Goal: Task Accomplishment & Management: Manage account settings

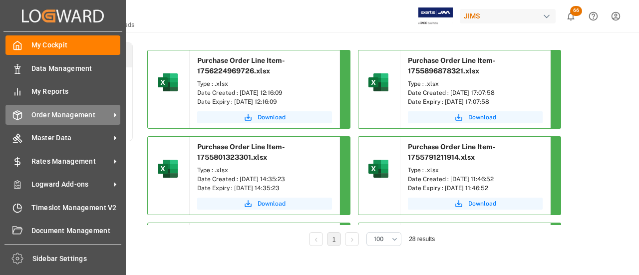
click at [19, 124] on div "Order Management Order Management" at bounding box center [62, 114] width 115 height 19
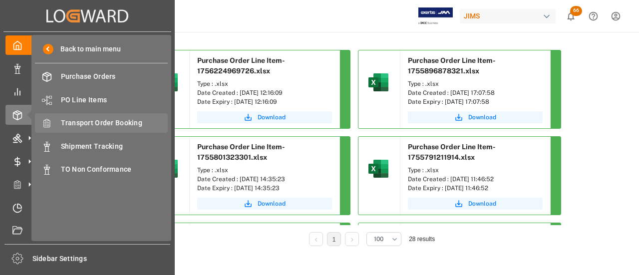
click at [106, 128] on span "Transport Order Booking" at bounding box center [114, 123] width 107 height 10
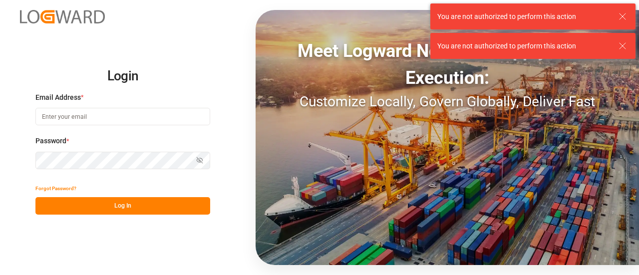
type input "manthan.sutaria@jamindustries.com"
click at [146, 206] on button "Log In" at bounding box center [122, 205] width 175 height 17
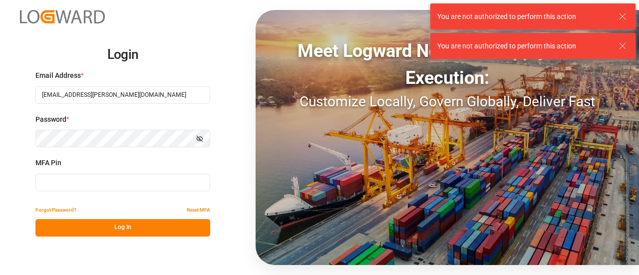
click at [88, 184] on input at bounding box center [122, 182] width 175 height 17
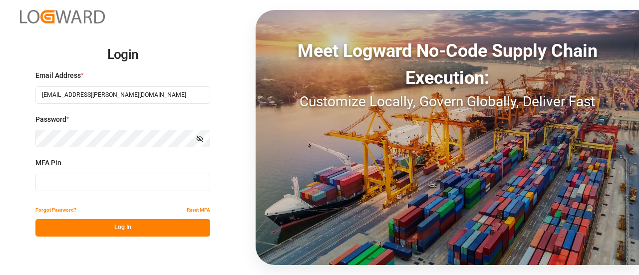
click at [97, 179] on input at bounding box center [122, 182] width 175 height 17
type input "599821"
click at [101, 230] on button "Log In" at bounding box center [122, 227] width 175 height 17
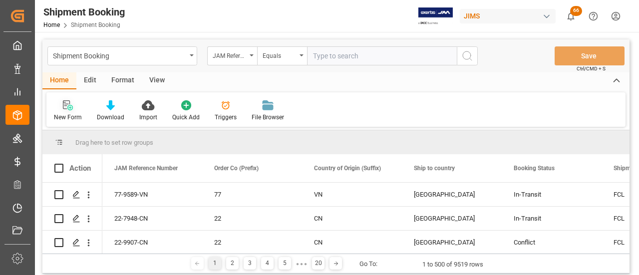
click at [65, 111] on div "New Form" at bounding box center [67, 111] width 43 height 22
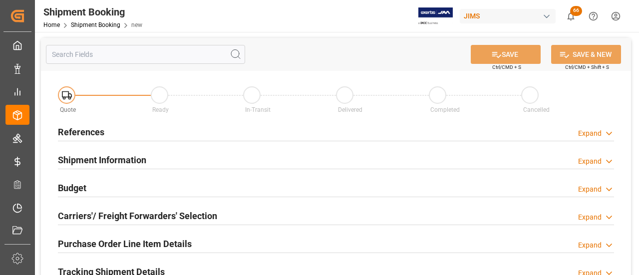
click at [81, 136] on h2 "References" at bounding box center [81, 131] width 46 height 13
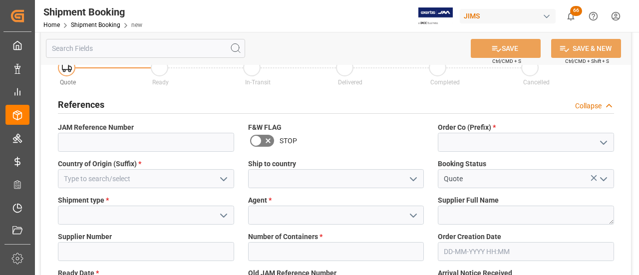
scroll to position [50, 0]
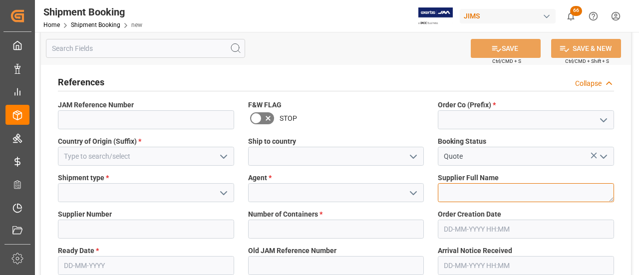
click at [481, 197] on textarea at bounding box center [526, 192] width 176 height 19
paste textarea "RTOM CORP"
type textarea "RTOM CORP"
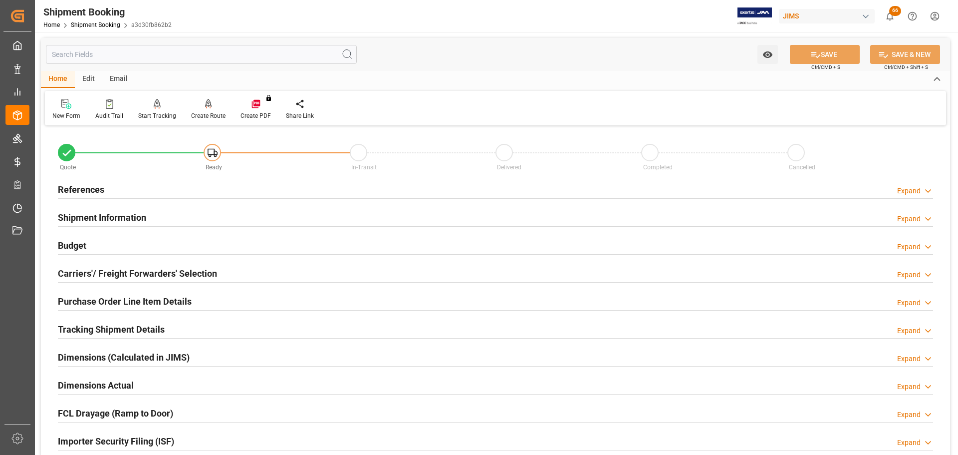
click at [132, 180] on div "References Expand" at bounding box center [495, 188] width 875 height 19
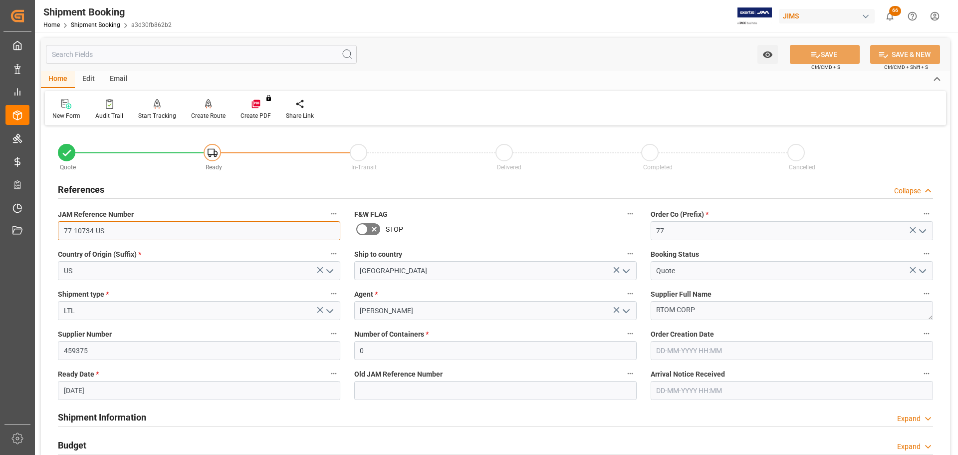
drag, startPoint x: 137, startPoint y: 224, endPoint x: 34, endPoint y: 230, distance: 102.9
click at [34, 230] on div "Created by potrace 1.15, written by Peter Selinger 2001-2017 Created by potrace…" at bounding box center [479, 227] width 958 height 455
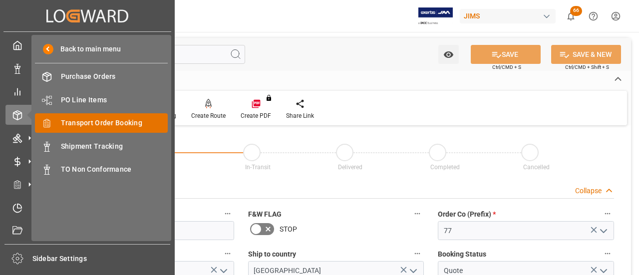
click at [120, 124] on span "Transport Order Booking" at bounding box center [114, 123] width 107 height 10
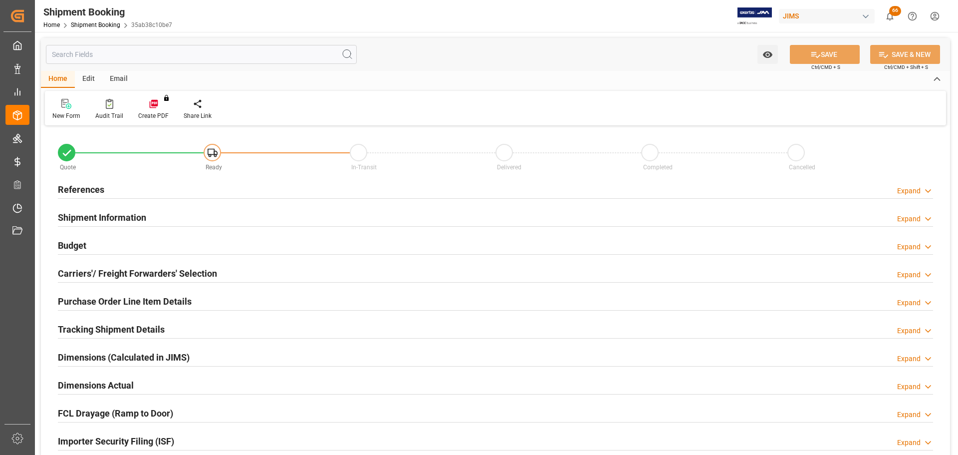
type input "0"
type input "[DATE]"
click at [94, 190] on h2 "References" at bounding box center [81, 189] width 46 height 13
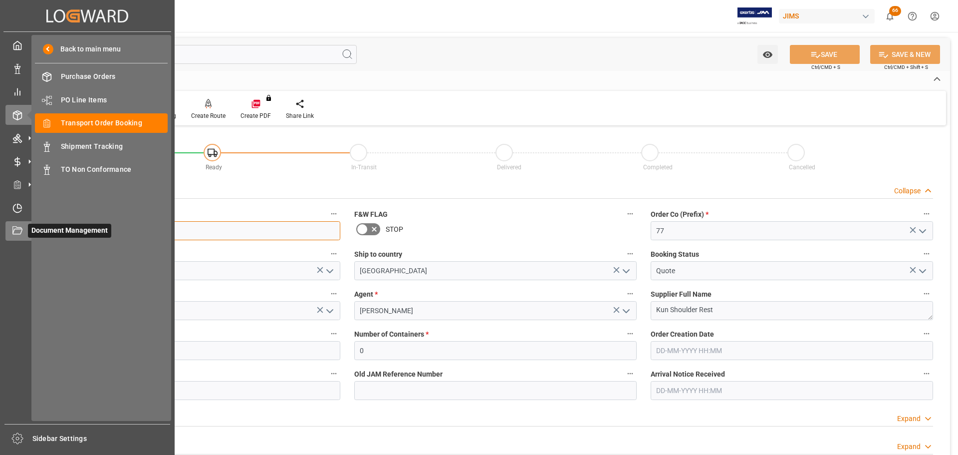
drag, startPoint x: 120, startPoint y: 232, endPoint x: 28, endPoint y: 231, distance: 91.8
click at [28, 231] on div "Created by potrace 1.15, written by [PERSON_NAME] [DATE]-[DATE] Created by potr…" at bounding box center [479, 227] width 958 height 455
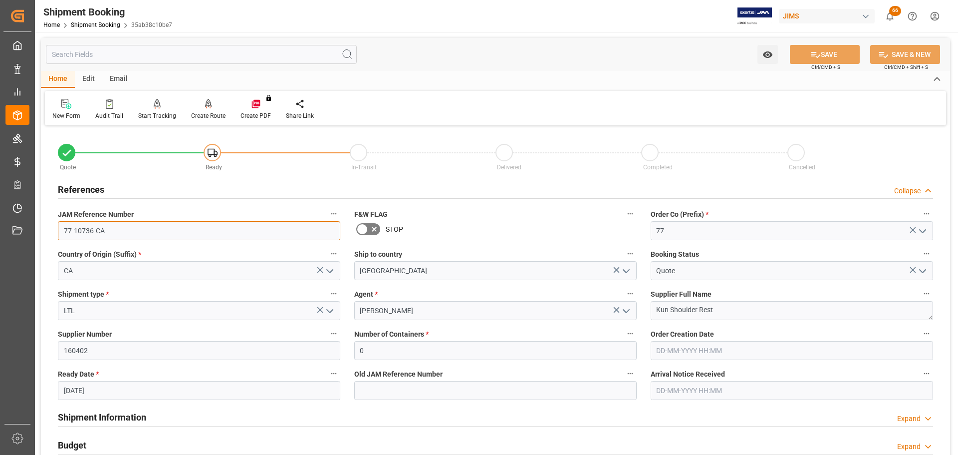
click at [143, 223] on input "77-10736-CA" at bounding box center [199, 230] width 282 height 19
drag, startPoint x: 131, startPoint y: 229, endPoint x: 56, endPoint y: 232, distance: 75.4
click at [56, 232] on div "JAM Reference Number 77-10736-CA" at bounding box center [199, 224] width 296 height 40
click at [124, 186] on div "References Collapse" at bounding box center [495, 188] width 875 height 19
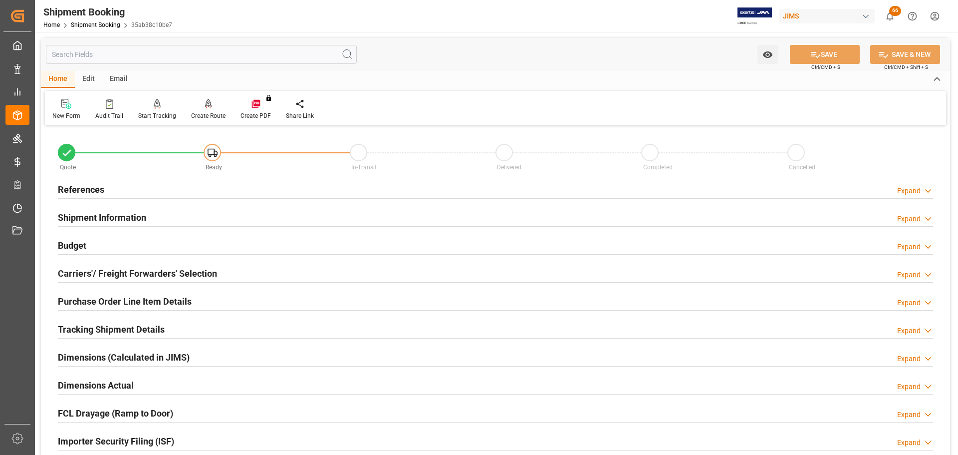
click at [112, 186] on div "References Expand" at bounding box center [495, 188] width 875 height 19
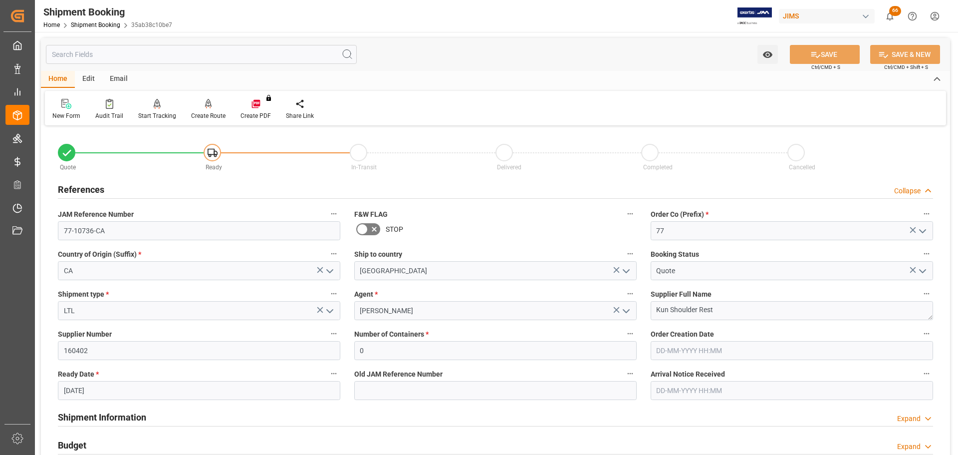
click at [112, 186] on div "References Collapse" at bounding box center [495, 188] width 875 height 19
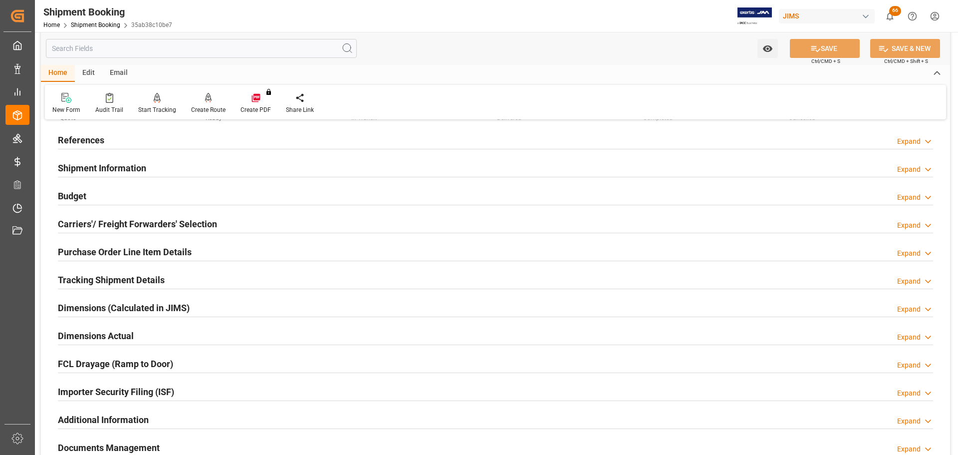
scroll to position [50, 0]
click at [127, 162] on h2 "Shipment Information" at bounding box center [102, 167] width 88 height 13
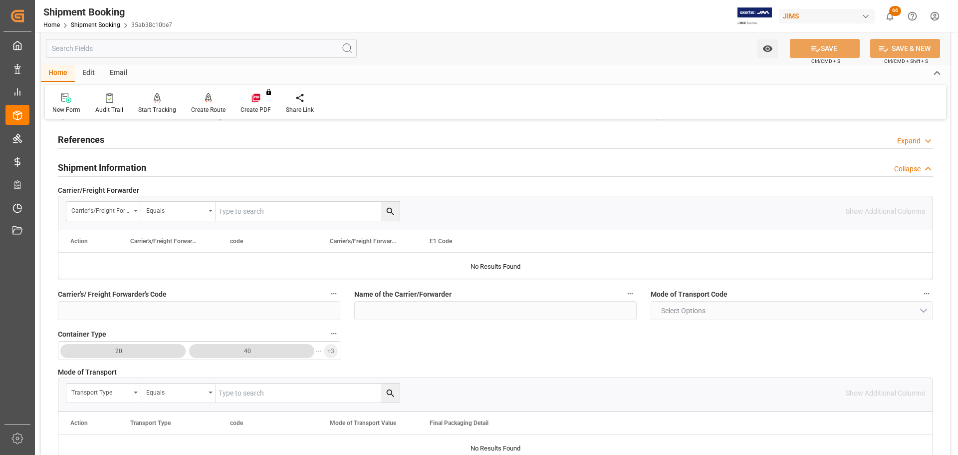
click at [146, 165] on div "Shipment Information Collapse" at bounding box center [495, 166] width 875 height 19
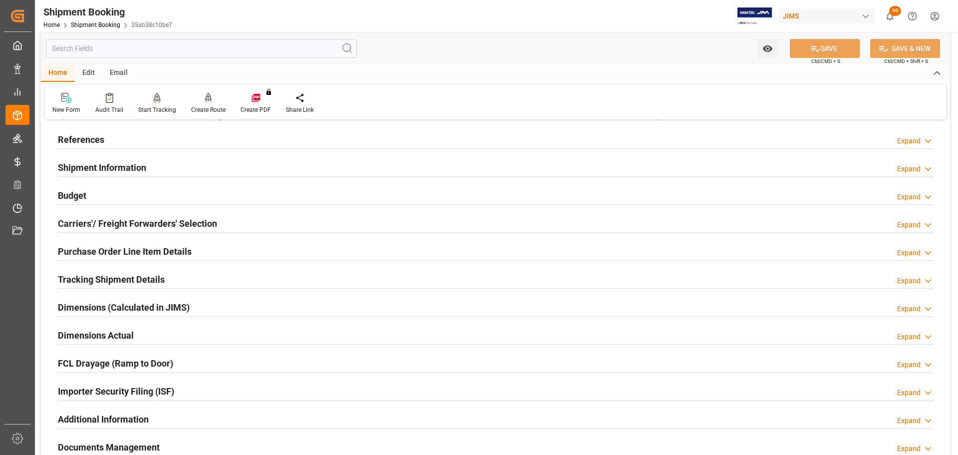
click at [143, 191] on div "Budget Expand" at bounding box center [495, 194] width 875 height 19
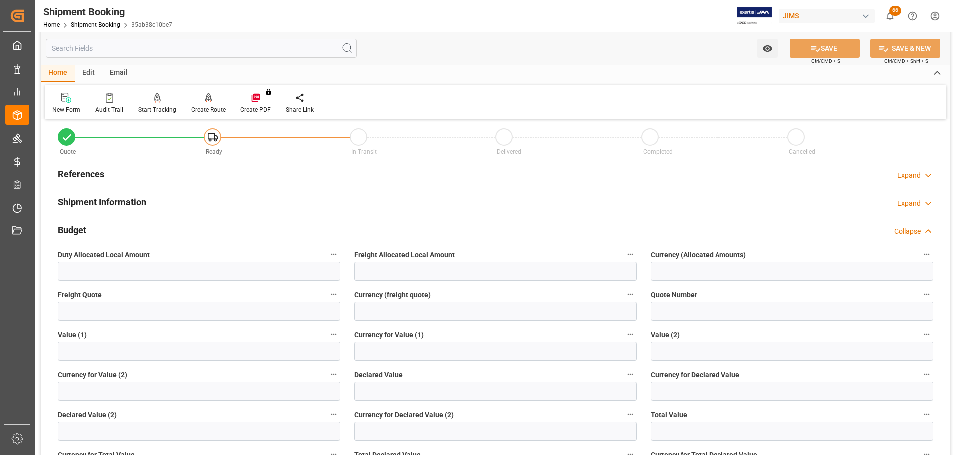
scroll to position [0, 0]
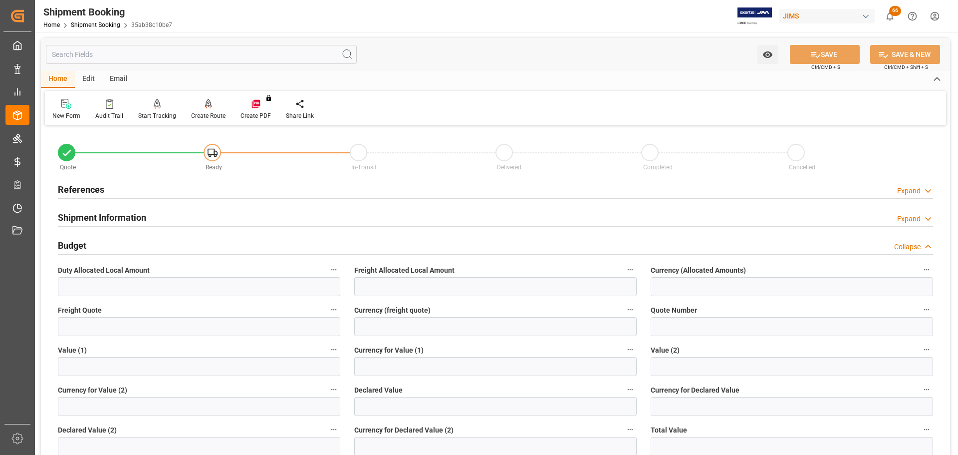
click at [196, 178] on div "References Expand" at bounding box center [495, 190] width 889 height 28
click at [196, 181] on div "References Expand" at bounding box center [495, 188] width 875 height 19
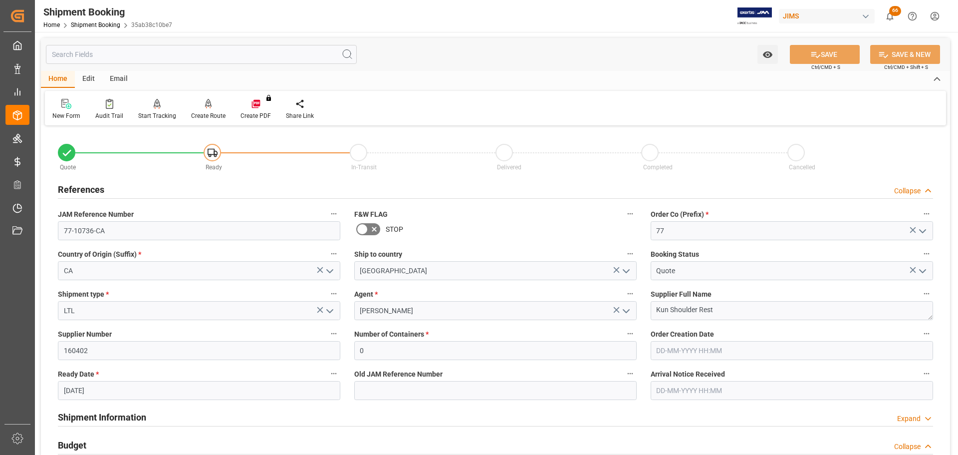
click at [196, 186] on div "References Collapse" at bounding box center [495, 188] width 875 height 19
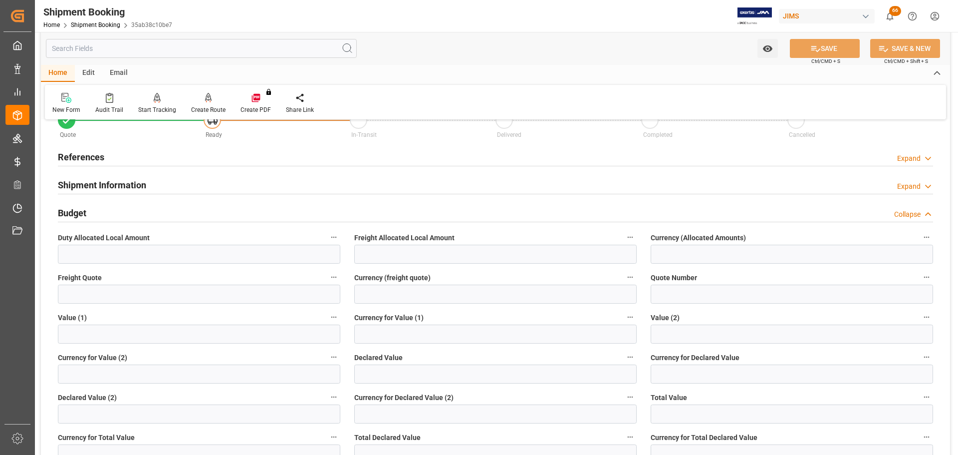
scroll to position [50, 0]
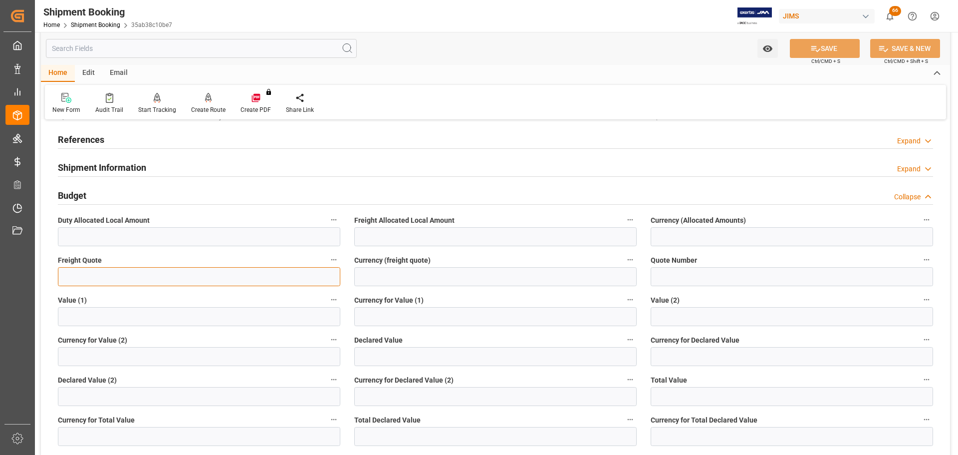
click at [136, 278] on input "text" at bounding box center [199, 276] width 282 height 19
type input "75"
click at [374, 278] on input at bounding box center [495, 276] width 282 height 19
type input "CAD"
click at [800, 44] on button "SAVE" at bounding box center [825, 48] width 70 height 19
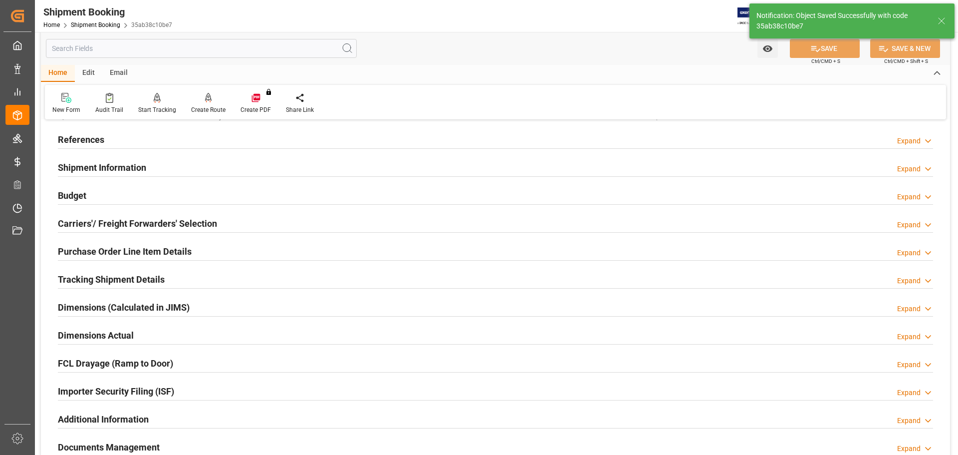
click at [186, 200] on div "Budget Expand" at bounding box center [495, 194] width 875 height 19
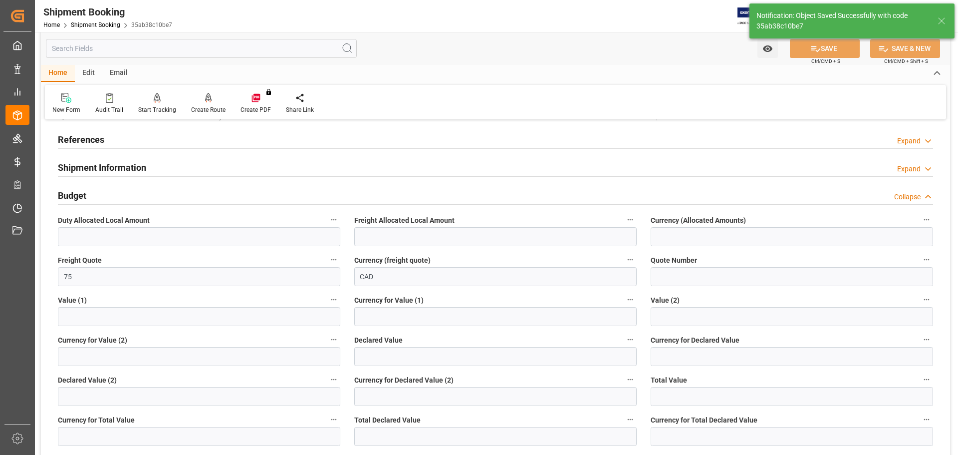
click at [186, 200] on div "Budget Collapse" at bounding box center [495, 194] width 875 height 19
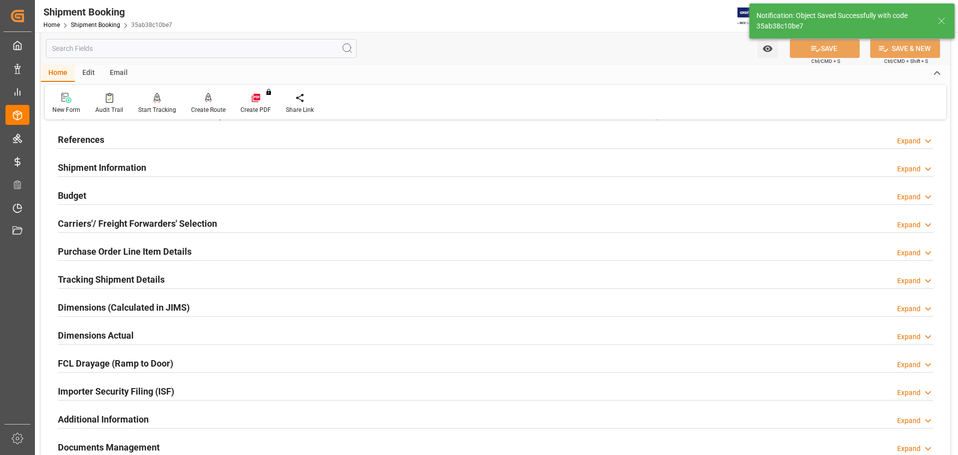
click at [181, 165] on div "Shipment Information Expand" at bounding box center [495, 166] width 875 height 19
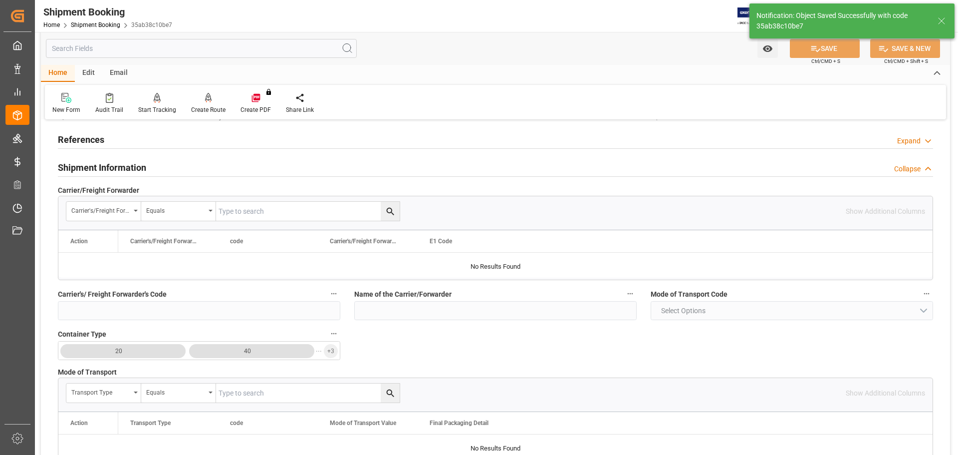
click at [162, 168] on div "Shipment Information Collapse" at bounding box center [495, 166] width 875 height 19
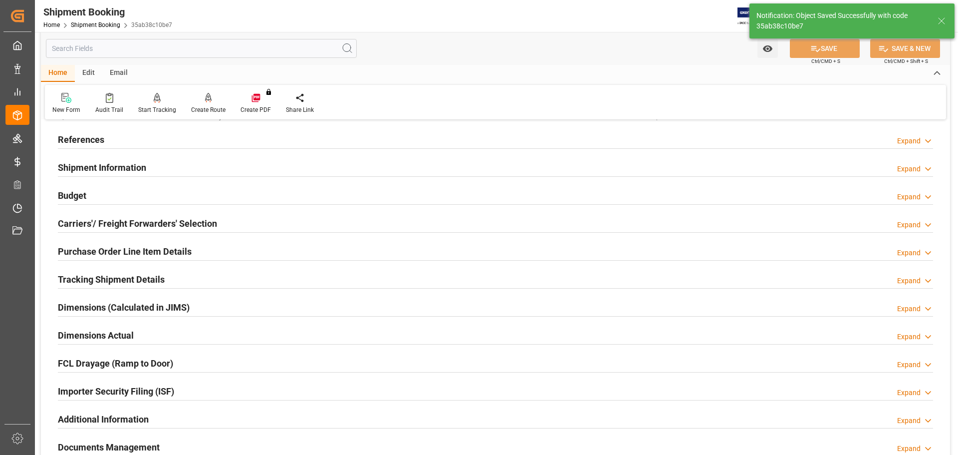
click at [148, 217] on h2 "Carriers'/ Freight Forwarders' Selection" at bounding box center [137, 223] width 159 height 13
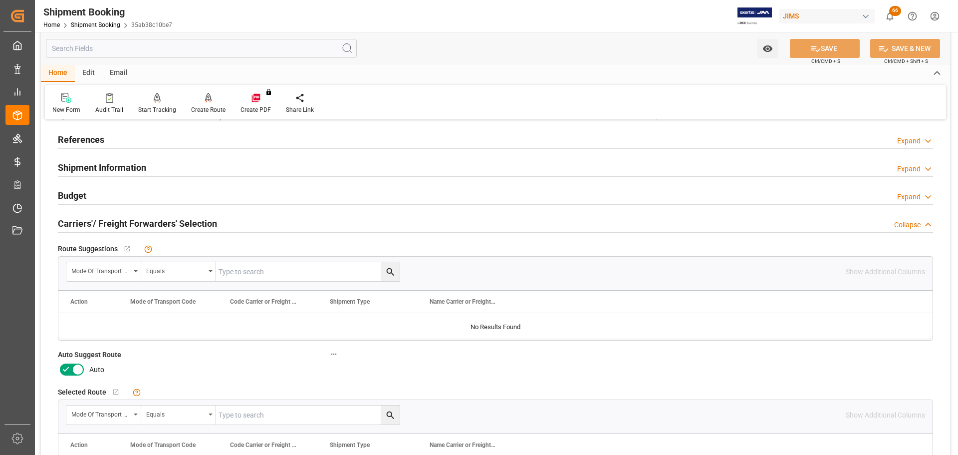
click at [71, 374] on icon at bounding box center [66, 369] width 12 height 12
click at [0, 0] on input "checkbox" at bounding box center [0, 0] width 0 height 0
click at [842, 47] on button "SAVE" at bounding box center [825, 48] width 70 height 19
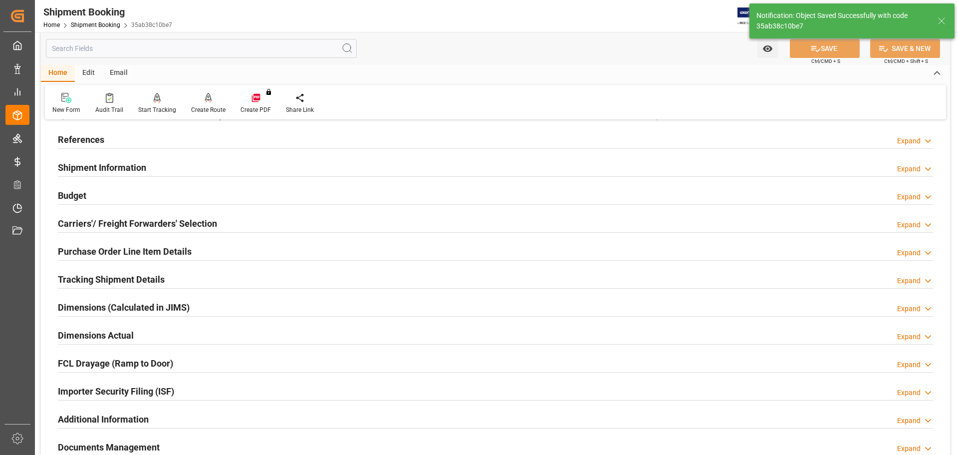
click at [98, 228] on h2 "Carriers'/ Freight Forwarders' Selection" at bounding box center [137, 223] width 159 height 13
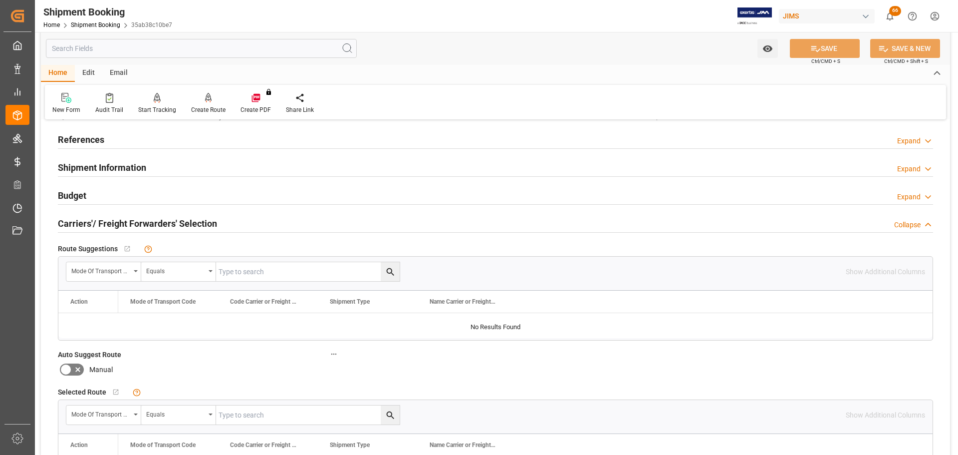
click at [119, 223] on h2 "Carriers'/ Freight Forwarders' Selection" at bounding box center [137, 223] width 159 height 13
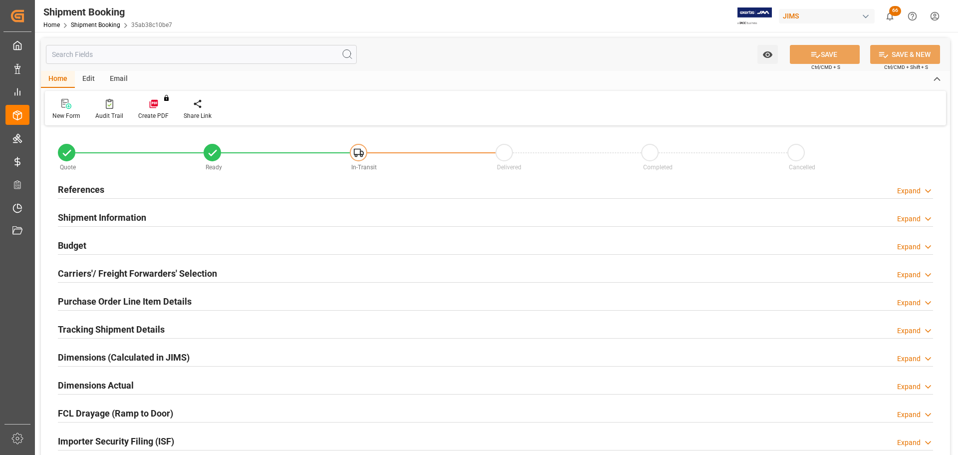
click at [104, 182] on div "References Expand" at bounding box center [495, 188] width 875 height 19
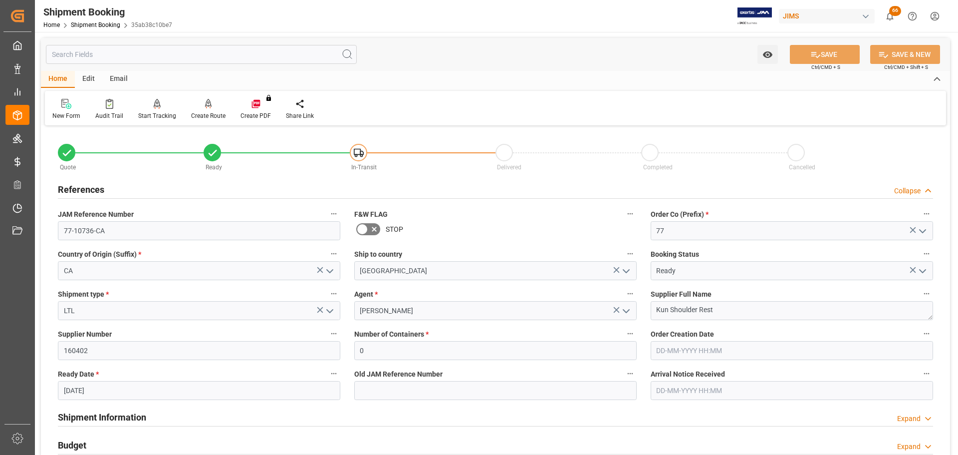
click at [103, 185] on h2 "References" at bounding box center [81, 189] width 46 height 13
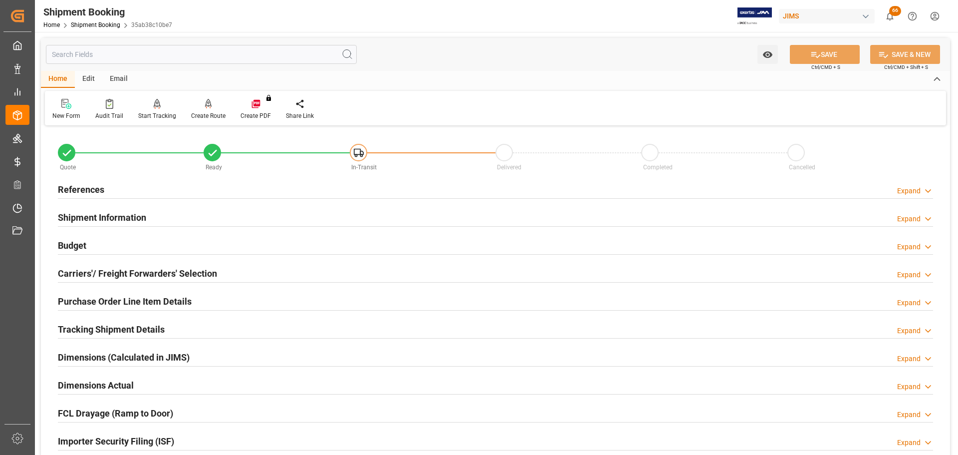
click at [125, 222] on h2 "Shipment Information" at bounding box center [102, 217] width 88 height 13
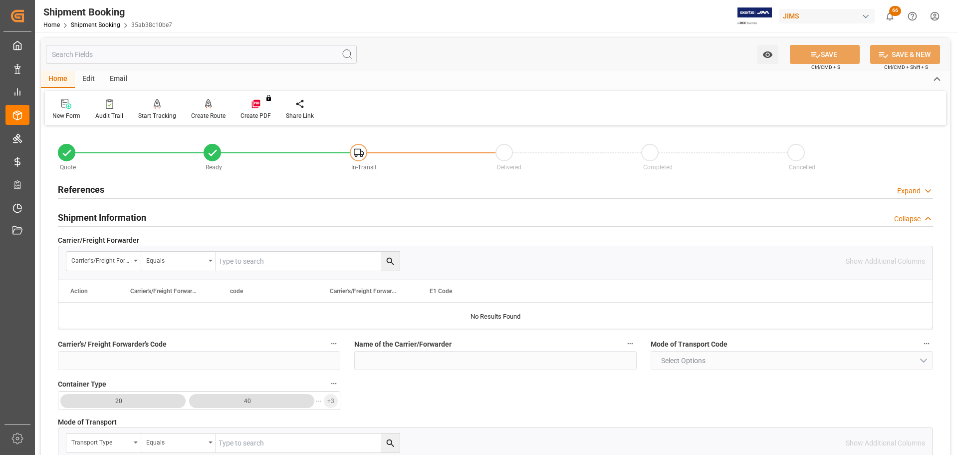
click at [125, 222] on h2 "Shipment Information" at bounding box center [102, 217] width 88 height 13
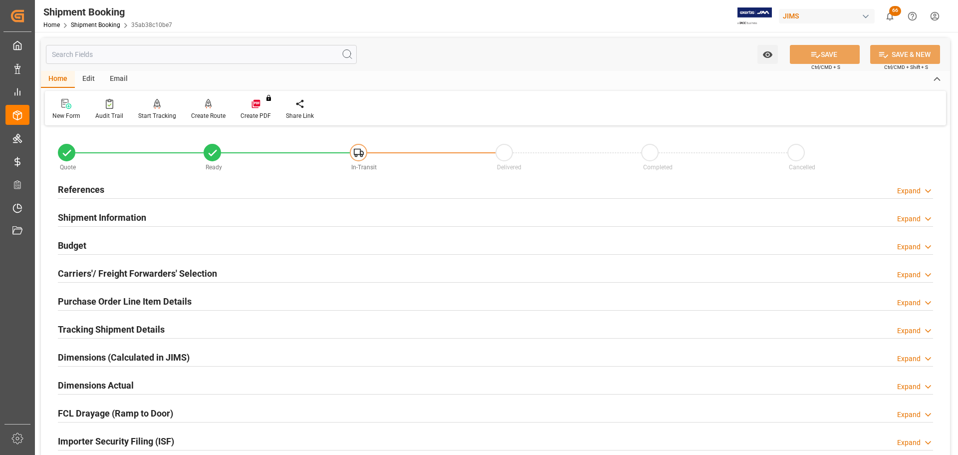
click at [125, 218] on h2 "Shipment Information" at bounding box center [102, 217] width 88 height 13
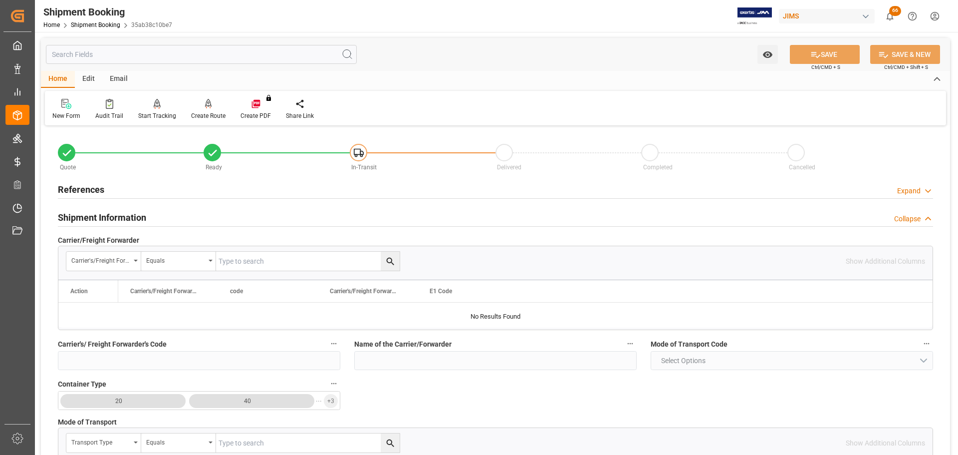
click at [129, 217] on h2 "Shipment Information" at bounding box center [102, 217] width 88 height 13
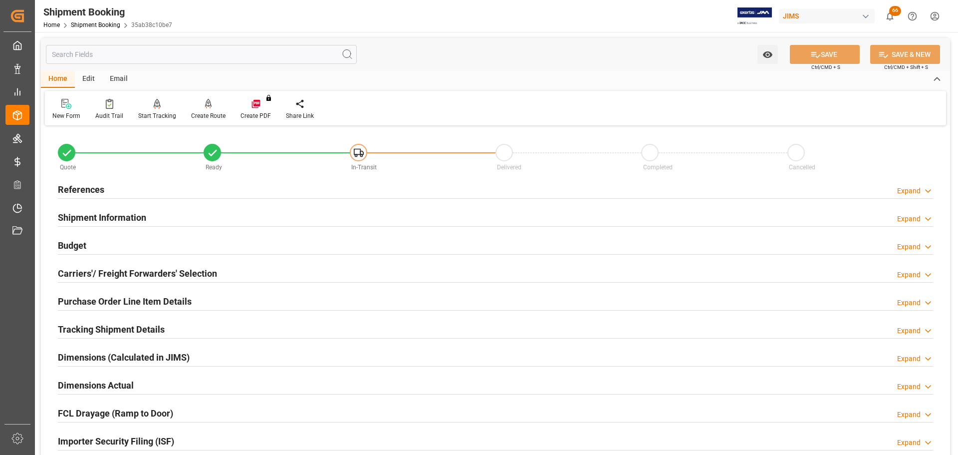
click at [113, 271] on h2 "Carriers'/ Freight Forwarders' Selection" at bounding box center [137, 272] width 159 height 13
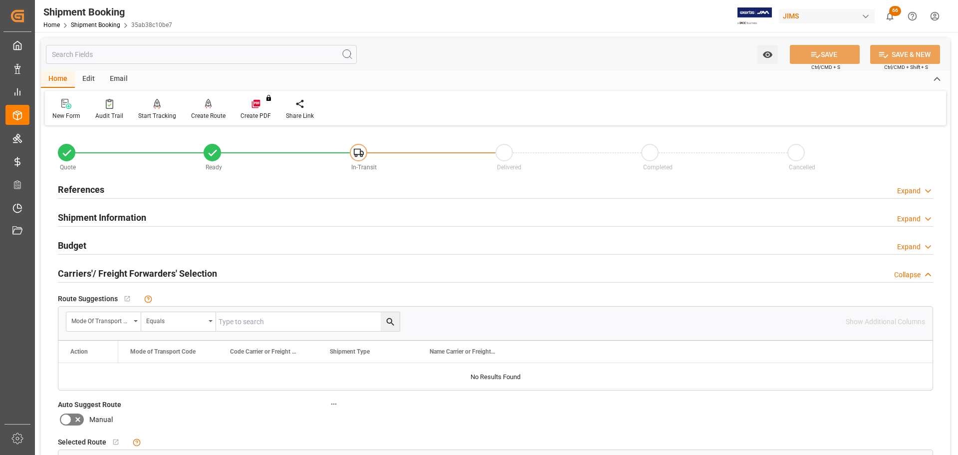
click at [115, 273] on h2 "Carriers'/ Freight Forwarders' Selection" at bounding box center [137, 272] width 159 height 13
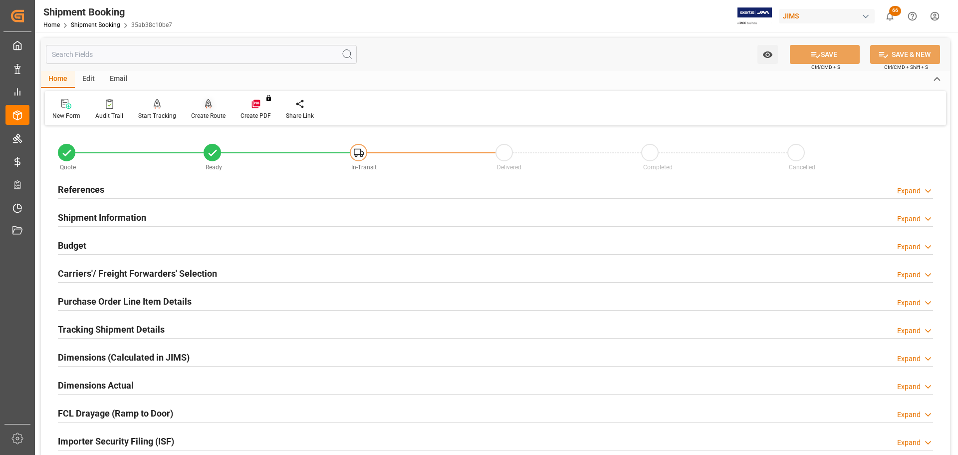
click at [211, 112] on div "Create Route" at bounding box center [208, 115] width 34 height 9
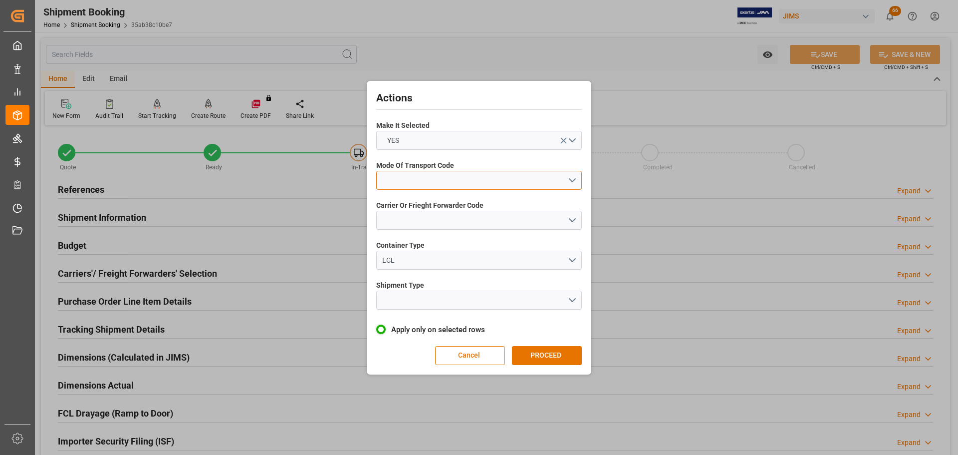
click at [421, 180] on button "open menu" at bounding box center [479, 180] width 206 height 19
click at [434, 261] on div "5- COURIER GROUND" at bounding box center [479, 266] width 205 height 21
click at [438, 222] on button "open menu" at bounding box center [479, 220] width 206 height 19
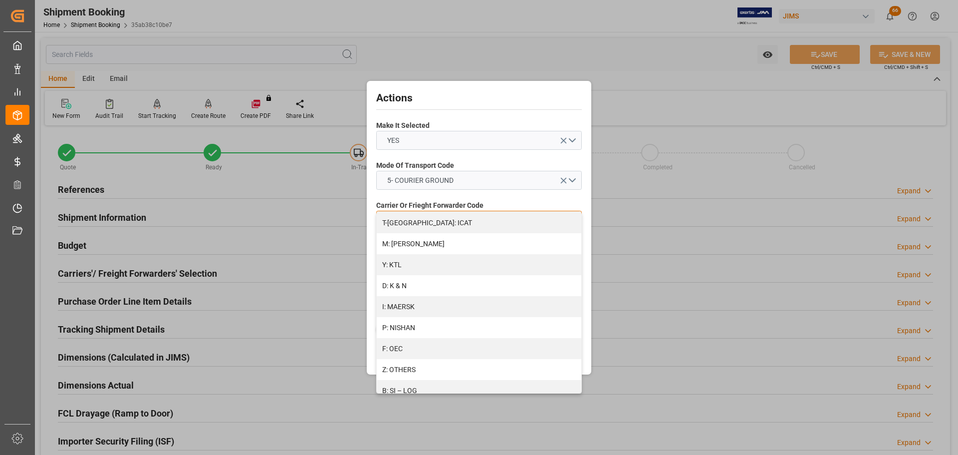
scroll to position [542, 0]
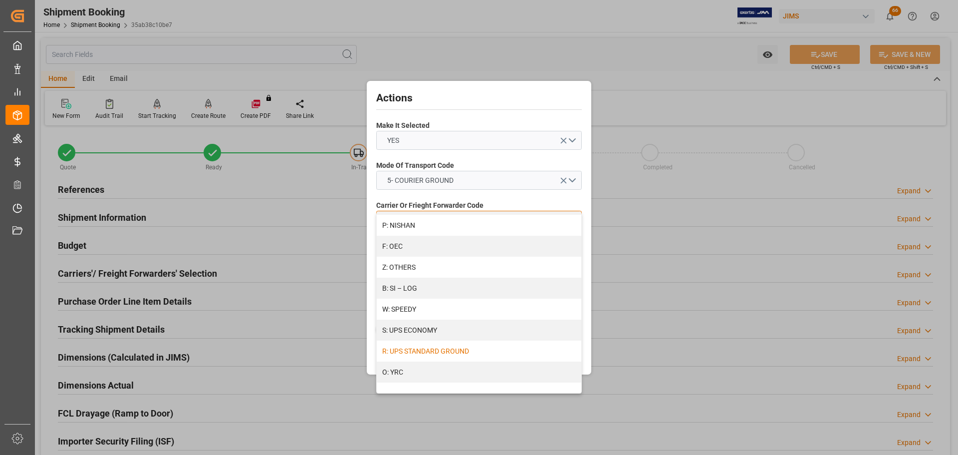
click at [451, 349] on div "R: UPS STANDARD GROUND" at bounding box center [479, 350] width 205 height 21
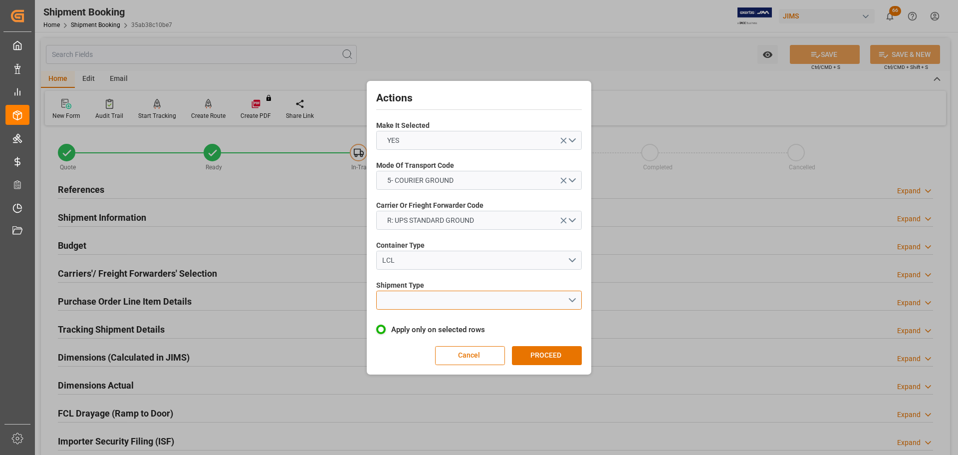
click at [438, 303] on button "open menu" at bounding box center [479, 299] width 206 height 19
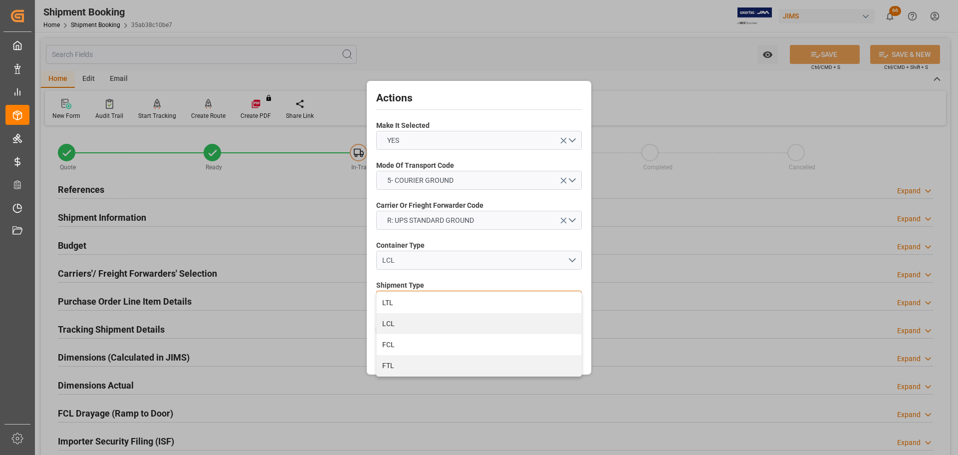
click at [438, 303] on div "LTL" at bounding box center [479, 302] width 205 height 21
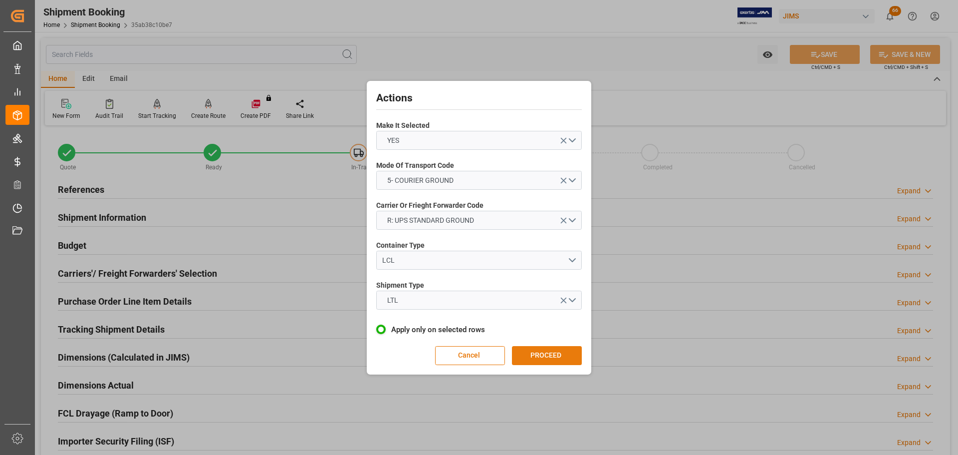
click at [553, 351] on button "PROCEED" at bounding box center [547, 355] width 70 height 19
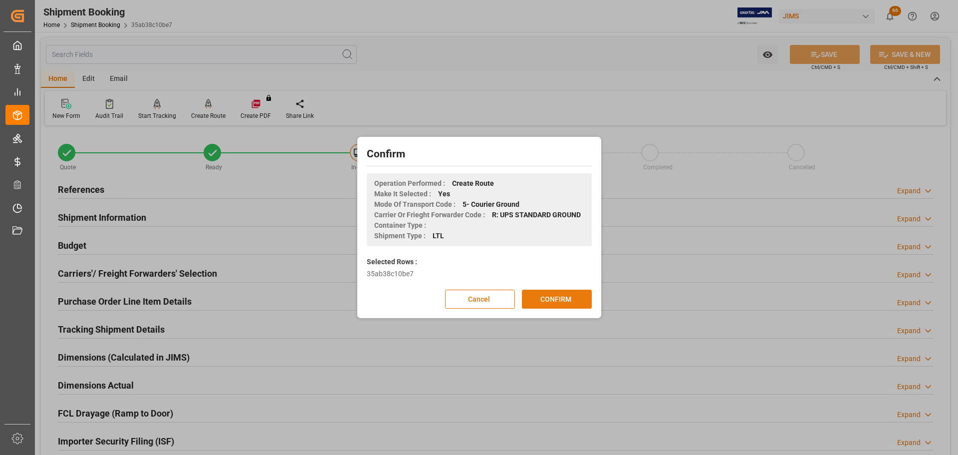
click at [548, 302] on button "CONFIRM" at bounding box center [557, 298] width 70 height 19
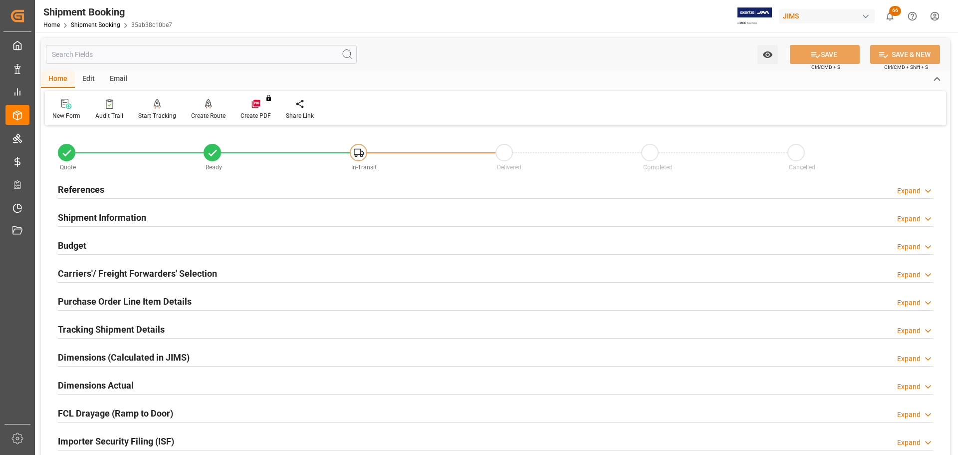
click at [119, 252] on div "Budget Expand" at bounding box center [495, 244] width 875 height 19
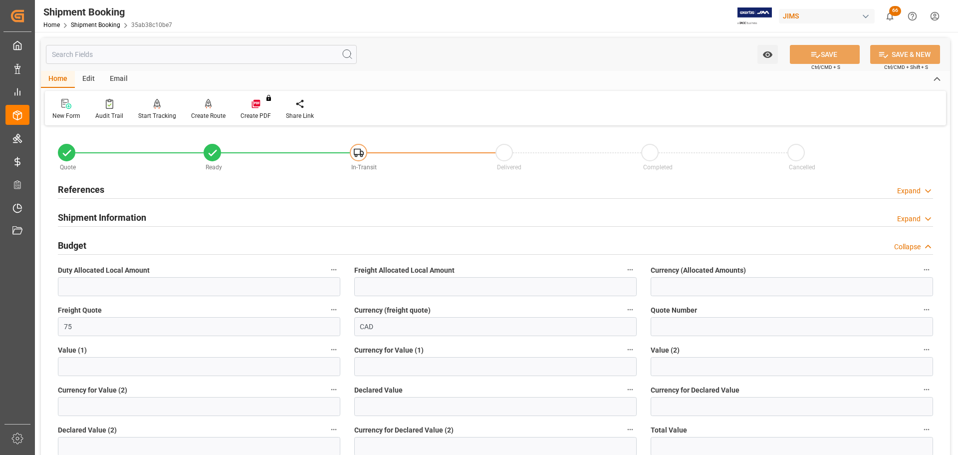
click at [125, 249] on div "Budget Collapse" at bounding box center [495, 244] width 875 height 19
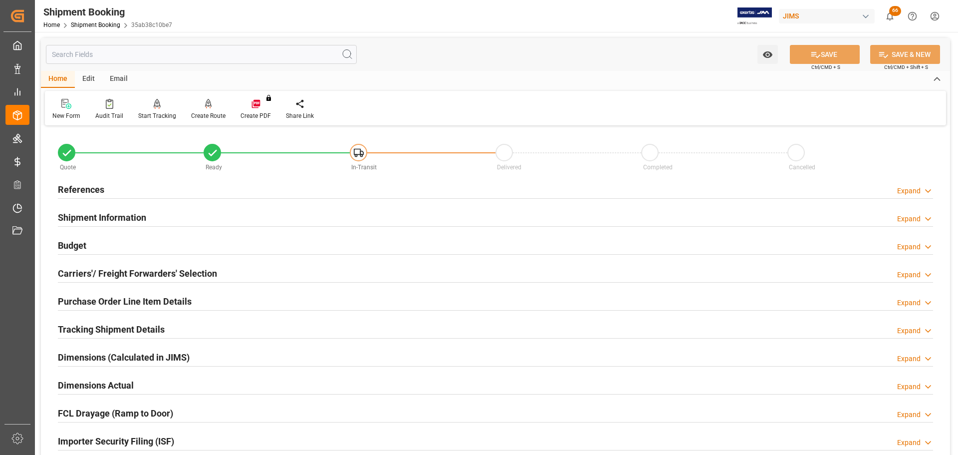
click at [116, 273] on h2 "Carriers'/ Freight Forwarders' Selection" at bounding box center [137, 272] width 159 height 13
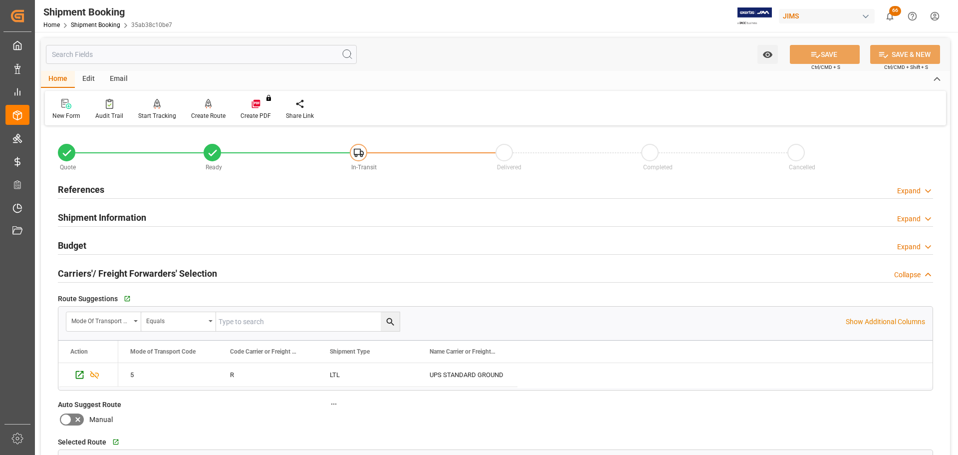
click at [117, 275] on h2 "Carriers'/ Freight Forwarders' Selection" at bounding box center [137, 272] width 159 height 13
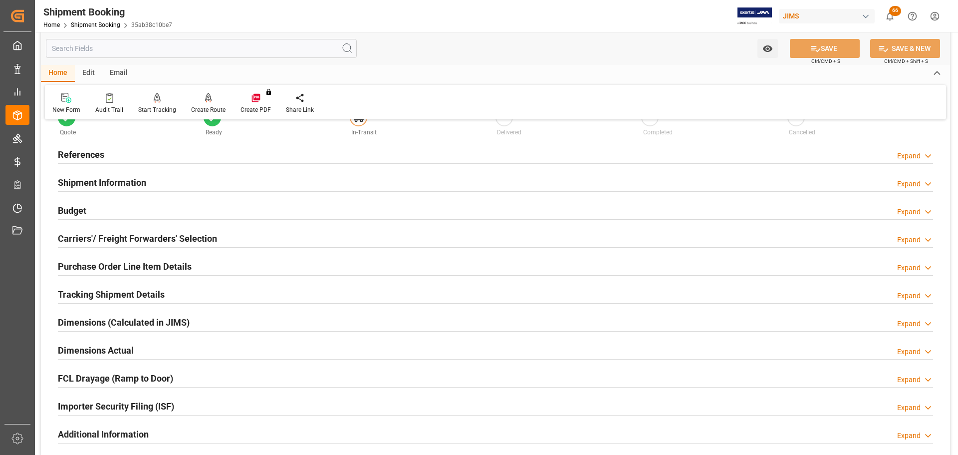
scroll to position [50, 0]
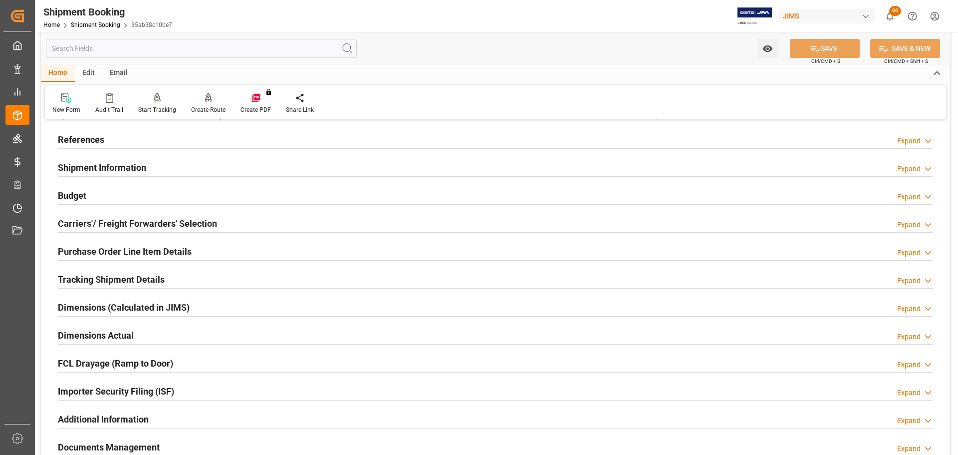
click at [132, 234] on div "Carriers'/ Freight Forwarders' Selection Expand" at bounding box center [495, 224] width 889 height 28
click at [134, 247] on h2 "Purchase Order Line Item Details" at bounding box center [125, 250] width 134 height 13
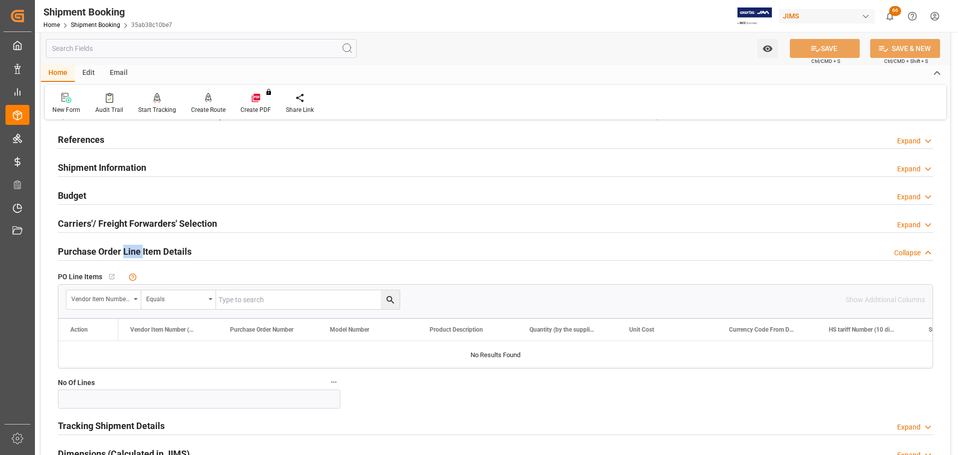
click at [134, 248] on h2 "Purchase Order Line Item Details" at bounding box center [125, 250] width 134 height 13
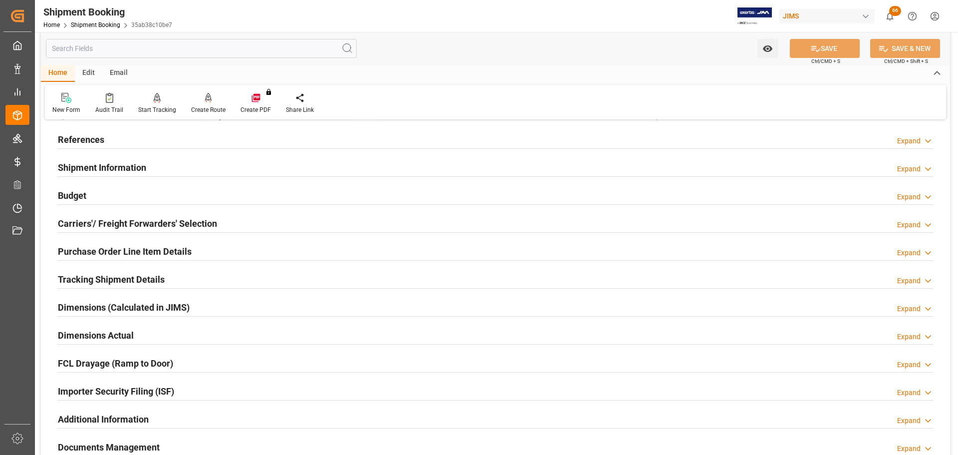
click at [127, 274] on h2 "Tracking Shipment Details" at bounding box center [111, 278] width 107 height 13
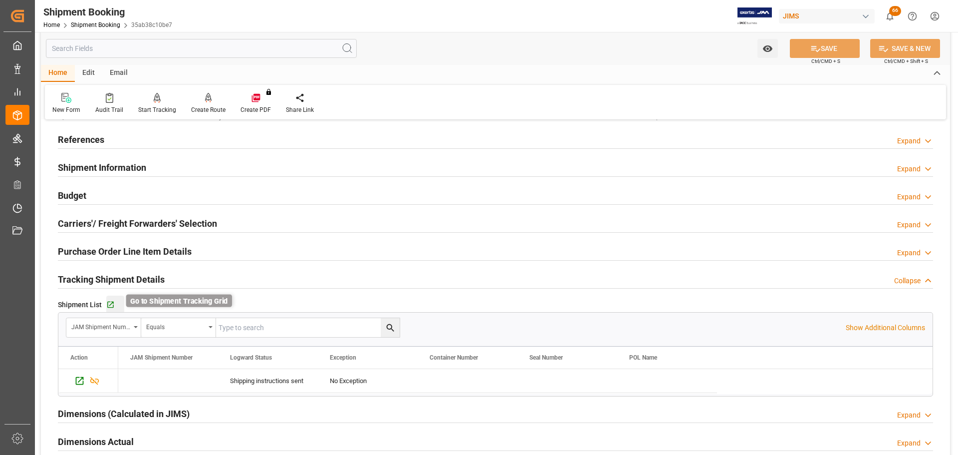
click at [113, 301] on icon "button" at bounding box center [110, 304] width 8 height 8
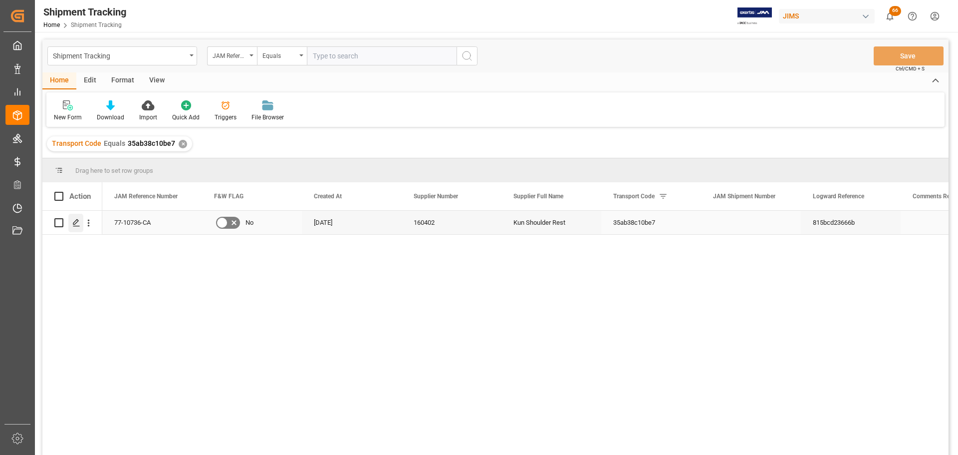
click at [80, 227] on div "Press SPACE to select this row." at bounding box center [75, 223] width 15 height 18
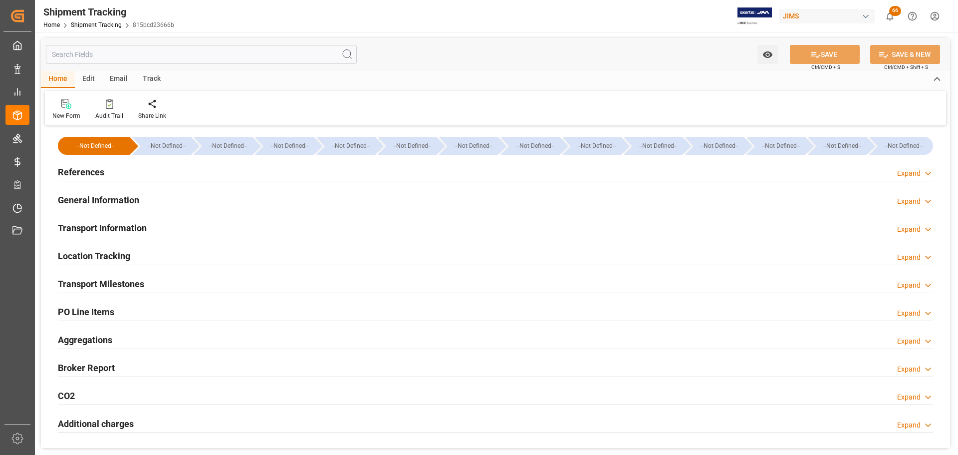
type input "[DATE]"
click at [142, 167] on div "References Expand" at bounding box center [495, 171] width 875 height 19
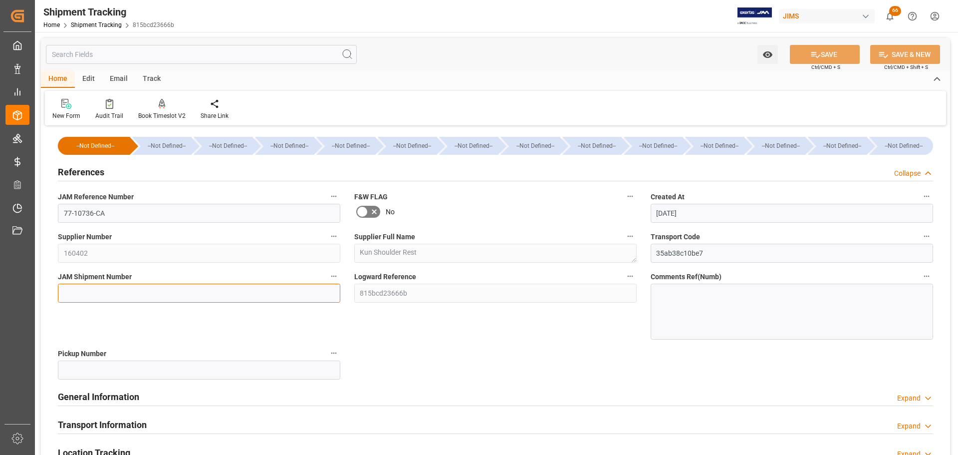
click at [88, 293] on input at bounding box center [199, 292] width 282 height 19
paste input "72729"
type input "72729"
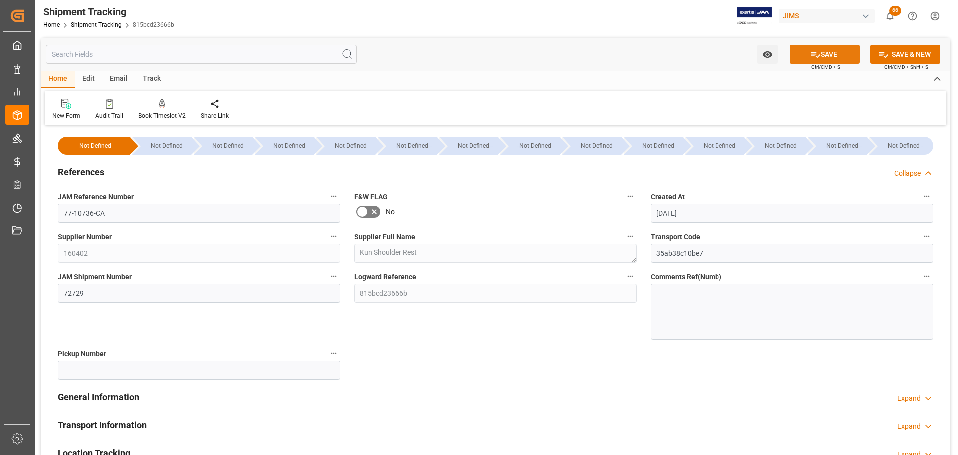
click at [816, 59] on icon at bounding box center [815, 54] width 10 height 10
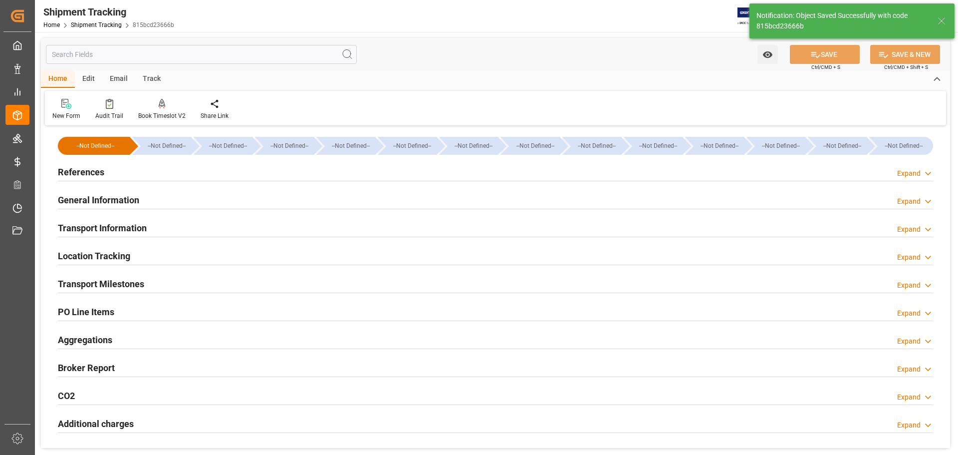
click at [95, 177] on h2 "References" at bounding box center [81, 171] width 46 height 13
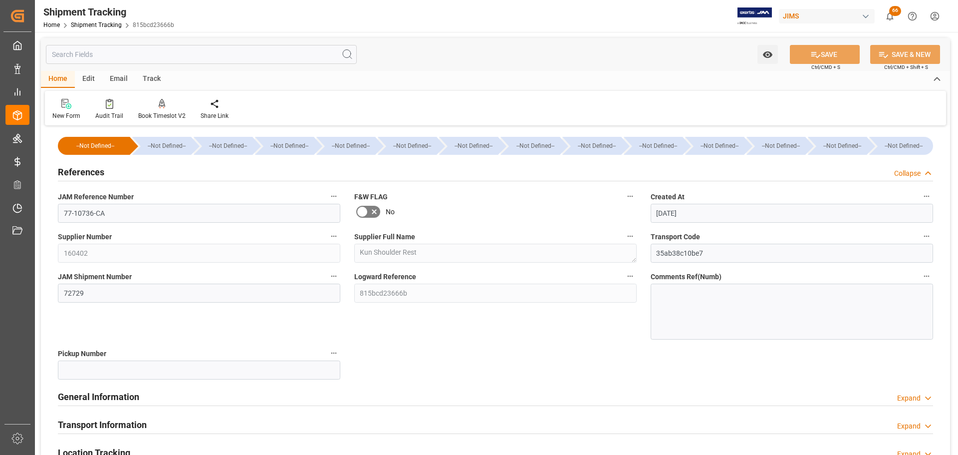
click at [96, 176] on h2 "References" at bounding box center [81, 171] width 46 height 13
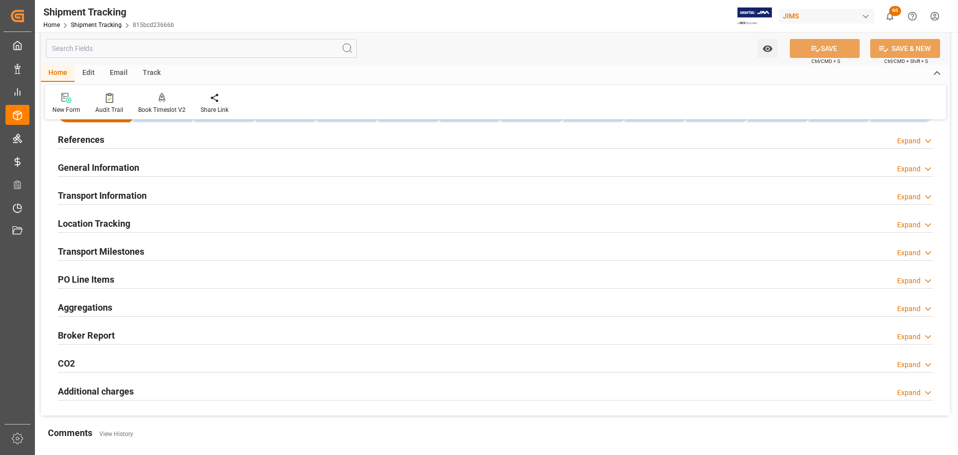
scroll to position [50, 0]
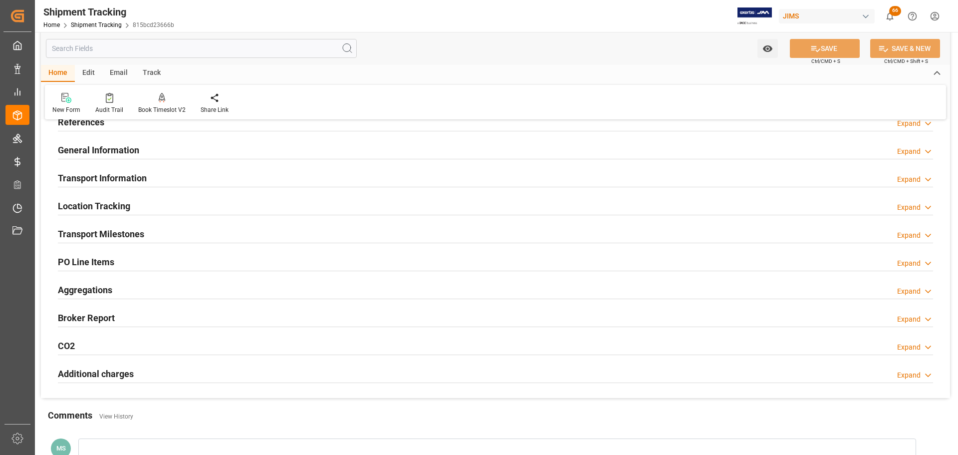
click at [104, 148] on h2 "General Information" at bounding box center [98, 149] width 81 height 13
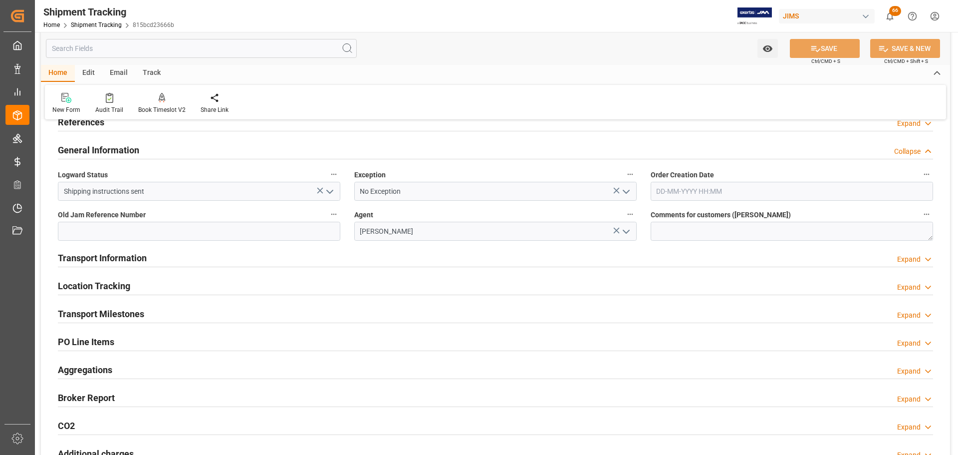
click at [104, 147] on h2 "General Information" at bounding box center [98, 149] width 81 height 13
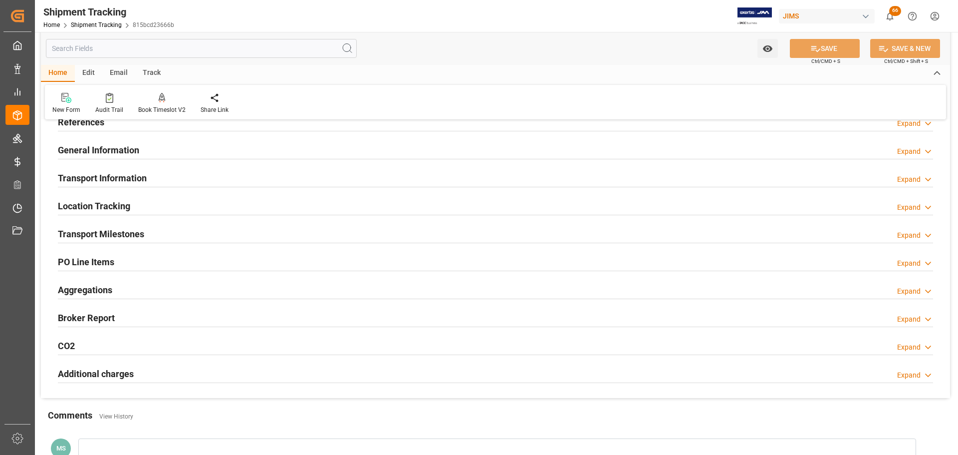
click at [104, 177] on h2 "Transport Information" at bounding box center [102, 177] width 89 height 13
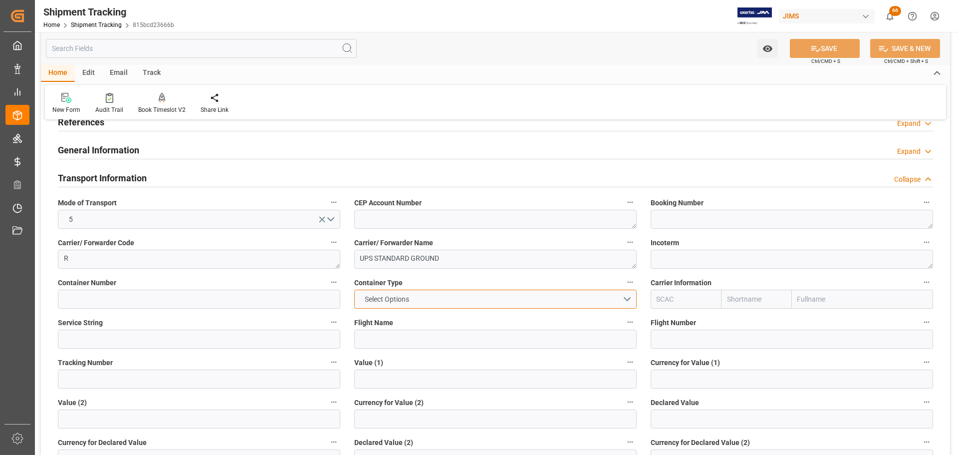
click at [520, 303] on button "Select Options" at bounding box center [495, 298] width 282 height 19
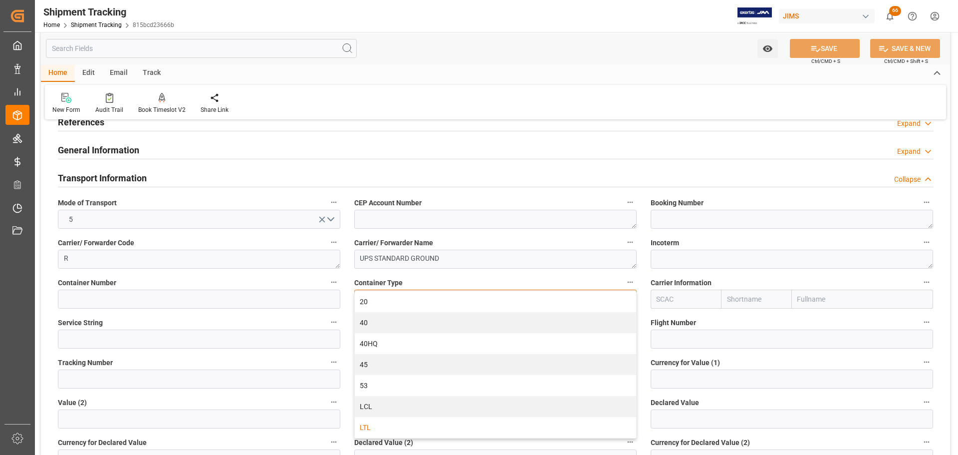
click at [410, 431] on div "LTL" at bounding box center [495, 427] width 281 height 21
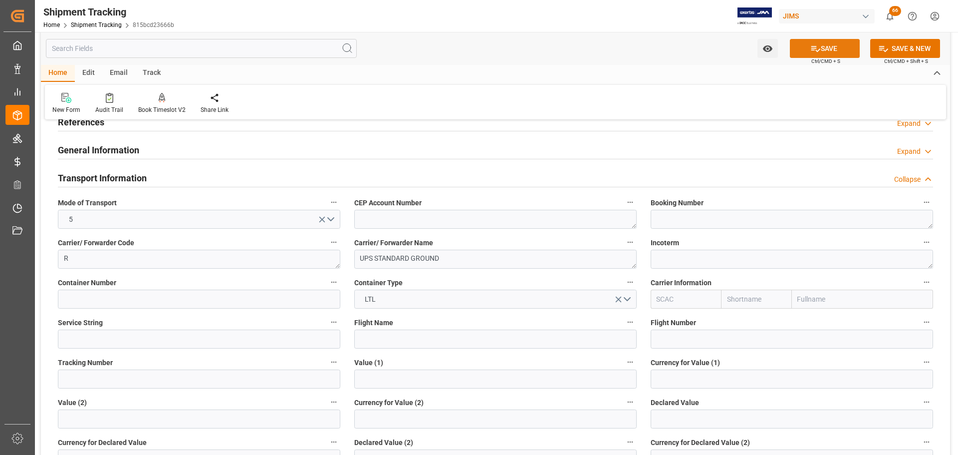
click at [837, 45] on button "SAVE" at bounding box center [825, 48] width 70 height 19
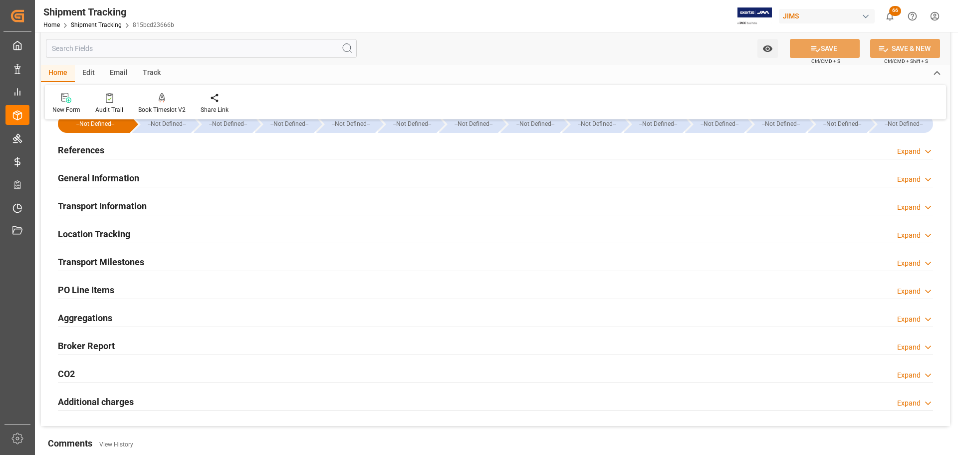
scroll to position [0, 0]
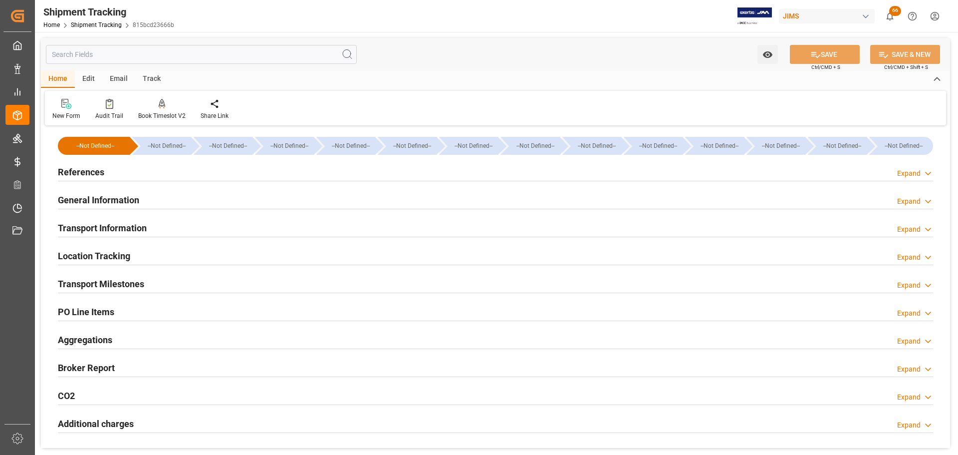
click at [184, 176] on div "References Expand" at bounding box center [495, 171] width 875 height 19
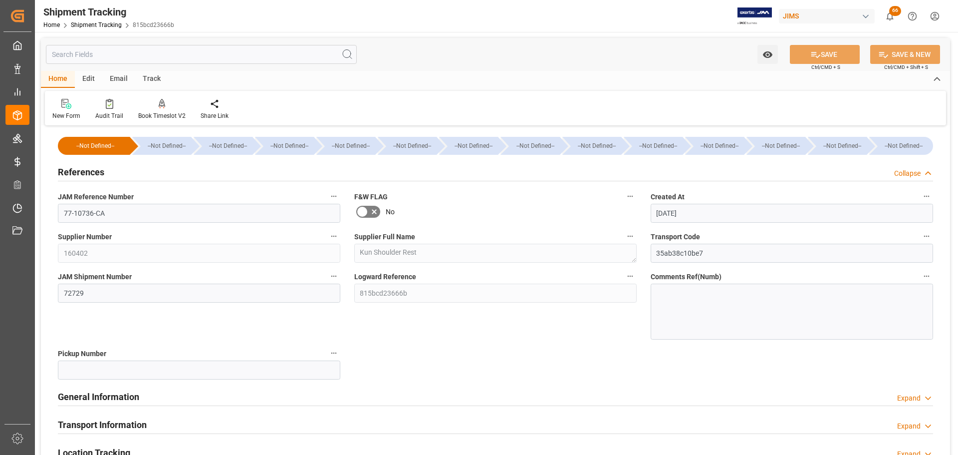
click at [184, 176] on div "References Collapse" at bounding box center [495, 171] width 875 height 19
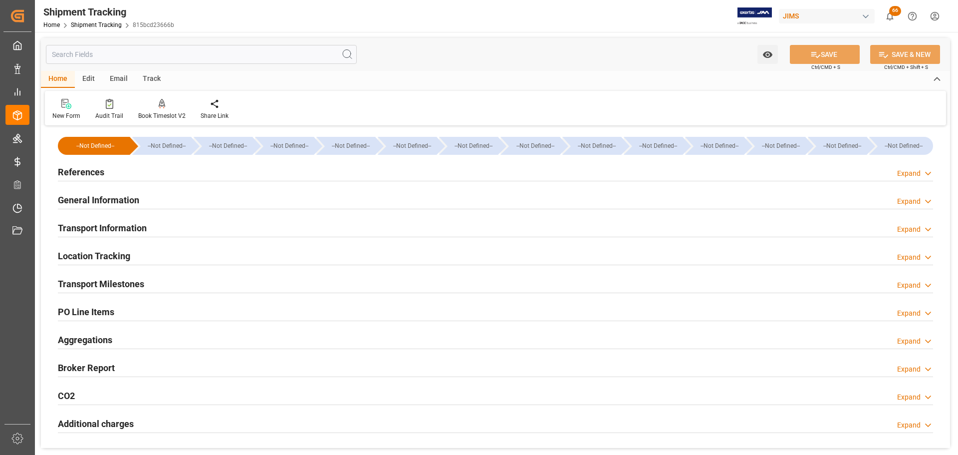
click at [181, 198] on div "General Information Expand" at bounding box center [495, 199] width 875 height 19
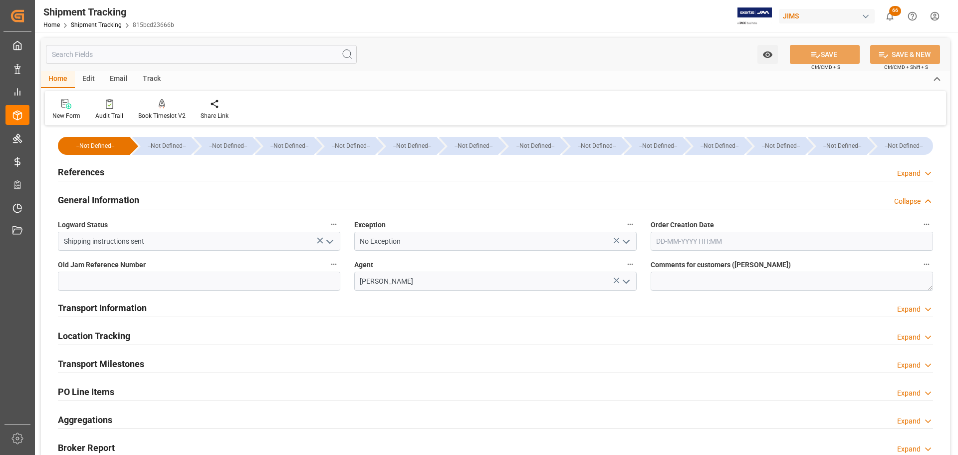
click at [181, 198] on div "General Information Collapse" at bounding box center [495, 199] width 875 height 19
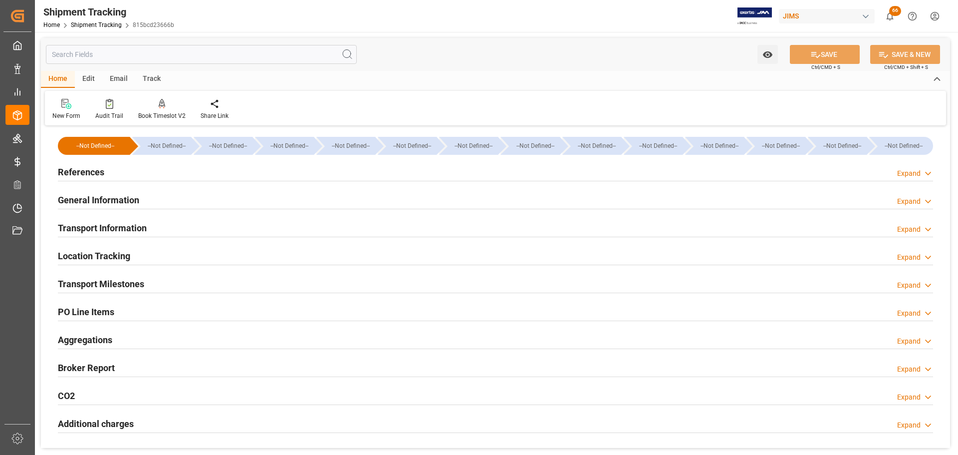
click at [177, 222] on div "Transport Information Expand" at bounding box center [495, 227] width 875 height 19
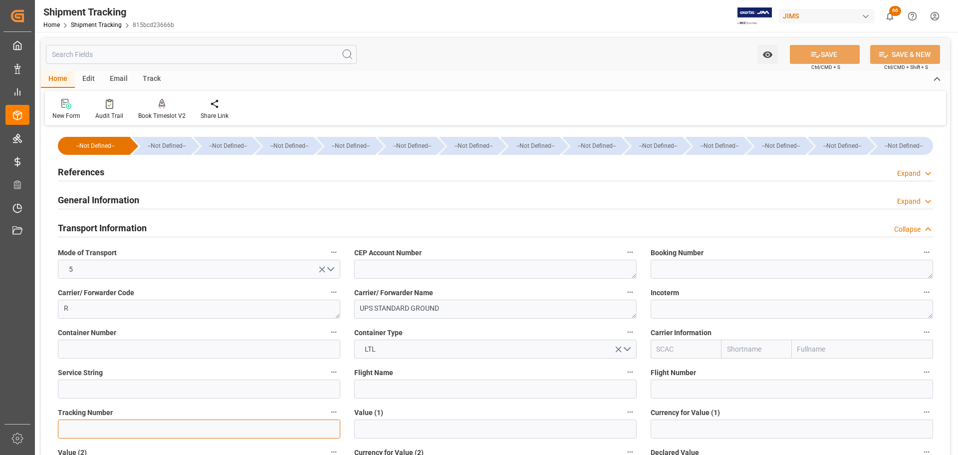
click at [79, 426] on input at bounding box center [199, 428] width 282 height 19
paste input "1Z95WW592047081778"
type input "1Z95WW592047081778"
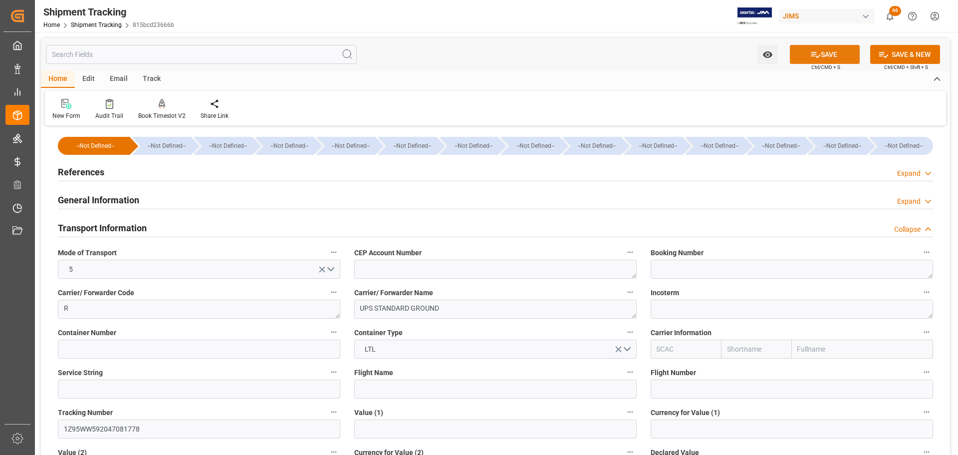
click at [824, 53] on button "SAVE" at bounding box center [825, 54] width 70 height 19
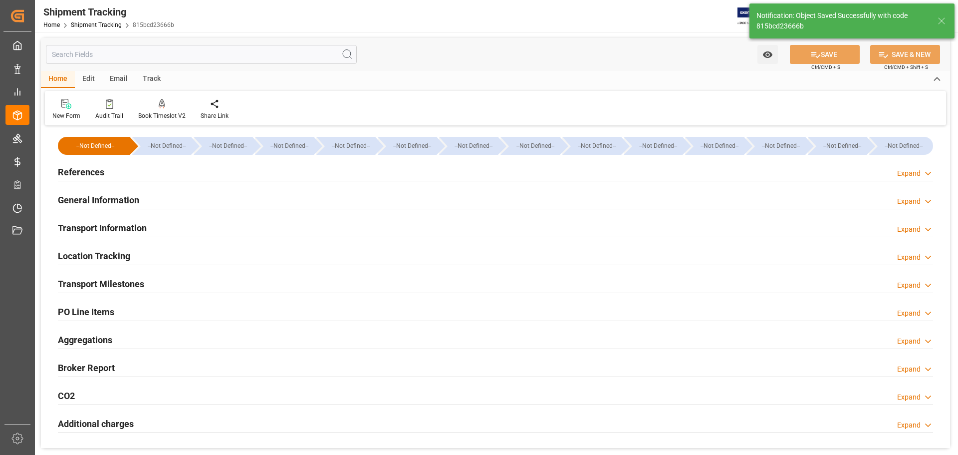
scroll to position [50, 0]
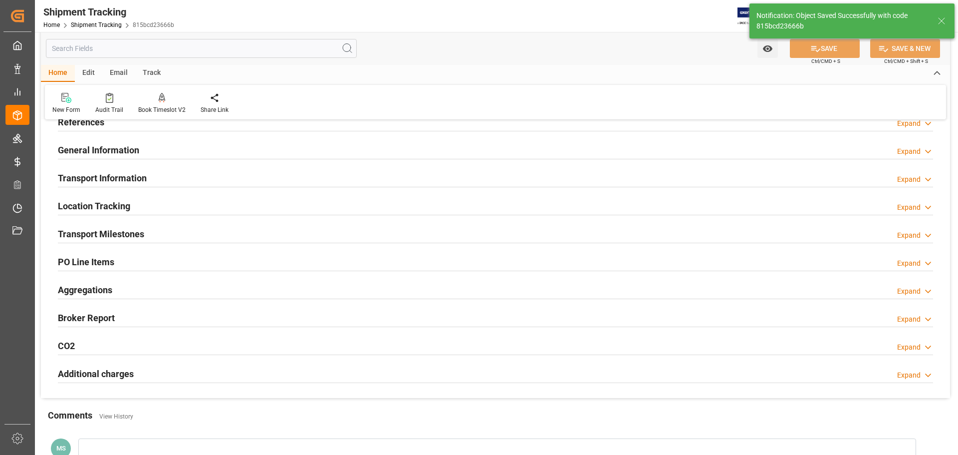
click at [146, 182] on h2 "Transport Information" at bounding box center [102, 177] width 89 height 13
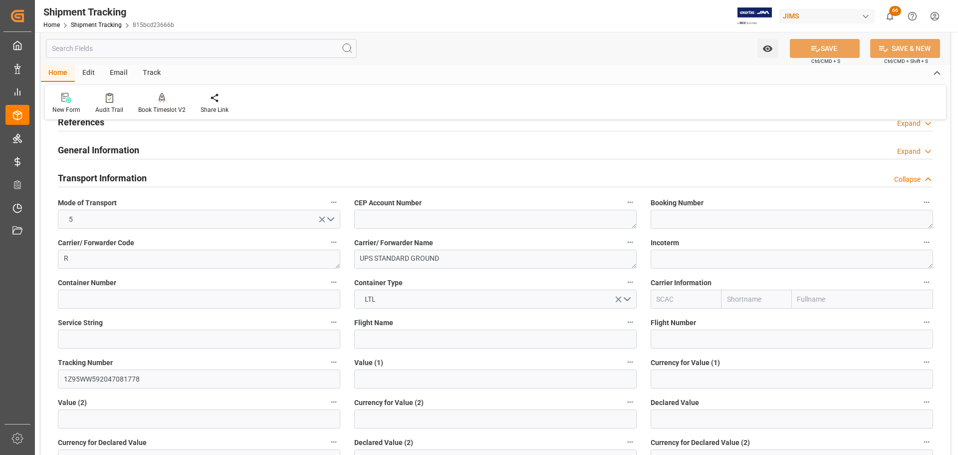
click at [148, 180] on div "Transport Information Collapse" at bounding box center [495, 177] width 875 height 19
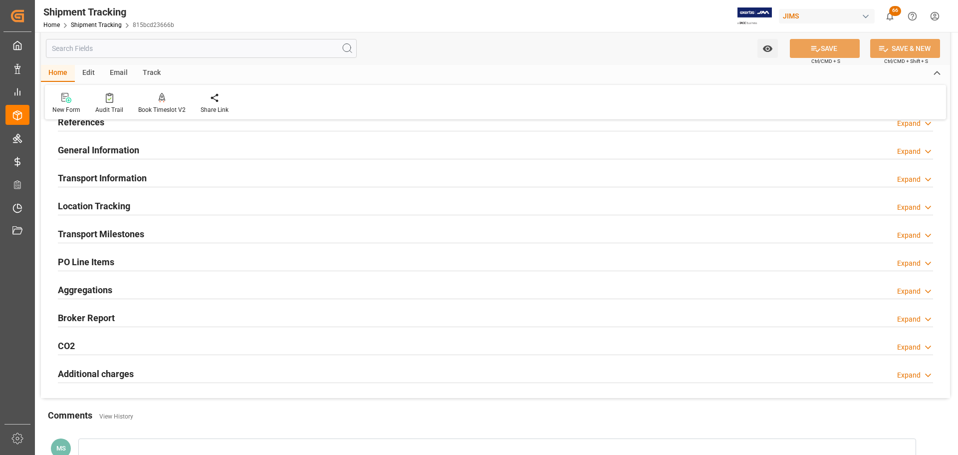
click at [154, 144] on div "General Information Expand" at bounding box center [495, 149] width 875 height 19
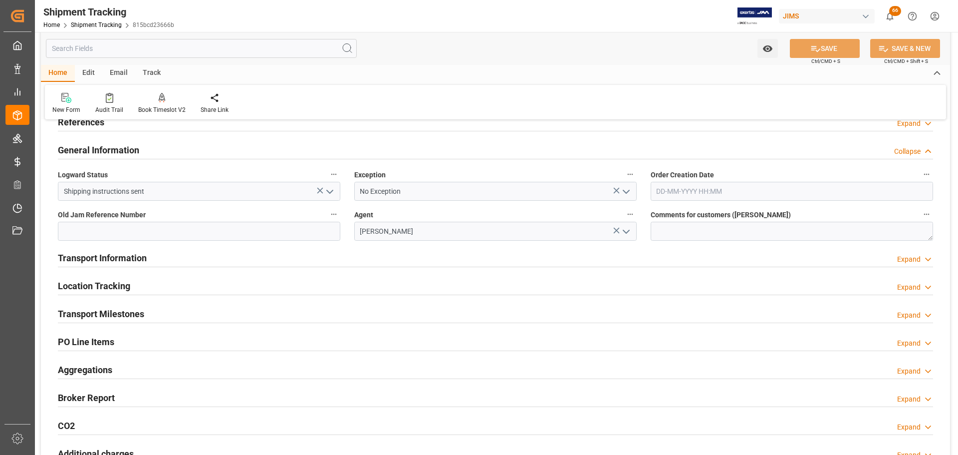
click at [152, 149] on div "General Information Collapse" at bounding box center [495, 149] width 875 height 19
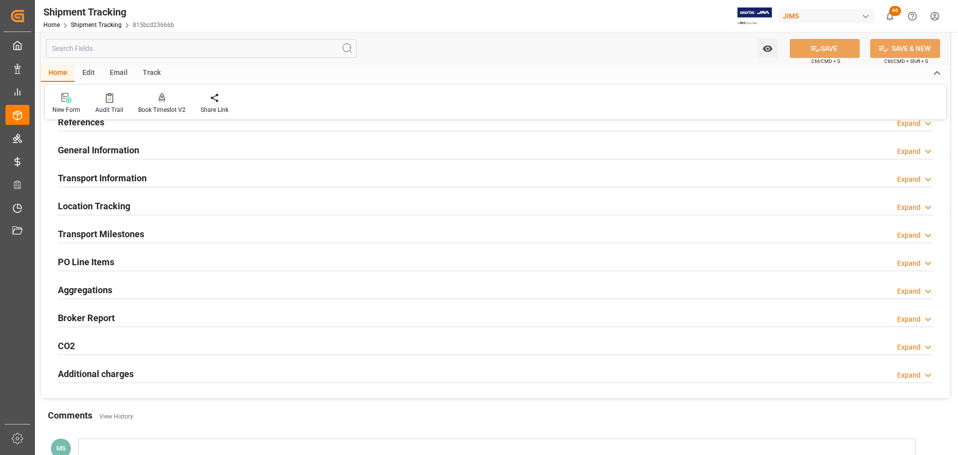
click at [126, 227] on div "Transport Milestones" at bounding box center [101, 233] width 86 height 19
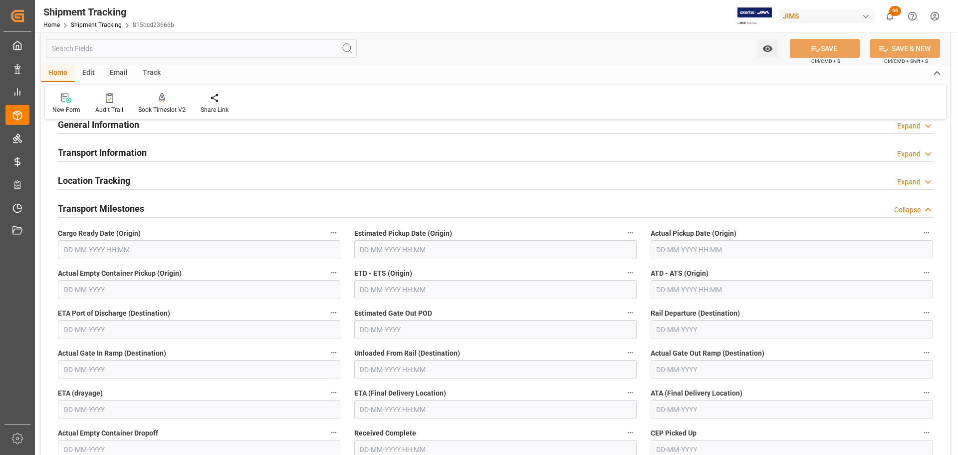
scroll to position [100, 0]
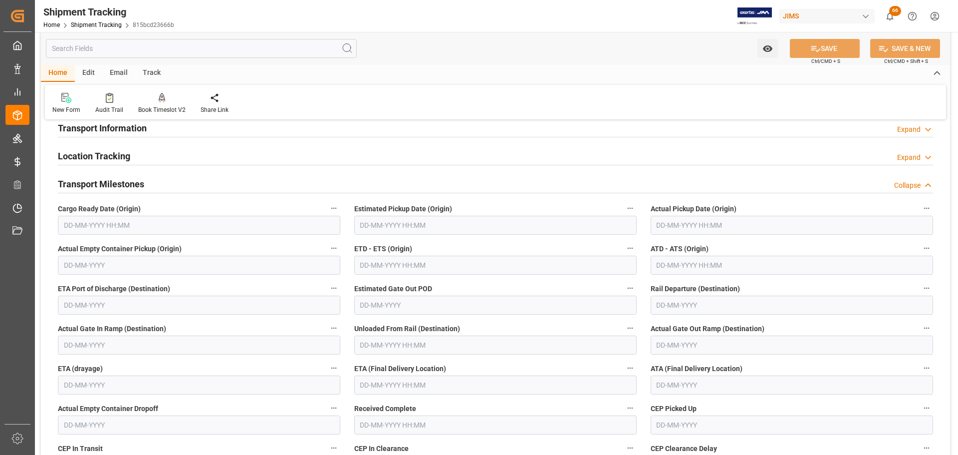
click at [106, 224] on input "text" at bounding box center [199, 225] width 282 height 19
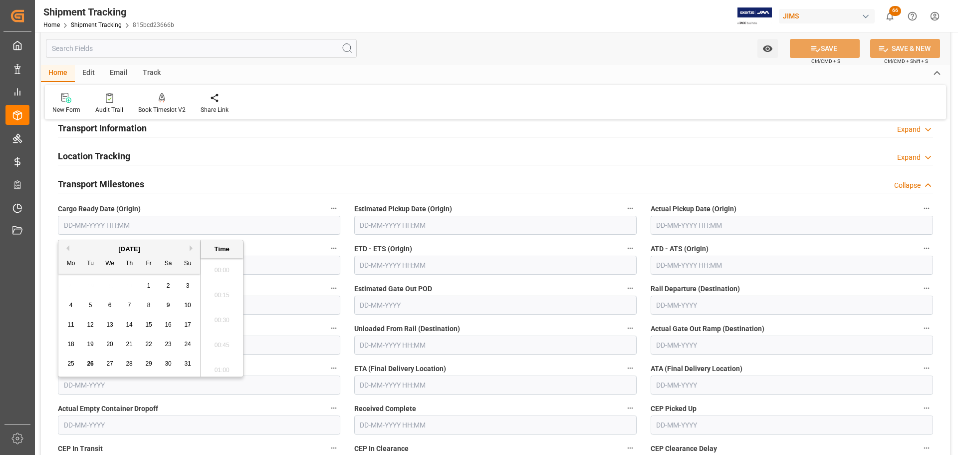
scroll to position [1351, 0]
click at [88, 366] on span "26" at bounding box center [90, 363] width 6 height 7
type input "26-08-2025 00:00"
click at [405, 391] on input "text" at bounding box center [495, 384] width 282 height 19
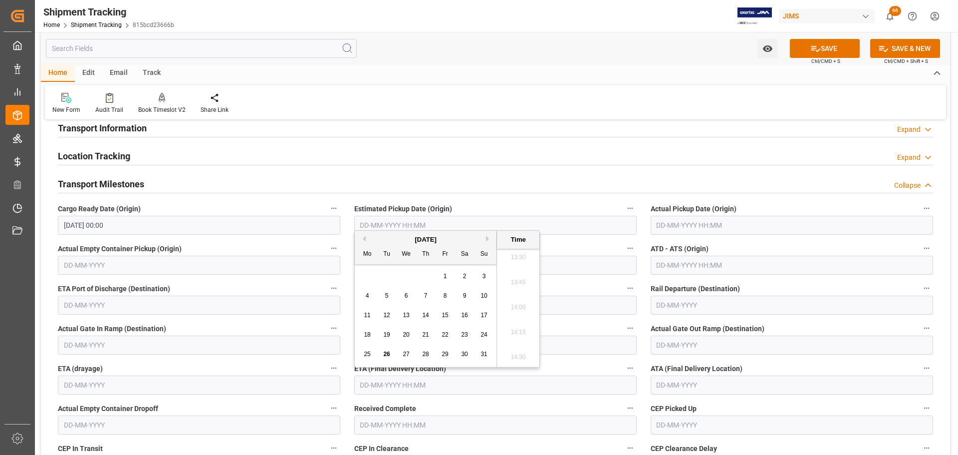
click at [451, 357] on div "29" at bounding box center [445, 354] width 12 height 12
type input "29-08-2025 00:00"
click at [827, 52] on button "SAVE" at bounding box center [825, 48] width 70 height 19
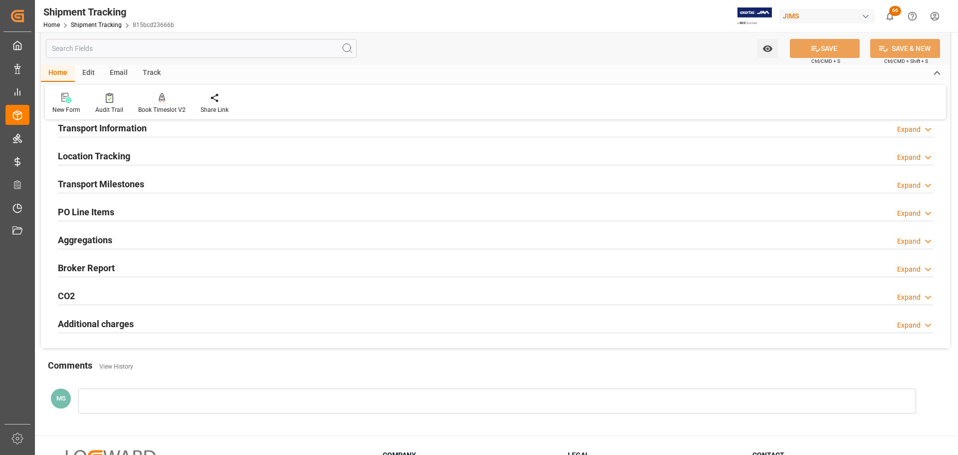
click at [128, 185] on h2 "Transport Milestones" at bounding box center [101, 183] width 86 height 13
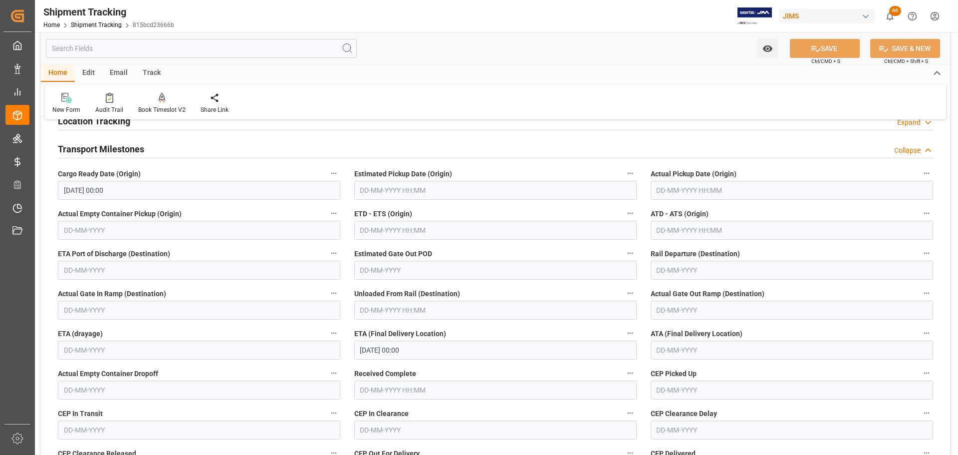
scroll to position [150, 0]
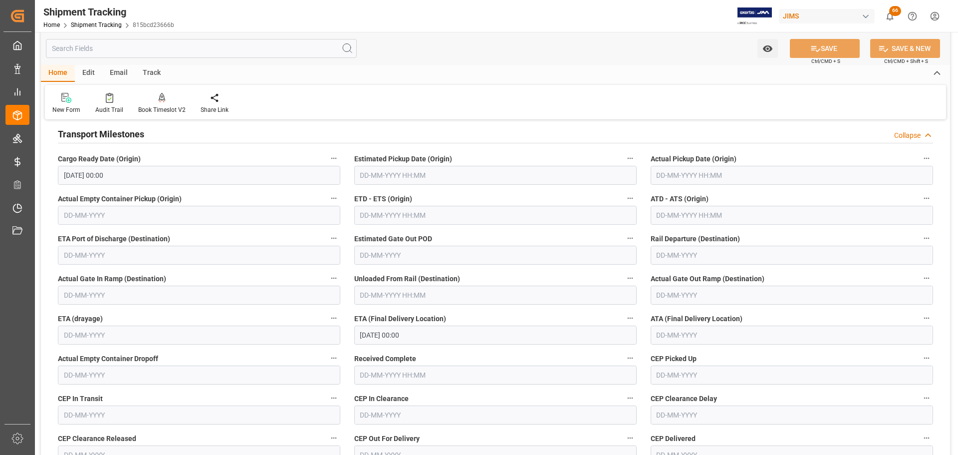
click at [155, 134] on div "Transport Milestones Collapse" at bounding box center [495, 133] width 875 height 19
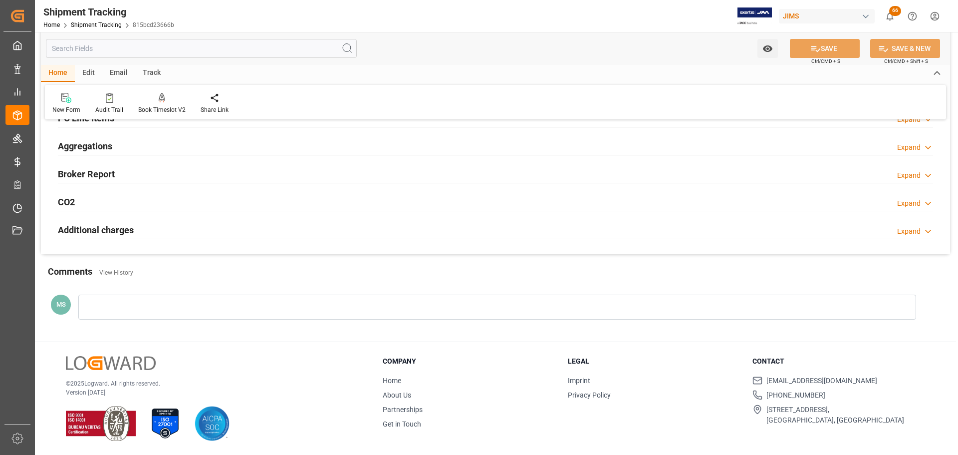
scroll to position [144, 0]
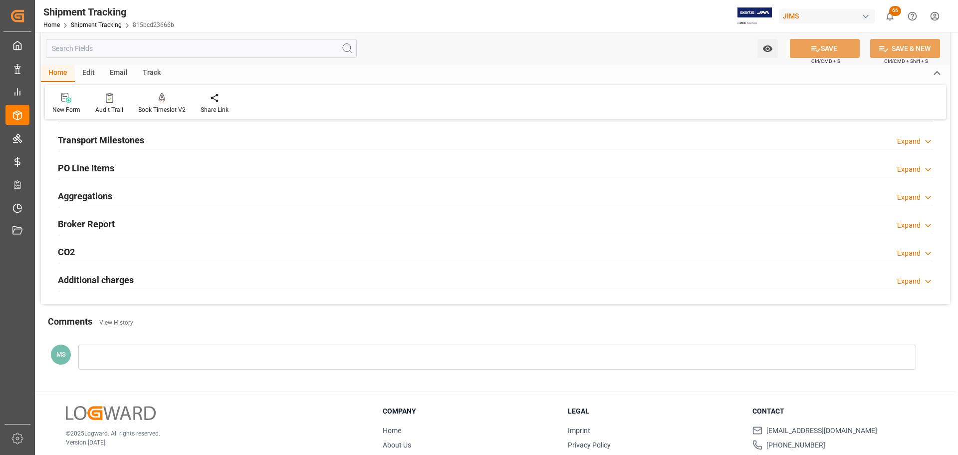
click at [157, 139] on div "Transport Milestones Expand" at bounding box center [495, 139] width 875 height 19
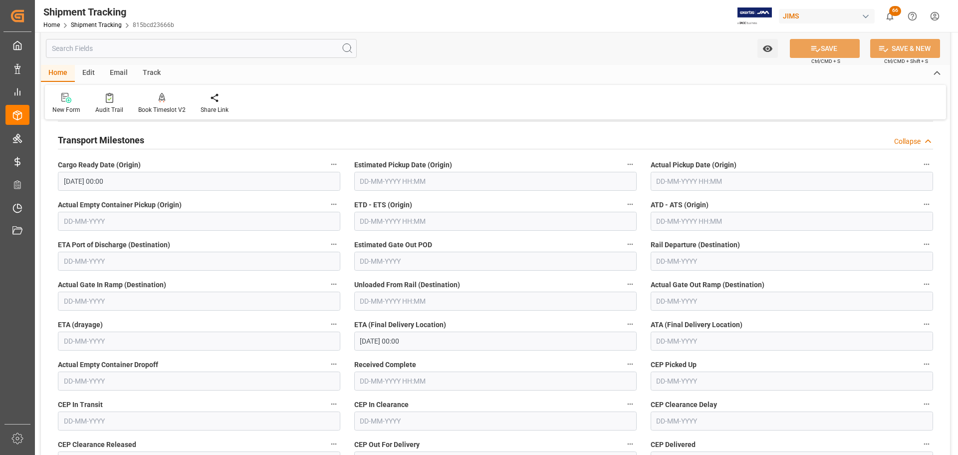
click at [146, 139] on div "Transport Milestones Collapse" at bounding box center [495, 139] width 875 height 19
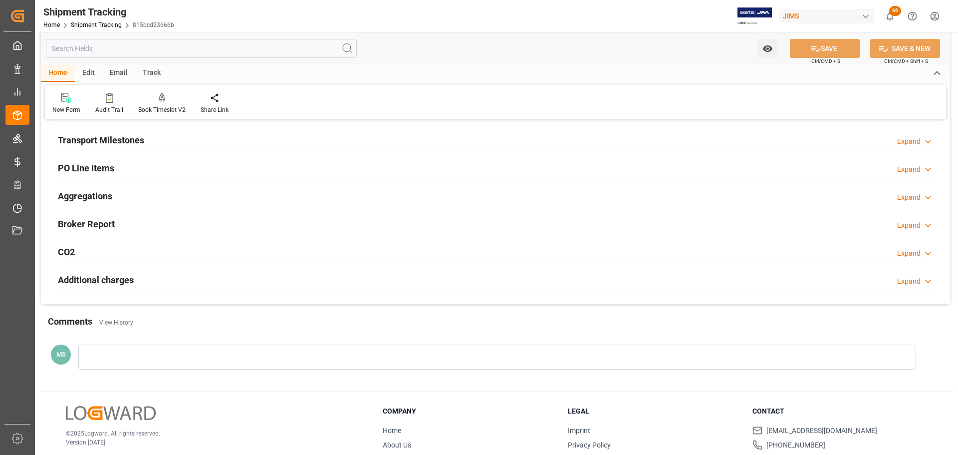
click at [146, 139] on div "Transport Milestones Expand" at bounding box center [495, 139] width 875 height 19
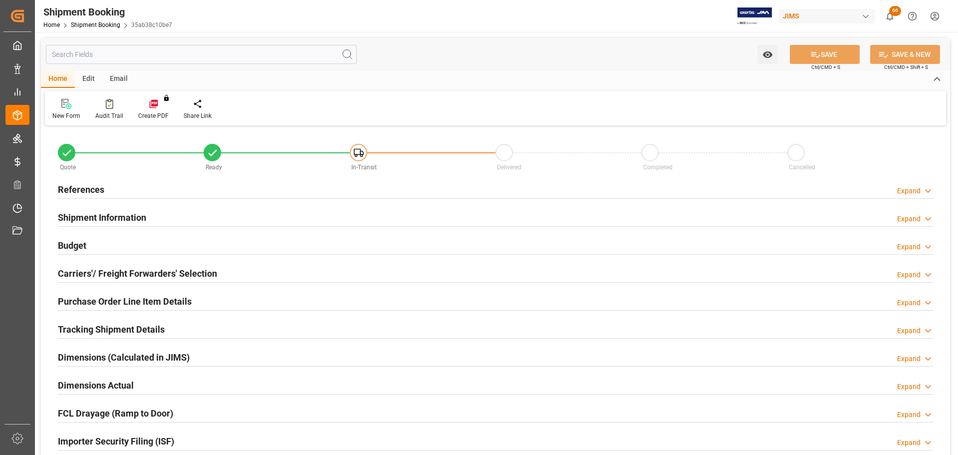
type input "75"
click at [90, 239] on div "Budget Expand" at bounding box center [495, 244] width 875 height 19
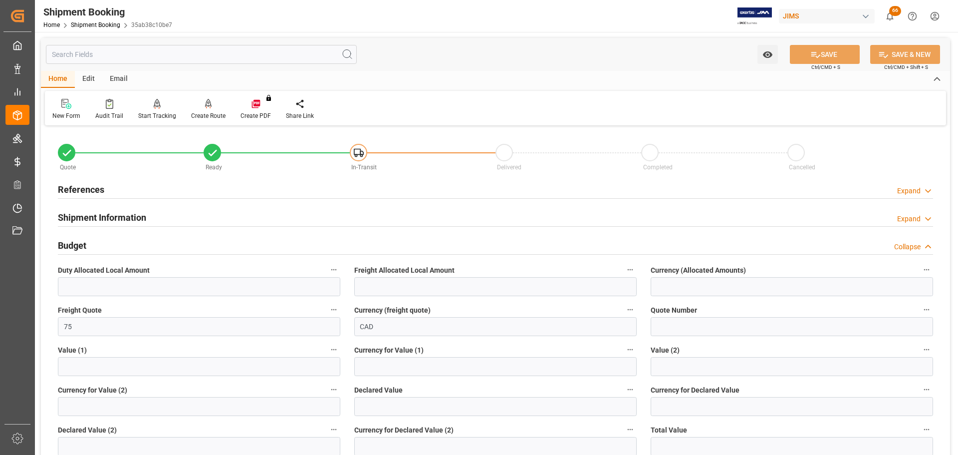
scroll to position [50, 0]
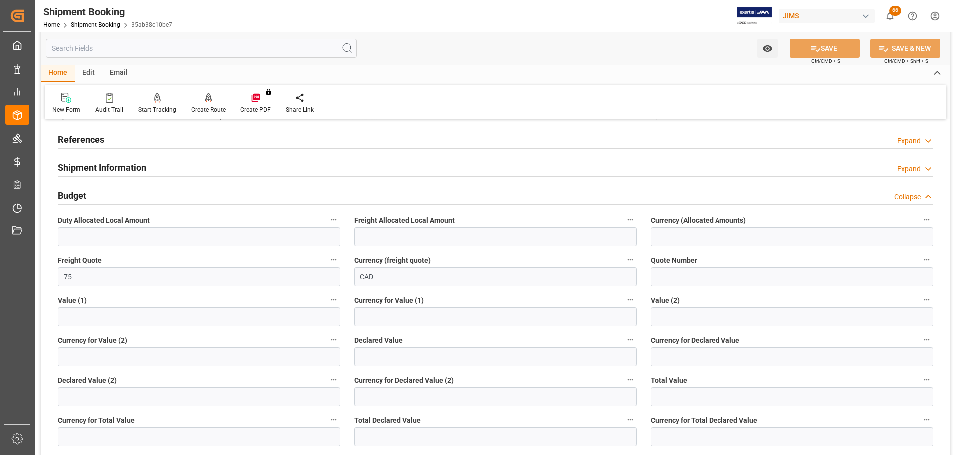
click at [93, 195] on div "Budget Collapse" at bounding box center [495, 194] width 875 height 19
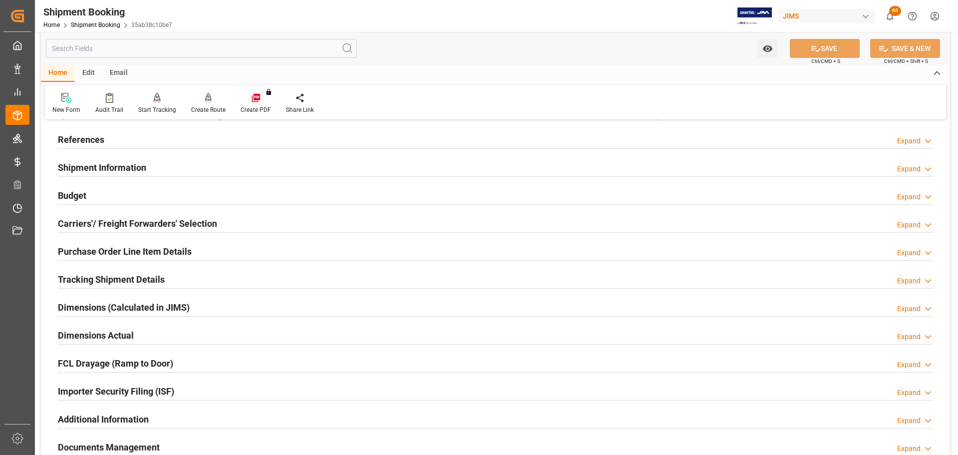
scroll to position [100, 0]
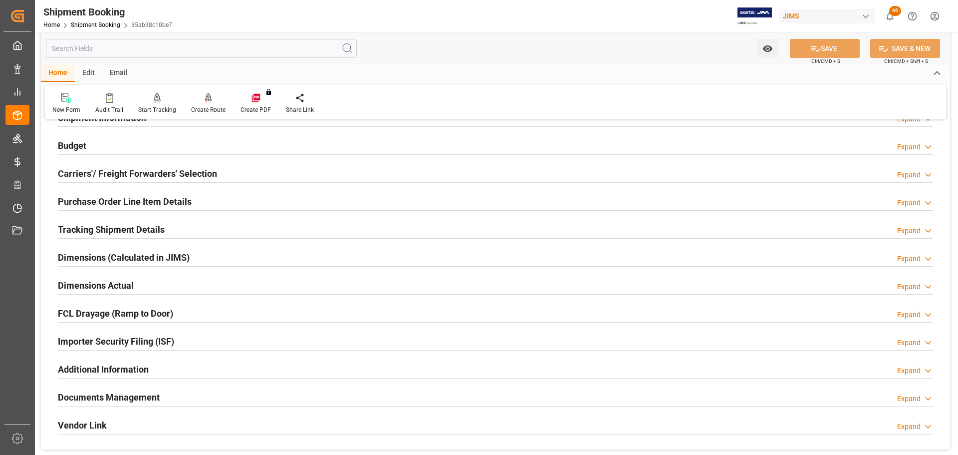
click at [93, 195] on h2 "Purchase Order Line Item Details" at bounding box center [125, 201] width 134 height 13
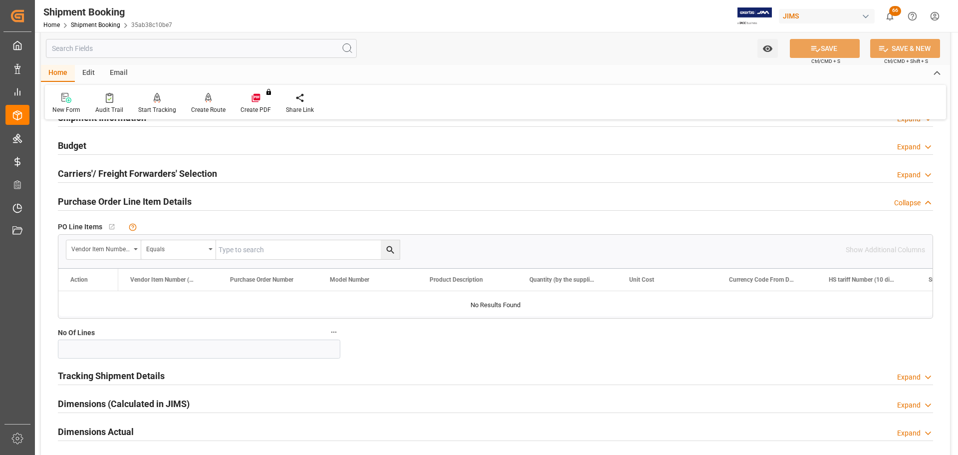
click at [126, 200] on h2 "Purchase Order Line Item Details" at bounding box center [125, 201] width 134 height 13
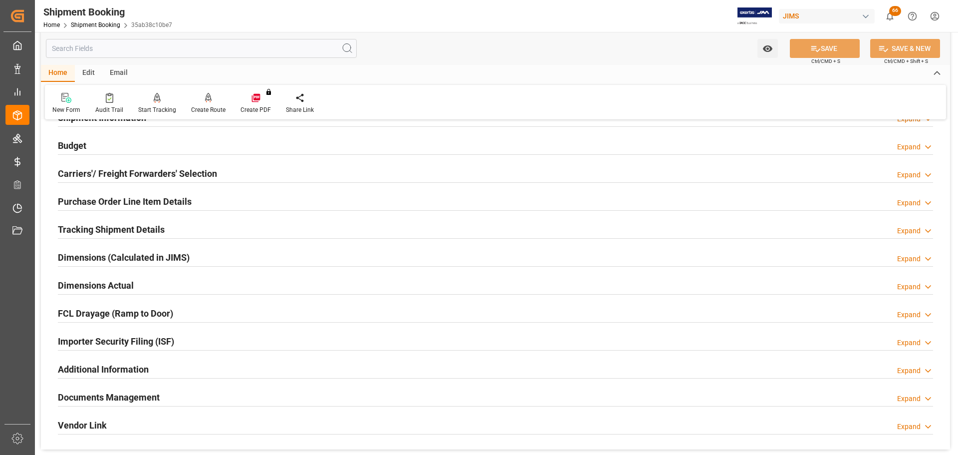
click at [127, 229] on h2 "Tracking Shipment Details" at bounding box center [111, 229] width 107 height 13
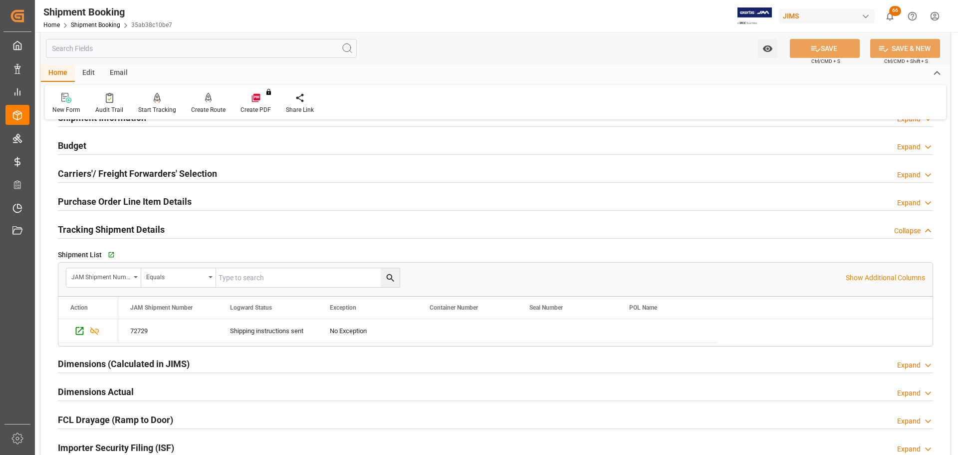
click at [127, 229] on h2 "Tracking Shipment Details" at bounding box center [111, 229] width 107 height 13
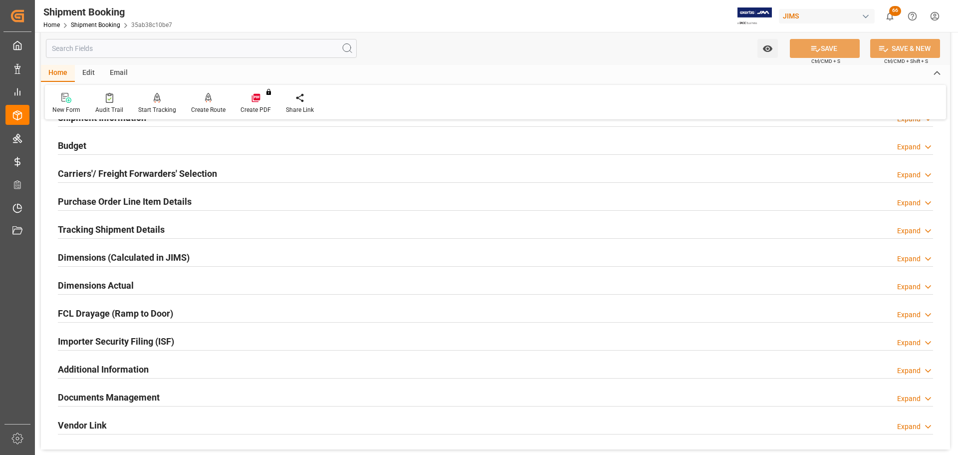
scroll to position [150, 0]
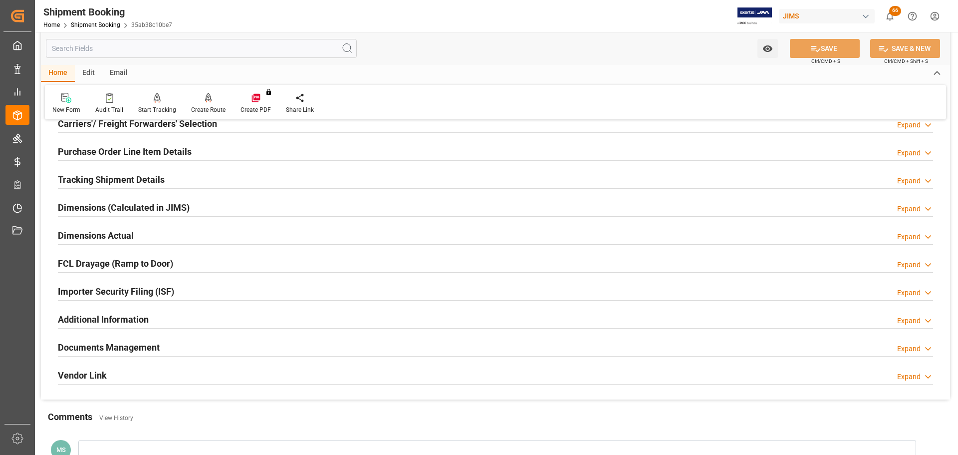
click at [126, 233] on h2 "Dimensions Actual" at bounding box center [96, 235] width 76 height 13
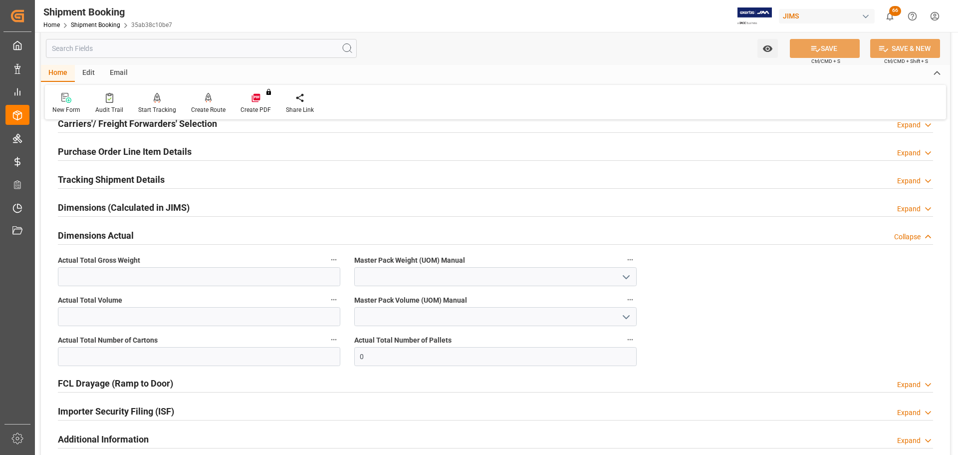
scroll to position [200, 0]
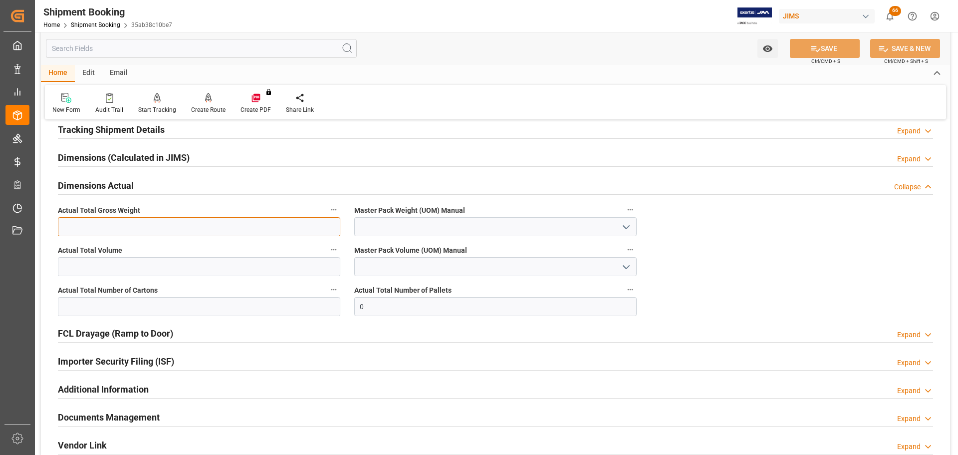
click at [126, 226] on input "text" at bounding box center [199, 226] width 282 height 19
click at [138, 229] on input "text" at bounding box center [199, 226] width 282 height 19
type input "75"
click at [632, 264] on icon "open menu" at bounding box center [626, 267] width 12 height 12
click at [632, 264] on icon "close menu" at bounding box center [626, 267] width 12 height 12
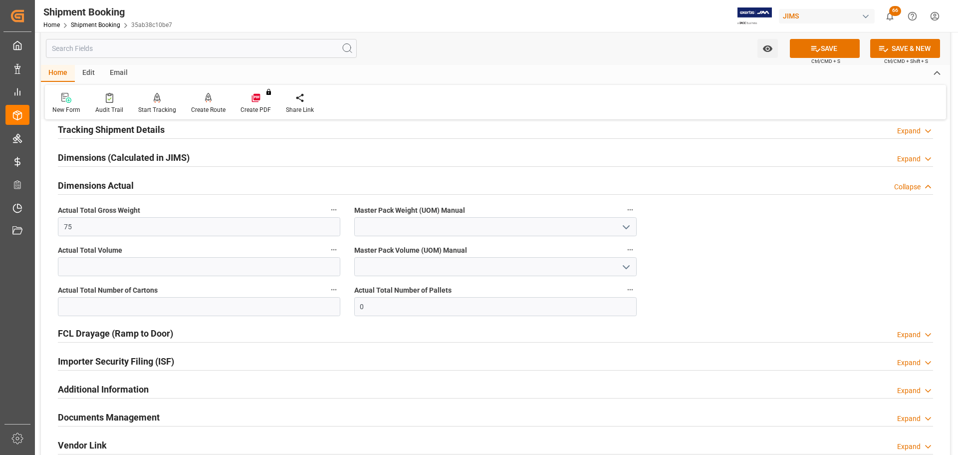
click at [630, 227] on icon "open menu" at bounding box center [626, 227] width 12 height 12
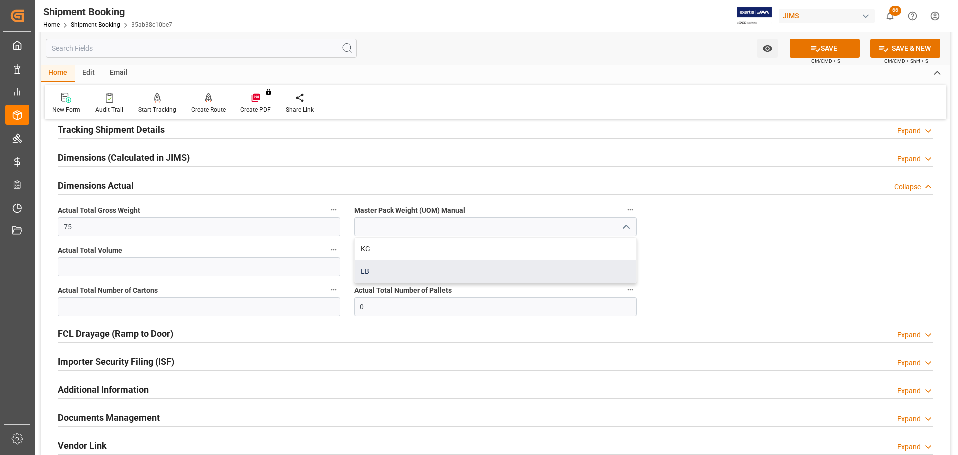
click at [435, 270] on div "LB" at bounding box center [495, 271] width 281 height 22
type input "LB"
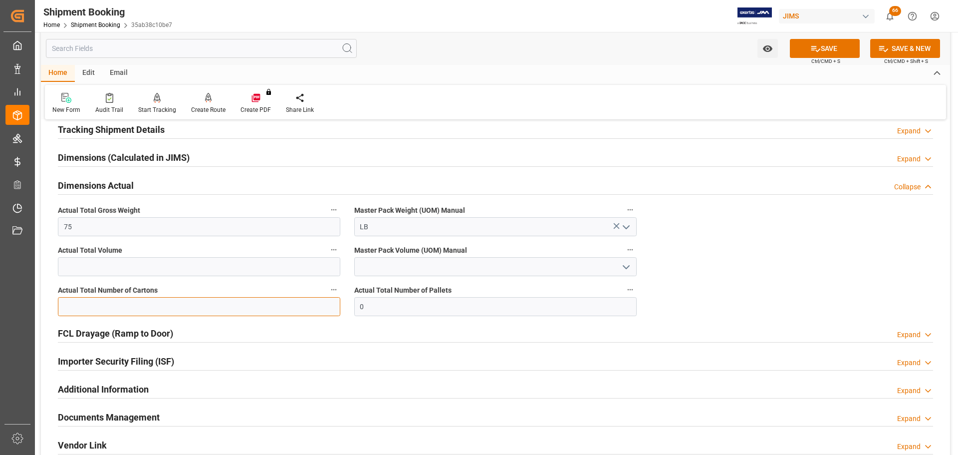
click at [100, 308] on input "text" at bounding box center [199, 306] width 282 height 19
type input "9"
click at [812, 48] on icon at bounding box center [815, 49] width 9 height 6
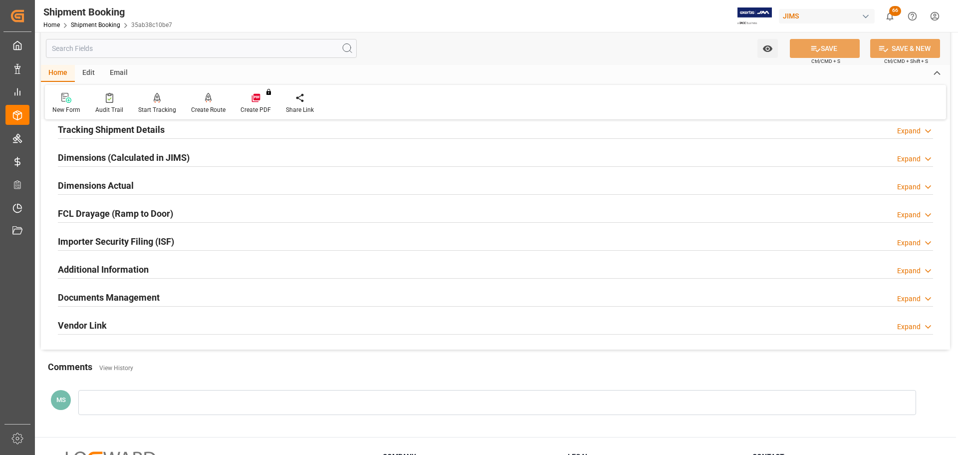
click at [159, 184] on div "Dimensions Actual Expand" at bounding box center [495, 184] width 875 height 19
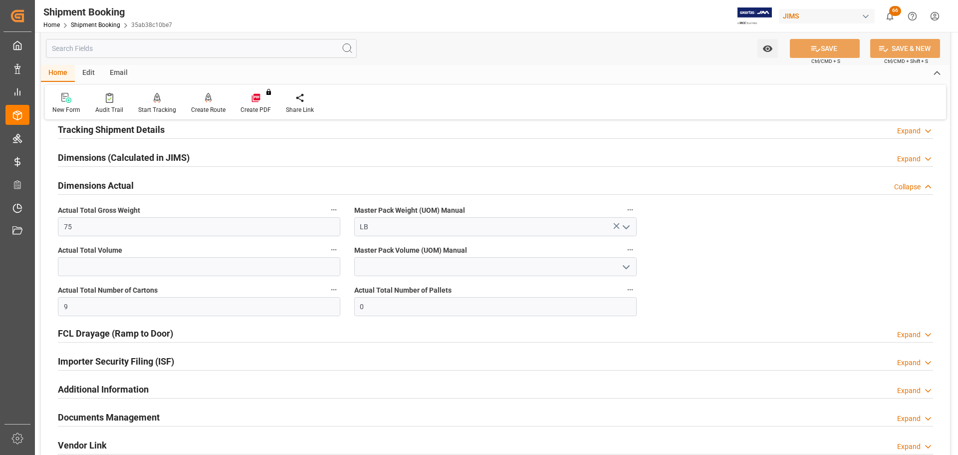
click at [142, 188] on div "Dimensions Actual Collapse" at bounding box center [495, 184] width 875 height 19
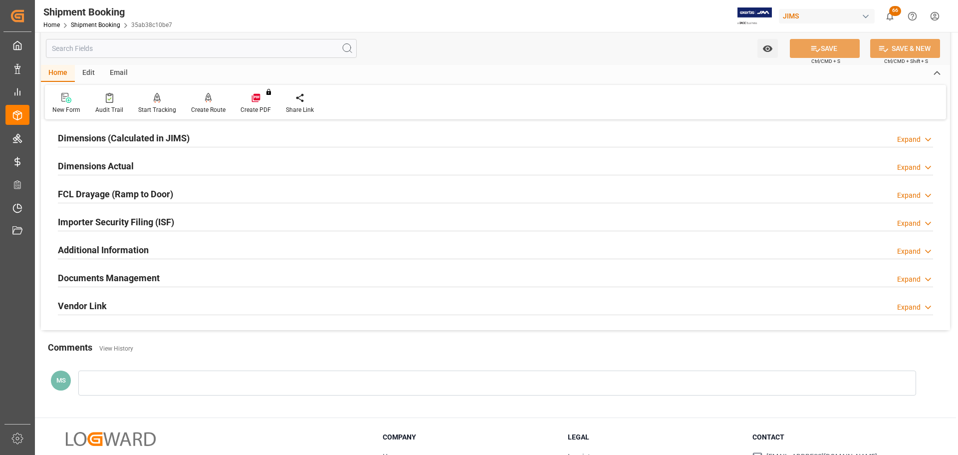
scroll to position [249, 0]
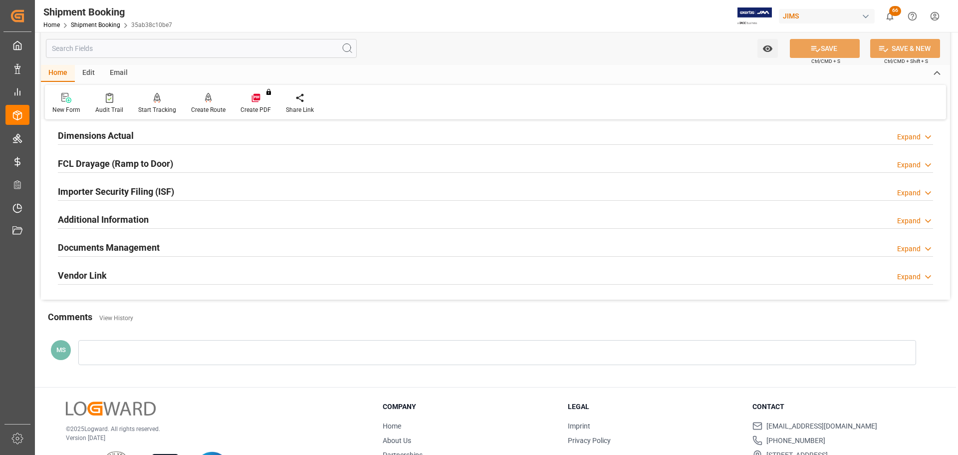
click at [127, 243] on h2 "Documents Management" at bounding box center [109, 246] width 102 height 13
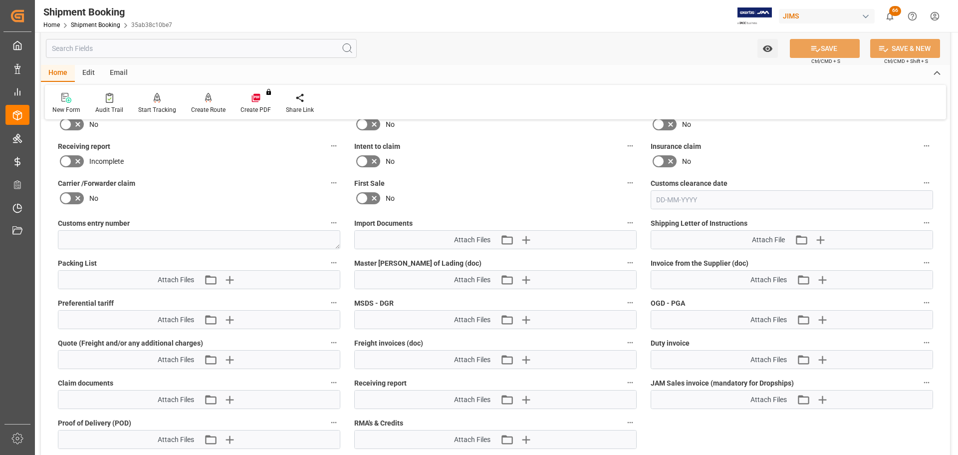
scroll to position [349, 0]
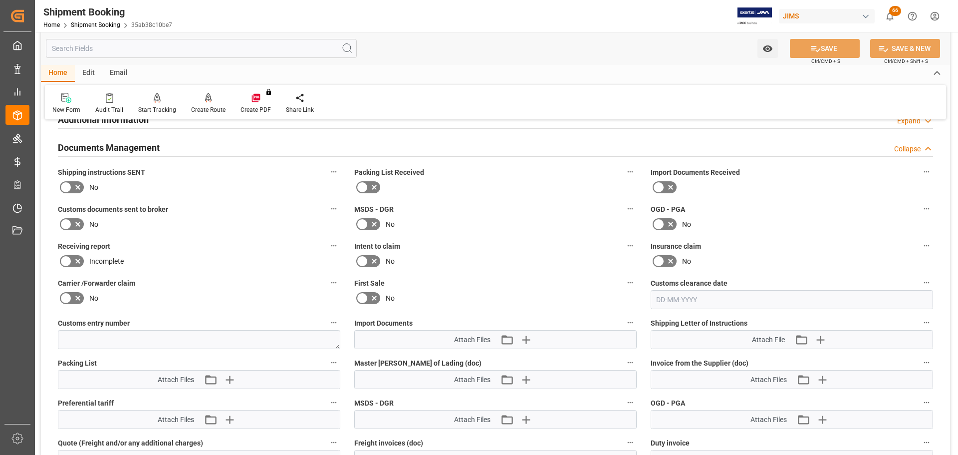
click at [72, 183] on icon at bounding box center [78, 187] width 12 height 12
click at [0, 0] on input "checkbox" at bounding box center [0, 0] width 0 height 0
click at [836, 46] on button "SAVE" at bounding box center [825, 48] width 70 height 19
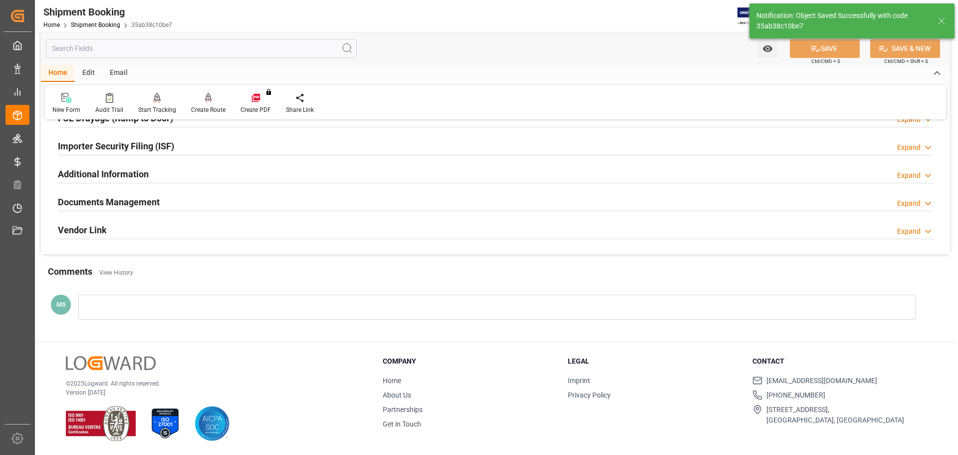
scroll to position [294, 0]
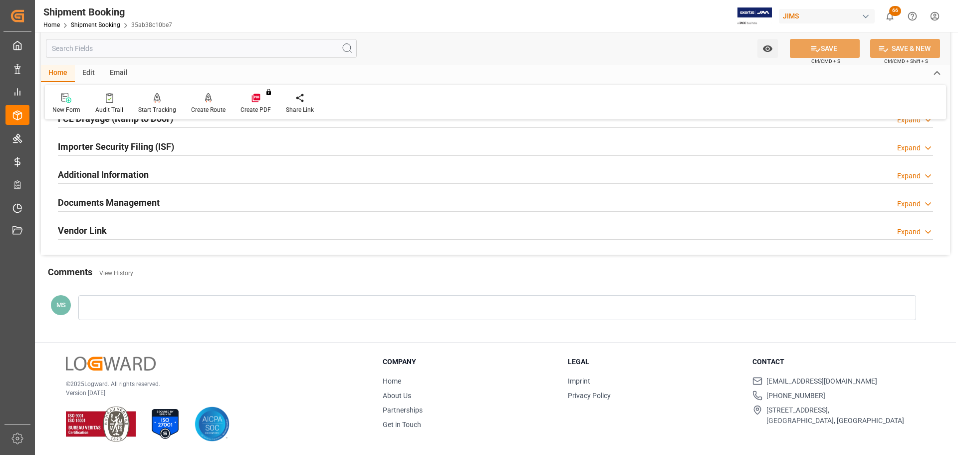
click at [202, 205] on div "Documents Management Expand" at bounding box center [495, 201] width 875 height 19
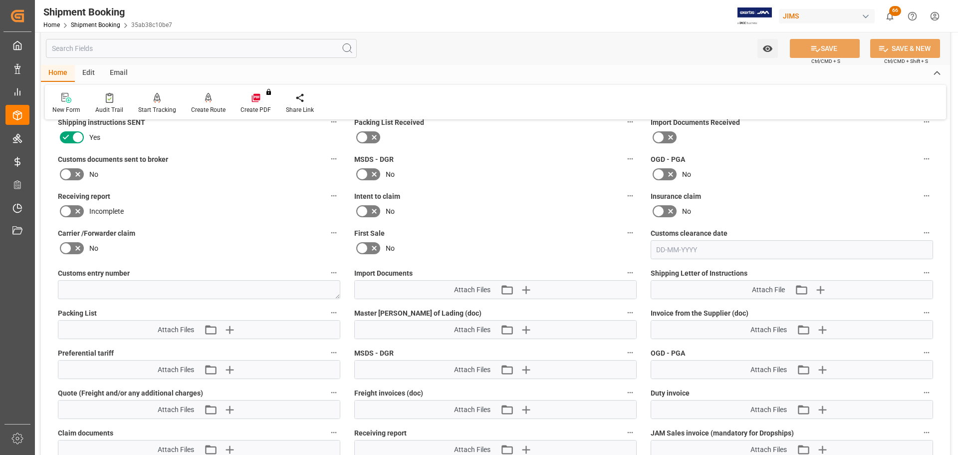
scroll to position [449, 0]
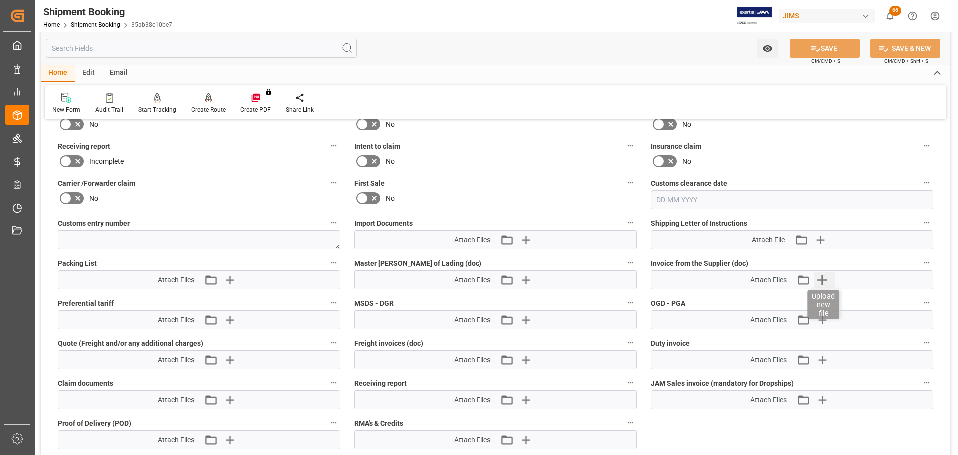
click at [828, 275] on icon "button" at bounding box center [822, 279] width 16 height 16
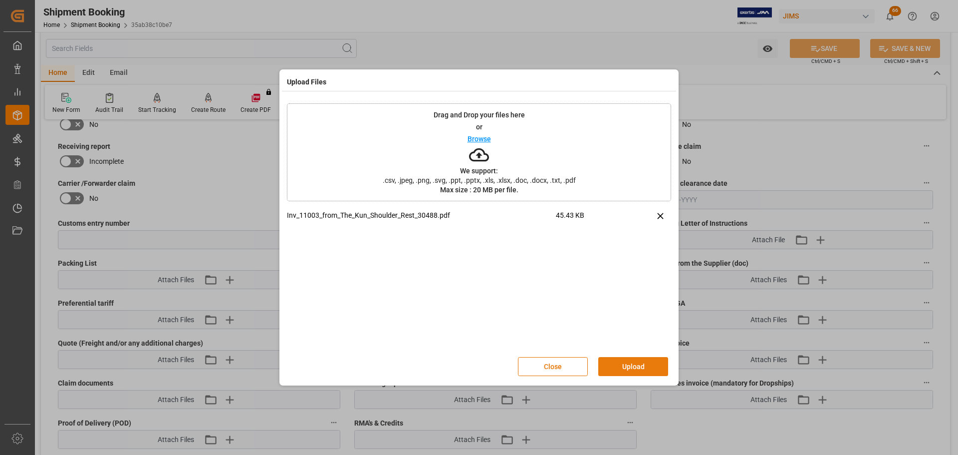
click at [640, 367] on button "Upload" at bounding box center [633, 366] width 70 height 19
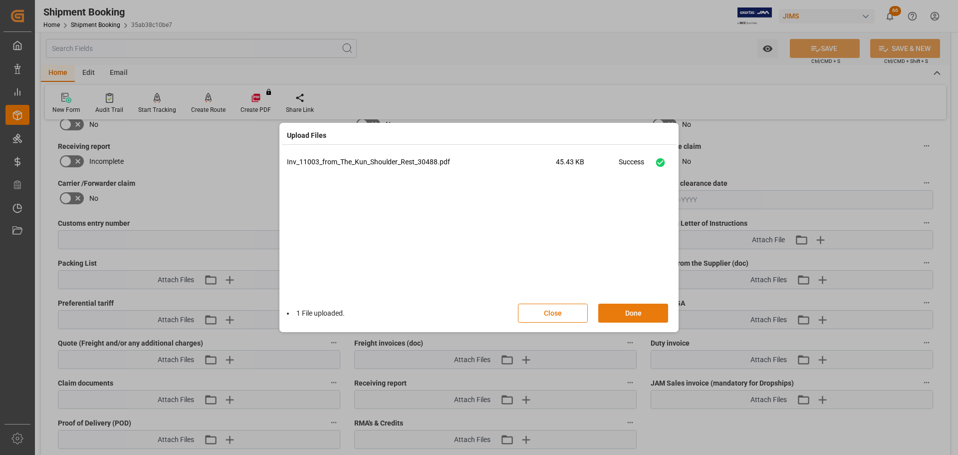
click at [633, 313] on button "Done" at bounding box center [633, 312] width 70 height 19
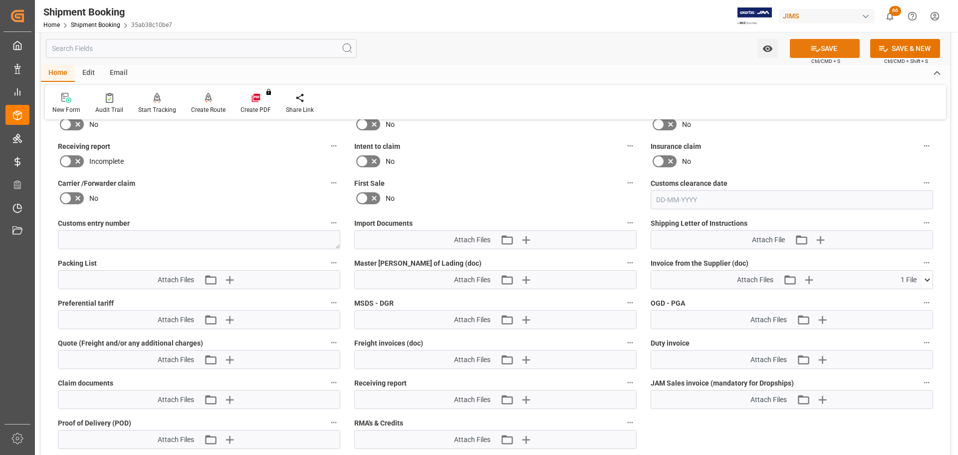
click at [826, 47] on button "SAVE" at bounding box center [825, 48] width 70 height 19
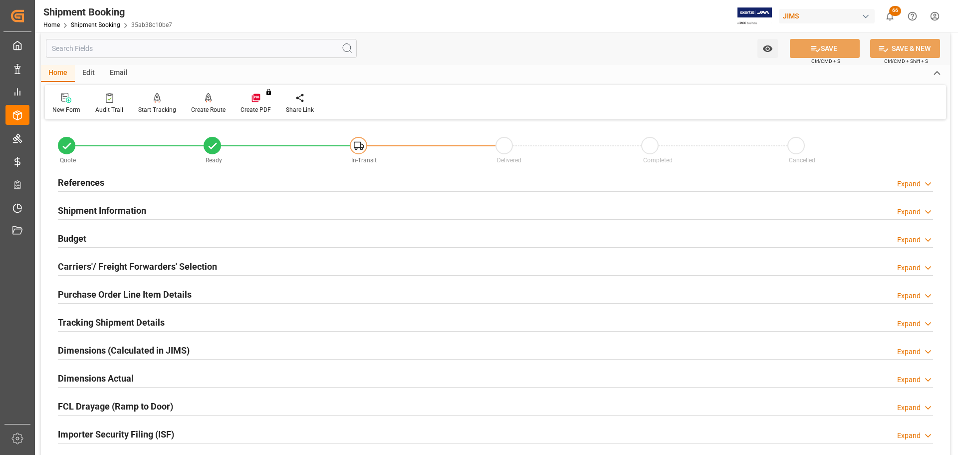
scroll to position [0, 0]
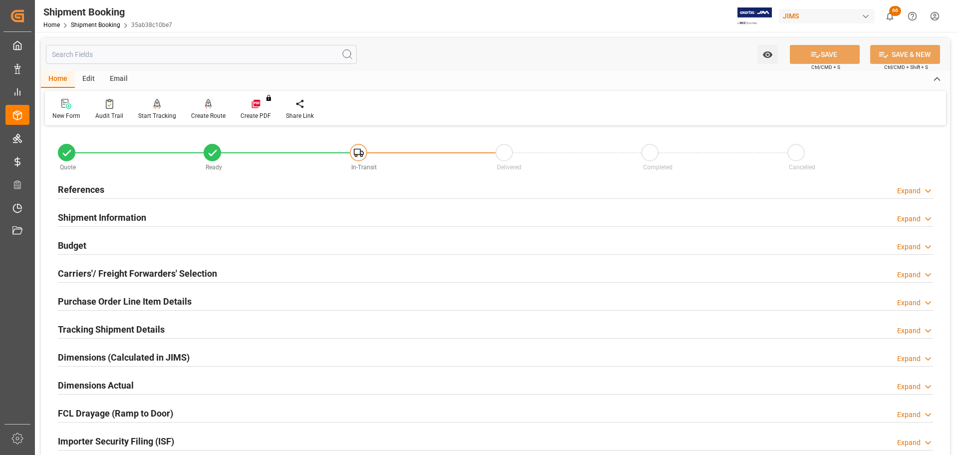
click at [149, 197] on div "References Expand" at bounding box center [495, 188] width 875 height 19
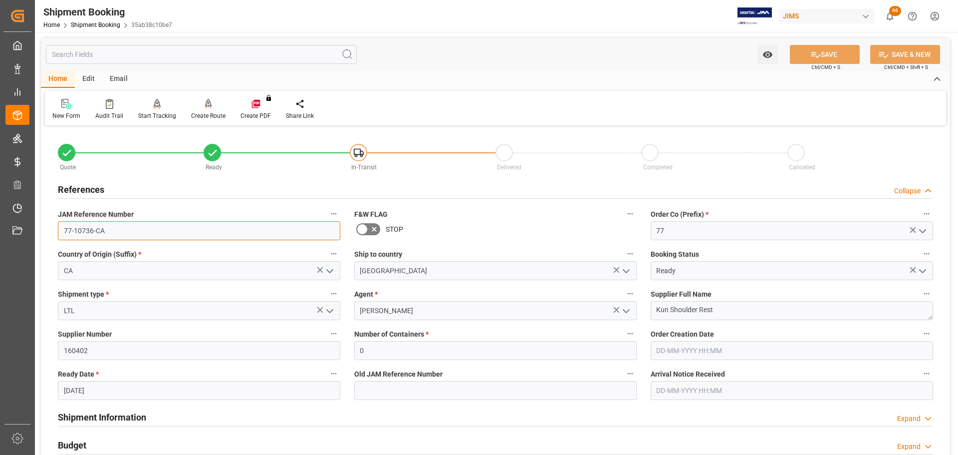
drag, startPoint x: 119, startPoint y: 228, endPoint x: 33, endPoint y: 229, distance: 85.8
click at [33, 229] on div "Created by potrace 1.15, written by Peter Selinger 2001-2017 Created by potrace…" at bounding box center [479, 227] width 958 height 455
click at [62, 111] on div "New Form" at bounding box center [66, 115] width 28 height 9
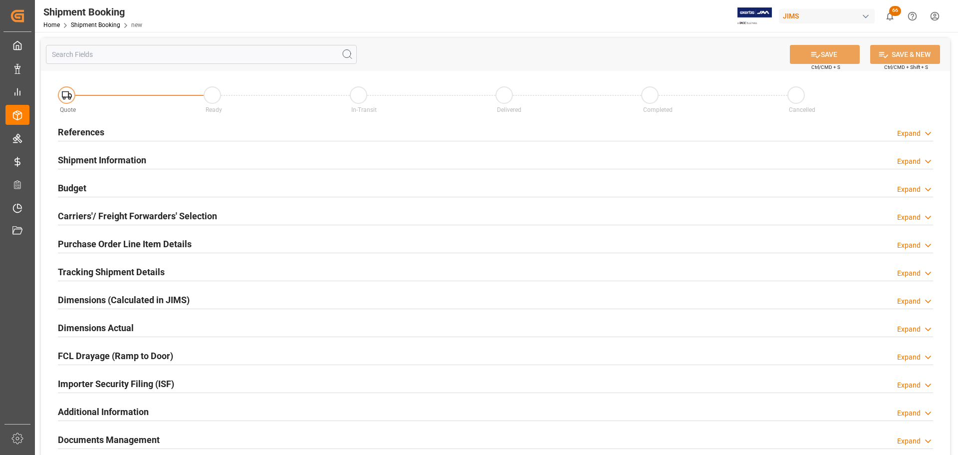
click at [106, 131] on div "References Expand" at bounding box center [495, 131] width 875 height 19
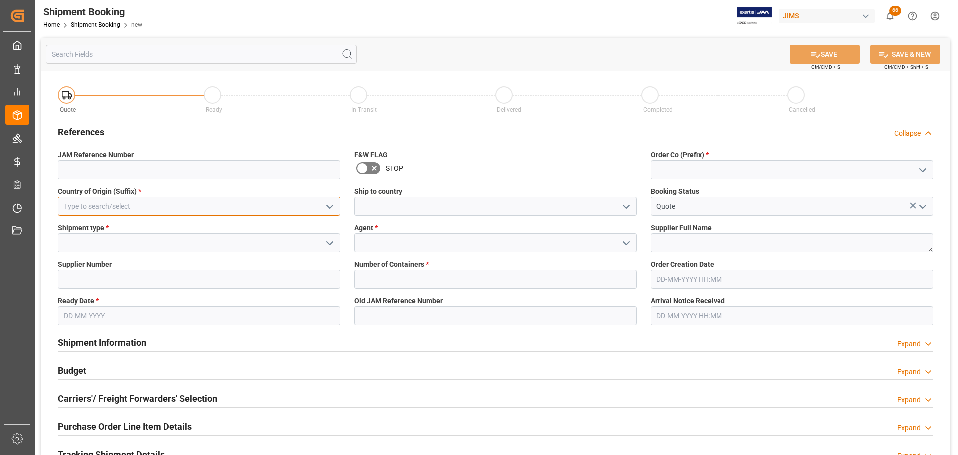
click at [178, 203] on input at bounding box center [199, 206] width 282 height 19
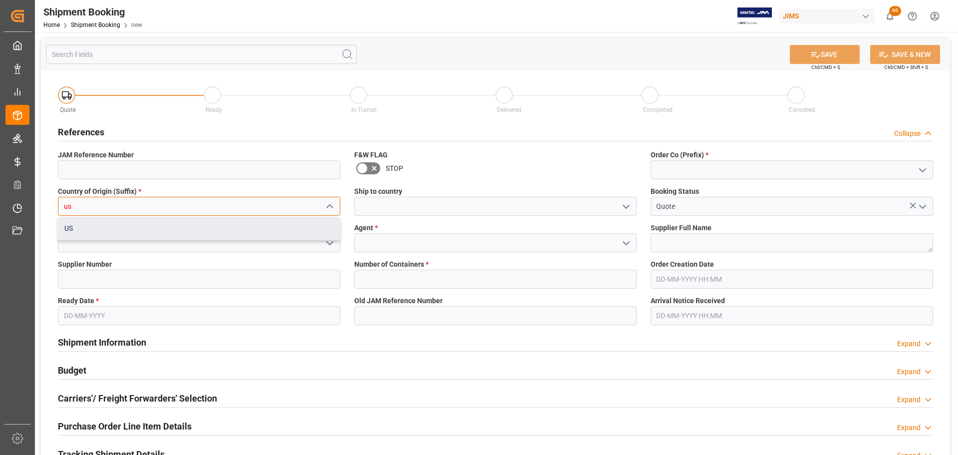
click at [80, 233] on div "US" at bounding box center [198, 228] width 281 height 22
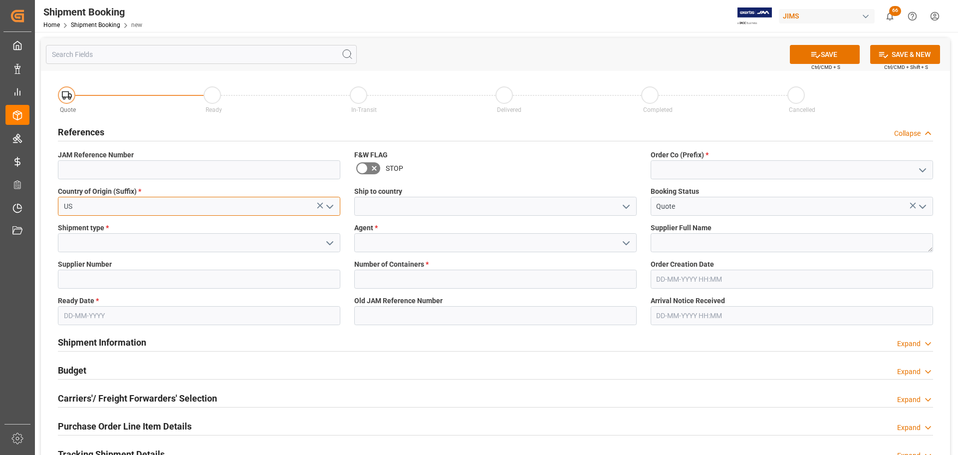
type input "US"
click at [786, 165] on input at bounding box center [792, 169] width 282 height 19
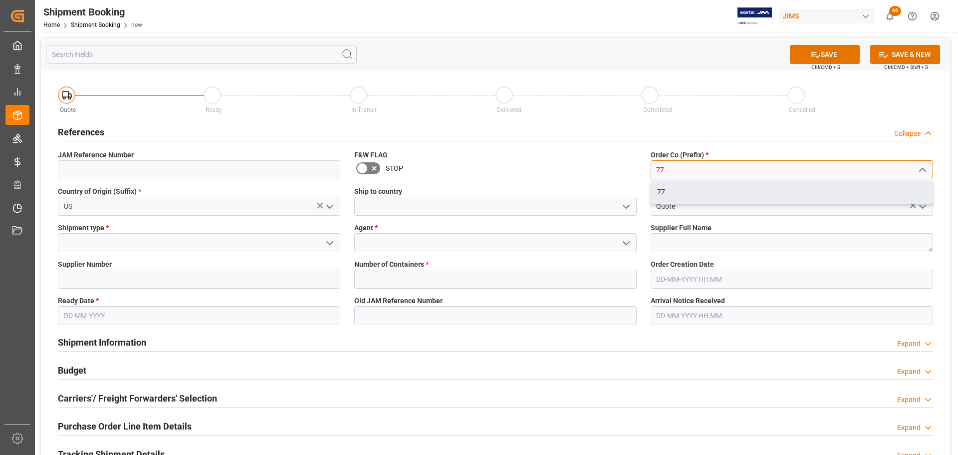
click at [724, 189] on div "77" at bounding box center [791, 192] width 281 height 22
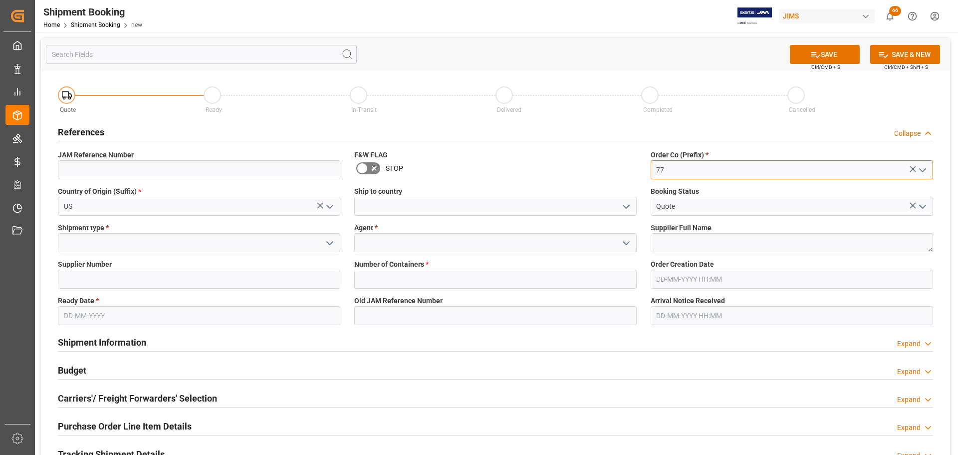
type input "77"
click at [385, 208] on input at bounding box center [495, 206] width 282 height 19
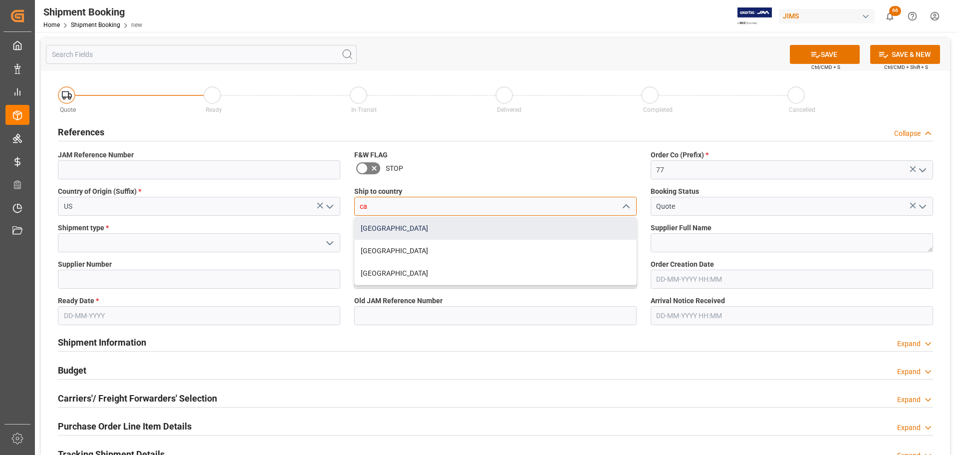
click at [404, 227] on div "[GEOGRAPHIC_DATA]" at bounding box center [495, 228] width 281 height 22
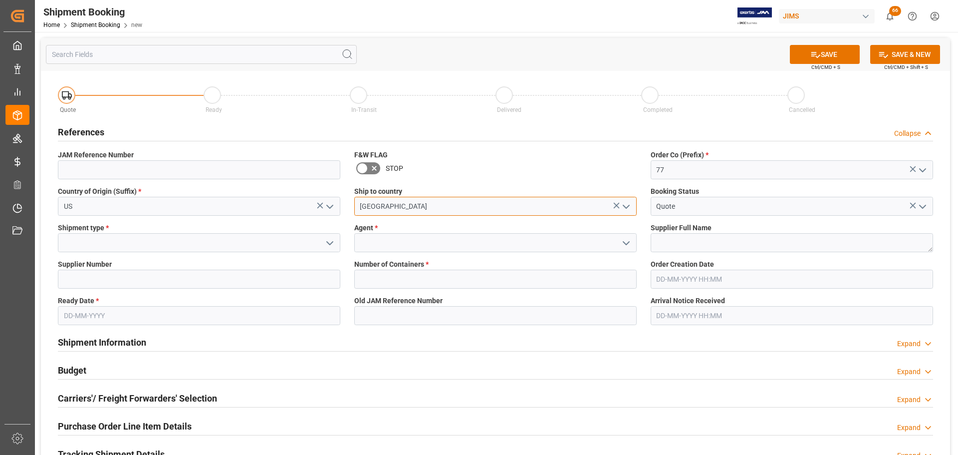
type input "[GEOGRAPHIC_DATA]"
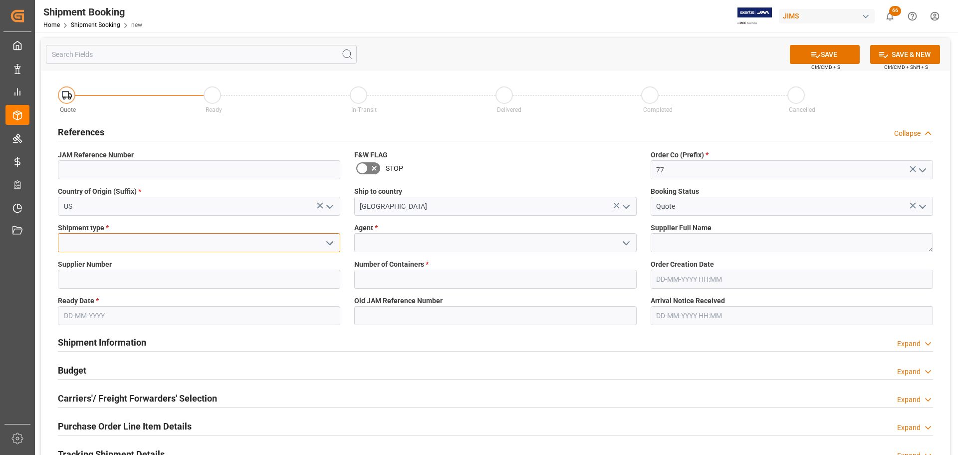
click at [119, 240] on input at bounding box center [199, 242] width 282 height 19
click at [112, 259] on div "LTL" at bounding box center [198, 264] width 281 height 22
type input "LTL"
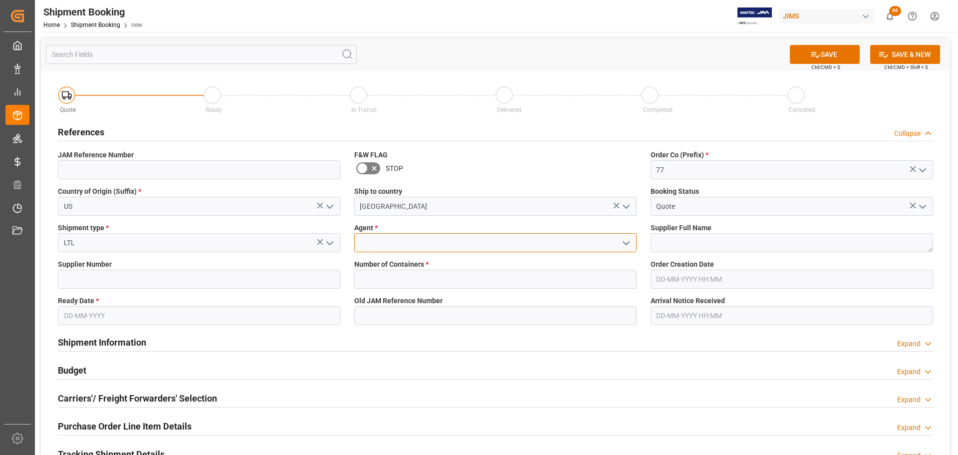
click at [413, 243] on input at bounding box center [495, 242] width 282 height 19
click at [427, 262] on div "[PERSON_NAME]" at bounding box center [495, 264] width 281 height 22
type input "[PERSON_NAME]"
click at [112, 309] on input "text" at bounding box center [199, 315] width 282 height 19
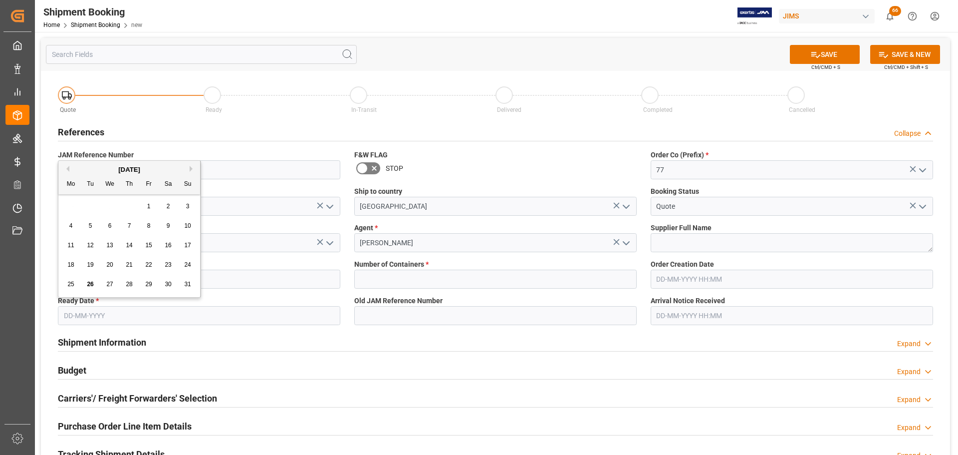
click at [90, 288] on div "26" at bounding box center [90, 284] width 12 height 12
type input "26-08-2025"
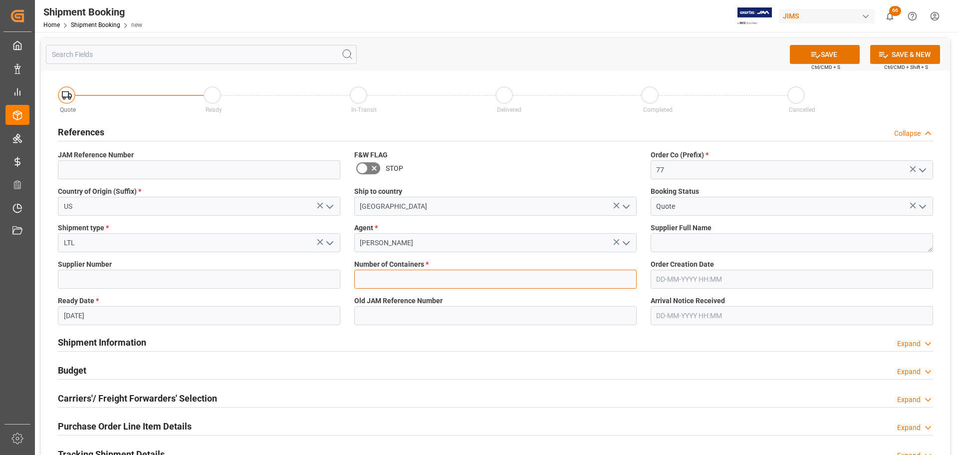
click at [406, 274] on input "text" at bounding box center [495, 278] width 282 height 19
type input "0"
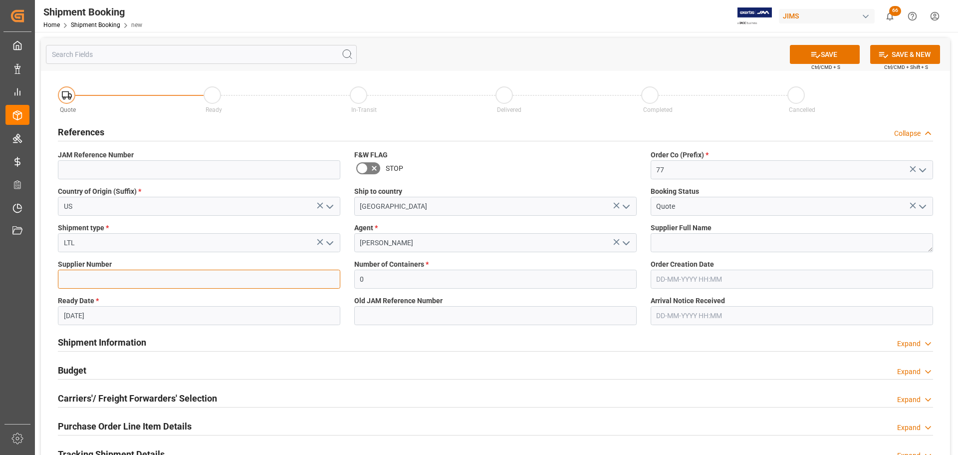
click at [179, 280] on input at bounding box center [199, 278] width 282 height 19
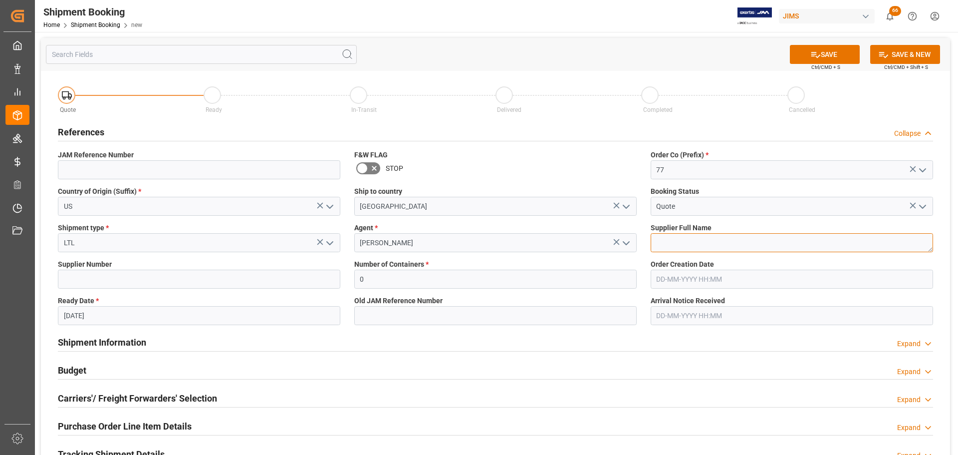
click at [681, 240] on textarea at bounding box center [792, 242] width 282 height 19
paste textarea "Remo International, Inc."
type textarea "Remo International, Inc."
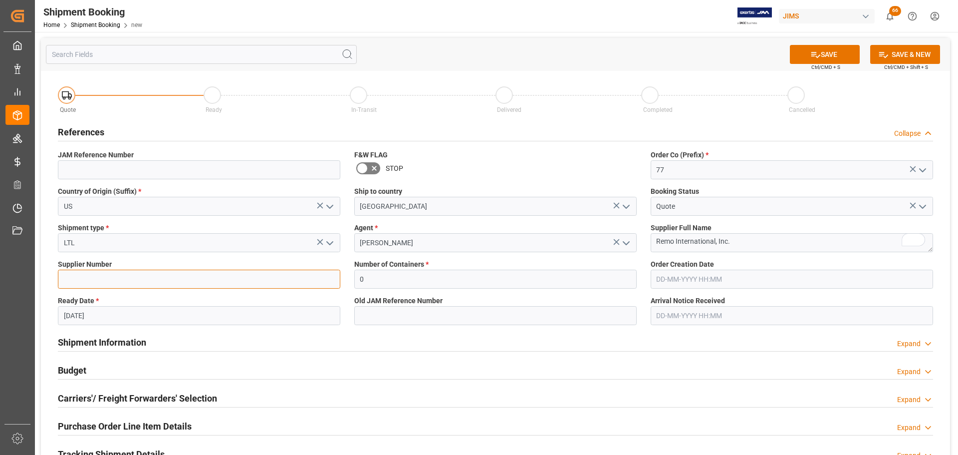
click at [140, 278] on input at bounding box center [199, 278] width 282 height 19
paste input "471950"
type input "471950"
click at [819, 60] on button "SAVE" at bounding box center [825, 54] width 70 height 19
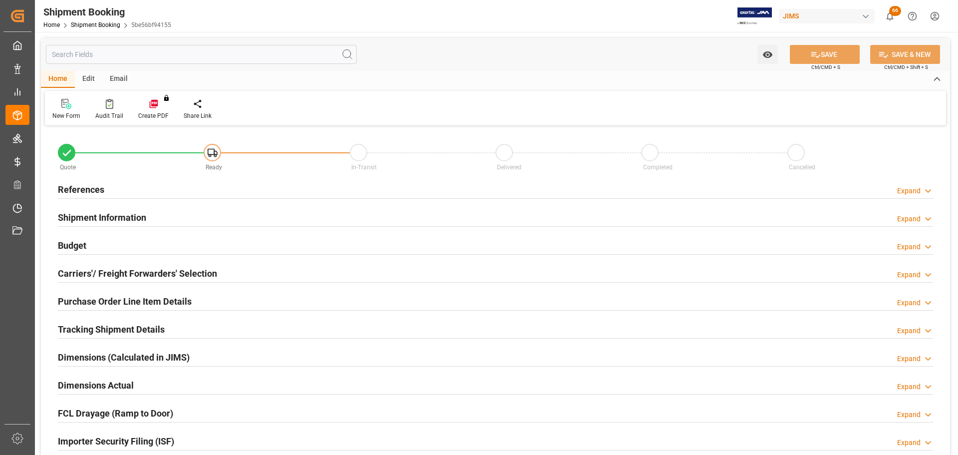
type input "0"
type input "[DATE]"
click at [132, 187] on div "References Expand" at bounding box center [495, 188] width 875 height 19
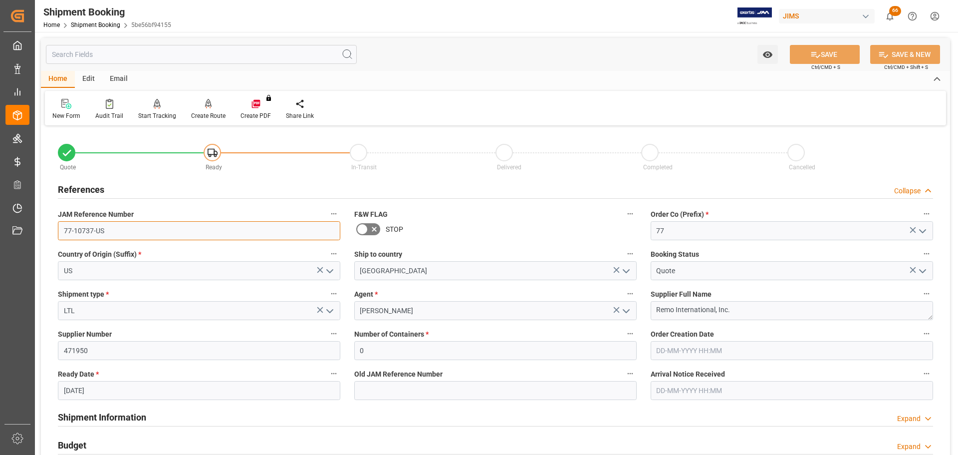
drag, startPoint x: 136, startPoint y: 234, endPoint x: 49, endPoint y: 232, distance: 86.8
click at [49, 232] on div "Quote Ready In-Transit Delivered Completed Cancelled References Collapse JAM Re…" at bounding box center [495, 438] width 909 height 620
drag, startPoint x: 121, startPoint y: 224, endPoint x: 114, endPoint y: 228, distance: 8.3
click at [121, 224] on input "77-10737-US" at bounding box center [199, 230] width 282 height 19
click at [110, 229] on input "77-10737-US" at bounding box center [199, 230] width 282 height 19
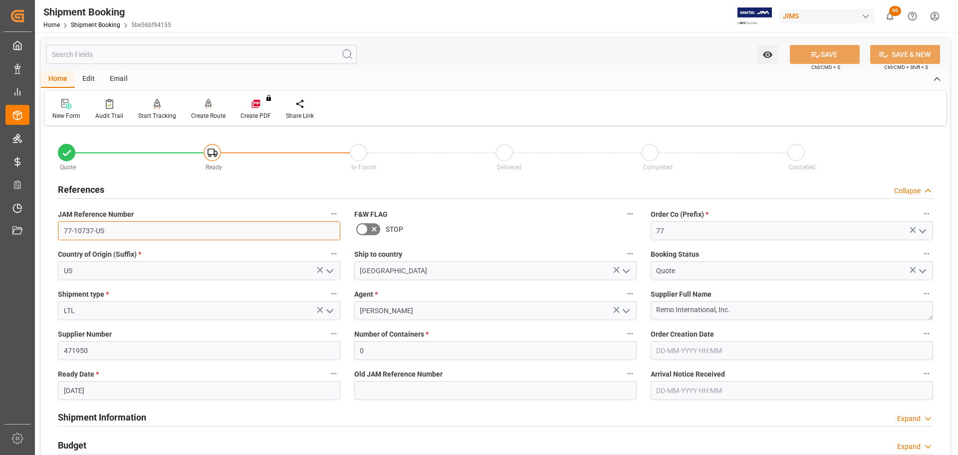
drag, startPoint x: 123, startPoint y: 231, endPoint x: 49, endPoint y: 234, distance: 73.4
click at [49, 234] on div "Quote Ready In-Transit Delivered Completed Cancelled References Collapse JAM Re…" at bounding box center [495, 438] width 909 height 620
click at [109, 189] on div "References Collapse" at bounding box center [495, 188] width 875 height 19
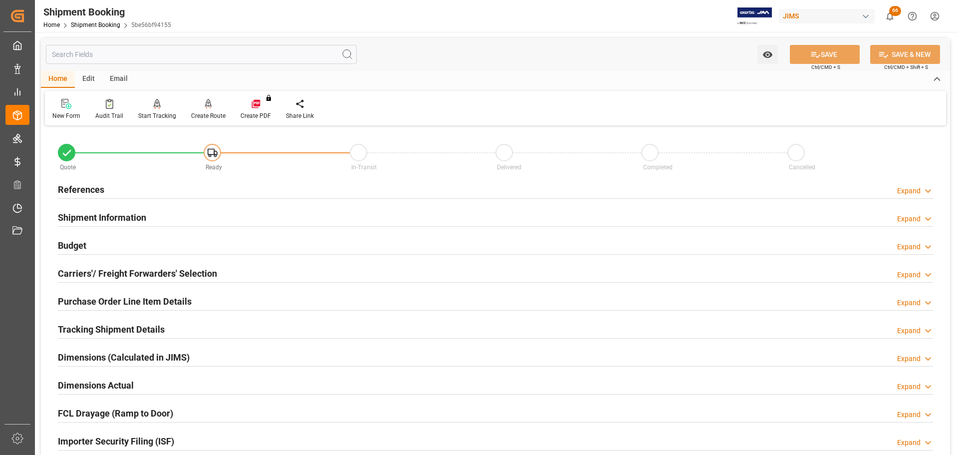
click at [111, 213] on h2 "Shipment Information" at bounding box center [102, 217] width 88 height 13
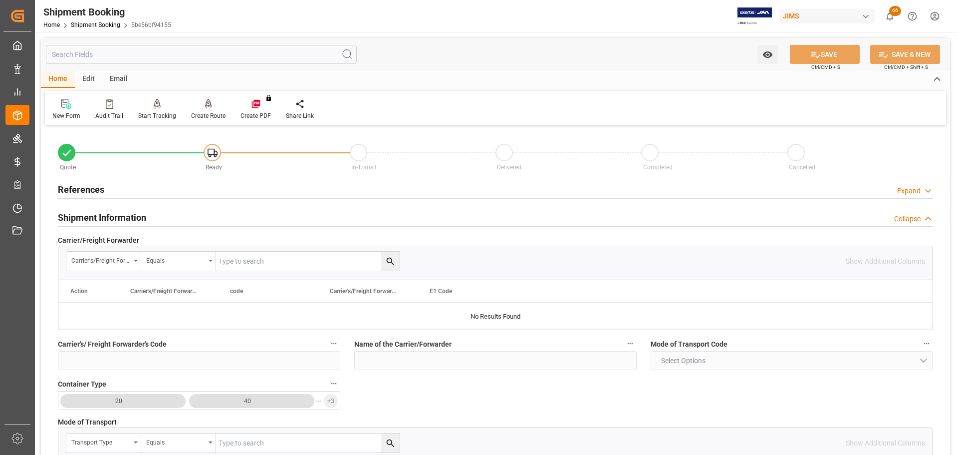
click at [123, 217] on h2 "Shipment Information" at bounding box center [102, 217] width 88 height 13
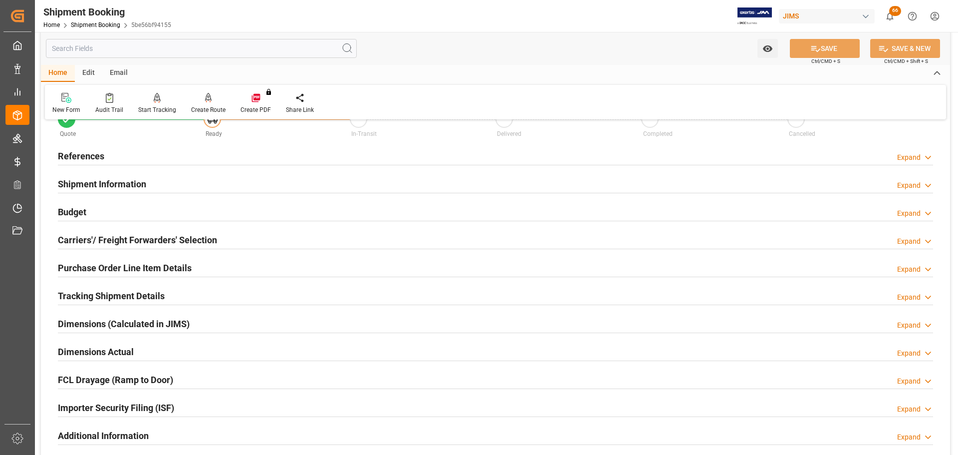
scroll to position [50, 0]
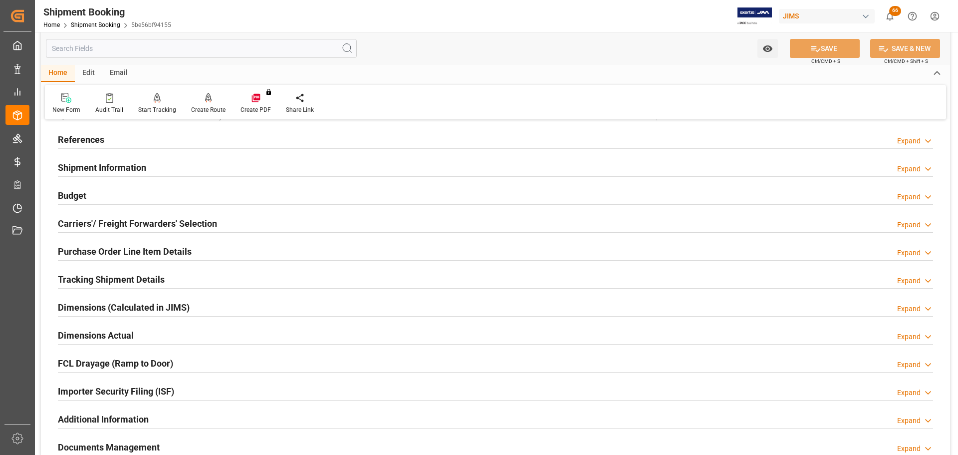
click at [114, 200] on div "Budget Expand" at bounding box center [495, 194] width 875 height 19
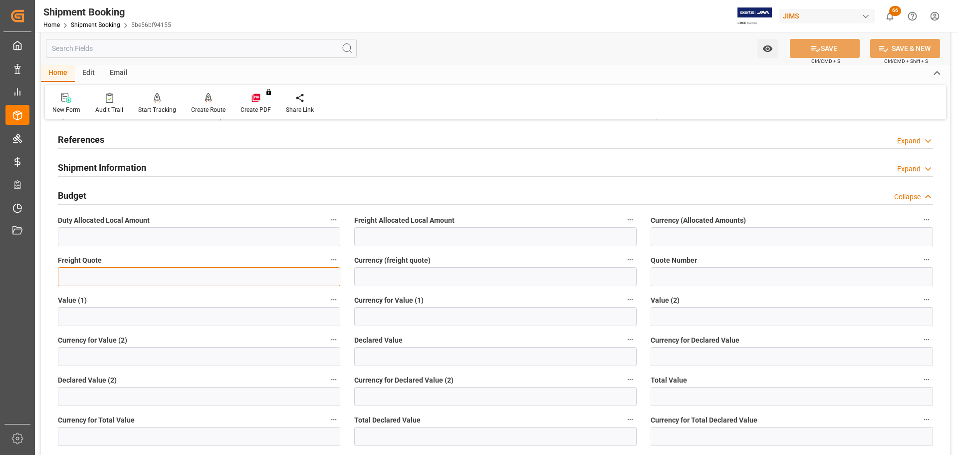
click at [97, 275] on input "text" at bounding box center [199, 276] width 282 height 19
type input "4480"
click at [395, 270] on input at bounding box center [495, 276] width 282 height 19
type input "CAD"
click at [813, 50] on icon at bounding box center [815, 48] width 10 height 10
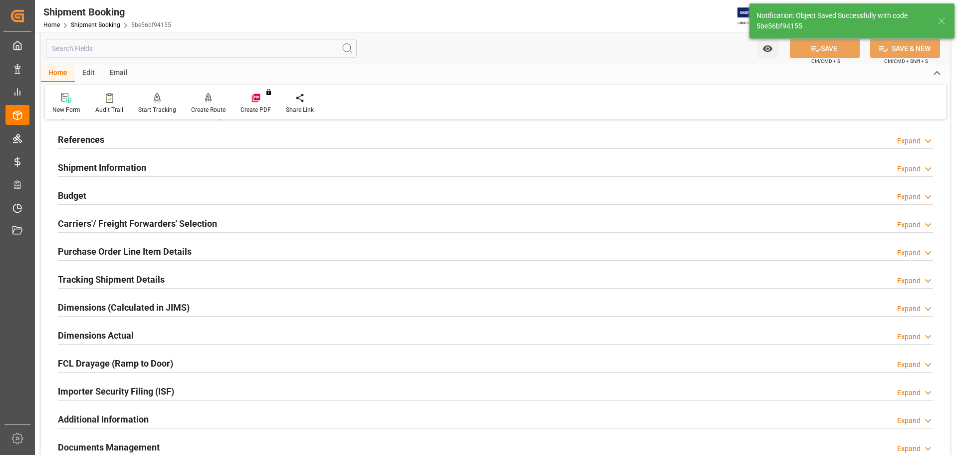
click at [133, 195] on div "Budget Expand" at bounding box center [495, 194] width 875 height 19
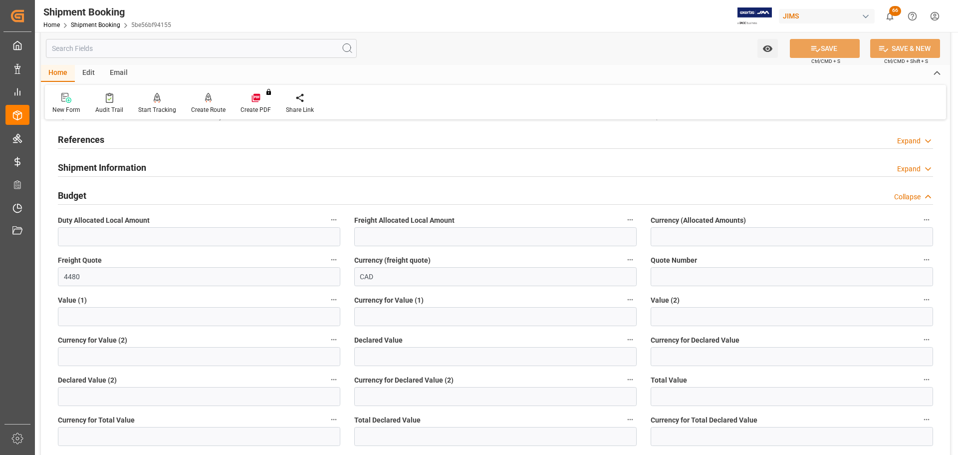
click at [143, 192] on div "Budget Collapse" at bounding box center [495, 194] width 875 height 19
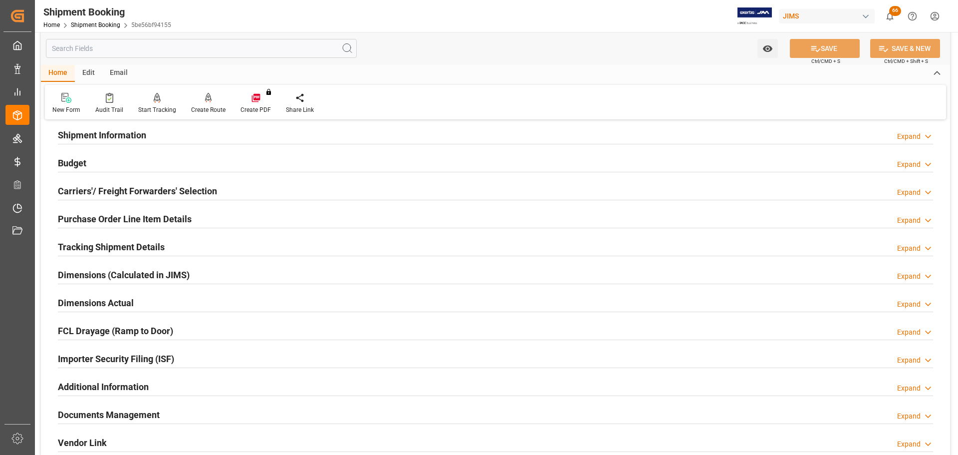
scroll to position [100, 0]
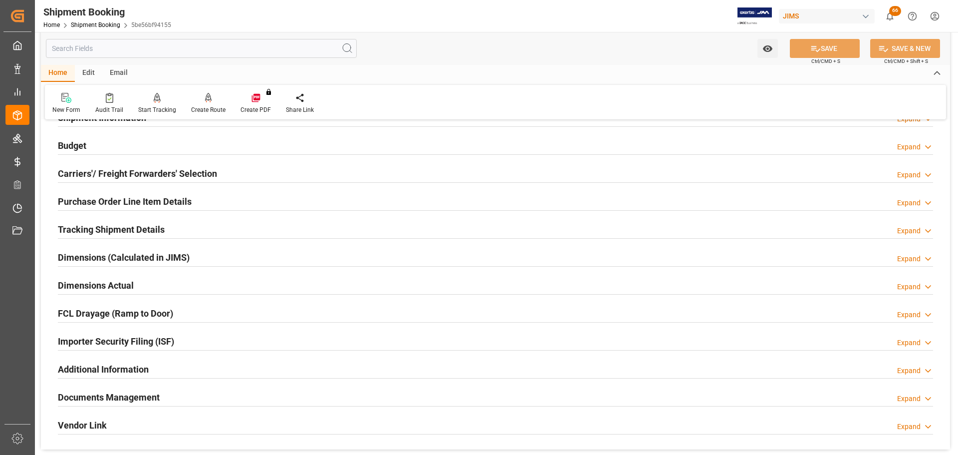
click at [168, 173] on h2 "Carriers'/ Freight Forwarders' Selection" at bounding box center [137, 173] width 159 height 13
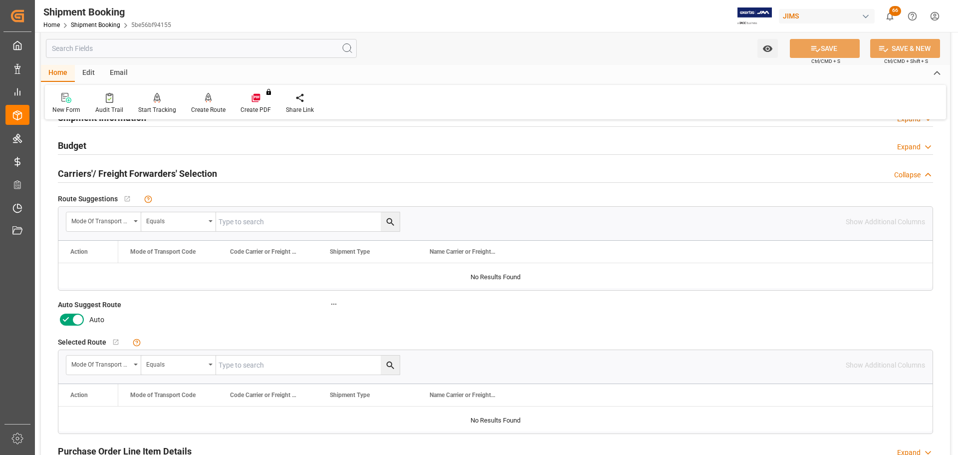
click at [168, 173] on h2 "Carriers'/ Freight Forwarders' Selection" at bounding box center [137, 173] width 159 height 13
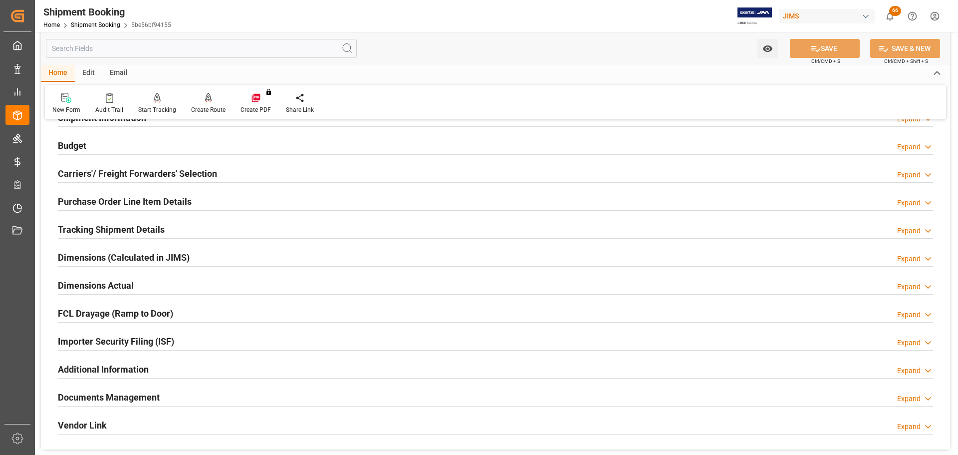
click at [168, 173] on h2 "Carriers'/ Freight Forwarders' Selection" at bounding box center [137, 173] width 159 height 13
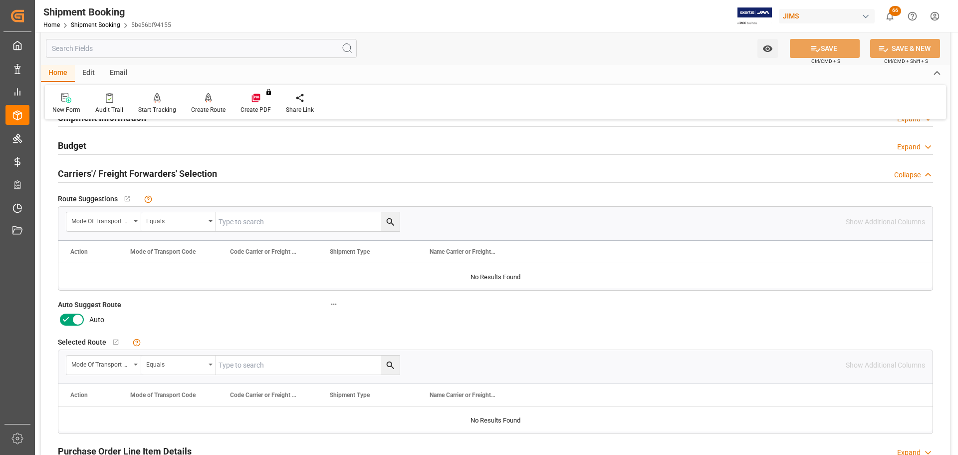
click at [72, 313] on icon at bounding box center [78, 319] width 12 height 12
click at [0, 0] on input "checkbox" at bounding box center [0, 0] width 0 height 0
click at [213, 108] on div "Create Route" at bounding box center [208, 109] width 34 height 9
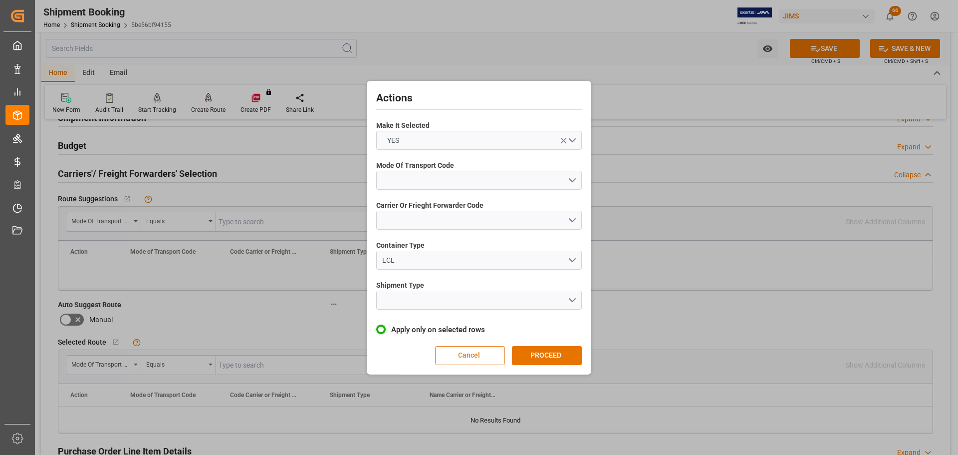
click at [477, 355] on button "Cancel" at bounding box center [470, 355] width 70 height 19
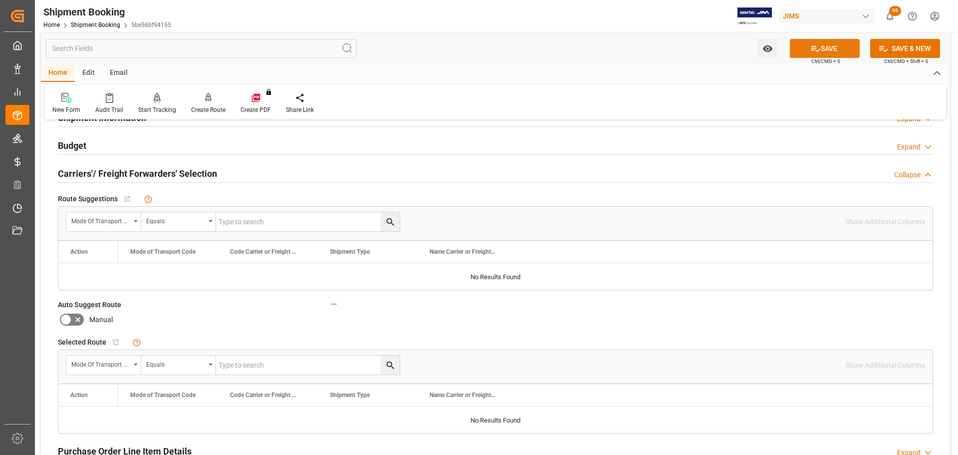
click at [829, 46] on button "SAVE" at bounding box center [825, 48] width 70 height 19
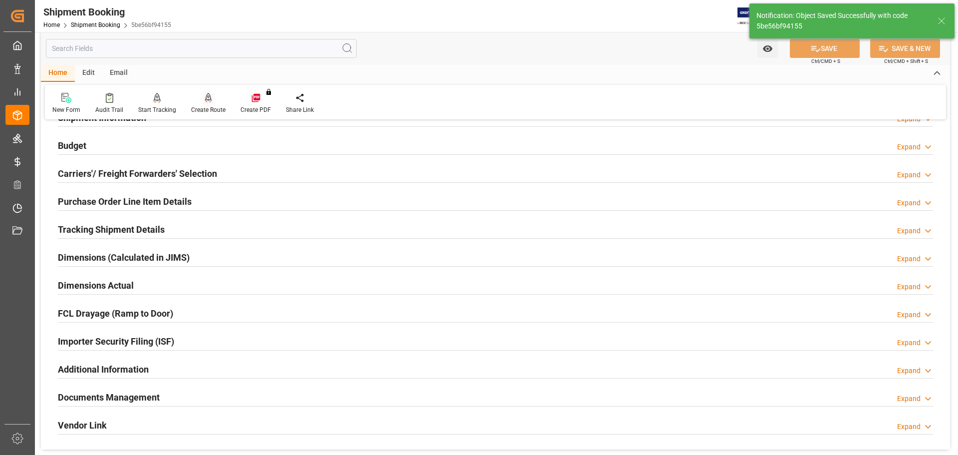
click at [209, 100] on icon at bounding box center [208, 97] width 7 height 8
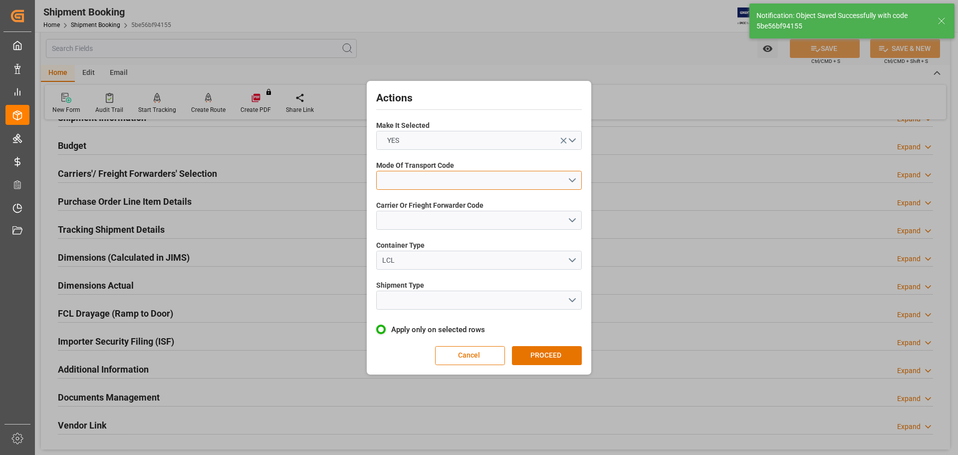
click at [439, 186] on button "open menu" at bounding box center [479, 180] width 206 height 19
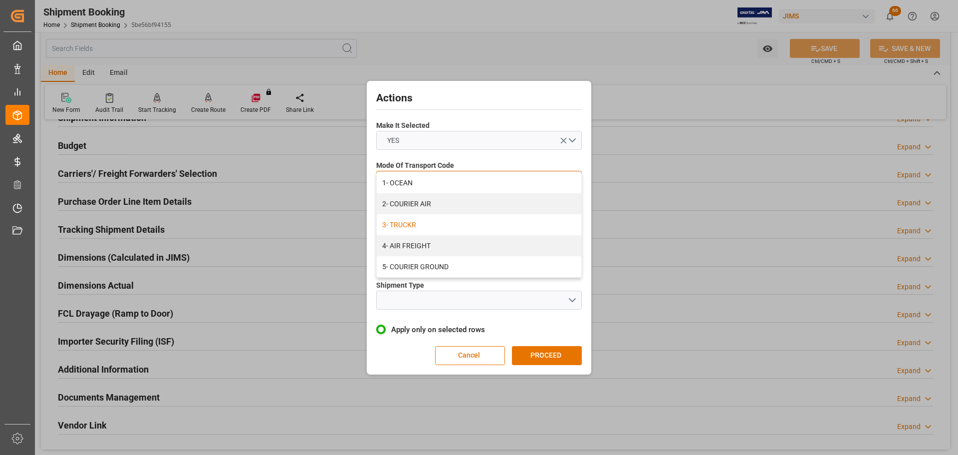
click at [435, 230] on div "3- TRUCKR" at bounding box center [479, 224] width 205 height 21
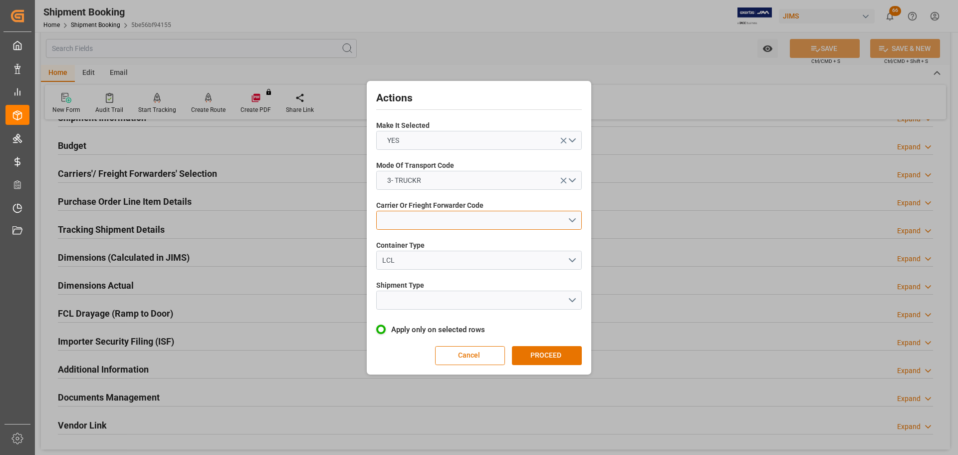
click at [438, 220] on button "open menu" at bounding box center [479, 220] width 206 height 19
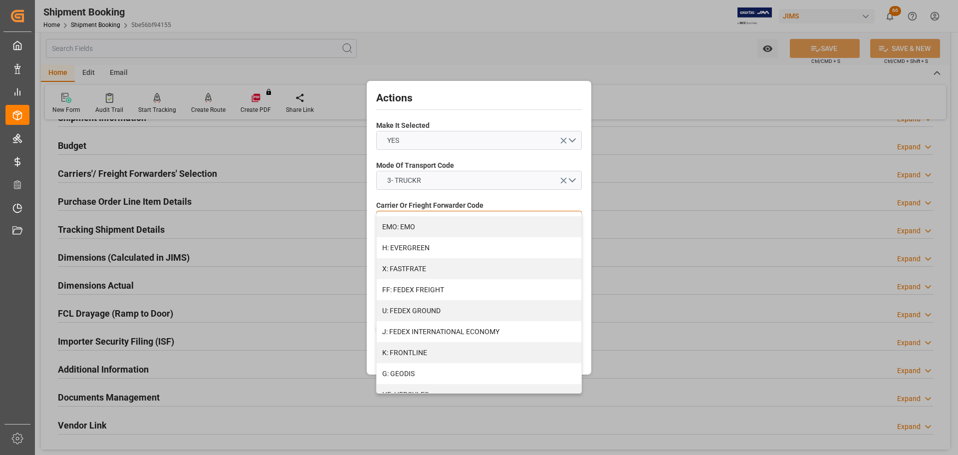
scroll to position [249, 0]
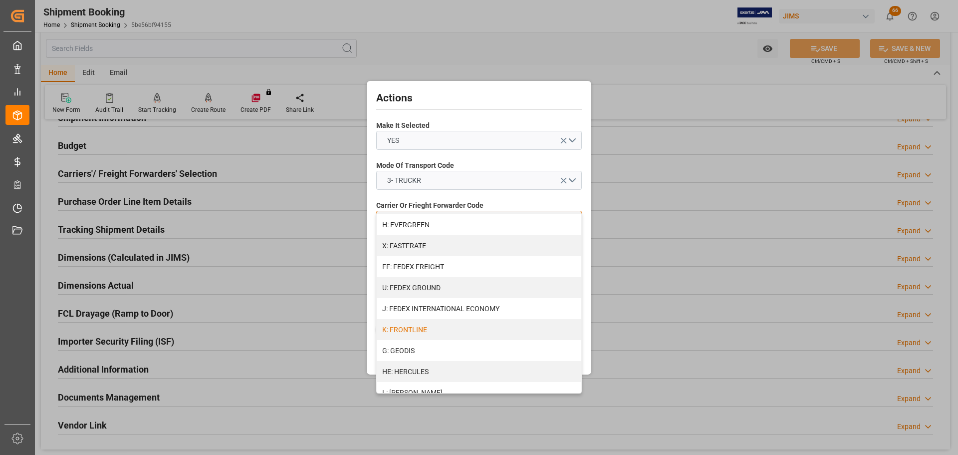
click at [424, 329] on div "K: FRONTLINE" at bounding box center [479, 329] width 205 height 21
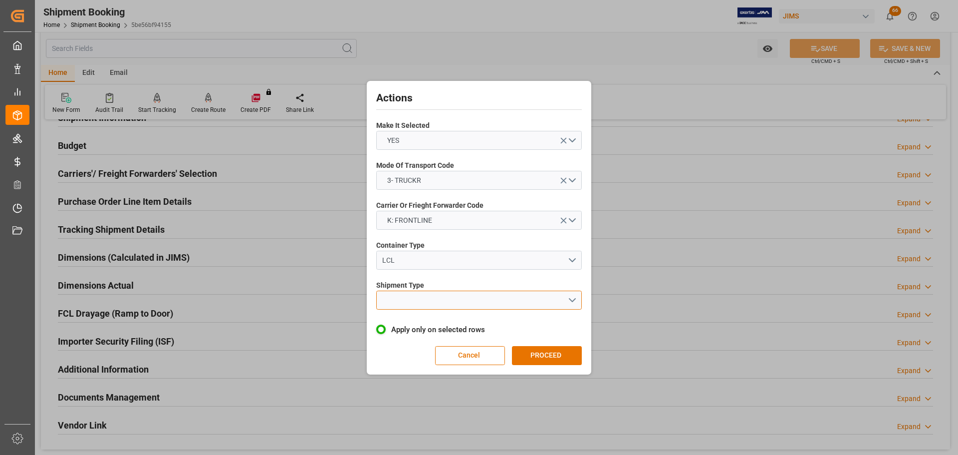
click at [425, 299] on button "open menu" at bounding box center [479, 299] width 206 height 19
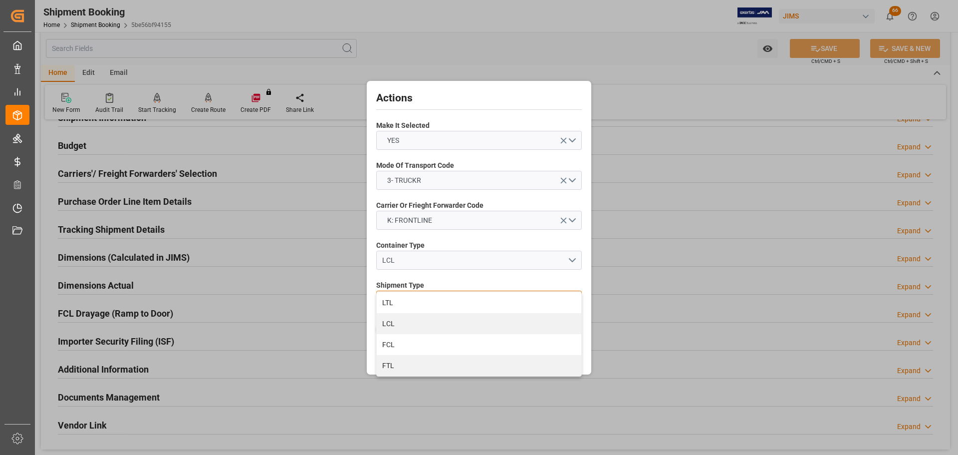
click at [425, 299] on div "LTL" at bounding box center [479, 302] width 205 height 21
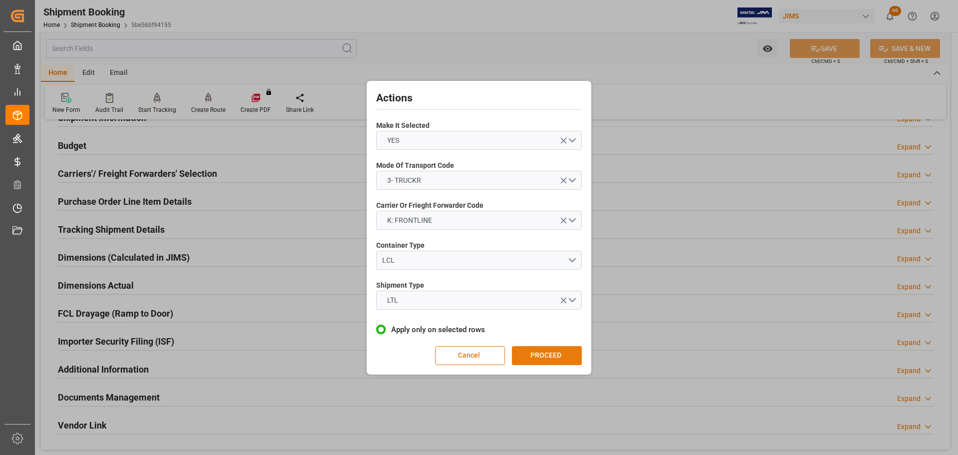
click at [533, 348] on button "PROCEED" at bounding box center [547, 355] width 70 height 19
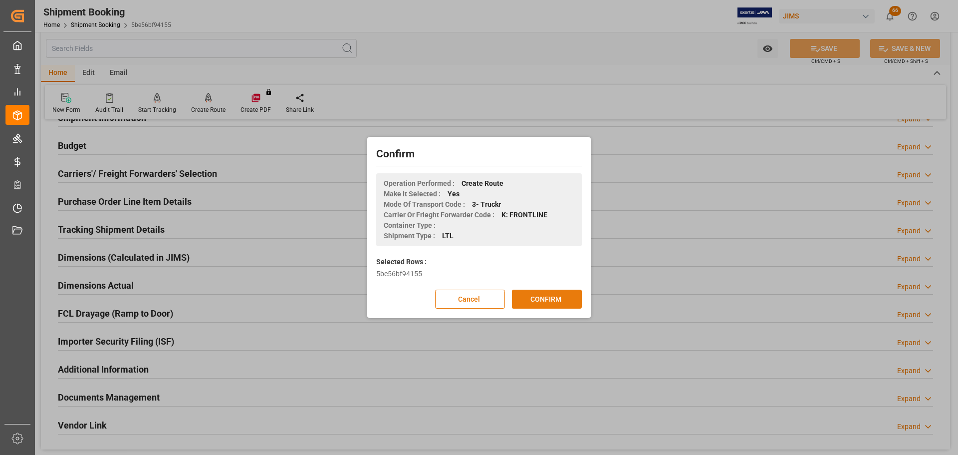
click at [535, 291] on button "CONFIRM" at bounding box center [547, 298] width 70 height 19
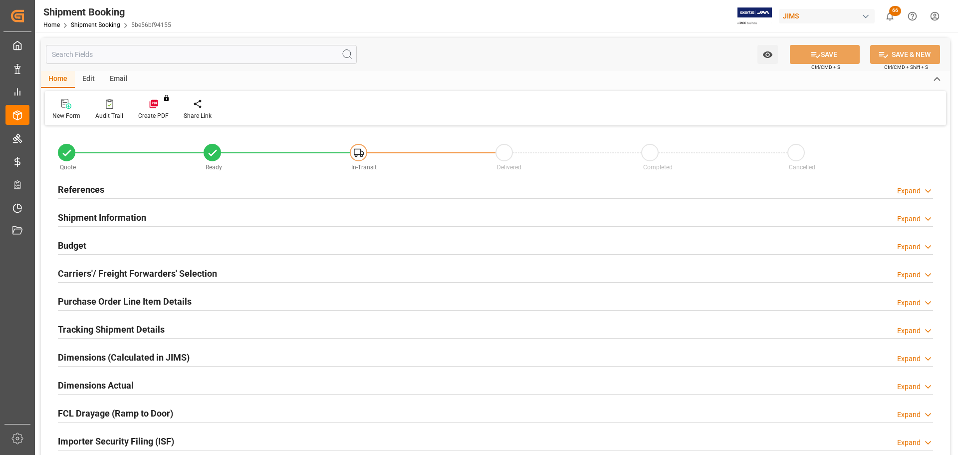
type input "4480"
click at [130, 235] on div "Budget Expand" at bounding box center [495, 244] width 875 height 19
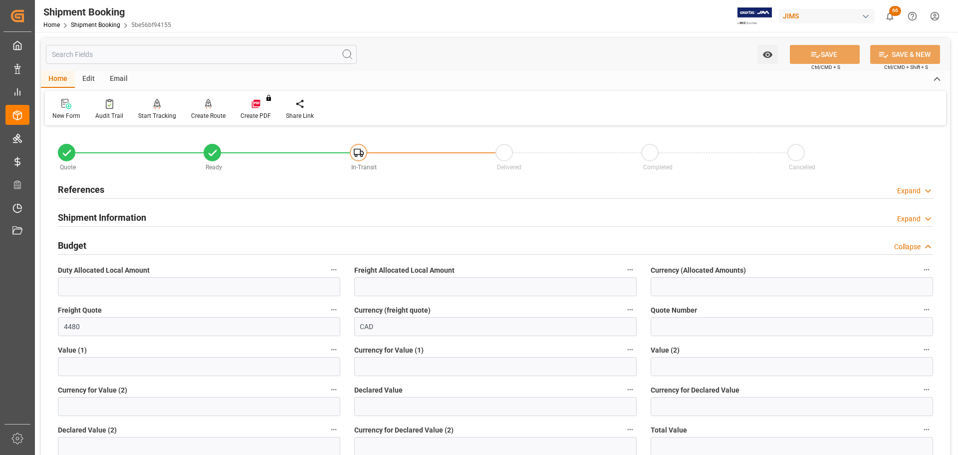
click at [100, 241] on div "Budget Collapse" at bounding box center [495, 244] width 875 height 19
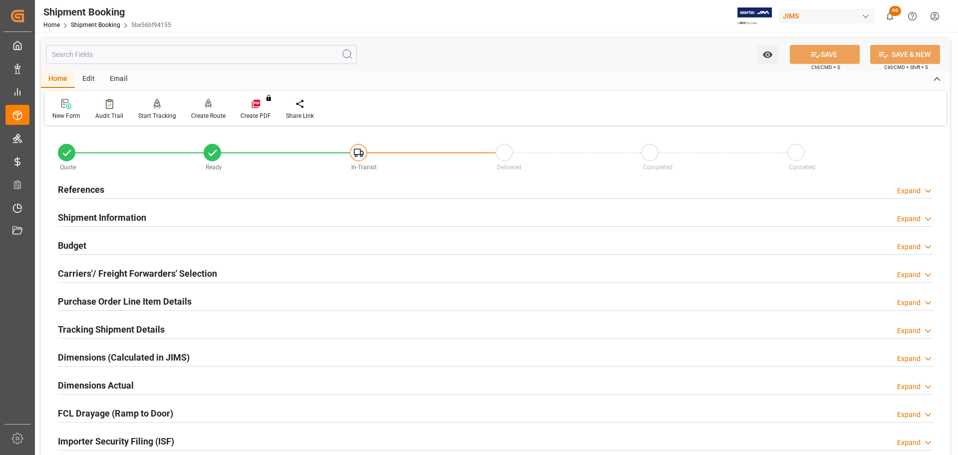
click at [107, 214] on h2 "Shipment Information" at bounding box center [102, 217] width 88 height 13
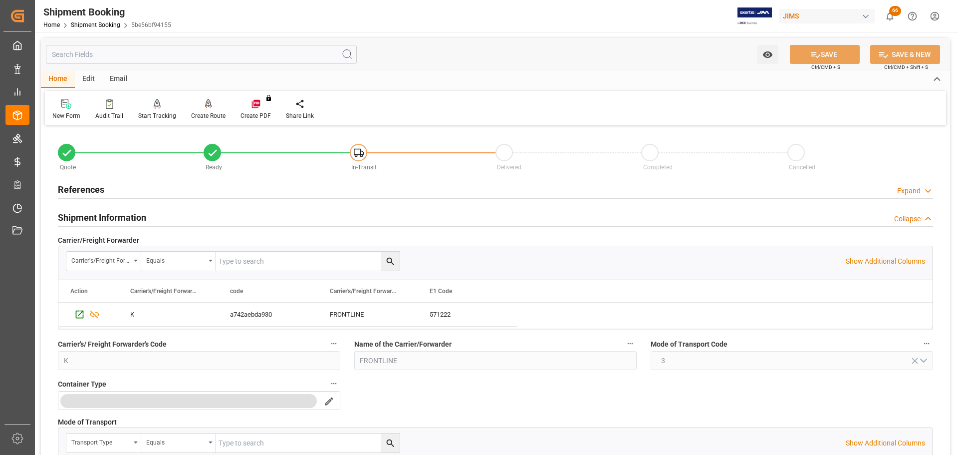
click at [147, 211] on div "Shipment Information Collapse" at bounding box center [495, 216] width 875 height 19
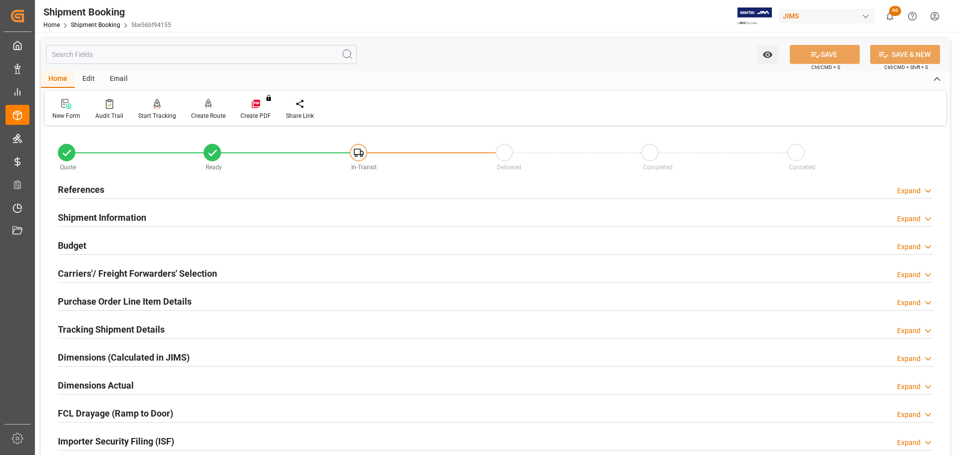
click at [148, 191] on div "References Expand" at bounding box center [495, 188] width 875 height 19
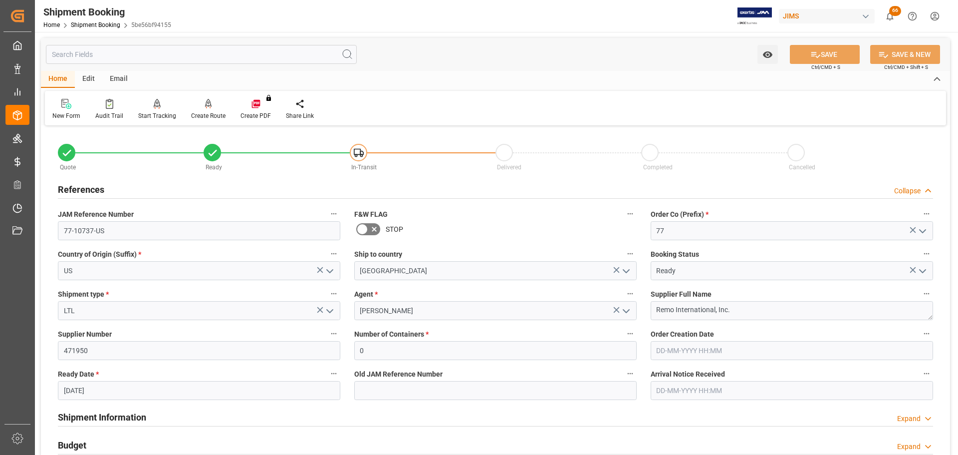
click at [148, 191] on div "References Collapse" at bounding box center [495, 188] width 875 height 19
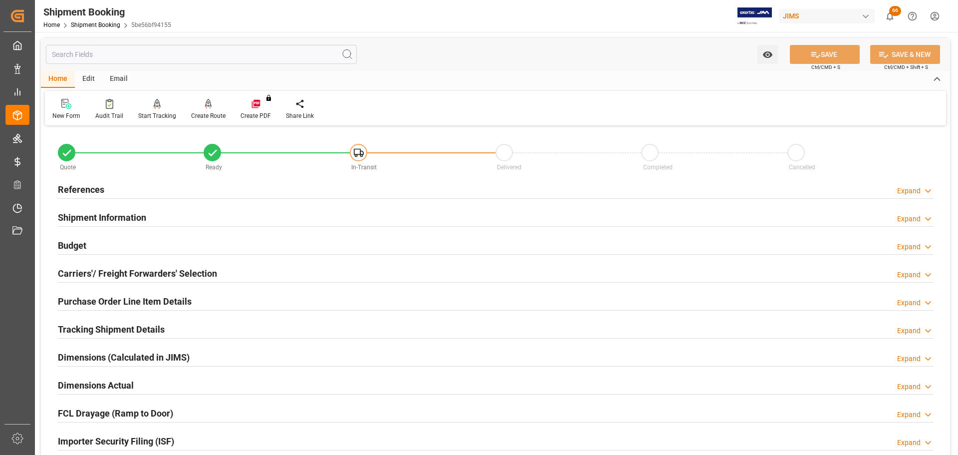
click at [148, 212] on div "Shipment Information Expand" at bounding box center [495, 216] width 875 height 19
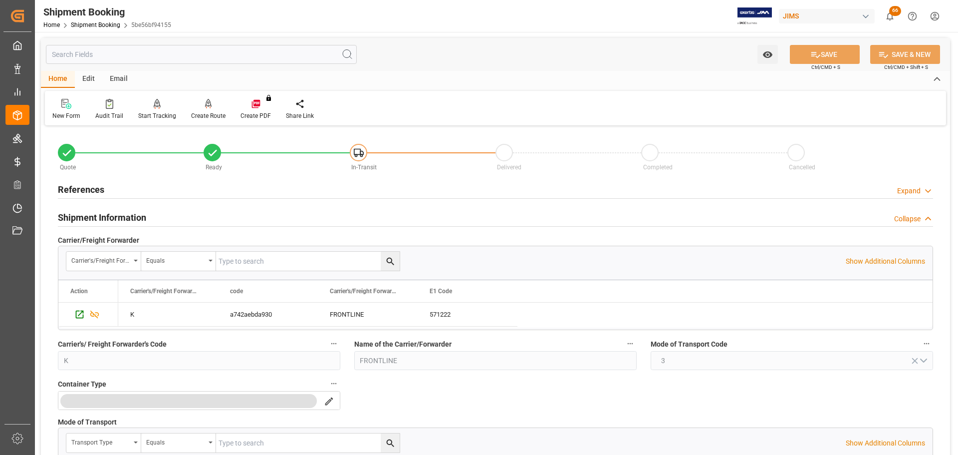
click at [151, 215] on div "Shipment Information Collapse" at bounding box center [495, 216] width 875 height 19
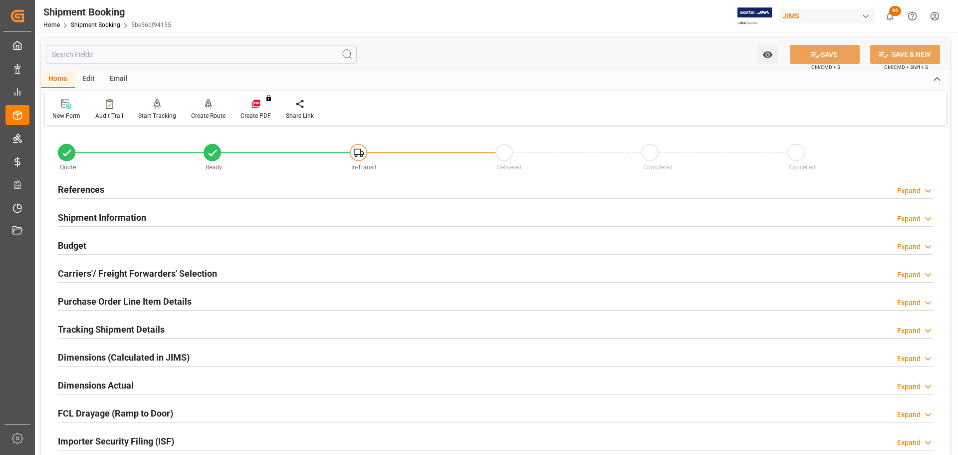
click at [151, 242] on div "Budget Expand" at bounding box center [495, 244] width 875 height 19
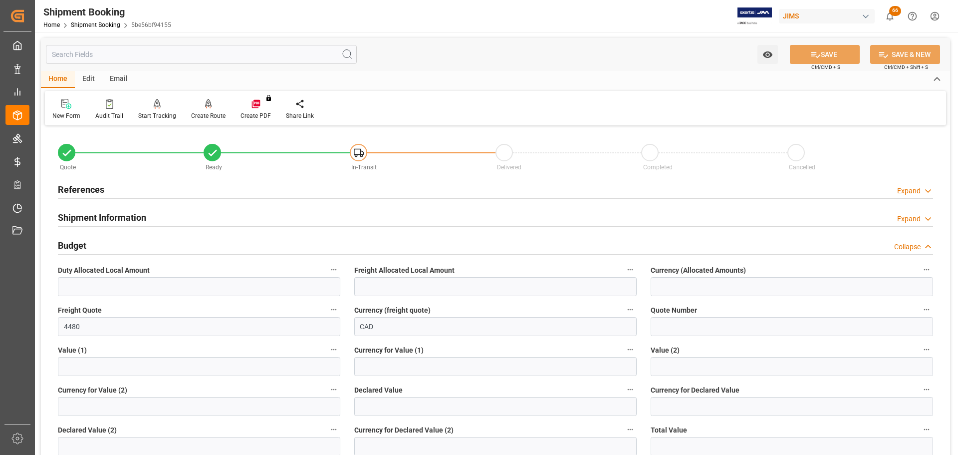
click at [151, 242] on div "Budget Collapse" at bounding box center [495, 244] width 875 height 19
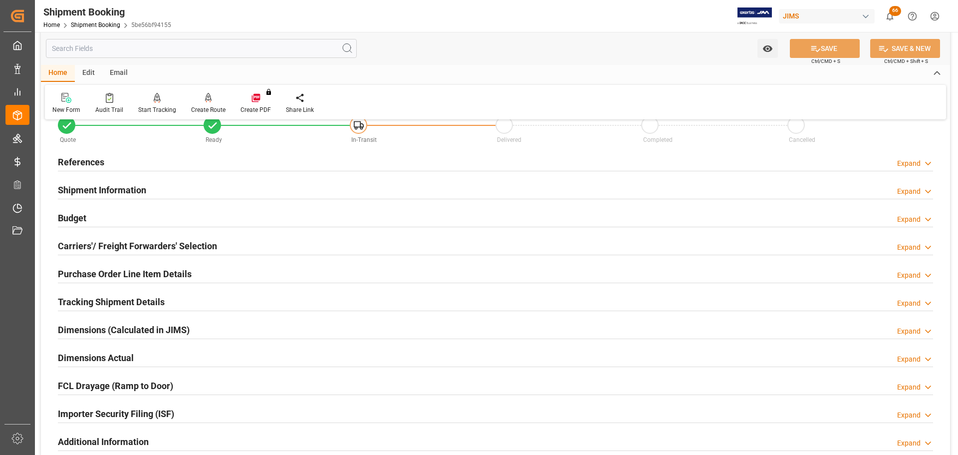
scroll to position [50, 0]
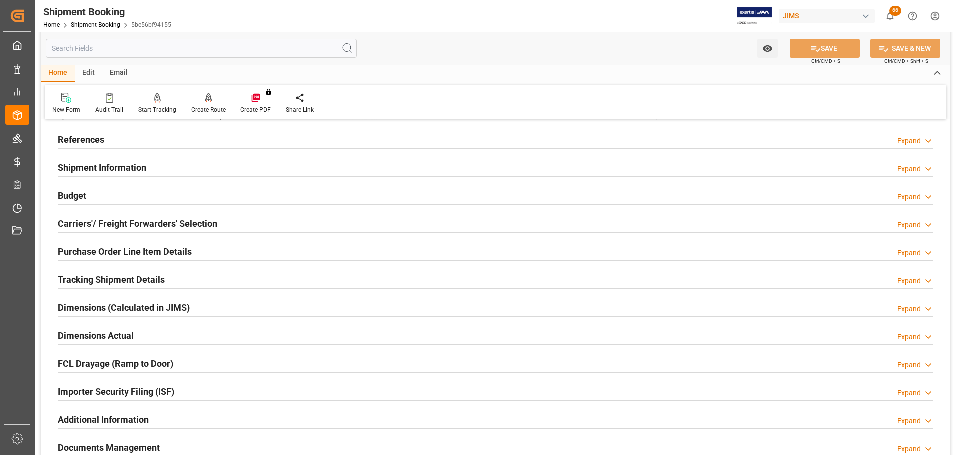
click at [154, 223] on h2 "Carriers'/ Freight Forwarders' Selection" at bounding box center [137, 223] width 159 height 13
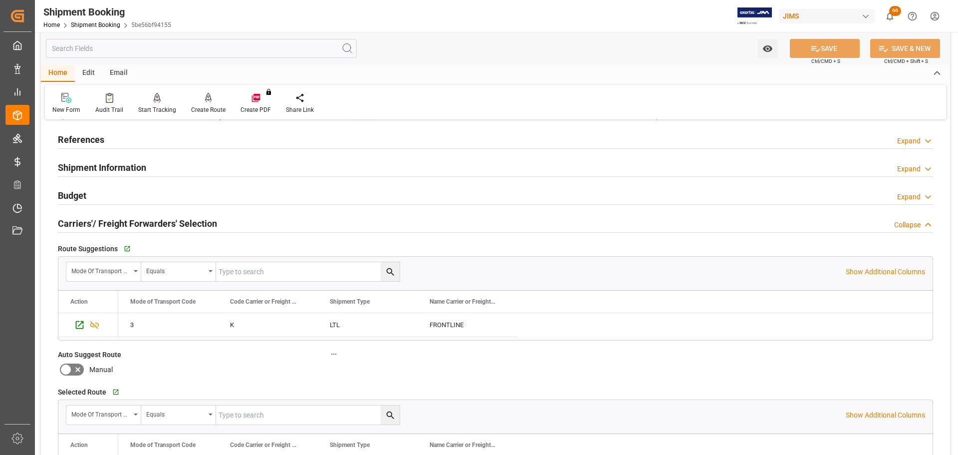
click at [154, 222] on h2 "Carriers'/ Freight Forwarders' Selection" at bounding box center [137, 223] width 159 height 13
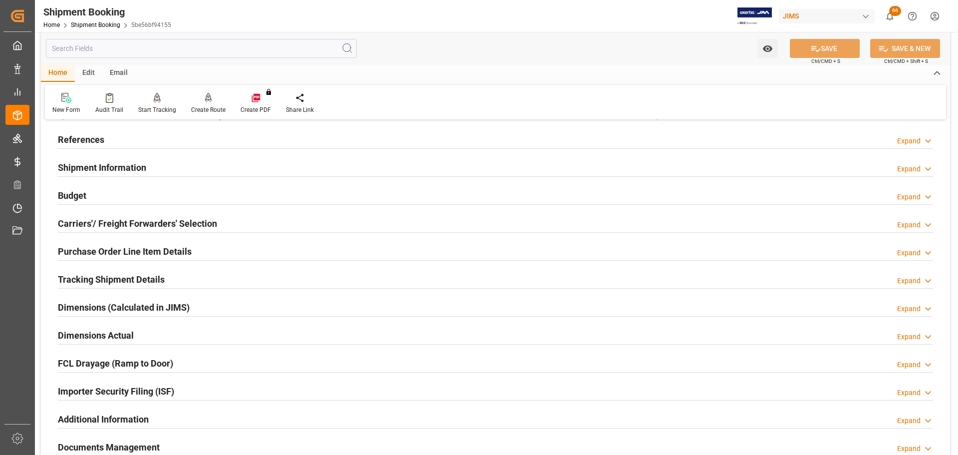
scroll to position [100, 0]
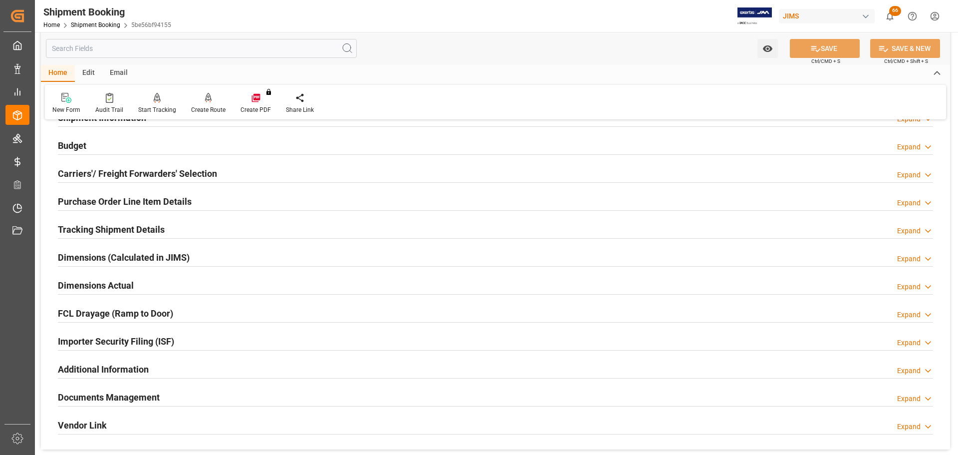
click at [156, 236] on h2 "Tracking Shipment Details" at bounding box center [111, 229] width 107 height 13
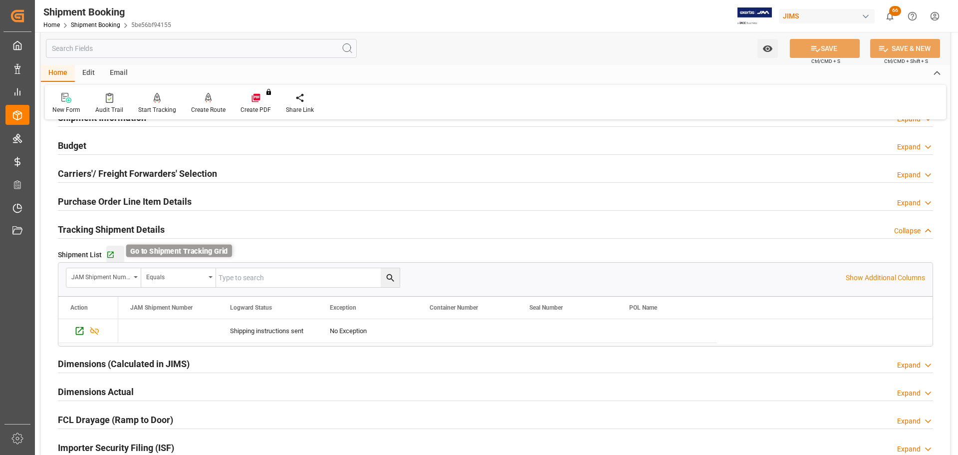
click at [110, 254] on icon "button" at bounding box center [110, 254] width 8 height 8
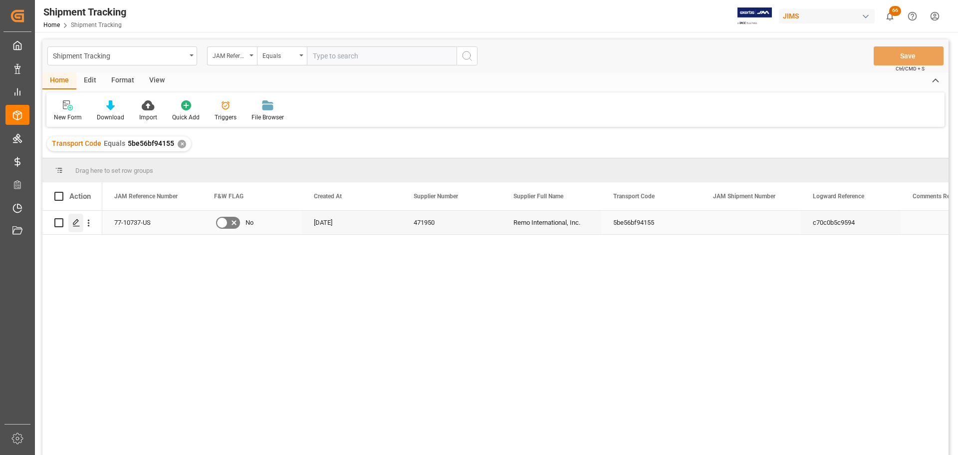
click at [72, 228] on div "Press SPACE to select this row." at bounding box center [75, 223] width 15 height 18
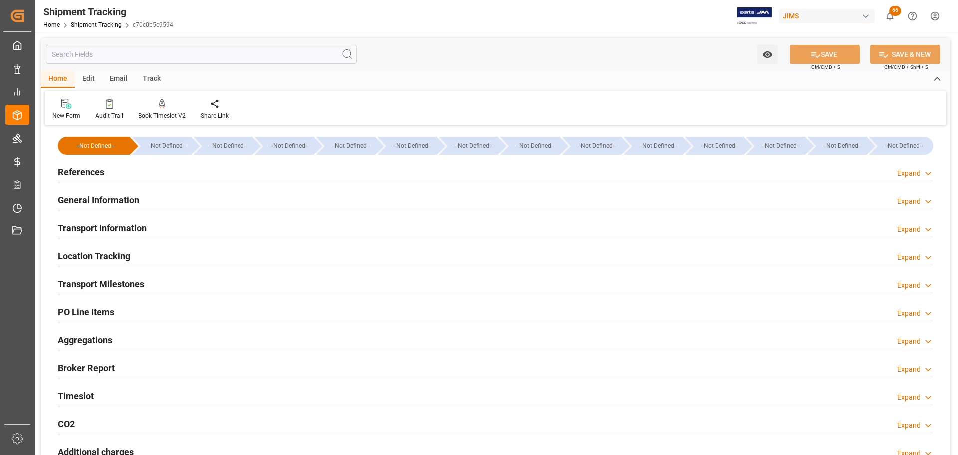
click at [106, 172] on div "References Expand" at bounding box center [495, 171] width 875 height 19
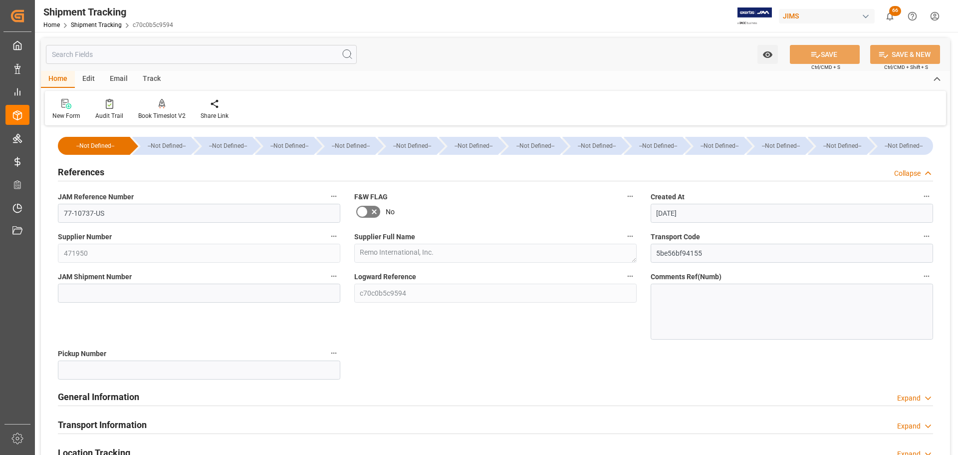
click at [108, 171] on div "References Collapse" at bounding box center [495, 171] width 875 height 19
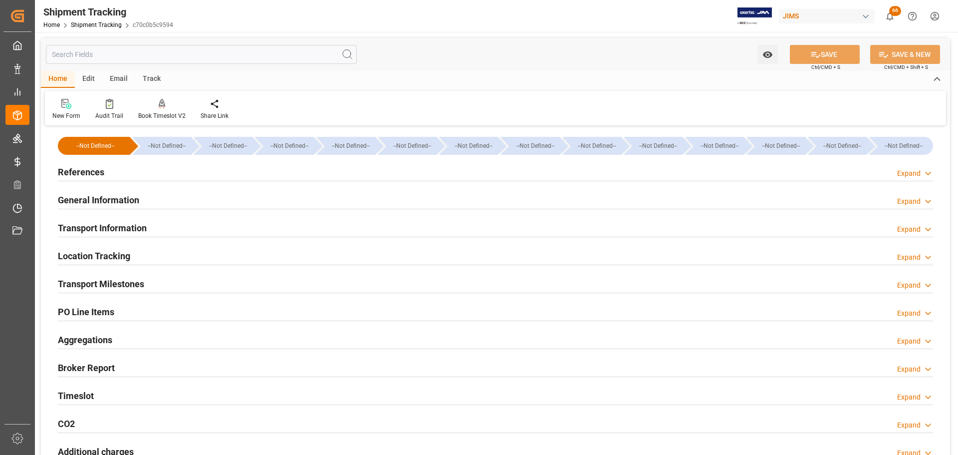
click at [112, 201] on h2 "General Information" at bounding box center [98, 199] width 81 height 13
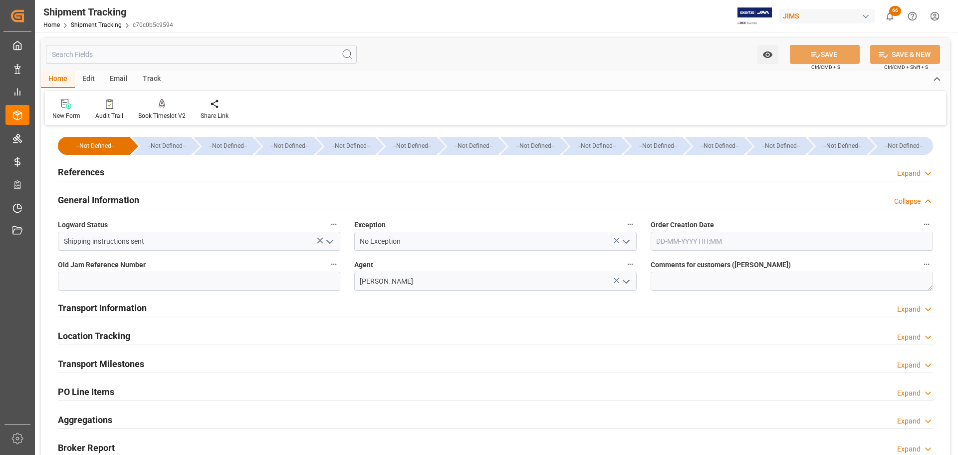
click at [112, 201] on h2 "General Information" at bounding box center [98, 199] width 81 height 13
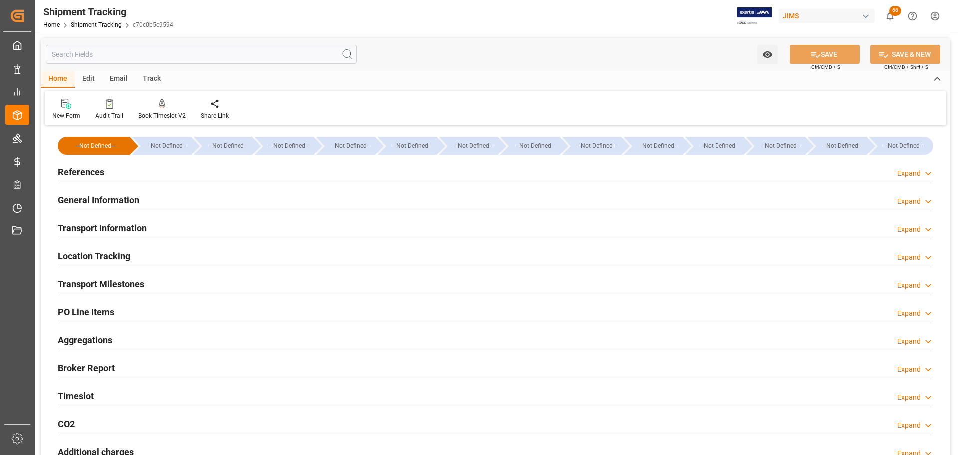
click at [116, 225] on h2 "Transport Information" at bounding box center [102, 227] width 89 height 13
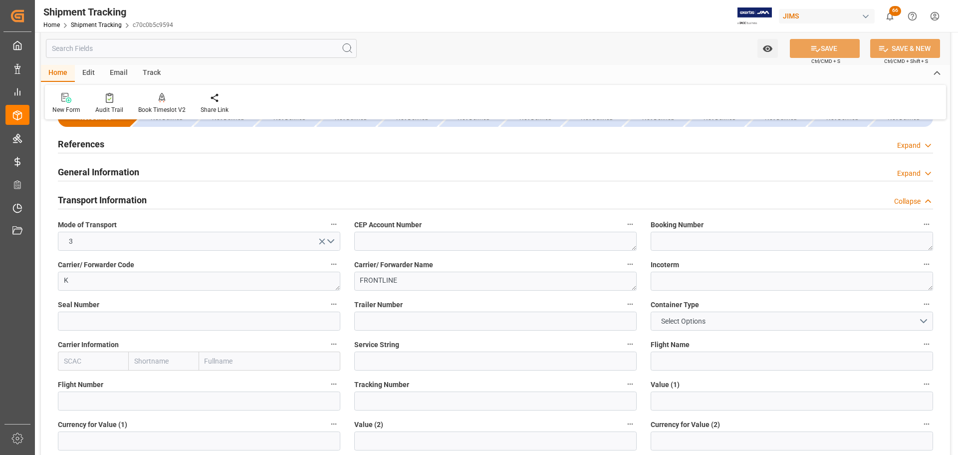
scroll to position [50, 0]
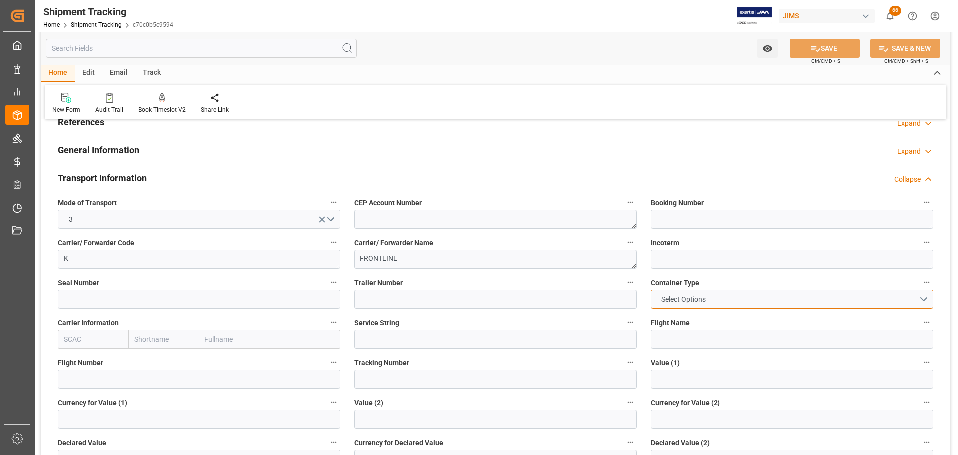
click at [719, 295] on button "Select Options" at bounding box center [792, 298] width 282 height 19
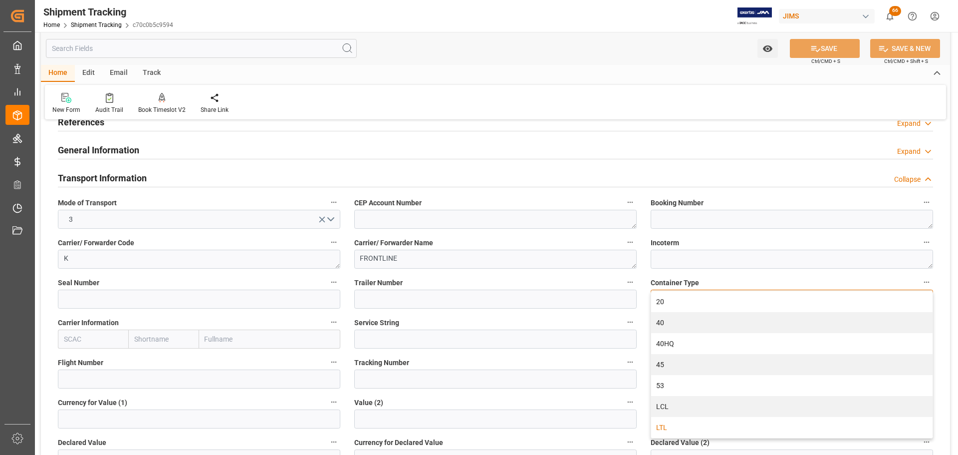
click at [691, 425] on div "LTL" at bounding box center [791, 427] width 281 height 21
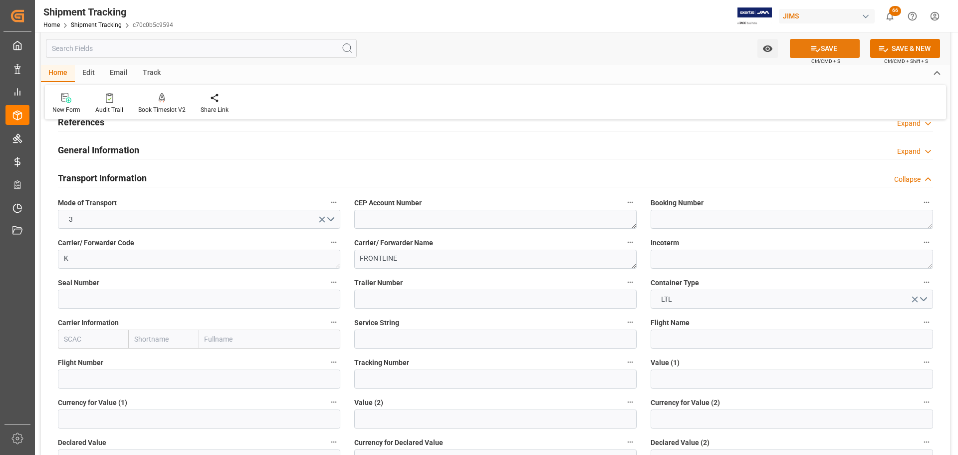
click at [821, 53] on button "SAVE" at bounding box center [825, 48] width 70 height 19
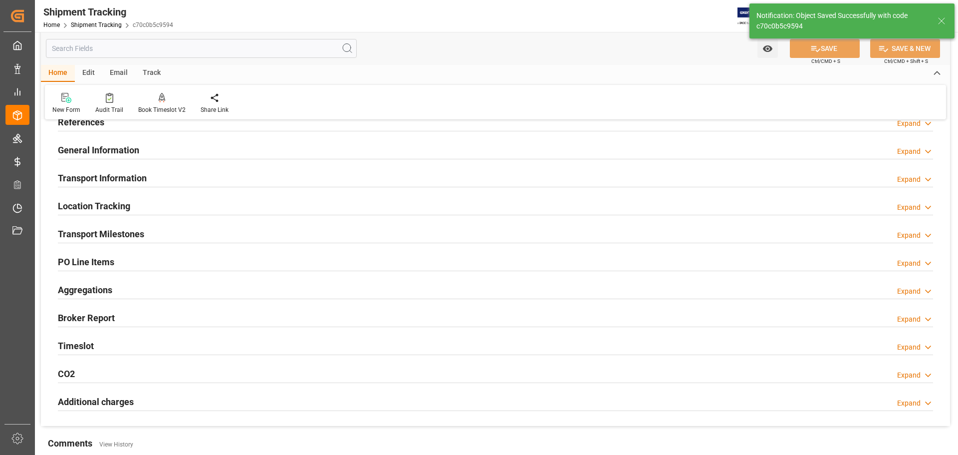
click at [118, 177] on h2 "Transport Information" at bounding box center [102, 177] width 89 height 13
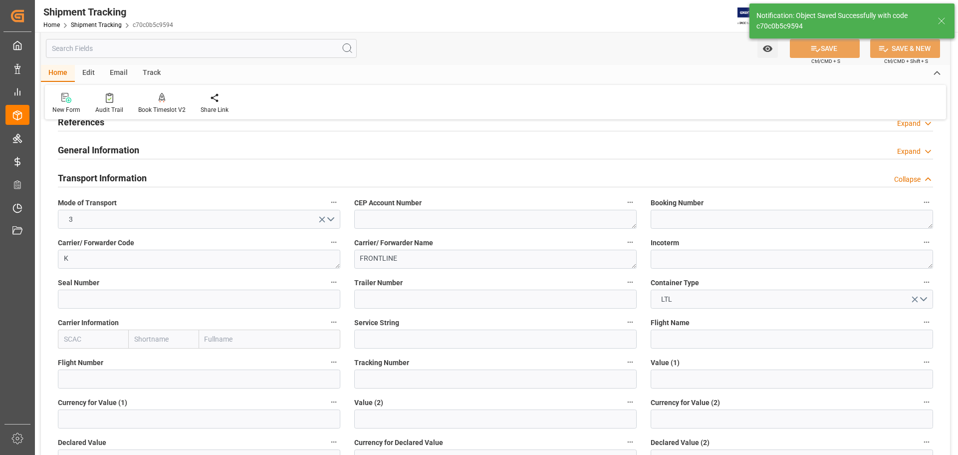
click at [155, 177] on div "Transport Information Collapse" at bounding box center [495, 177] width 875 height 19
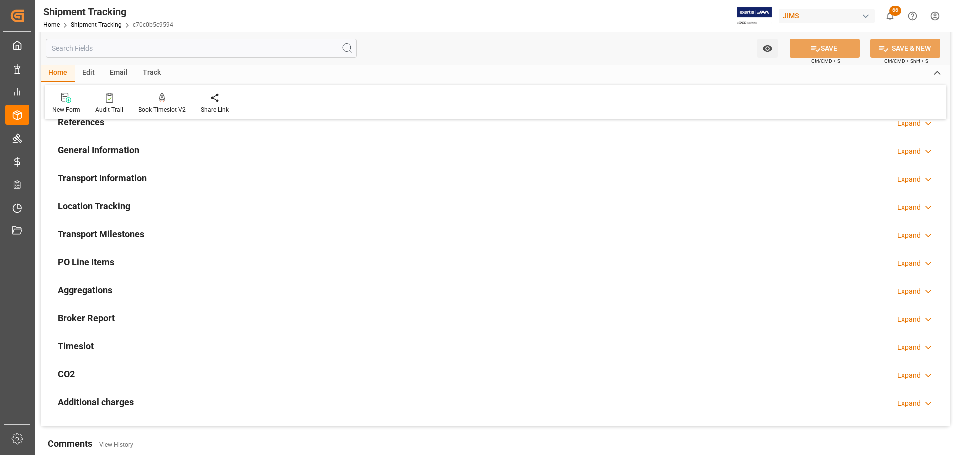
click at [133, 235] on h2 "Transport Milestones" at bounding box center [101, 233] width 86 height 13
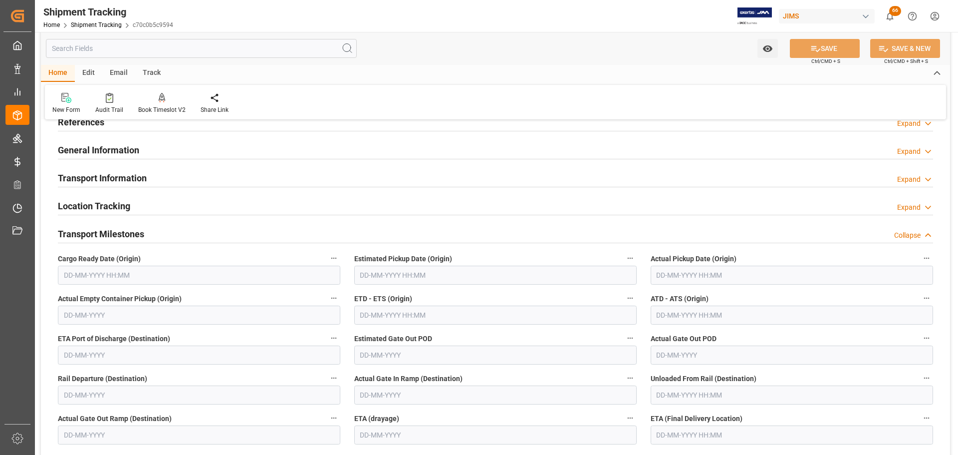
click at [140, 234] on h2 "Transport Milestones" at bounding box center [101, 233] width 86 height 13
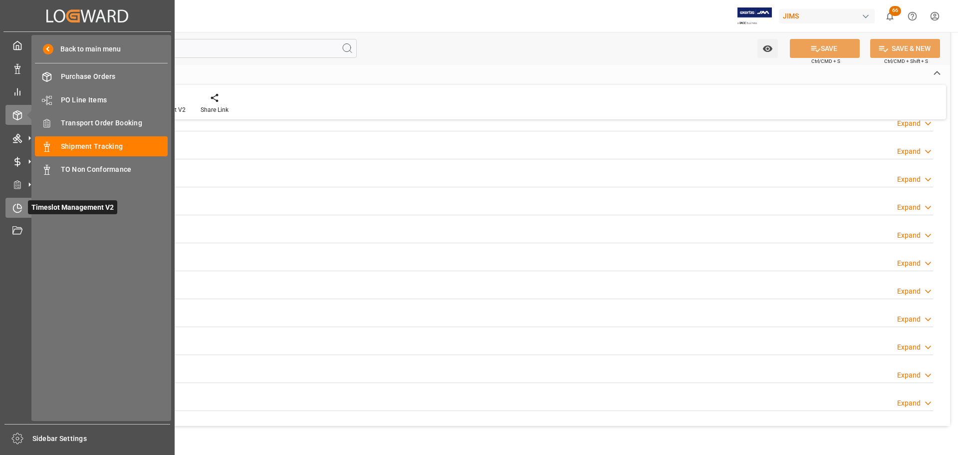
click at [15, 207] on icon at bounding box center [17, 208] width 10 height 10
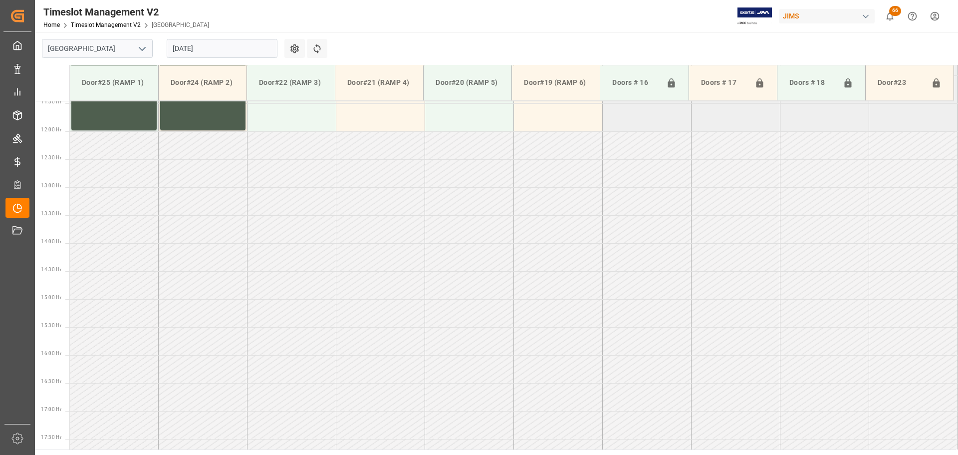
scroll to position [776, 0]
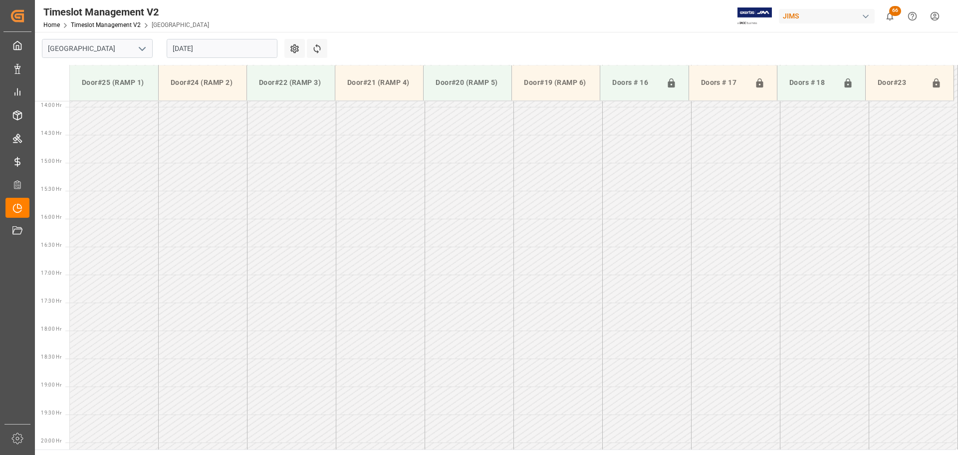
click at [247, 53] on input "[DATE]" at bounding box center [222, 48] width 111 height 19
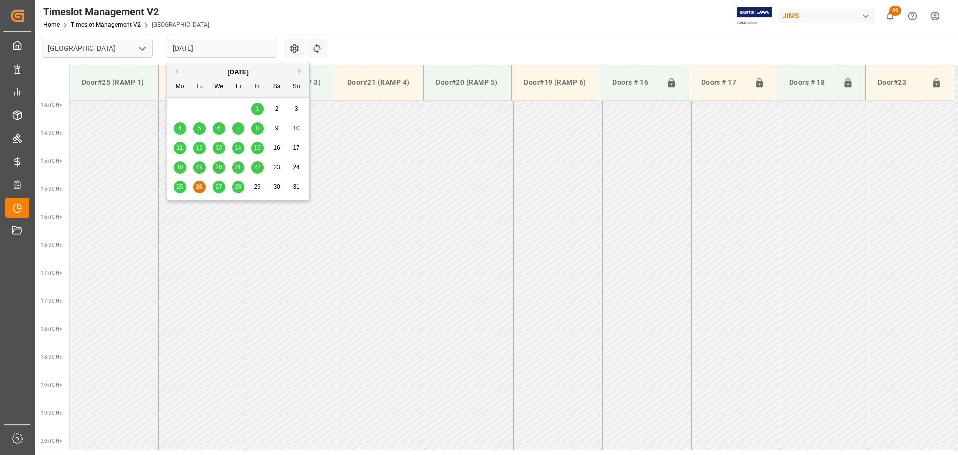
click at [224, 187] on div "27" at bounding box center [219, 187] width 12 height 12
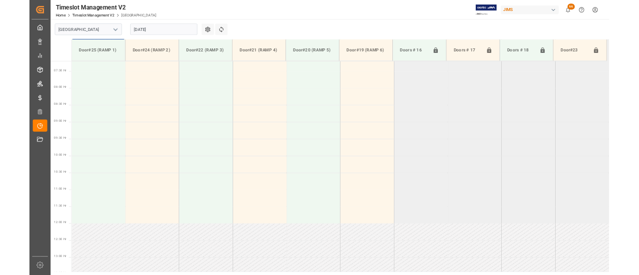
scroll to position [226, 0]
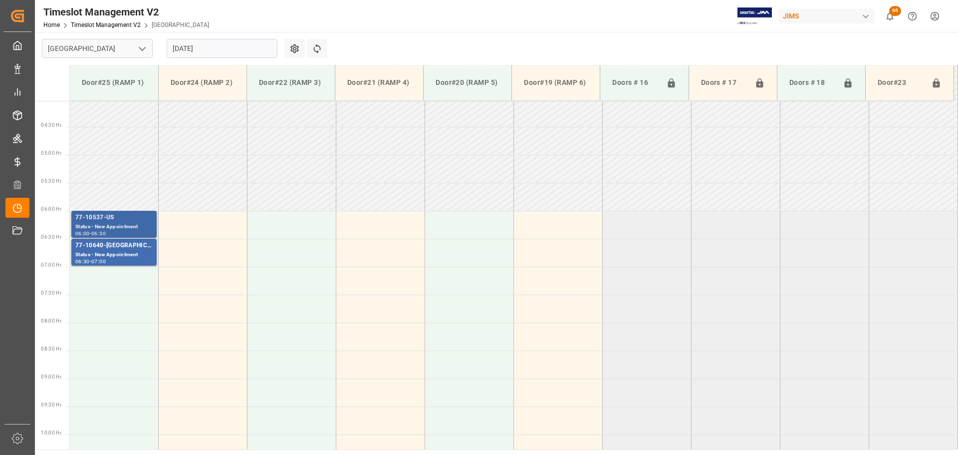
click at [111, 225] on div "Status - New Appointment" at bounding box center [113, 227] width 77 height 8
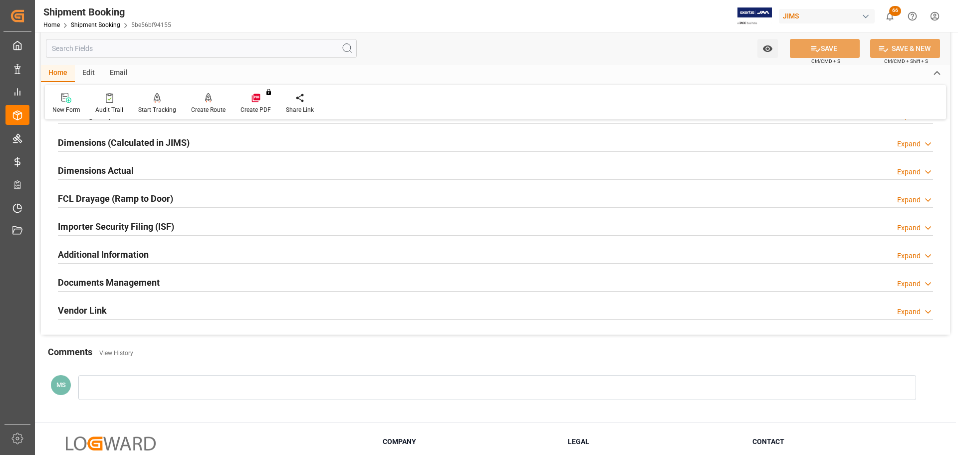
scroll to position [200, 0]
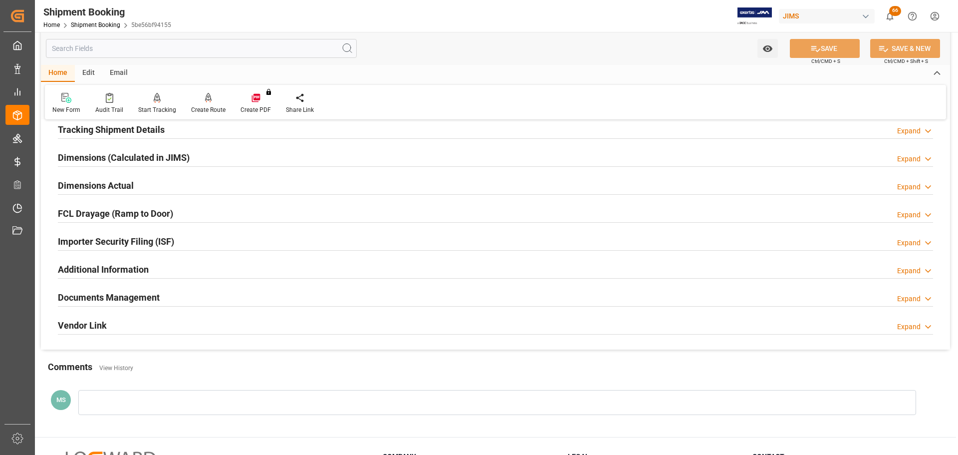
click at [157, 294] on h2 "Documents Management" at bounding box center [109, 296] width 102 height 13
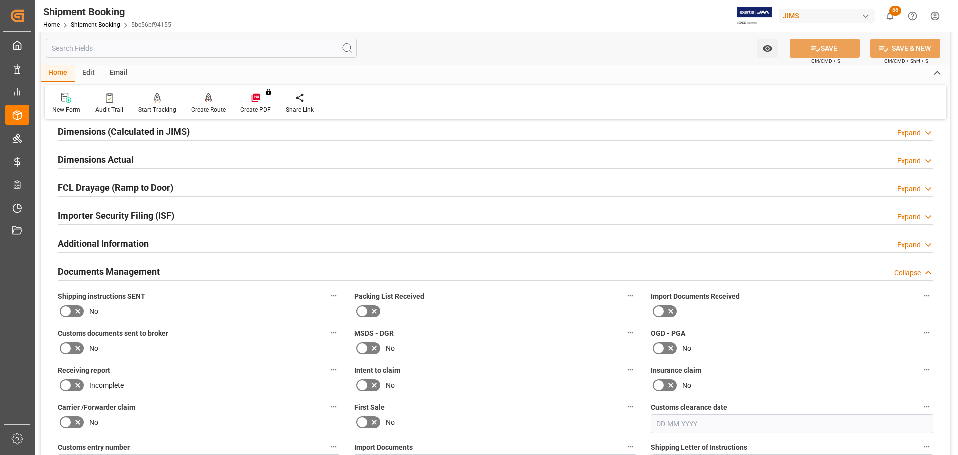
scroll to position [249, 0]
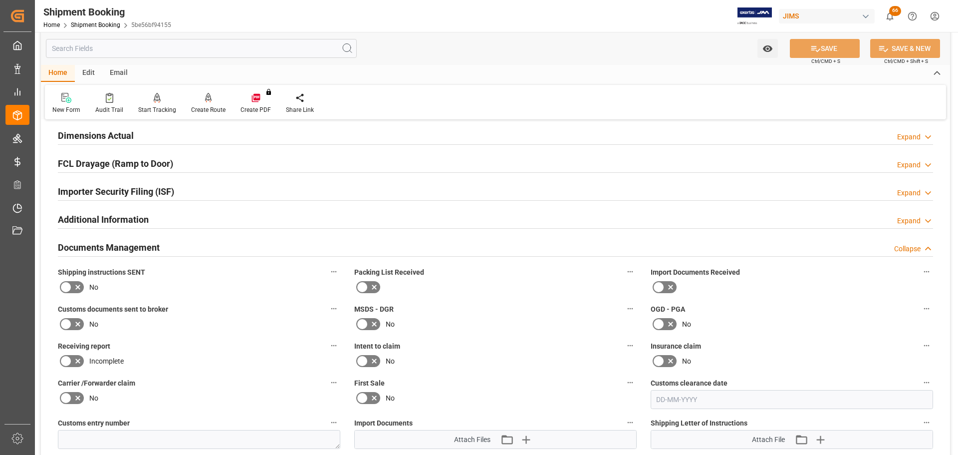
click at [71, 285] on icon at bounding box center [66, 287] width 12 height 12
click at [0, 0] on input "checkbox" at bounding box center [0, 0] width 0 height 0
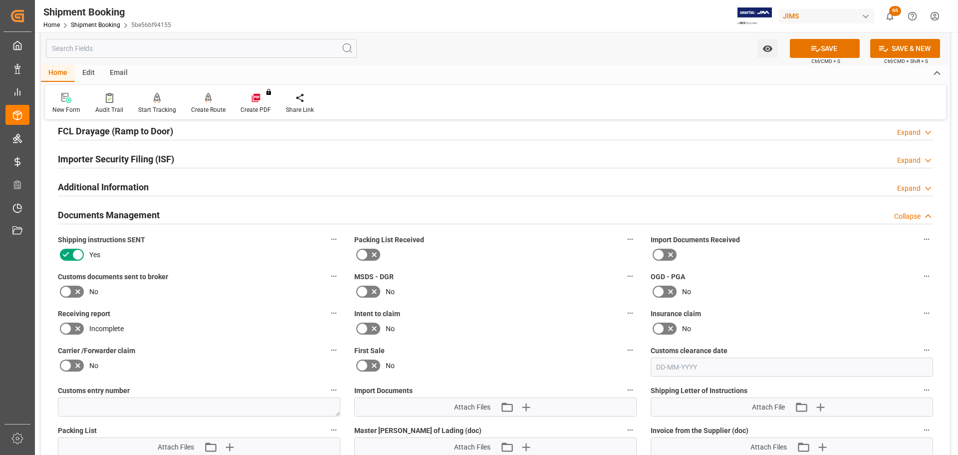
scroll to position [299, 0]
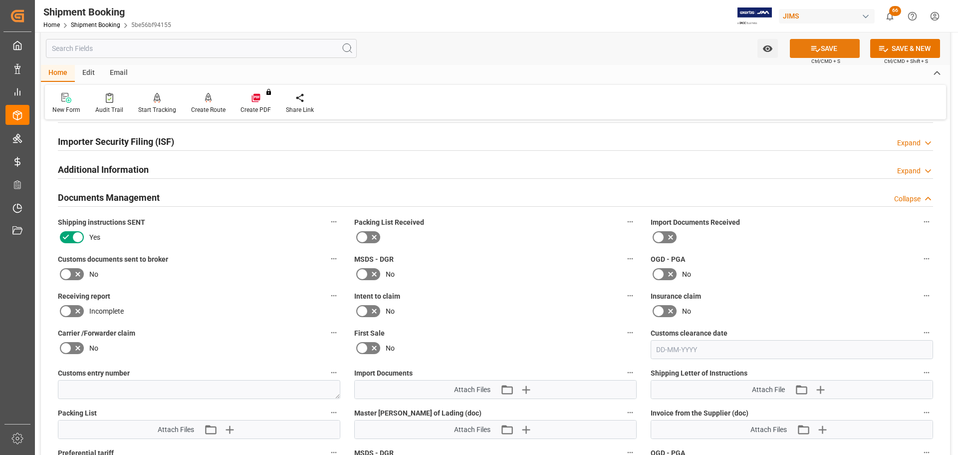
click at [828, 55] on button "SAVE" at bounding box center [825, 48] width 70 height 19
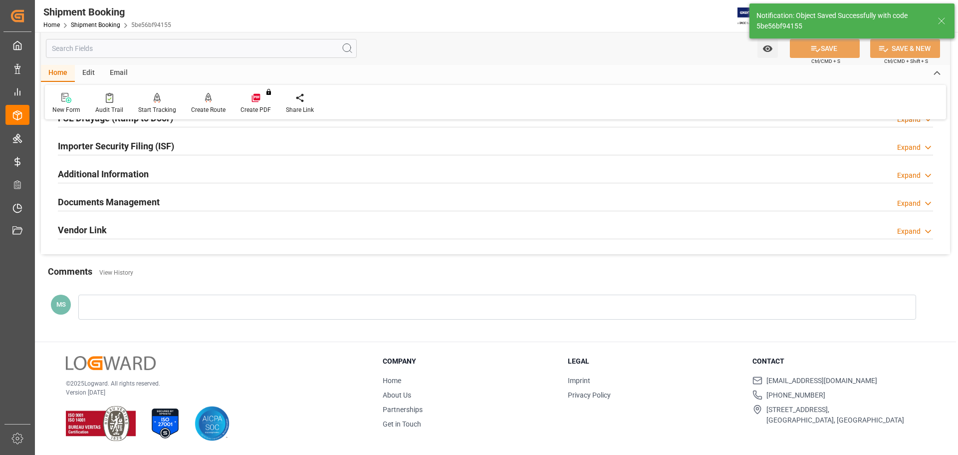
scroll to position [294, 0]
click at [213, 204] on div "Documents Management Expand" at bounding box center [495, 201] width 875 height 19
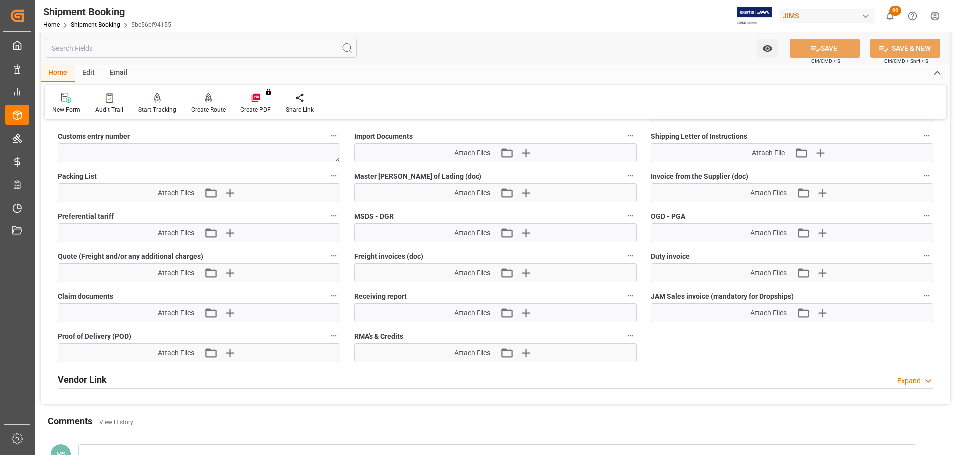
scroll to position [549, 0]
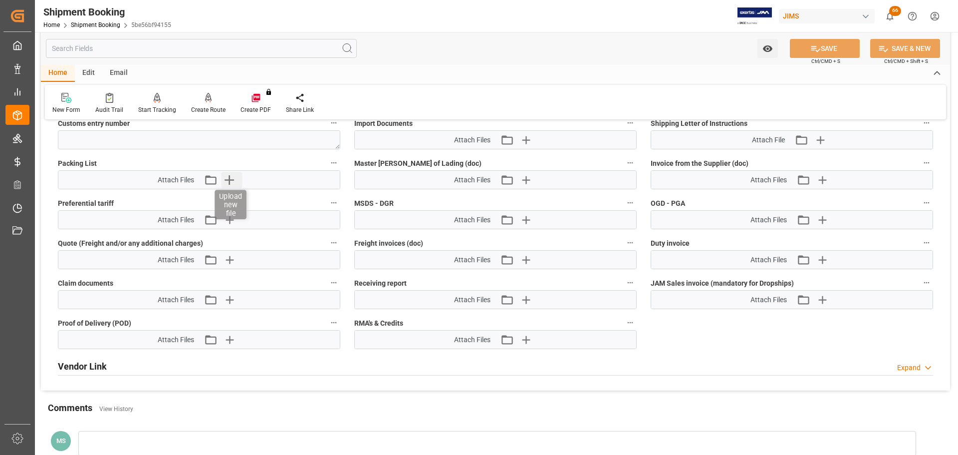
click at [231, 180] on icon "button" at bounding box center [229, 180] width 16 height 16
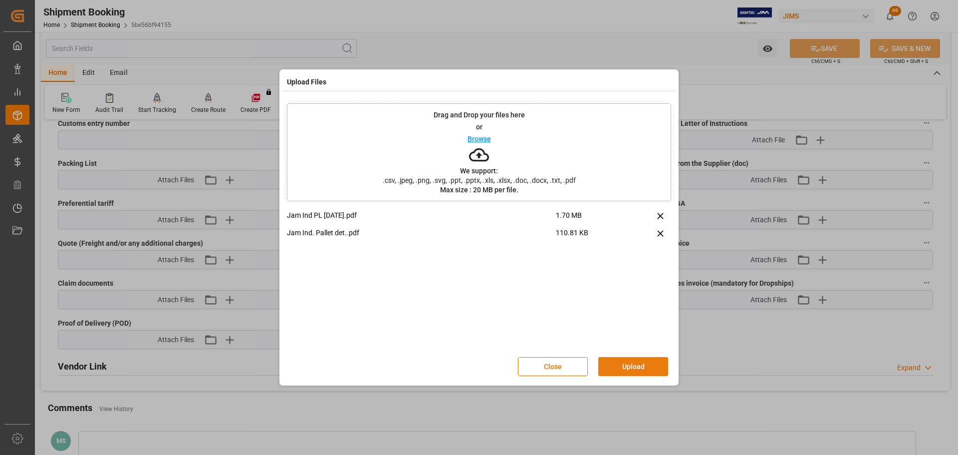
click at [628, 359] on button "Upload" at bounding box center [633, 366] width 70 height 19
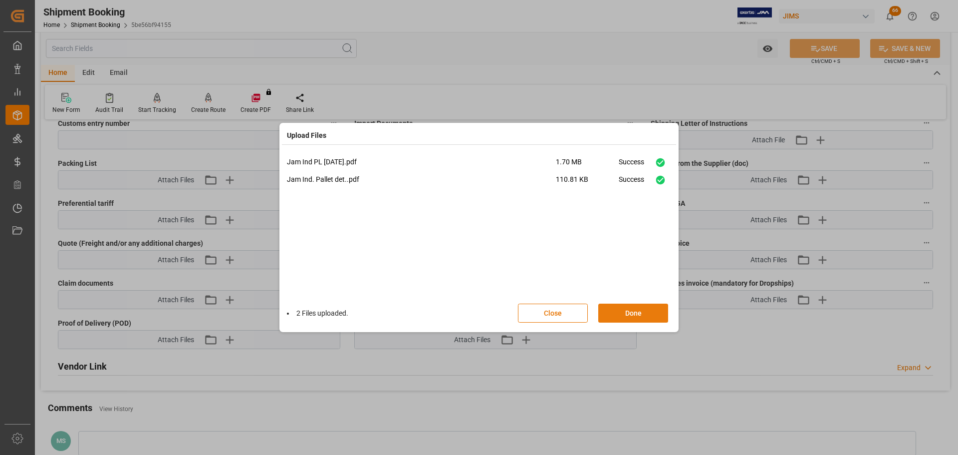
click at [643, 317] on button "Done" at bounding box center [633, 312] width 70 height 19
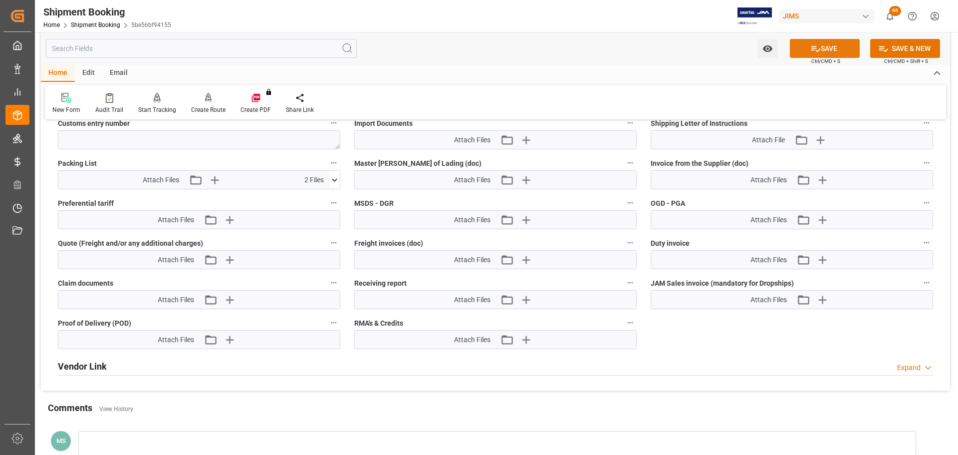
click at [838, 48] on button "SAVE" at bounding box center [825, 48] width 70 height 19
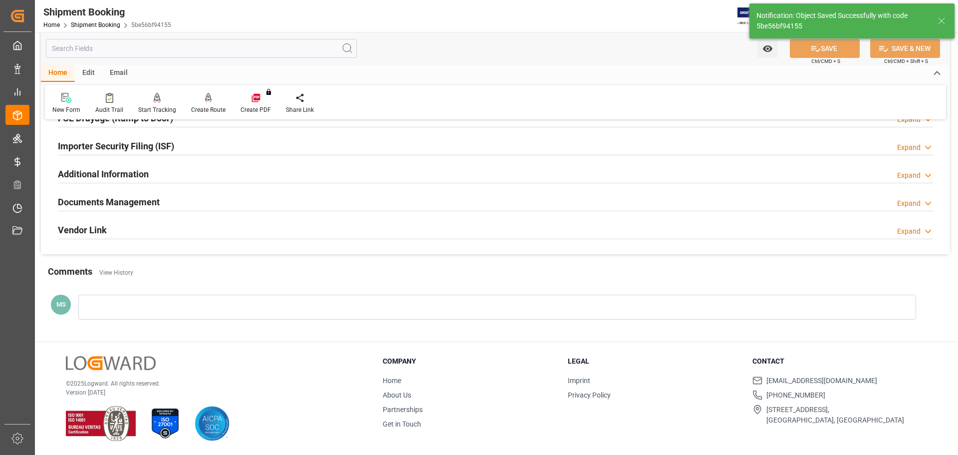
scroll to position [159, 0]
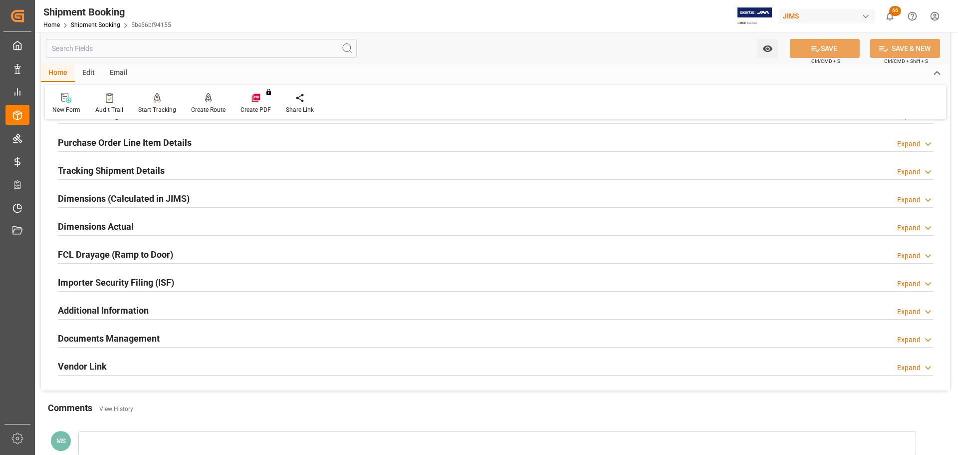
click at [136, 217] on div "Dimensions Actual Expand" at bounding box center [495, 225] width 875 height 19
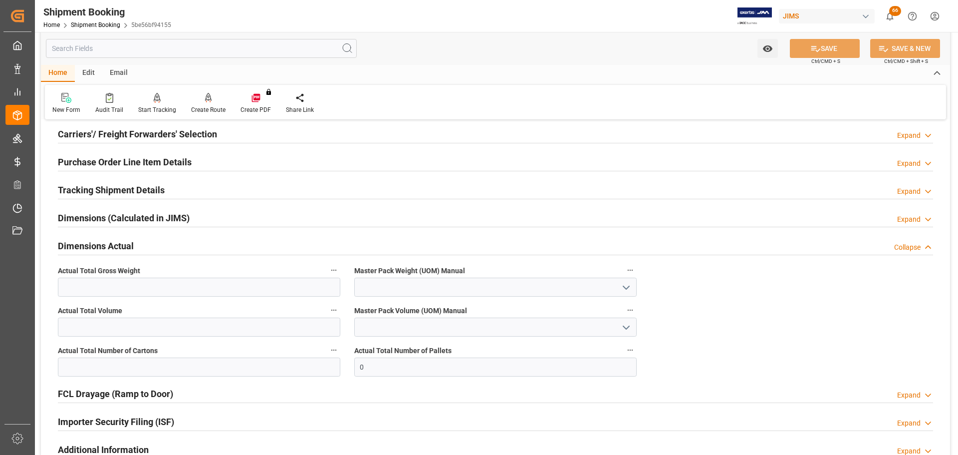
scroll to position [129, 0]
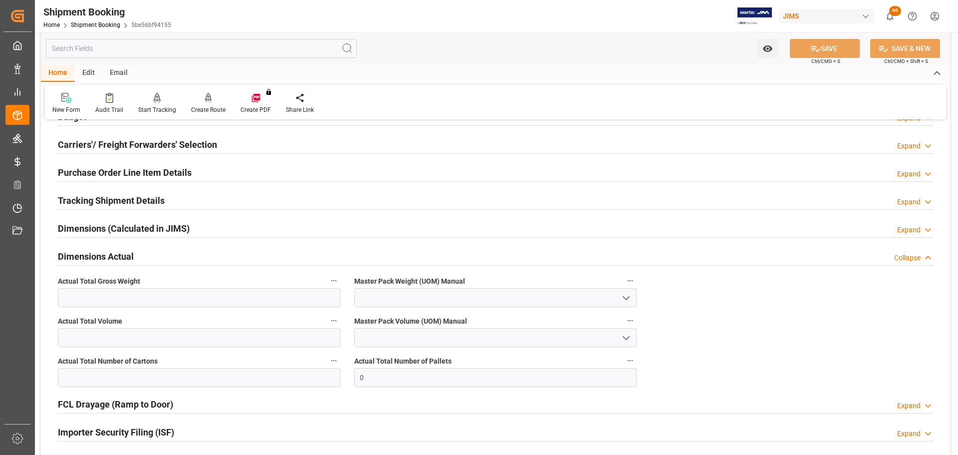
click at [148, 246] on div "Dimensions Actual Collapse" at bounding box center [495, 255] width 875 height 19
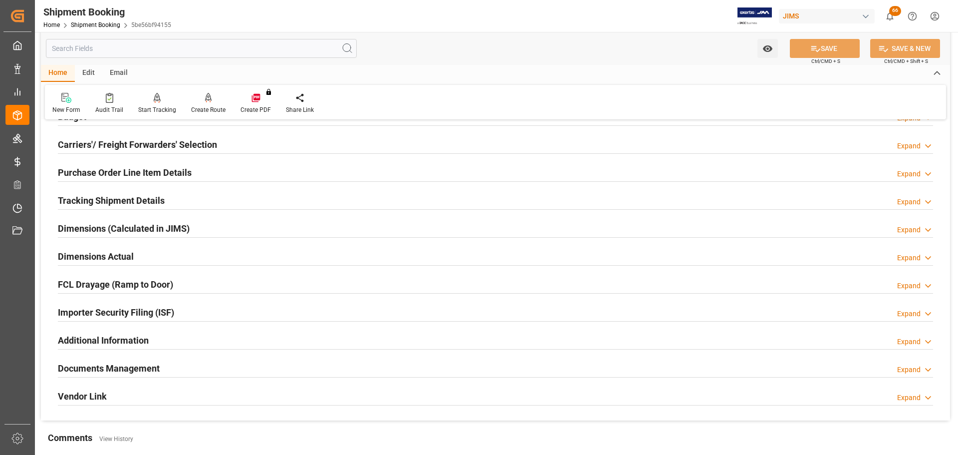
click at [148, 197] on h2 "Tracking Shipment Details" at bounding box center [111, 200] width 107 height 13
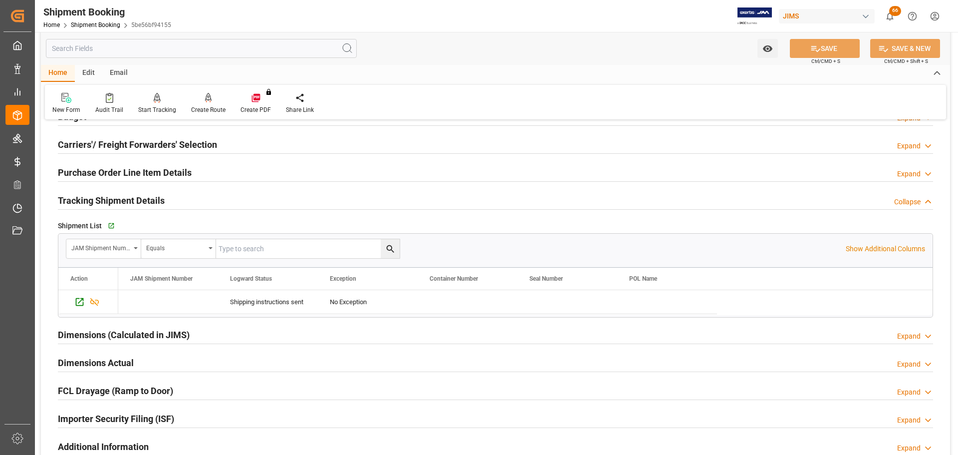
click at [148, 197] on h2 "Tracking Shipment Details" at bounding box center [111, 200] width 107 height 13
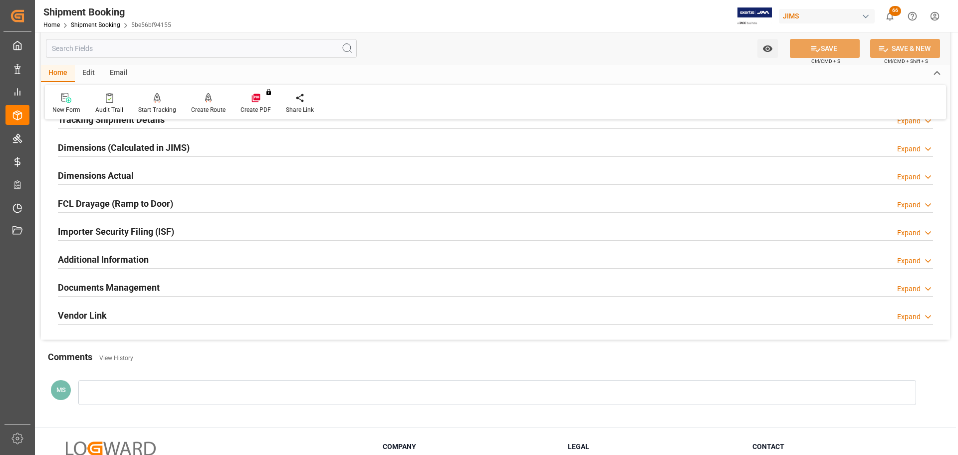
scroll to position [229, 0]
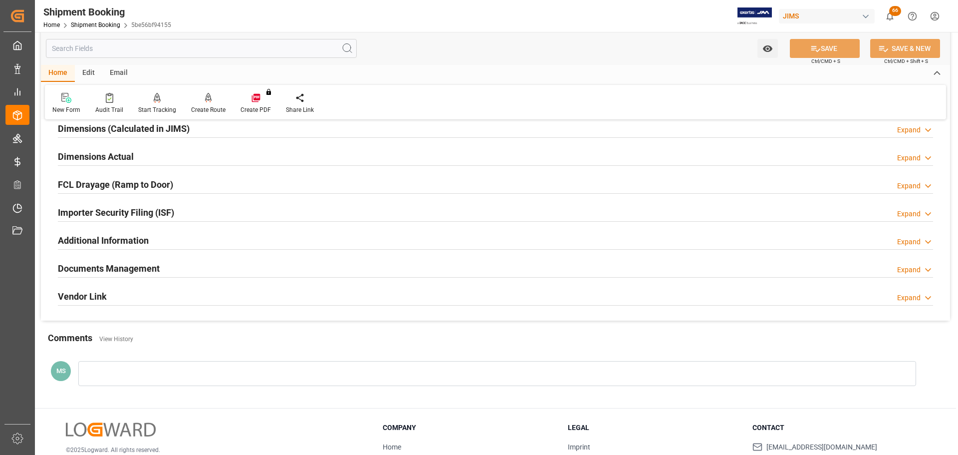
click at [156, 253] on div "Additional Information Expand" at bounding box center [495, 241] width 889 height 28
click at [158, 259] on div "Documents Management" at bounding box center [109, 267] width 102 height 19
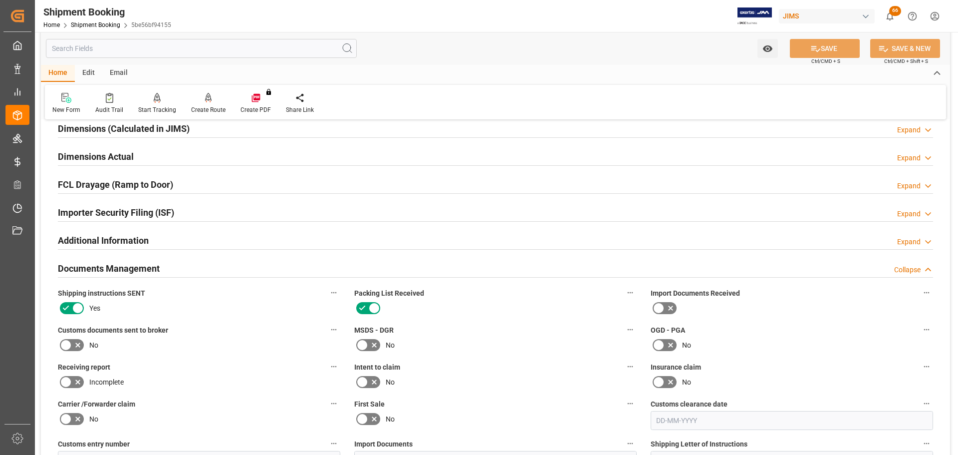
click at [165, 260] on div "Documents Management Collapse" at bounding box center [495, 267] width 875 height 19
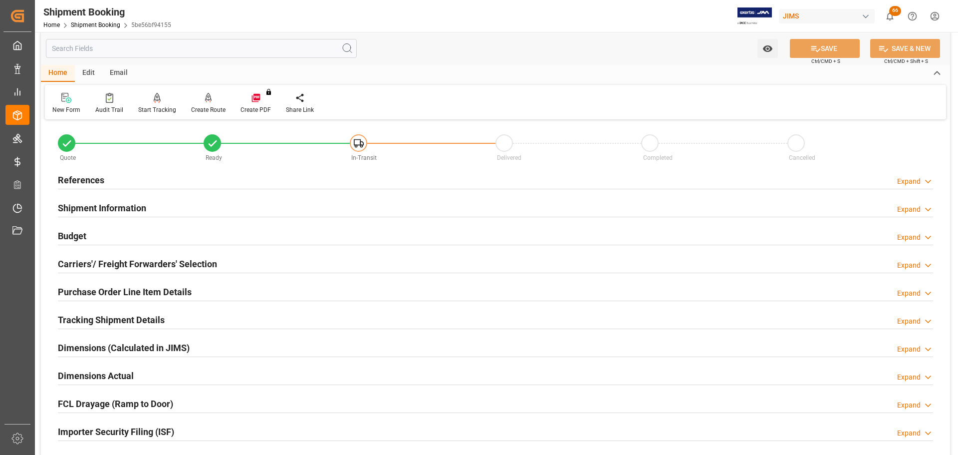
scroll to position [0, 0]
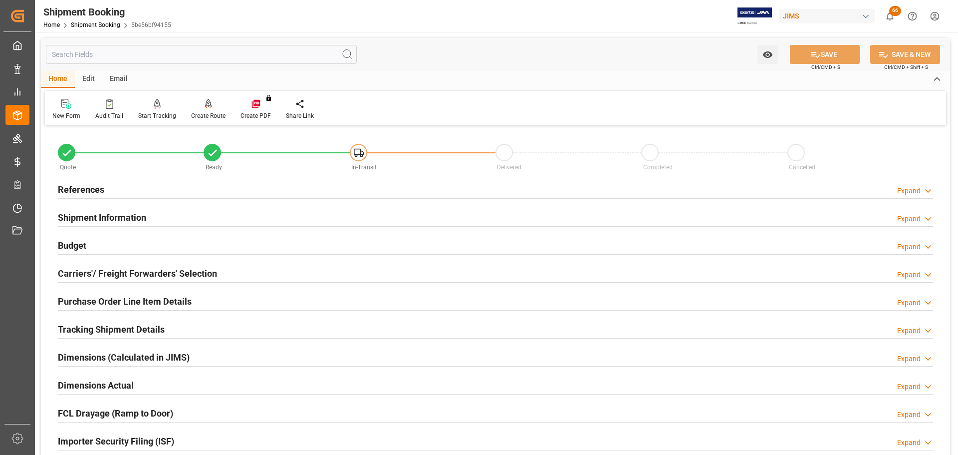
click at [92, 200] on div "References Expand" at bounding box center [495, 190] width 889 height 28
click at [95, 192] on h2 "References" at bounding box center [81, 189] width 46 height 13
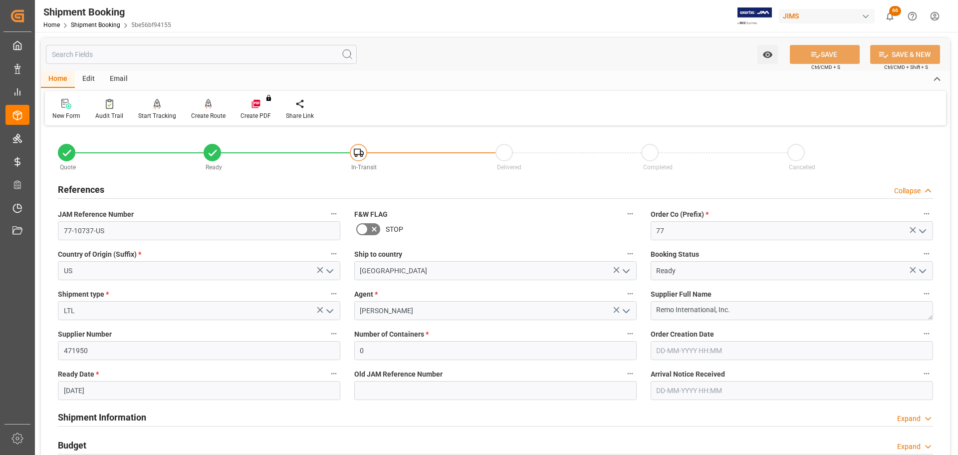
click at [97, 189] on h2 "References" at bounding box center [81, 189] width 46 height 13
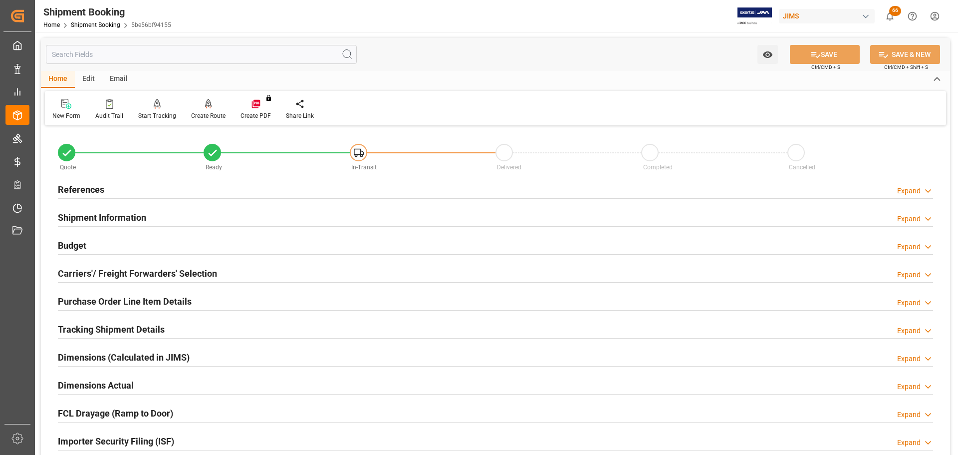
click at [97, 189] on h2 "References" at bounding box center [81, 189] width 46 height 13
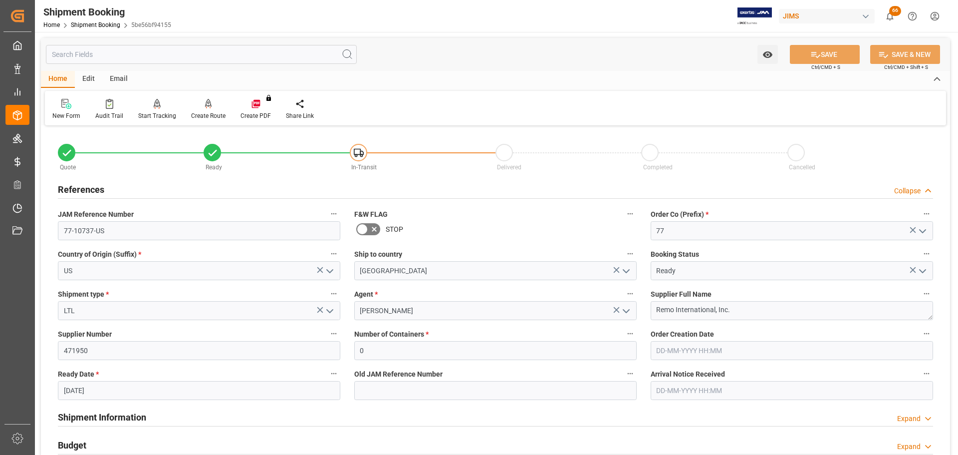
click at [97, 189] on h2 "References" at bounding box center [81, 189] width 46 height 13
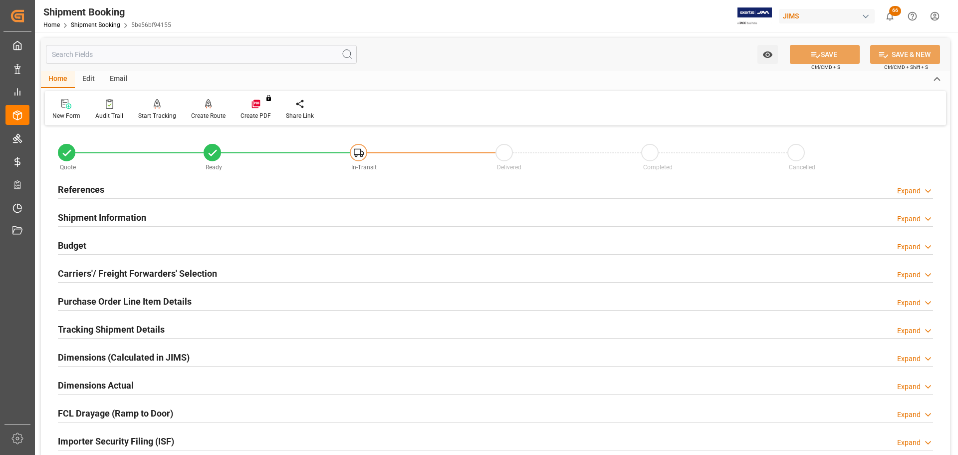
click at [68, 238] on h2 "Budget" at bounding box center [72, 244] width 28 height 13
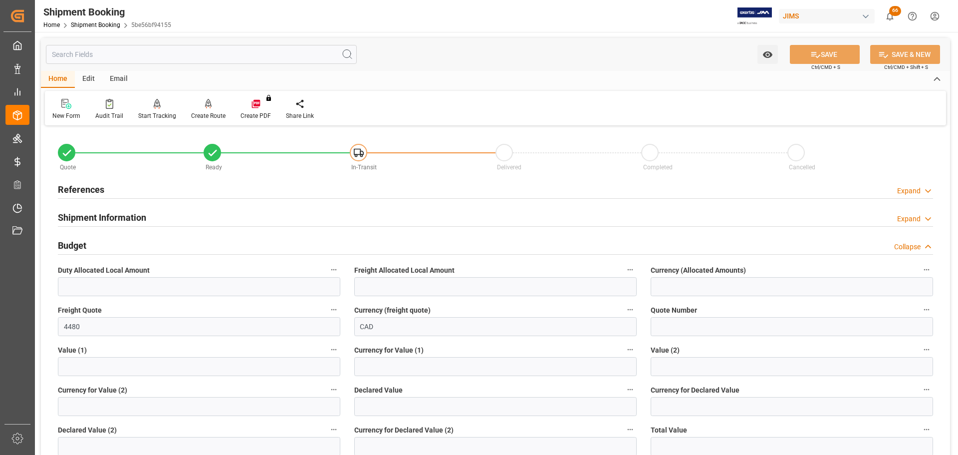
click at [91, 240] on div "Budget Collapse" at bounding box center [495, 244] width 875 height 19
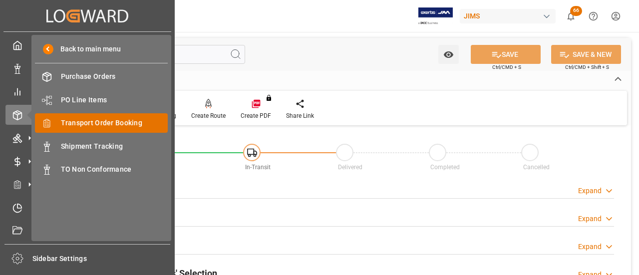
click at [101, 119] on span "Transport Order Booking" at bounding box center [114, 123] width 107 height 10
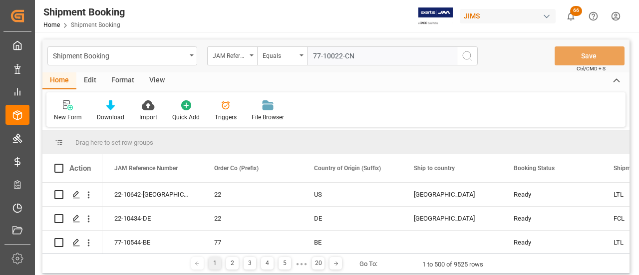
type input "77-10022-CN"
click at [461, 57] on icon "search button" at bounding box center [467, 56] width 12 height 12
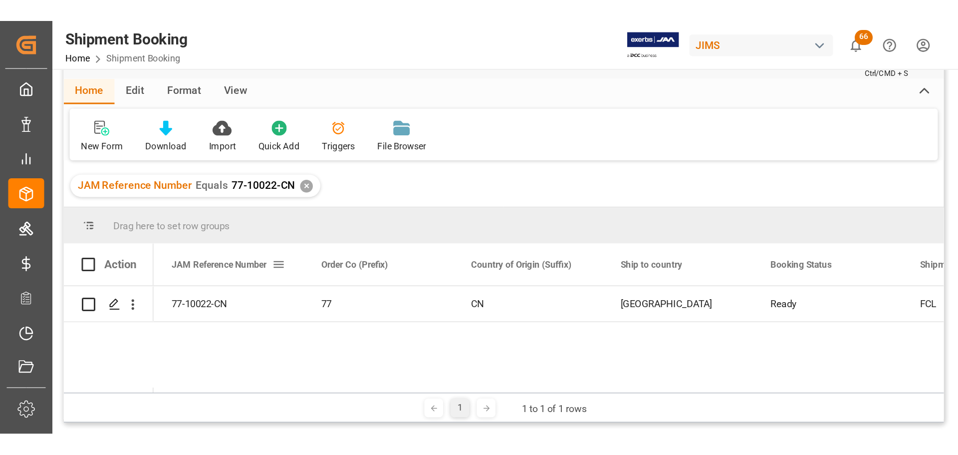
scroll to position [50, 0]
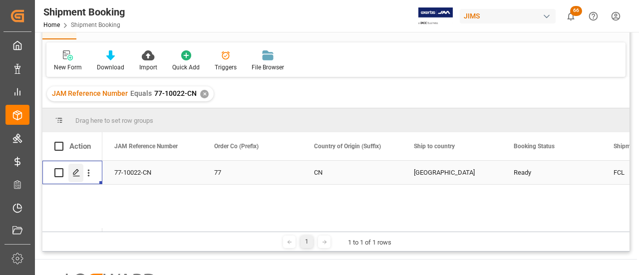
click at [76, 176] on line "Press SPACE to select this row." at bounding box center [76, 176] width 6 height 0
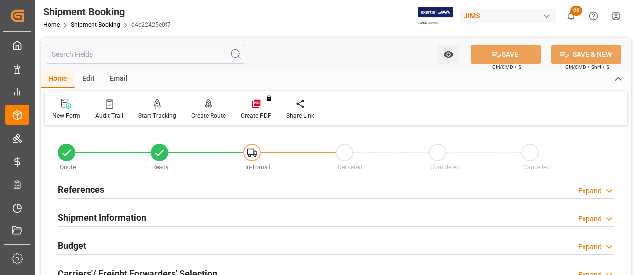
click at [83, 188] on h2 "References" at bounding box center [81, 189] width 46 height 13
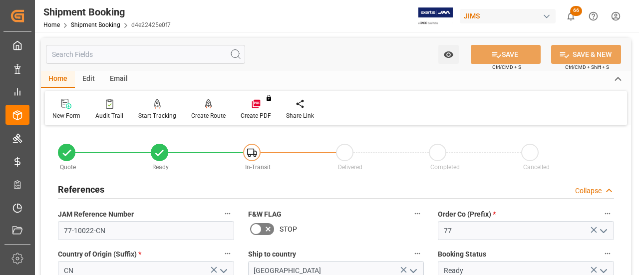
click at [89, 187] on h2 "References" at bounding box center [81, 189] width 46 height 13
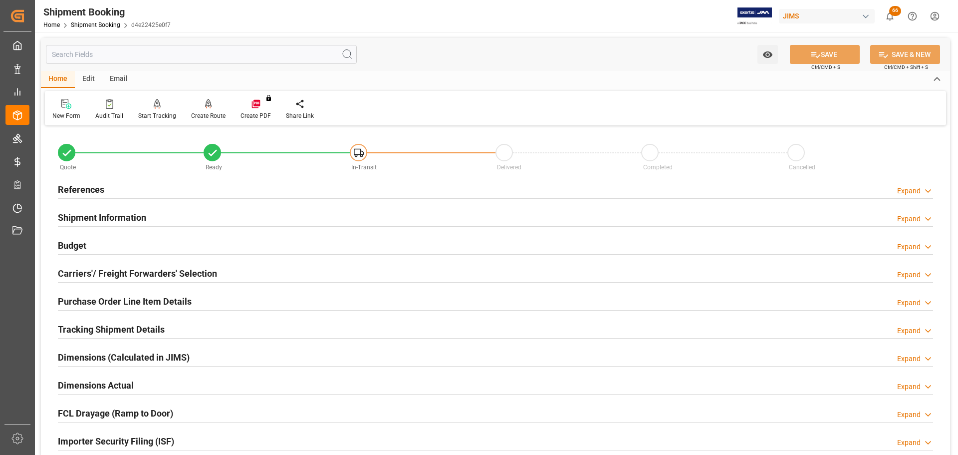
click at [276, 183] on div "References Expand" at bounding box center [495, 188] width 875 height 19
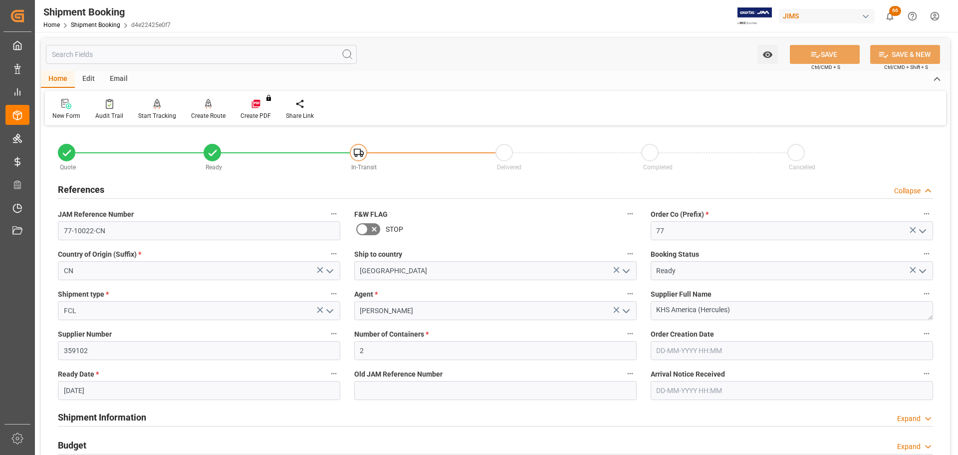
click at [276, 183] on div "References Collapse" at bounding box center [495, 188] width 875 height 19
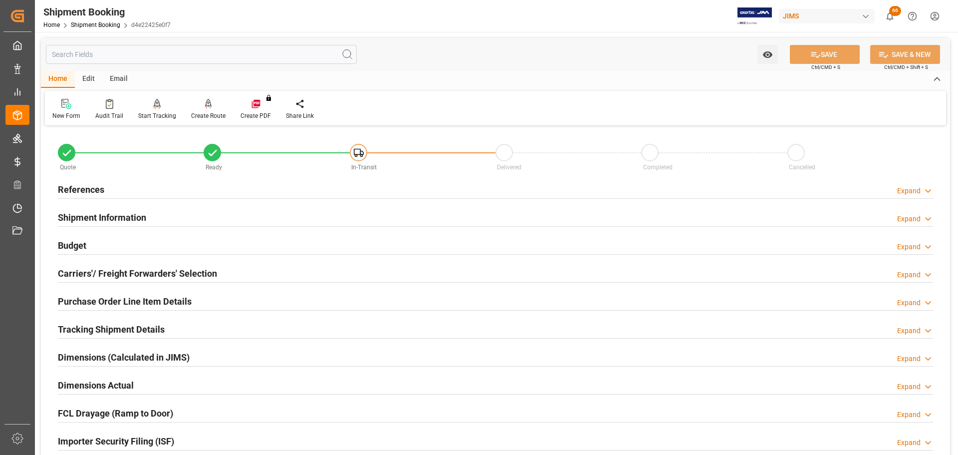
click at [265, 213] on div "Shipment Information Expand" at bounding box center [495, 216] width 875 height 19
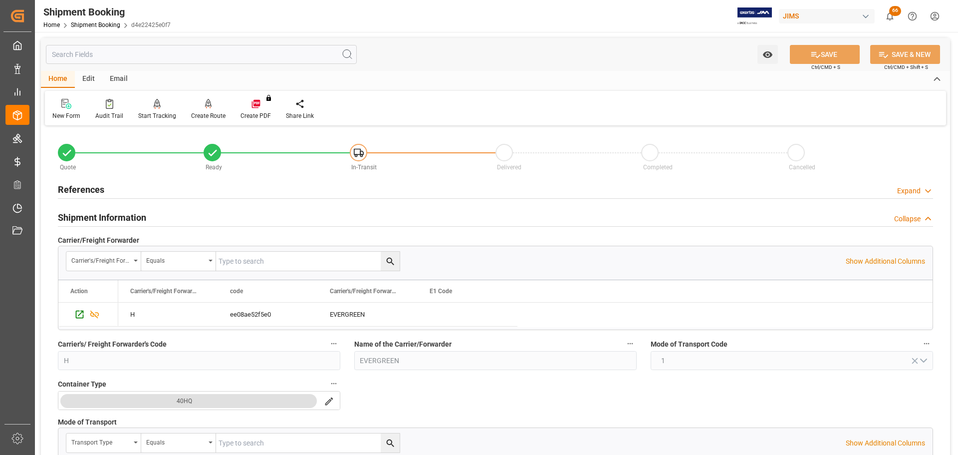
click at [265, 213] on div "Shipment Information Collapse" at bounding box center [495, 216] width 875 height 19
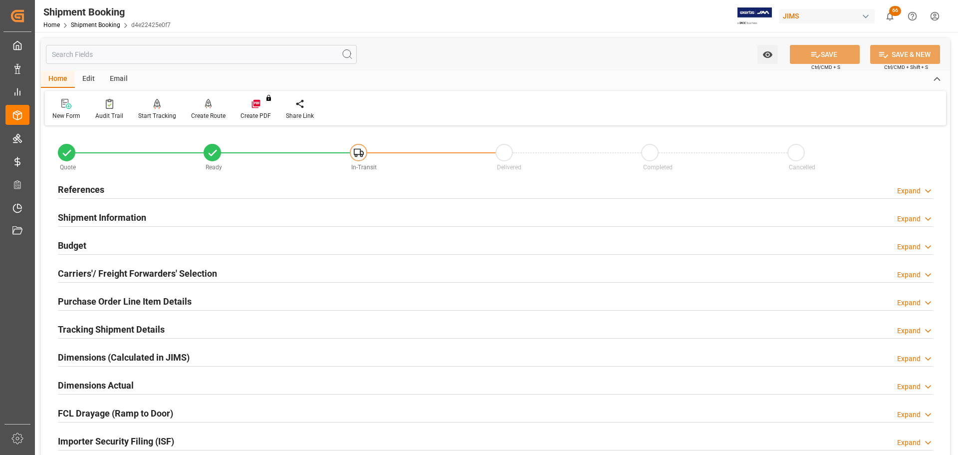
click at [250, 252] on div "Budget Expand" at bounding box center [495, 244] width 875 height 19
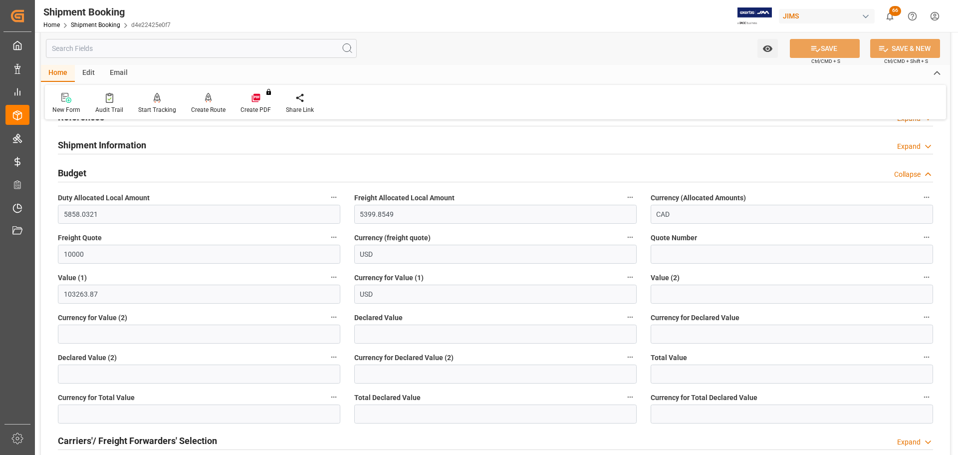
scroll to position [50, 0]
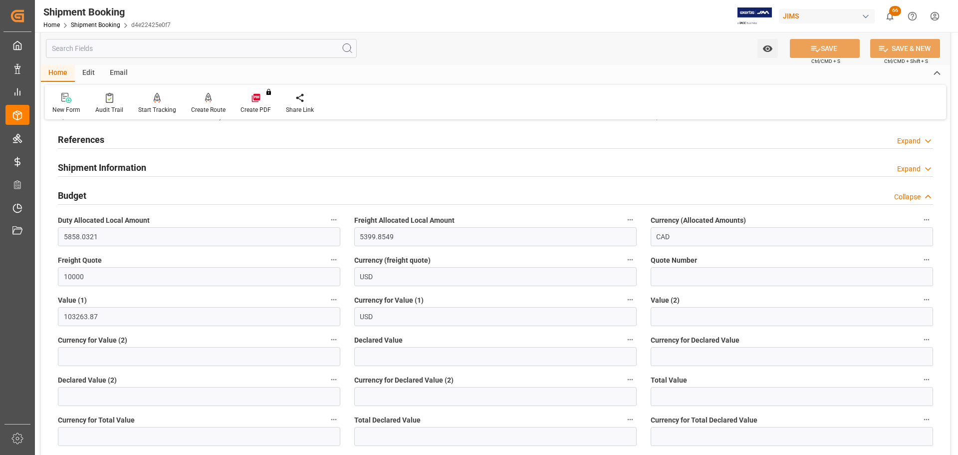
click at [115, 196] on div "Budget Collapse" at bounding box center [495, 194] width 875 height 19
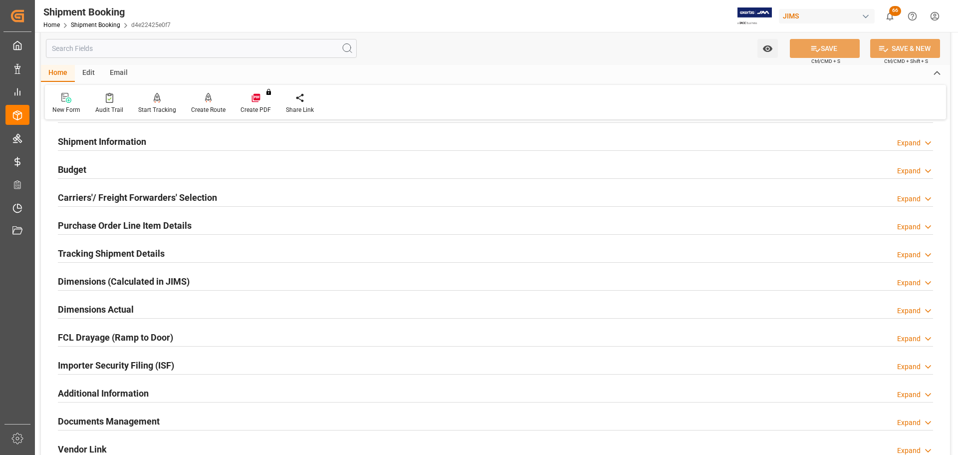
scroll to position [100, 0]
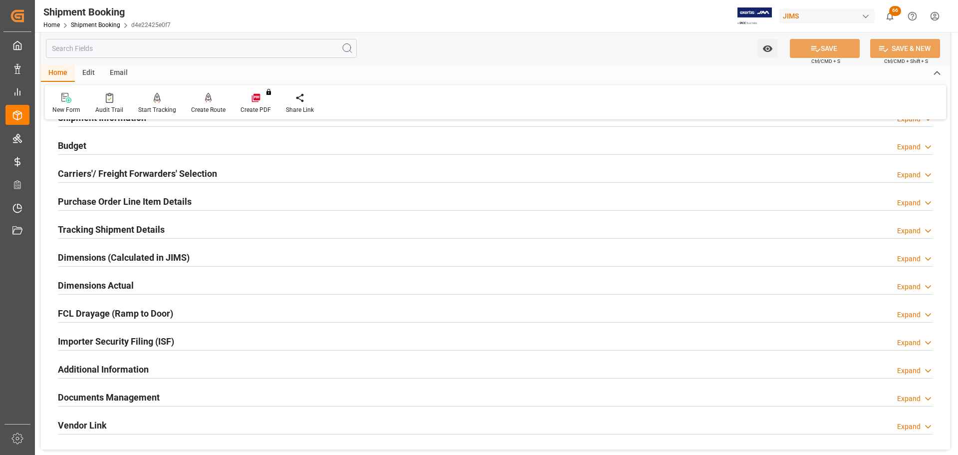
click at [121, 170] on h2 "Carriers'/ Freight Forwarders' Selection" at bounding box center [137, 173] width 159 height 13
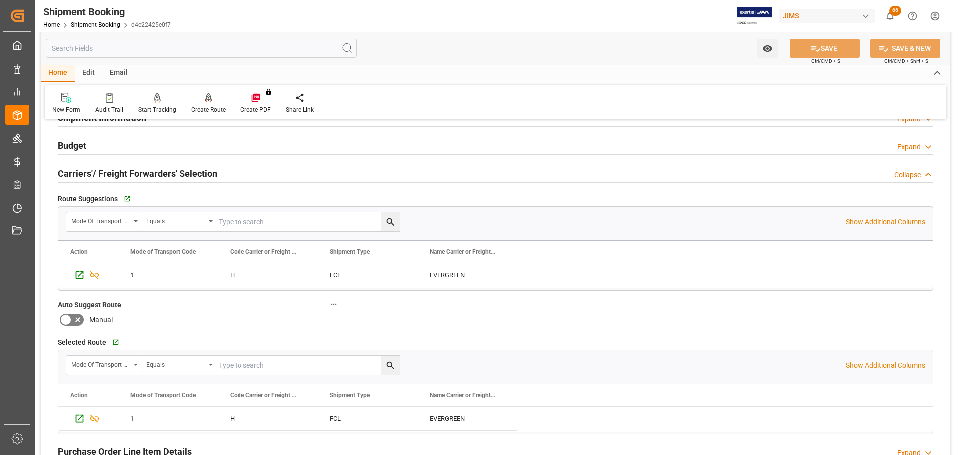
click at [120, 170] on h2 "Carriers'/ Freight Forwarders' Selection" at bounding box center [137, 173] width 159 height 13
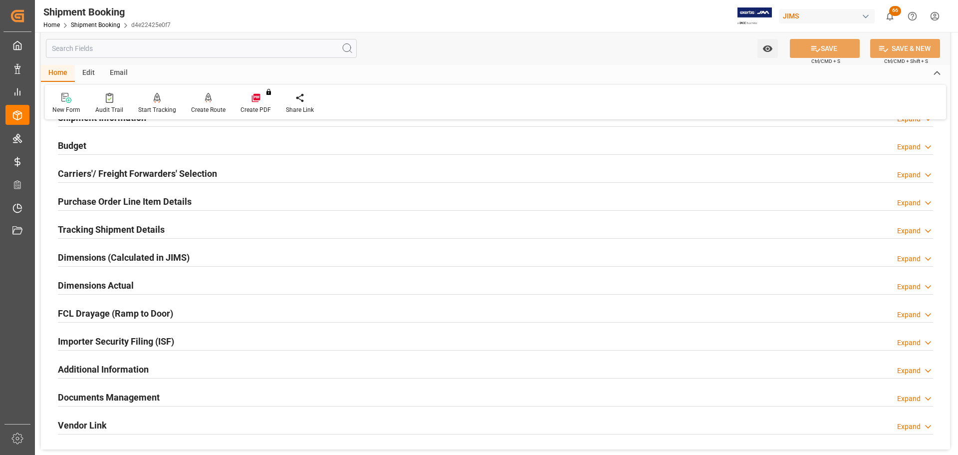
click at [150, 171] on h2 "Carriers'/ Freight Forwarders' Selection" at bounding box center [137, 173] width 159 height 13
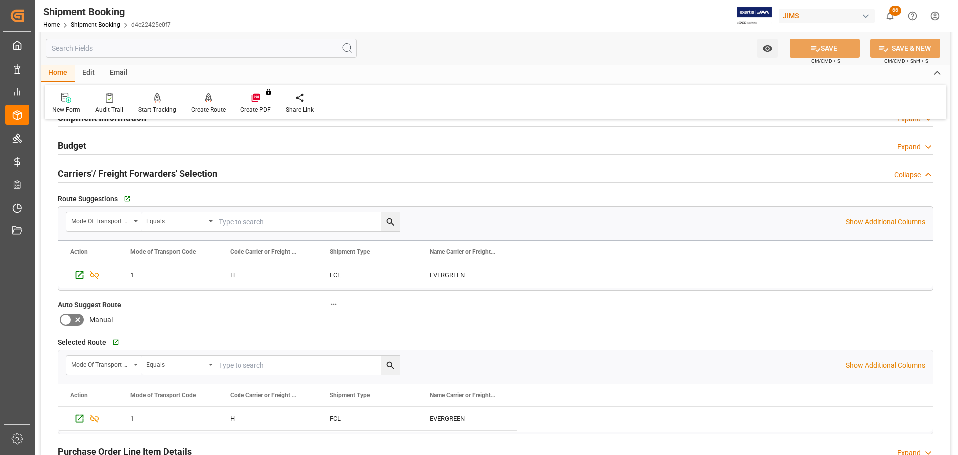
click at [150, 171] on h2 "Carriers'/ Freight Forwarders' Selection" at bounding box center [137, 173] width 159 height 13
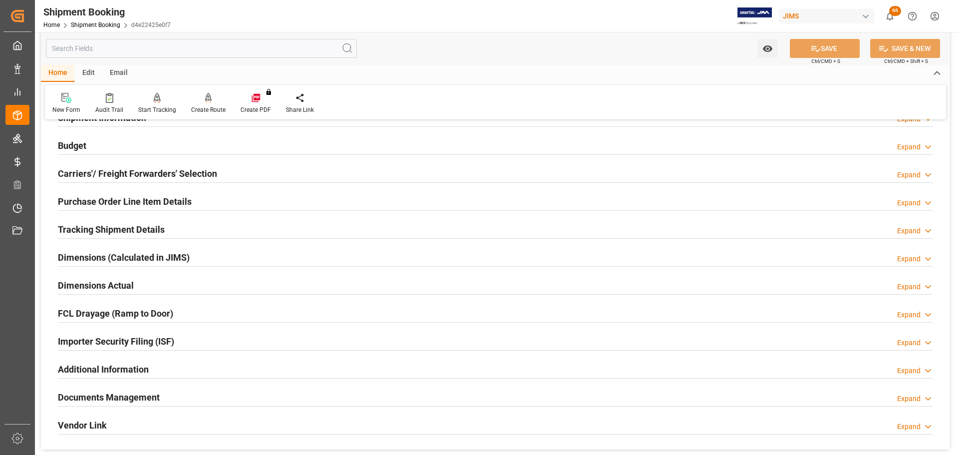
click at [150, 171] on h2 "Carriers'/ Freight Forwarders' Selection" at bounding box center [137, 173] width 159 height 13
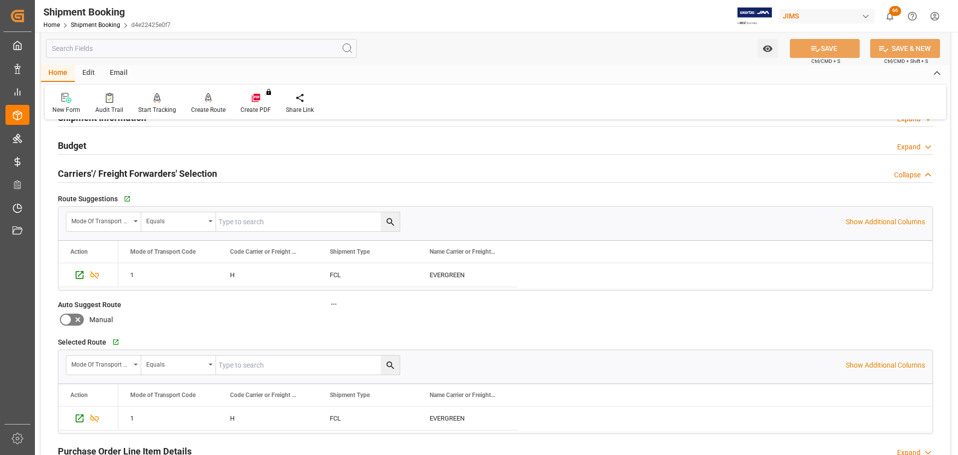
click at [147, 171] on h2 "Carriers'/ Freight Forwarders' Selection" at bounding box center [137, 173] width 159 height 13
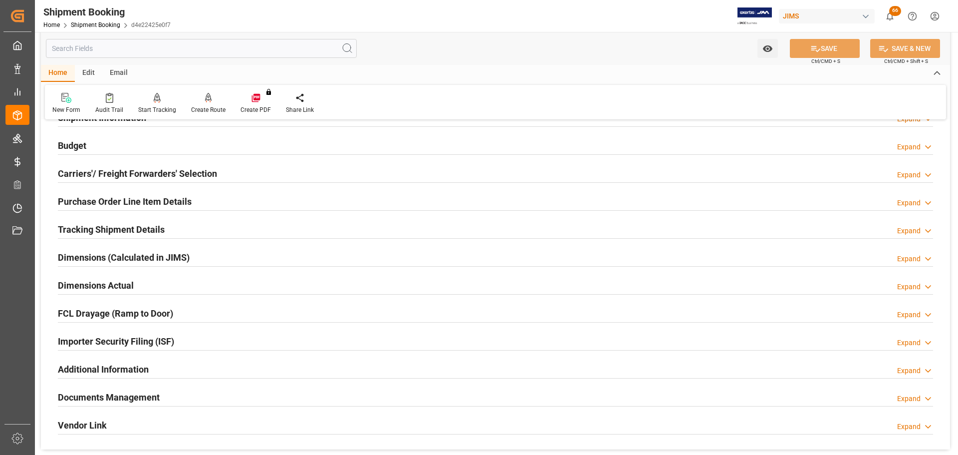
click at [149, 198] on h2 "Purchase Order Line Item Details" at bounding box center [125, 201] width 134 height 13
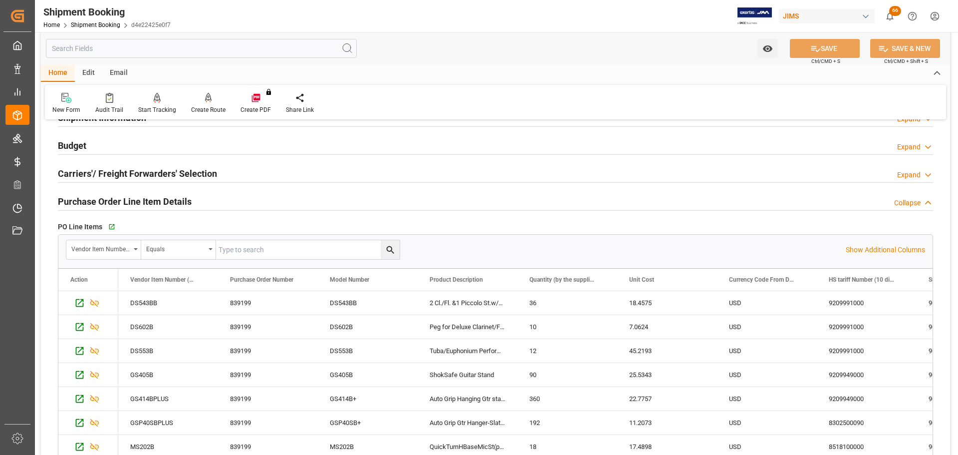
click at [154, 204] on h2 "Purchase Order Line Item Details" at bounding box center [125, 201] width 134 height 13
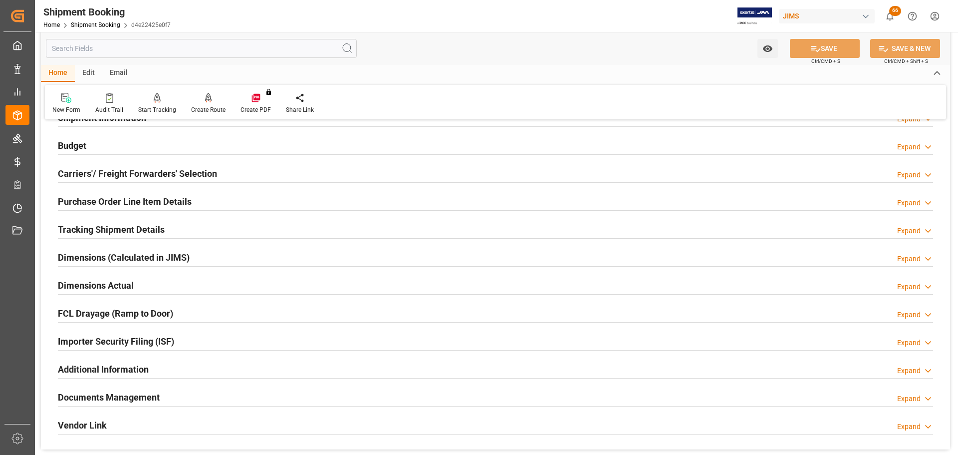
click at [155, 222] on div "Tracking Shipment Details" at bounding box center [111, 228] width 107 height 19
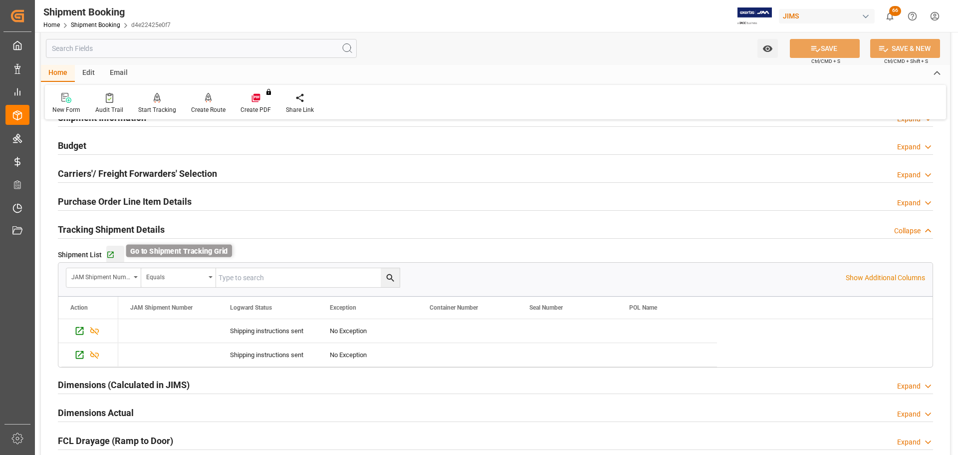
click at [113, 254] on icon "button" at bounding box center [110, 254] width 8 height 8
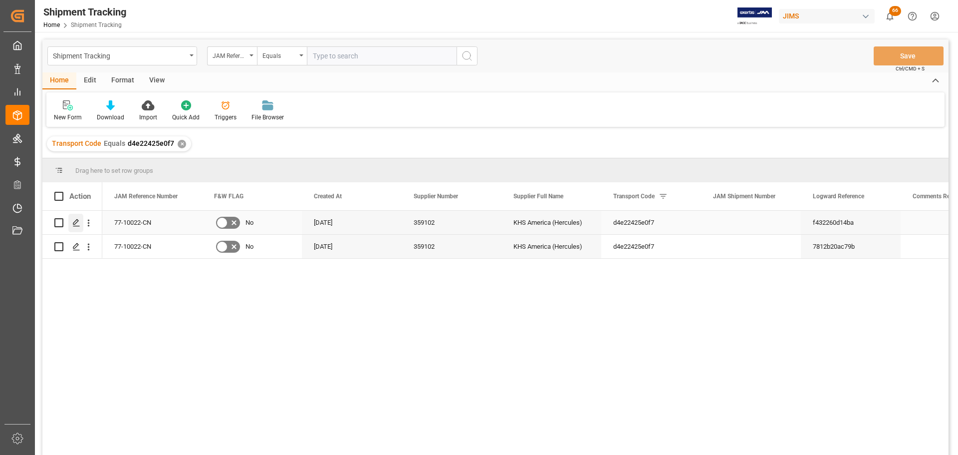
click at [74, 222] on icon "Press SPACE to select this row." at bounding box center [76, 223] width 8 height 8
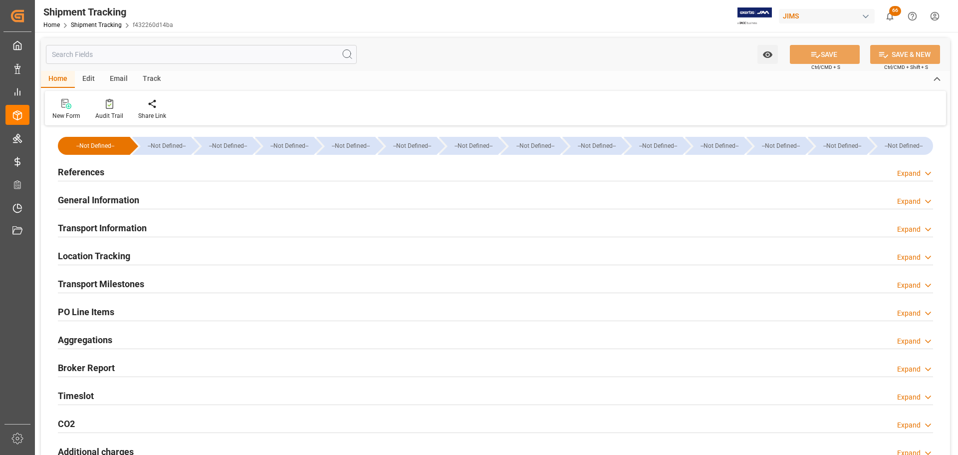
type input "[DATE]"
click at [166, 176] on div "References Expand" at bounding box center [495, 171] width 875 height 19
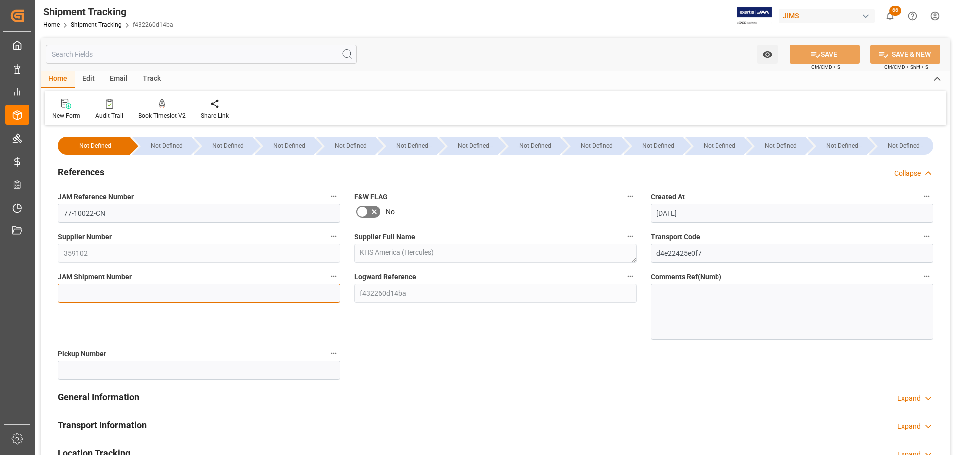
click at [96, 293] on input at bounding box center [199, 292] width 282 height 19
paste input "72736"
type input "72736"
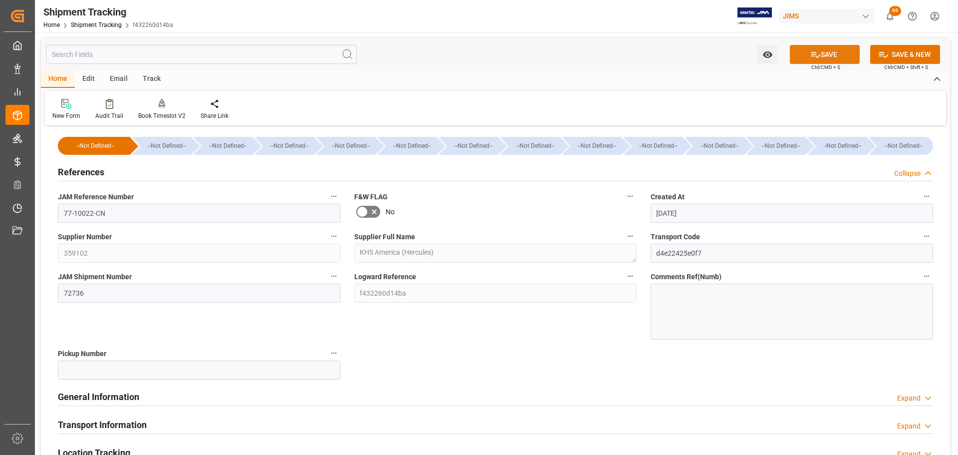
click at [830, 52] on button "SAVE" at bounding box center [825, 54] width 70 height 19
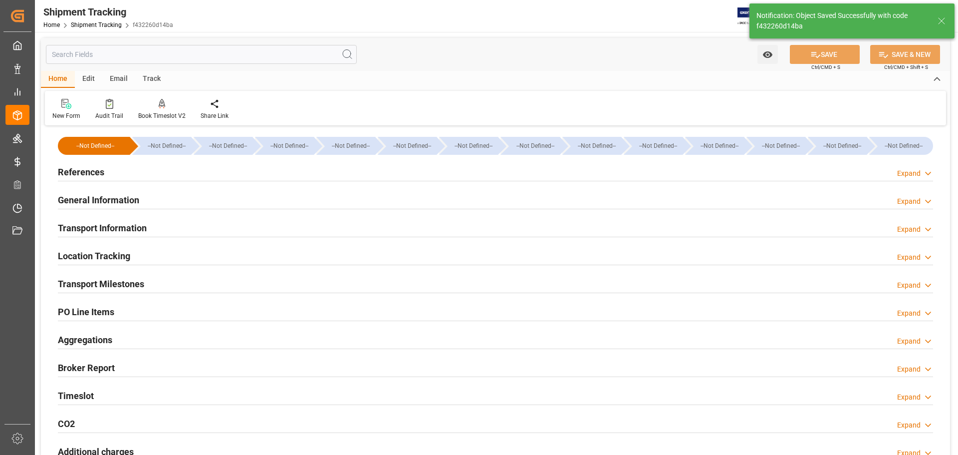
click at [101, 202] on h2 "General Information" at bounding box center [98, 199] width 81 height 13
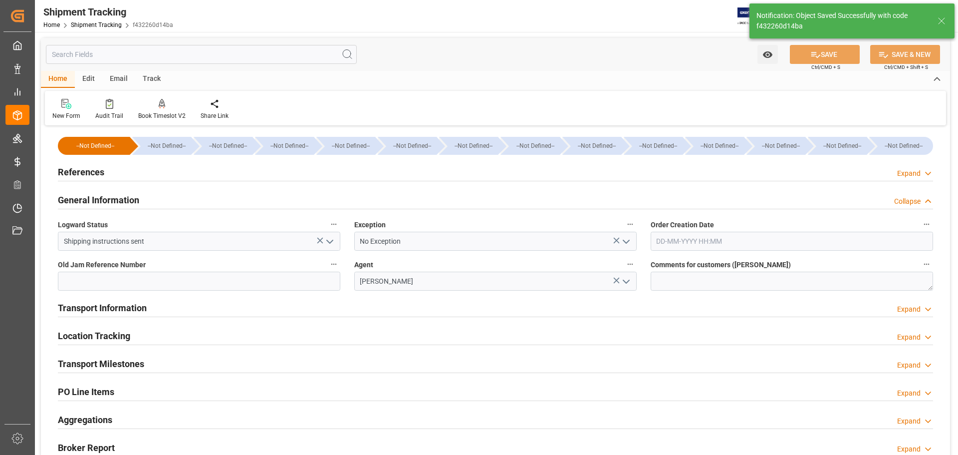
click at [132, 200] on h2 "General Information" at bounding box center [98, 199] width 81 height 13
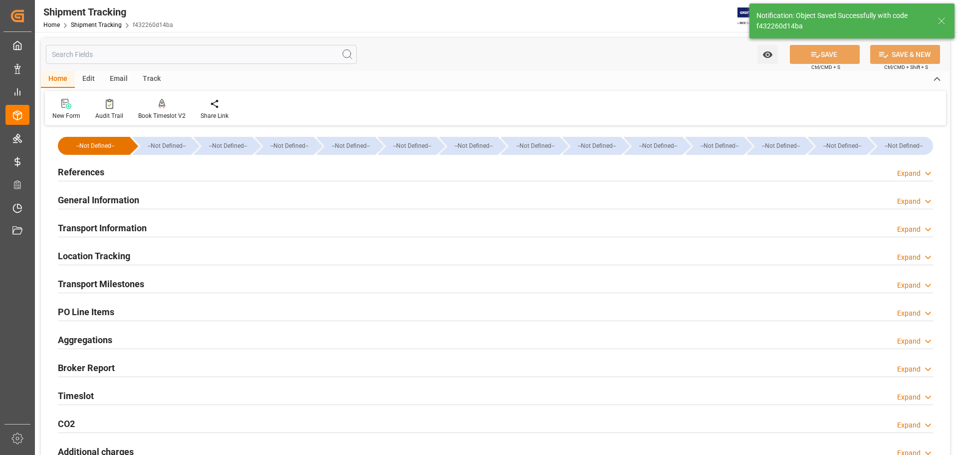
scroll to position [50, 0]
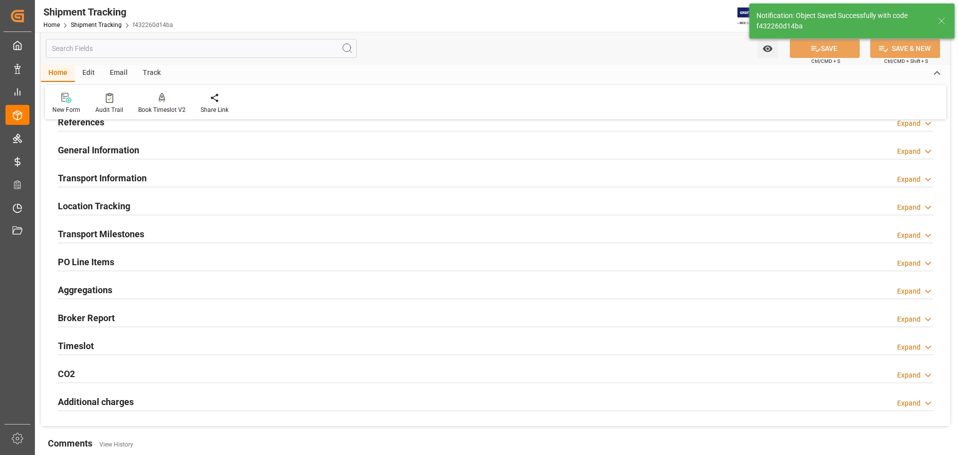
click at [135, 180] on h2 "Transport Information" at bounding box center [102, 177] width 89 height 13
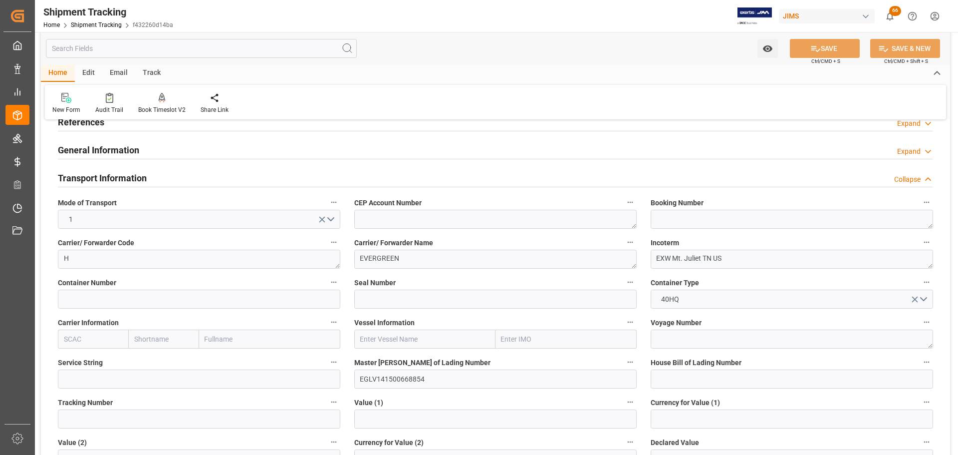
click at [118, 173] on h2 "Transport Information" at bounding box center [102, 177] width 89 height 13
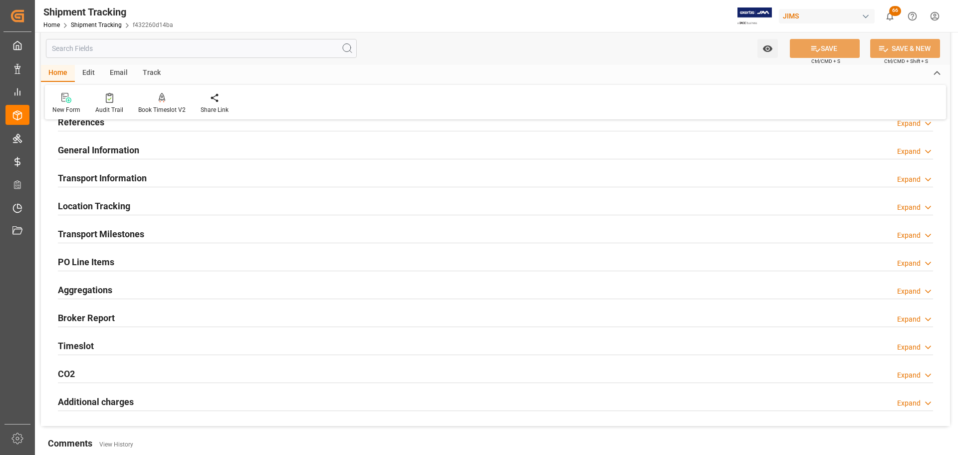
scroll to position [100, 0]
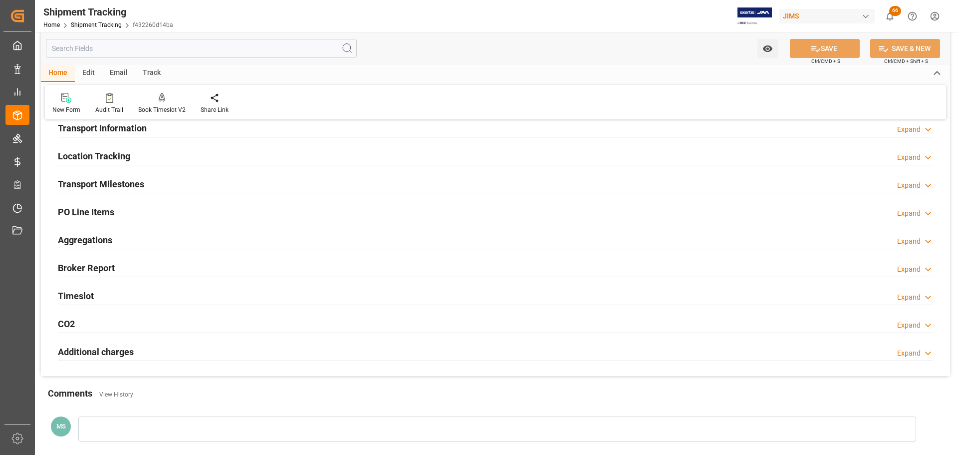
click at [120, 183] on h2 "Transport Milestones" at bounding box center [101, 183] width 86 height 13
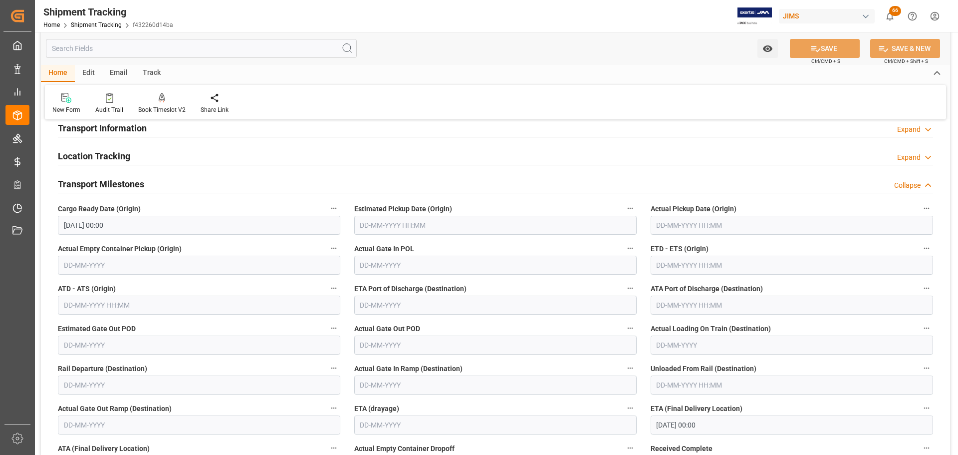
click at [120, 183] on h2 "Transport Milestones" at bounding box center [101, 183] width 86 height 13
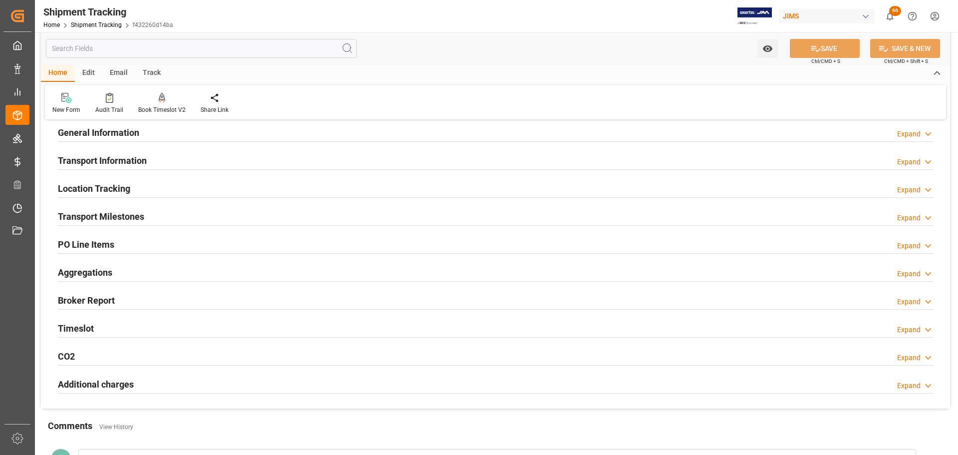
scroll to position [50, 0]
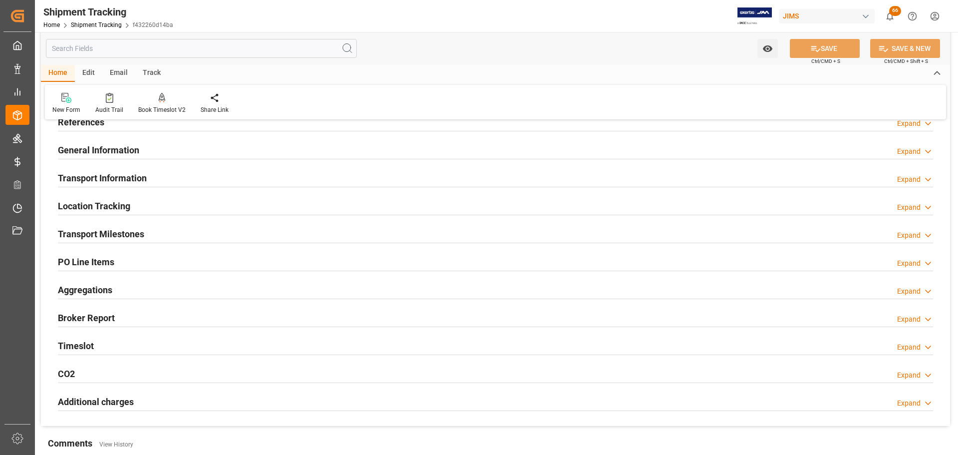
click at [125, 176] on h2 "Transport Information" at bounding box center [102, 177] width 89 height 13
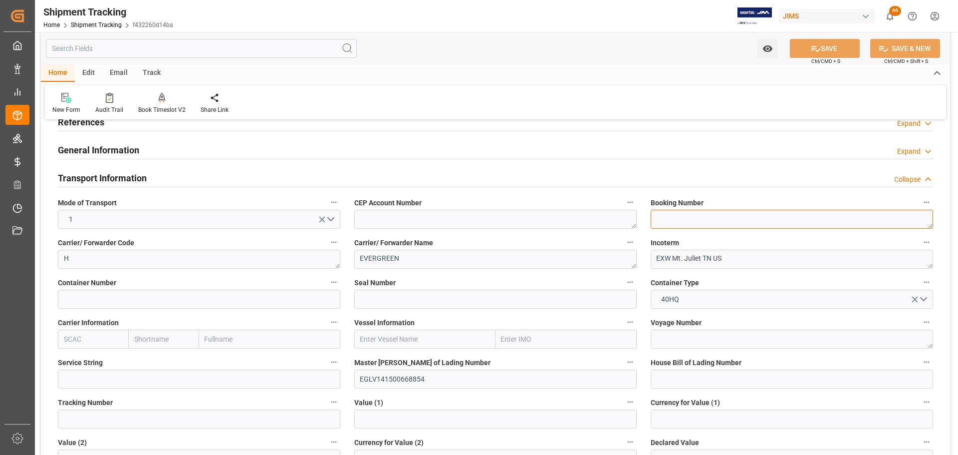
click at [688, 213] on textarea at bounding box center [792, 219] width 282 height 19
type textarea "141500668854"
click at [828, 42] on button "SAVE" at bounding box center [825, 48] width 70 height 19
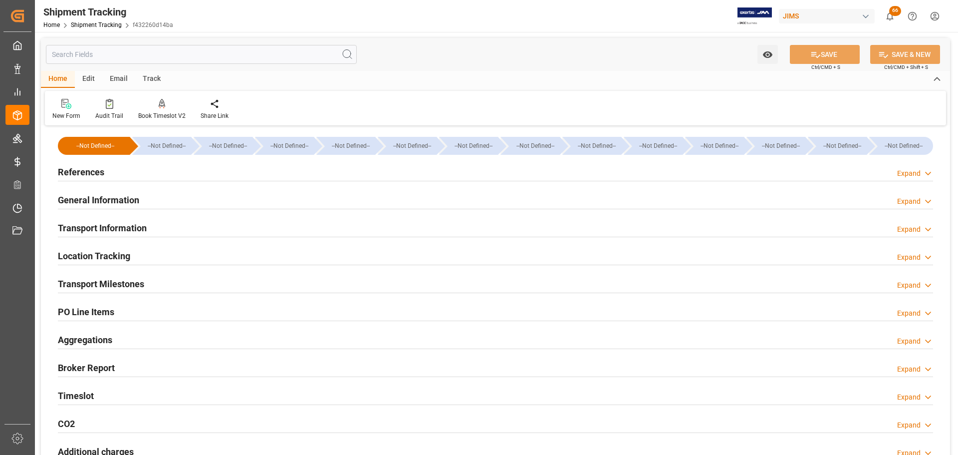
click at [205, 196] on div "General Information Expand" at bounding box center [495, 199] width 875 height 19
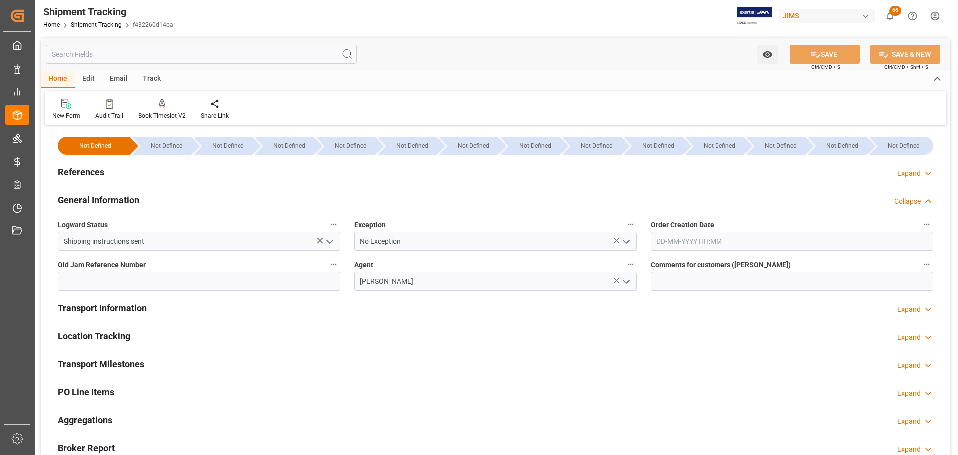
click at [205, 196] on div "General Information Collapse" at bounding box center [495, 199] width 875 height 19
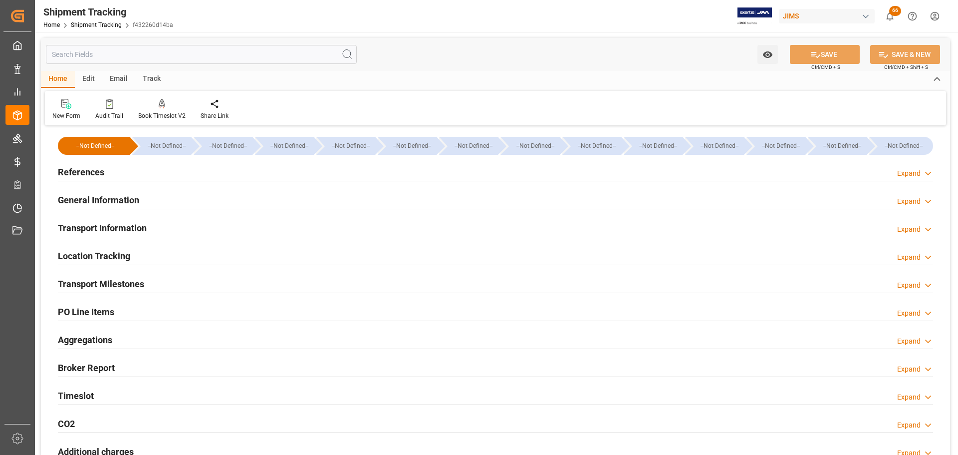
click at [208, 223] on div "Transport Information Expand" at bounding box center [495, 227] width 875 height 19
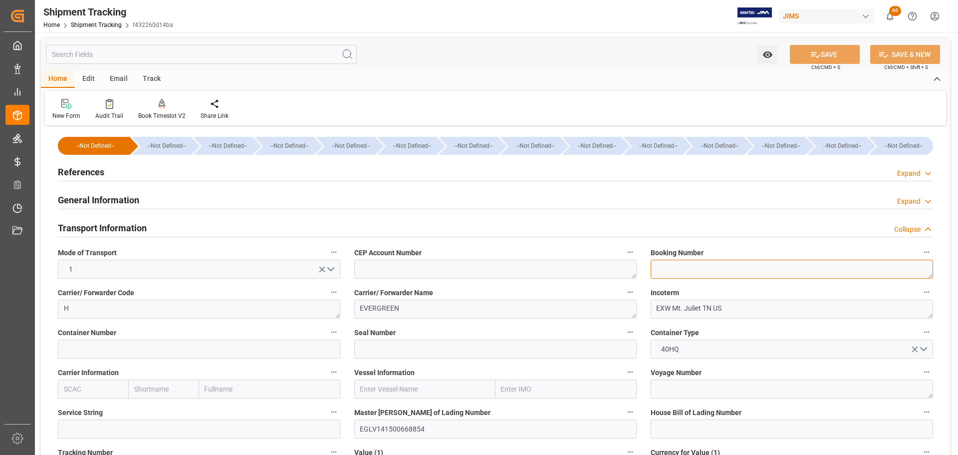
click at [682, 262] on textarea at bounding box center [792, 268] width 282 height 19
click at [438, 435] on input "EGLV141500668854" at bounding box center [495, 428] width 282 height 19
click at [435, 428] on input "EGLV141500668854" at bounding box center [495, 428] width 282 height 19
drag, startPoint x: 435, startPoint y: 428, endPoint x: 403, endPoint y: 428, distance: 31.9
click at [403, 428] on input "EGLV141500668854" at bounding box center [495, 428] width 282 height 19
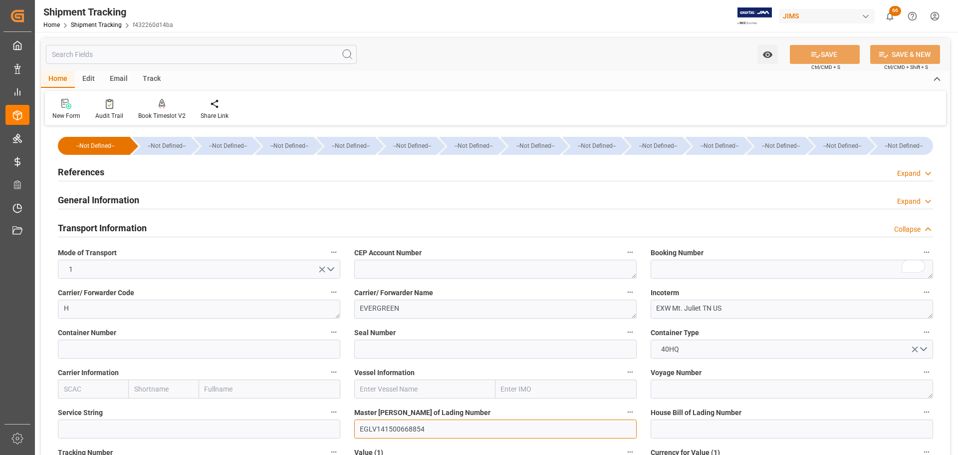
click at [434, 428] on input "EGLV141500668854" at bounding box center [495, 428] width 282 height 19
drag, startPoint x: 448, startPoint y: 430, endPoint x: 377, endPoint y: 436, distance: 71.1
click at [377, 436] on input "EGLV141500668854" at bounding box center [495, 428] width 282 height 19
click at [748, 269] on textarea "To enrich screen reader interactions, please activate Accessibility in Grammarl…" at bounding box center [792, 268] width 282 height 19
paste textarea "141500668854"
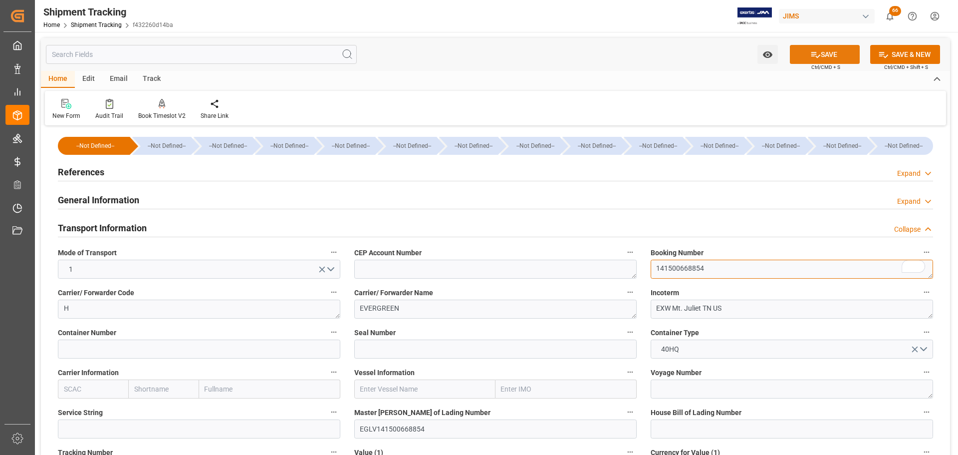
type textarea "141500668854"
click at [817, 52] on icon at bounding box center [815, 54] width 10 height 10
click at [723, 265] on textarea "141500668854" at bounding box center [792, 268] width 282 height 19
click at [727, 269] on textarea "141500668854" at bounding box center [792, 268] width 282 height 19
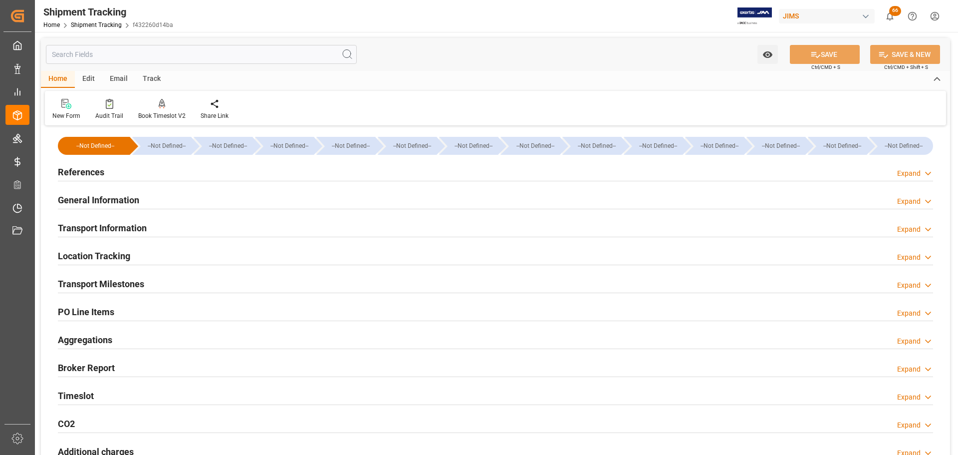
click at [132, 229] on h2 "Transport Information" at bounding box center [102, 227] width 89 height 13
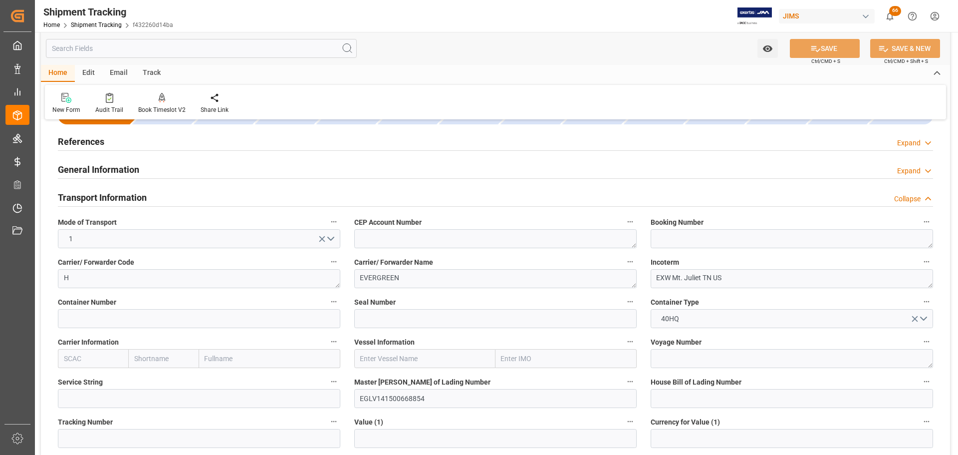
scroll to position [150, 0]
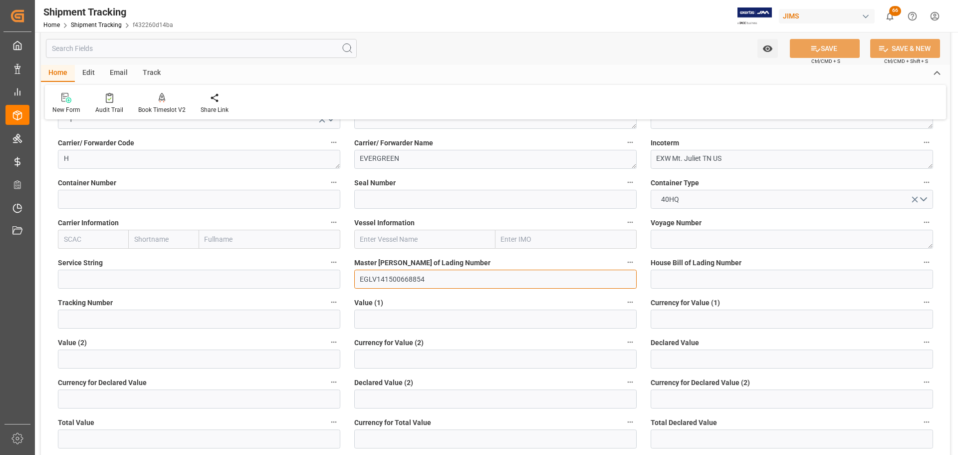
drag, startPoint x: 496, startPoint y: 278, endPoint x: 378, endPoint y: 290, distance: 119.4
click at [378, 290] on div "Master [PERSON_NAME] of Lading Number EGLV141500668854" at bounding box center [495, 272] width 296 height 40
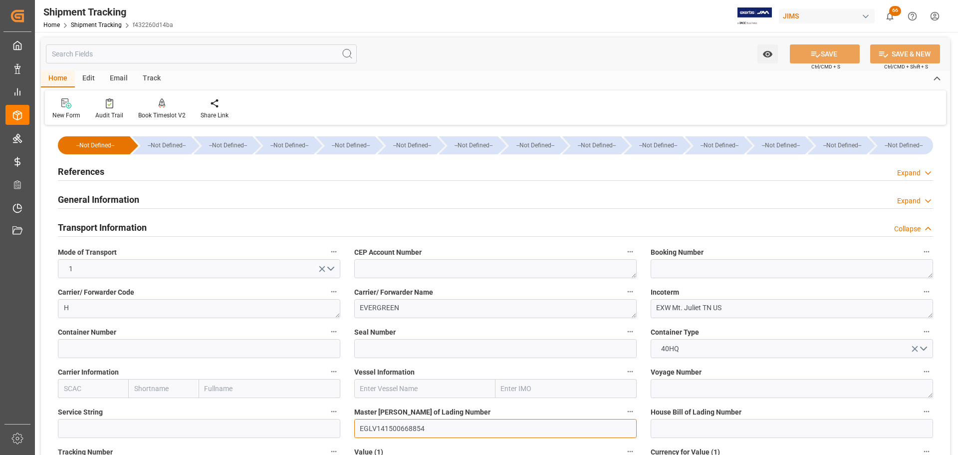
scroll to position [0, 0]
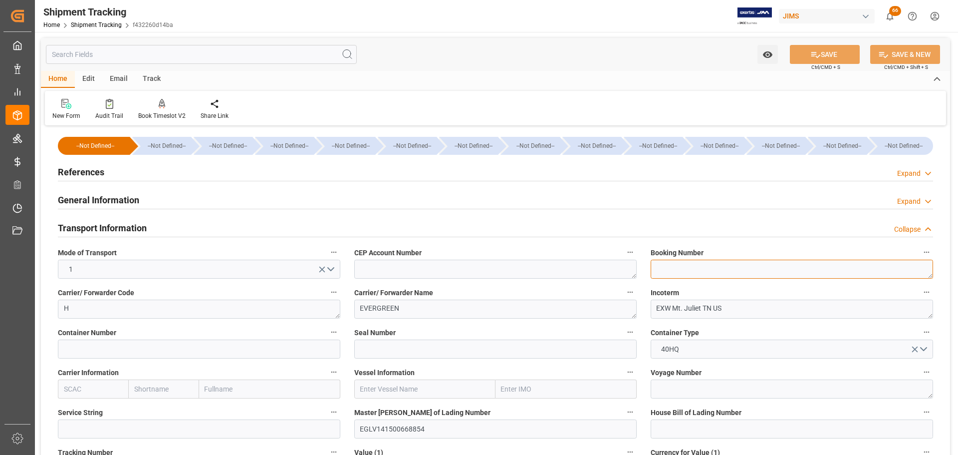
click at [690, 270] on textarea at bounding box center [792, 268] width 282 height 19
paste textarea "141500668854"
type textarea "141500668854"
click at [829, 56] on button "SAVE" at bounding box center [825, 54] width 70 height 19
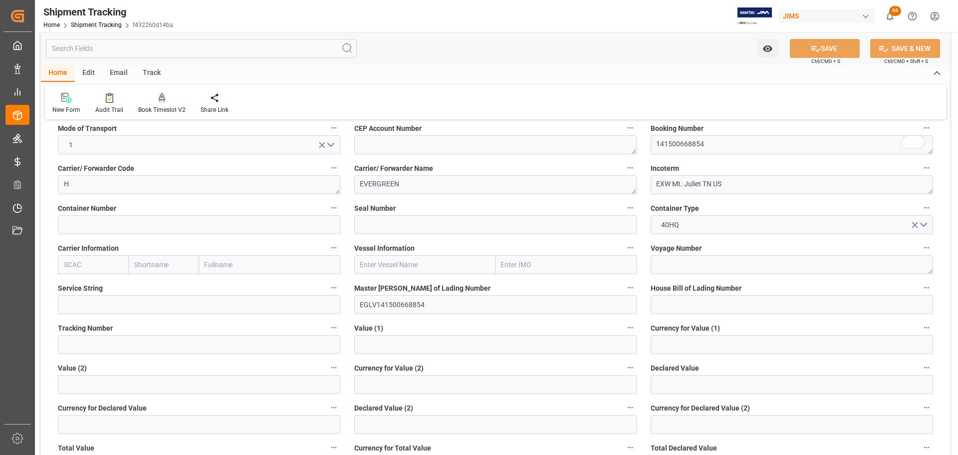
scroll to position [100, 0]
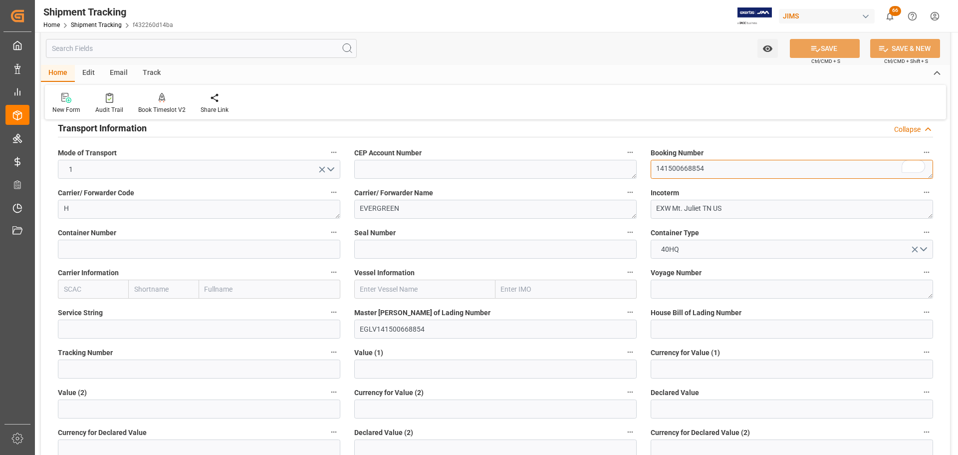
click at [749, 171] on textarea "141500668854" at bounding box center [792, 169] width 282 height 19
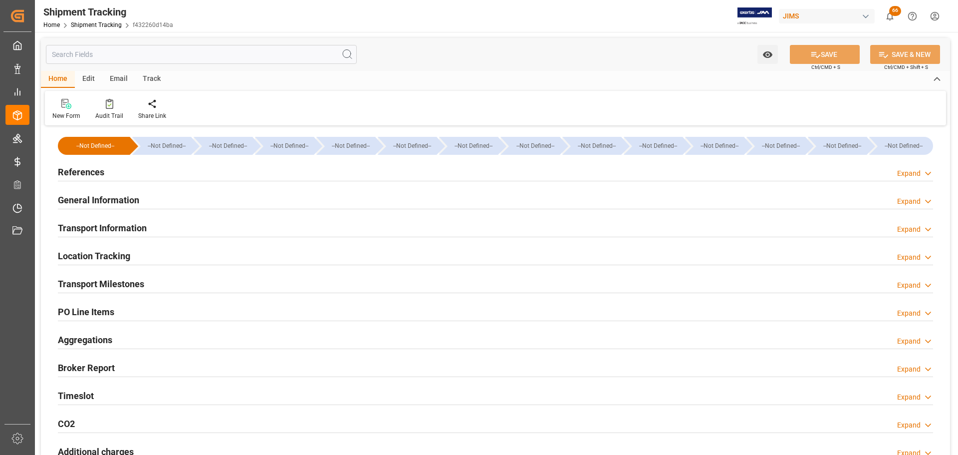
type input "72353.22"
click at [123, 177] on div "References Expand" at bounding box center [495, 171] width 875 height 19
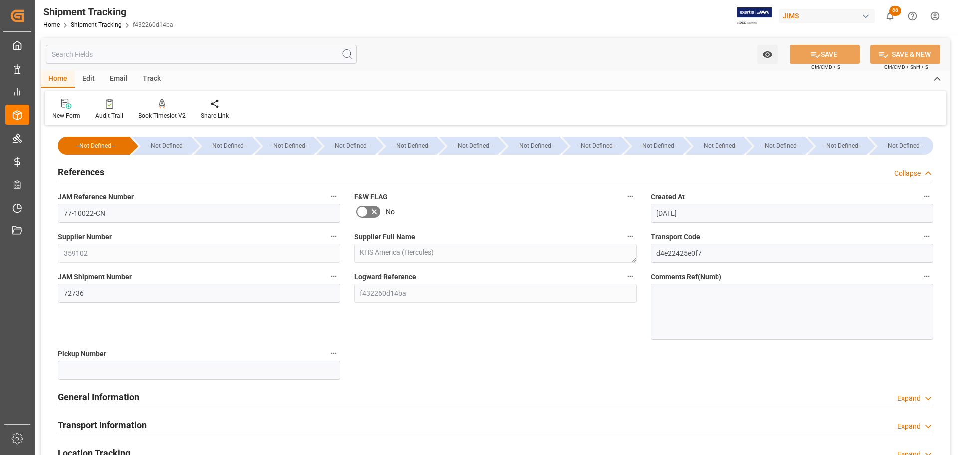
click at [123, 177] on div "References Collapse" at bounding box center [495, 171] width 875 height 19
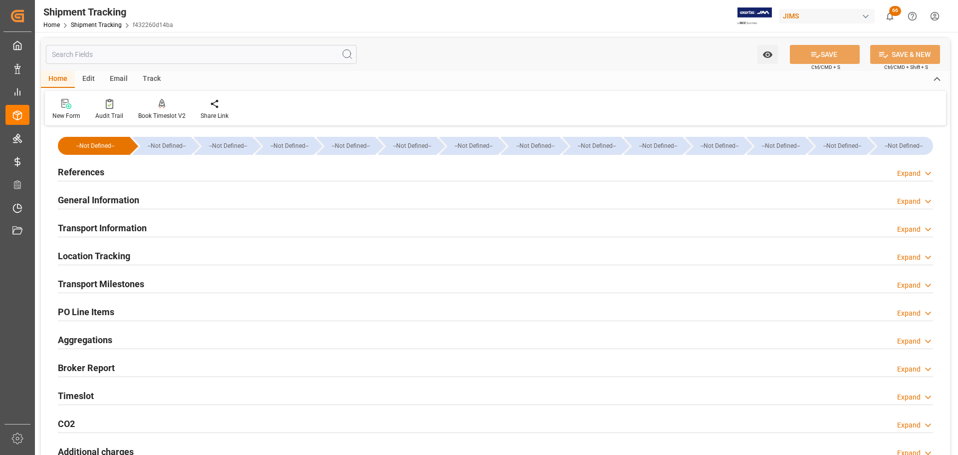
click at [115, 228] on h2 "Transport Information" at bounding box center [102, 227] width 89 height 13
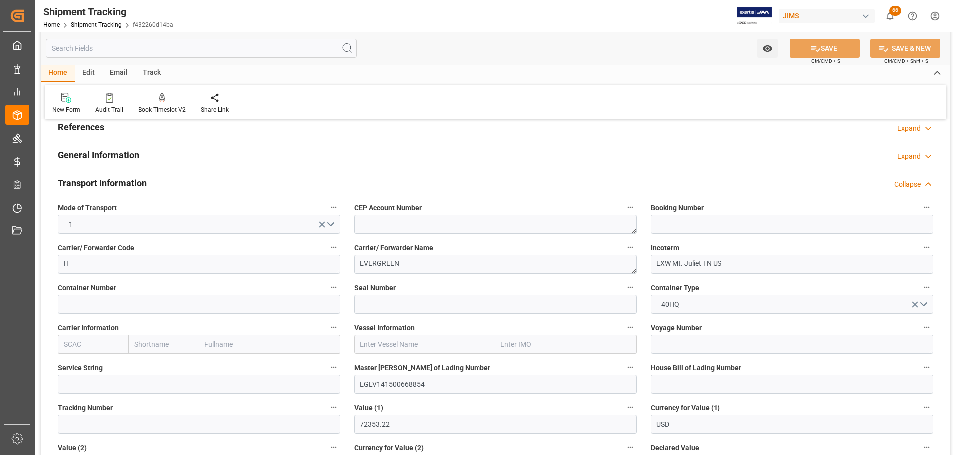
scroll to position [100, 0]
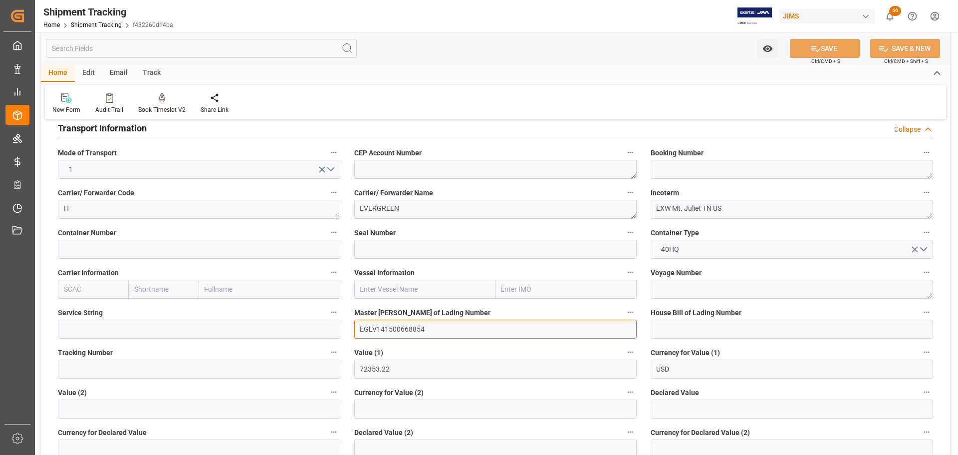
drag, startPoint x: 441, startPoint y: 335, endPoint x: 376, endPoint y: 343, distance: 64.9
click at [376, 343] on div "--Not Defined-- --Not Defined-- --Not Defined-- --Not Defined-- --Not Defined--…" at bounding box center [495, 401] width 909 height 746
click at [711, 172] on textarea at bounding box center [792, 169] width 282 height 19
paste textarea "141500668854"
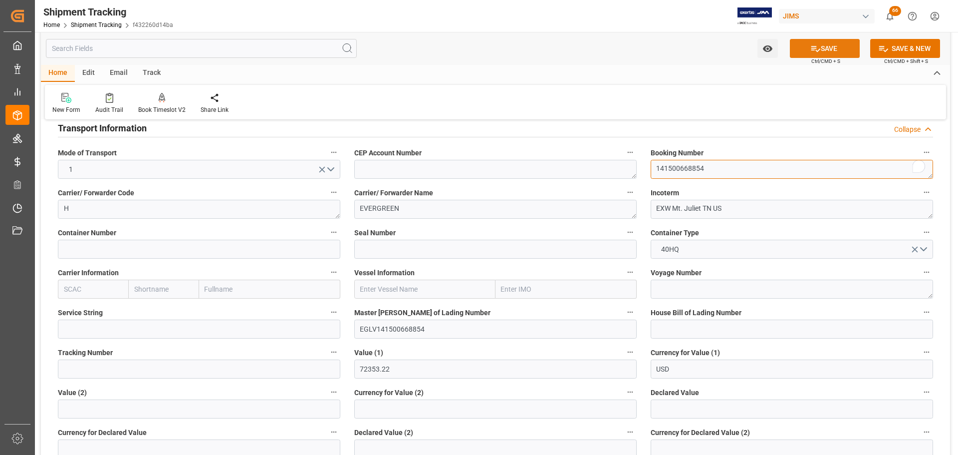
type textarea "141500668854"
click at [818, 44] on icon at bounding box center [815, 48] width 10 height 10
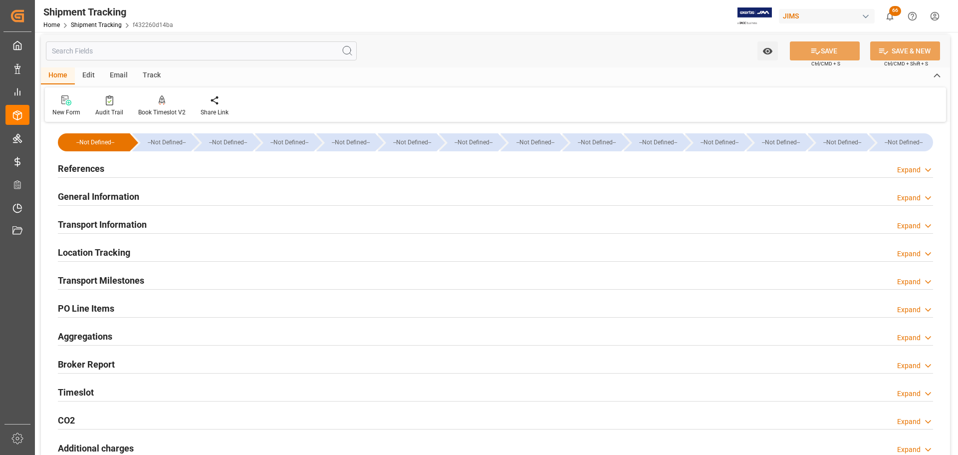
scroll to position [0, 0]
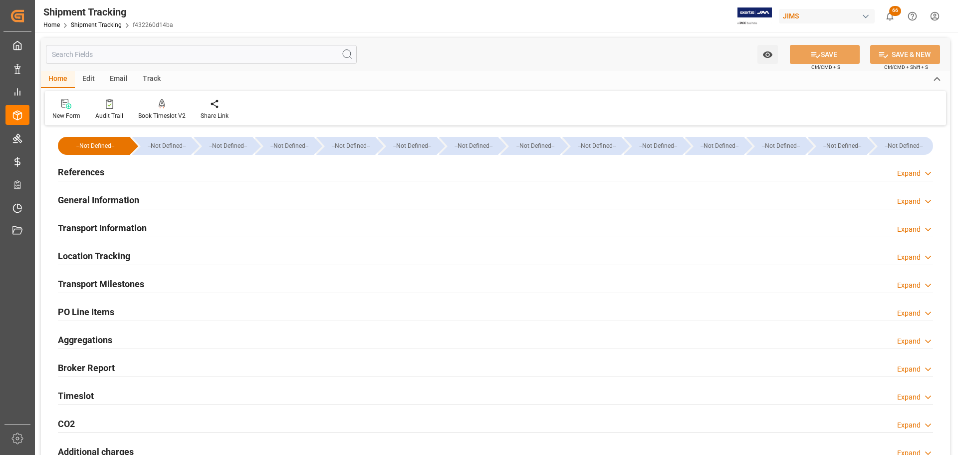
click at [146, 162] on div "References Expand" at bounding box center [495, 171] width 875 height 19
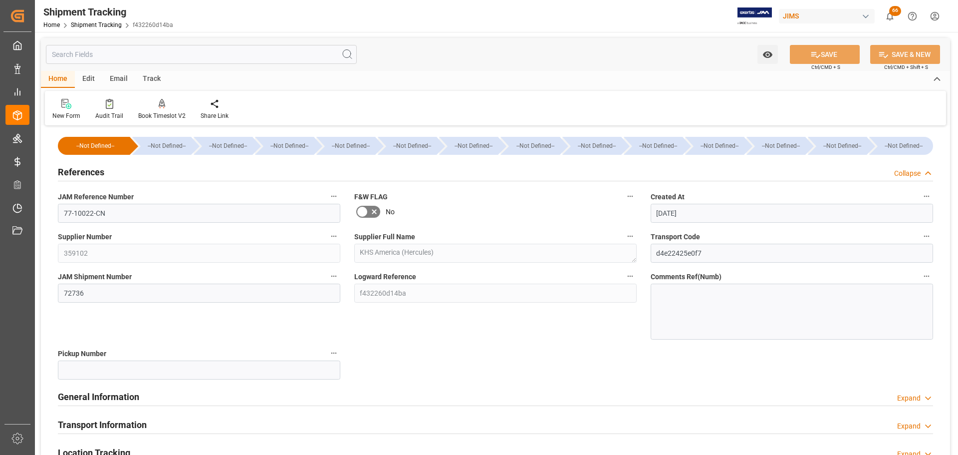
click at [133, 170] on div "References Collapse" at bounding box center [495, 171] width 875 height 19
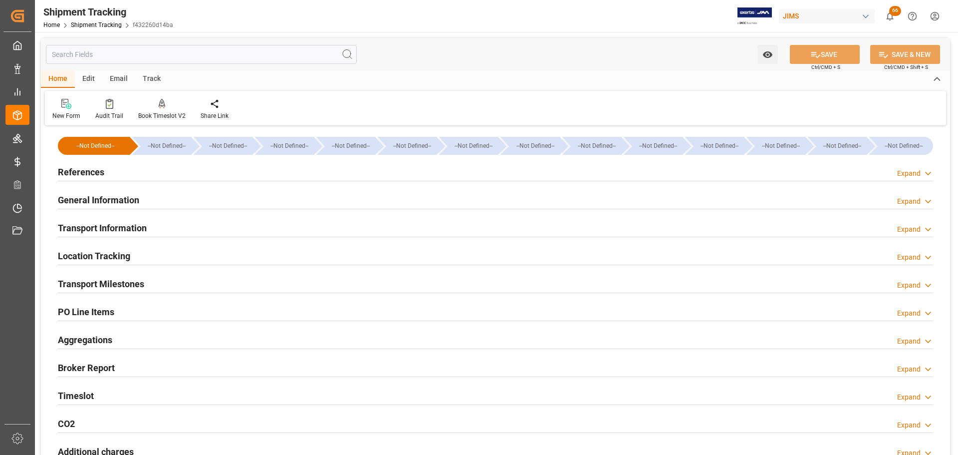
click at [124, 201] on h2 "General Information" at bounding box center [98, 199] width 81 height 13
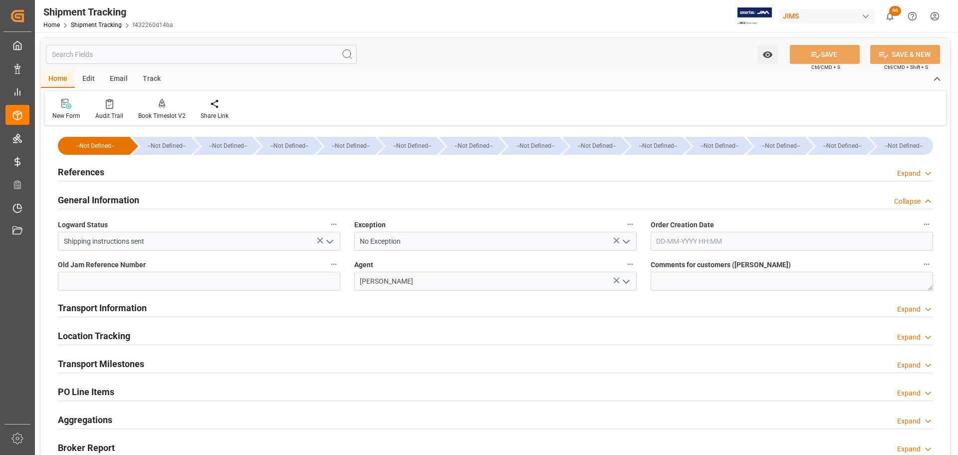
click at [124, 201] on h2 "General Information" at bounding box center [98, 199] width 81 height 13
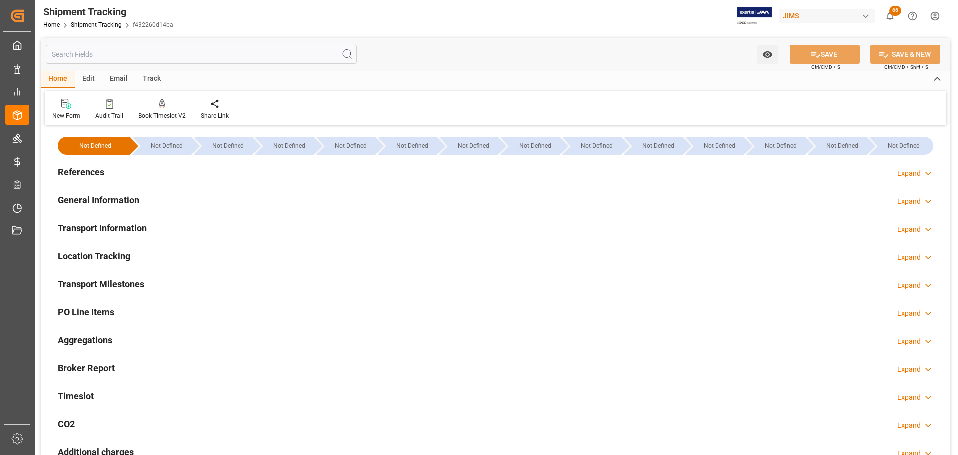
click at [124, 235] on h2 "Transport Information" at bounding box center [102, 227] width 89 height 13
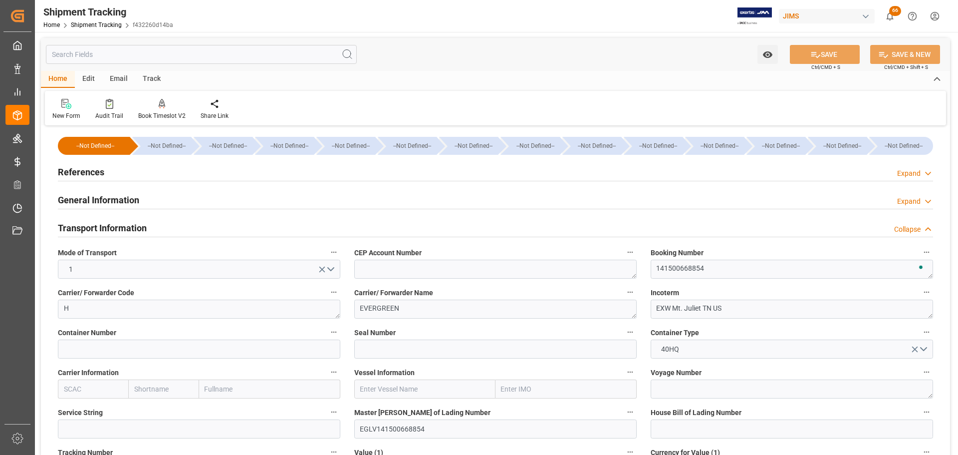
click at [124, 235] on h2 "Transport Information" at bounding box center [102, 227] width 89 height 13
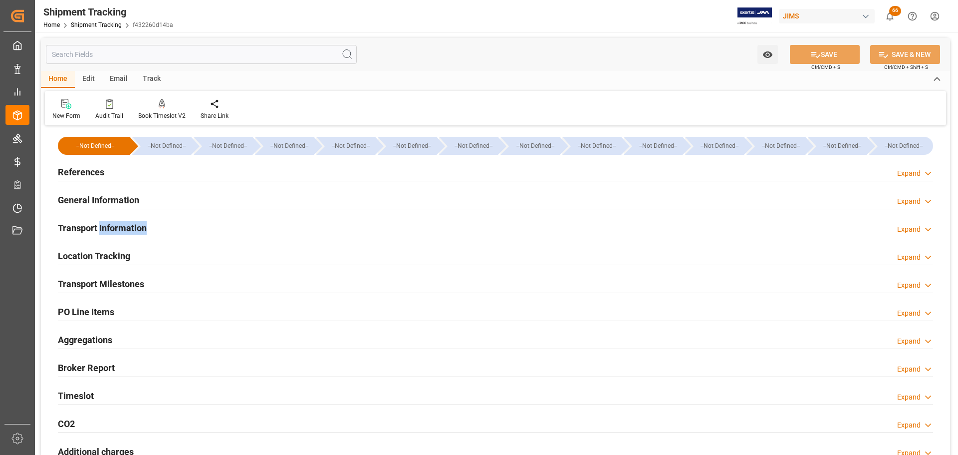
click at [124, 235] on h2 "Transport Information" at bounding box center [102, 227] width 89 height 13
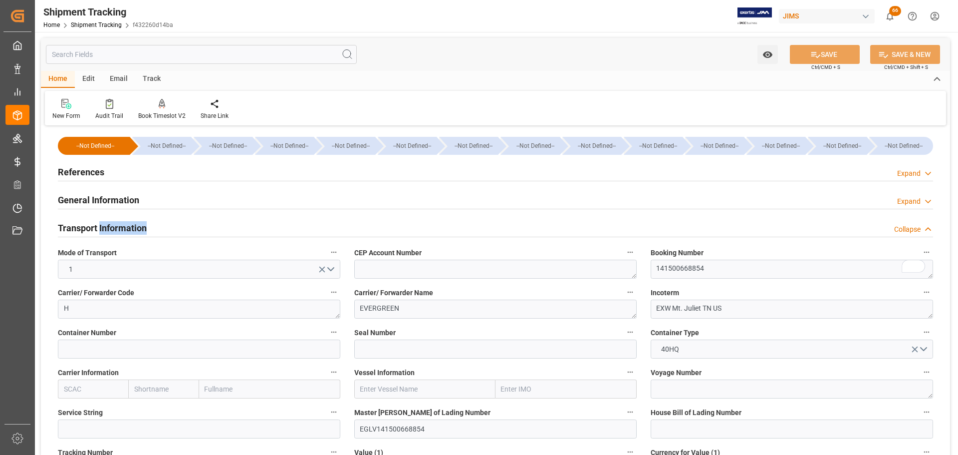
click at [147, 224] on div "Transport Information Collapse" at bounding box center [495, 227] width 875 height 19
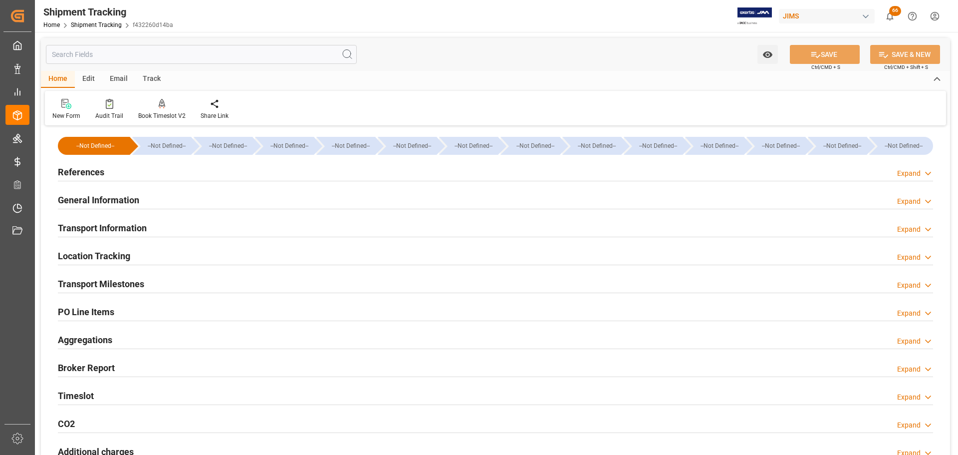
click at [157, 224] on div "Transport Information Expand" at bounding box center [495, 227] width 875 height 19
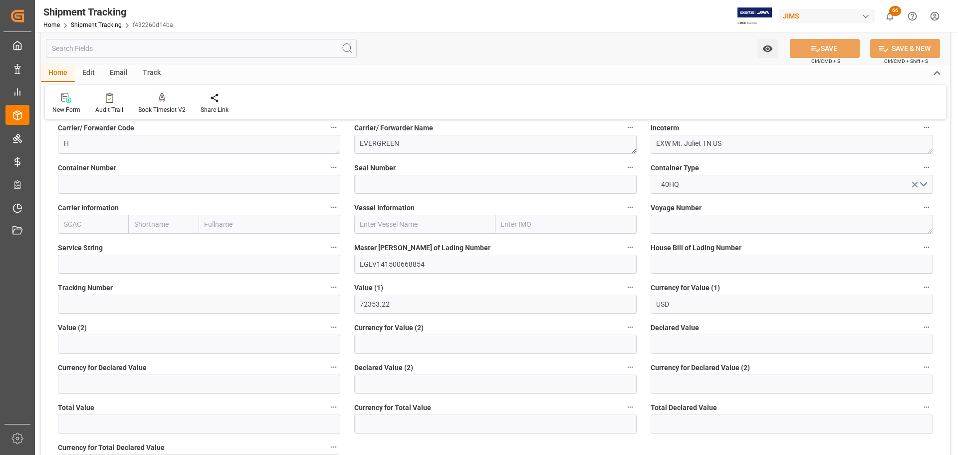
scroll to position [100, 0]
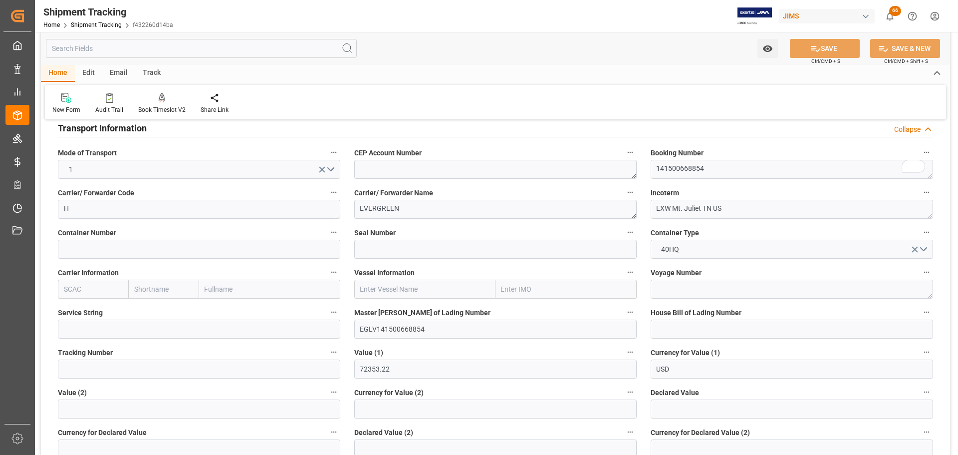
click at [124, 129] on h2 "Transport Information" at bounding box center [102, 127] width 89 height 13
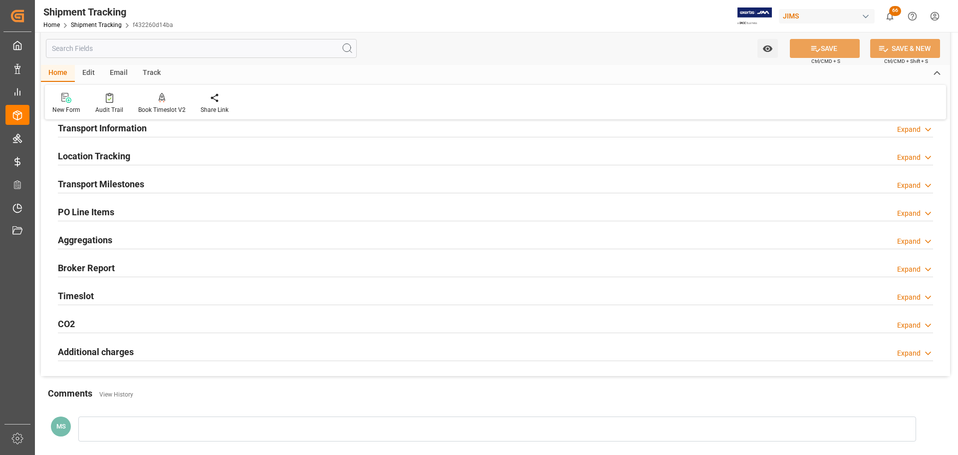
scroll to position [150, 0]
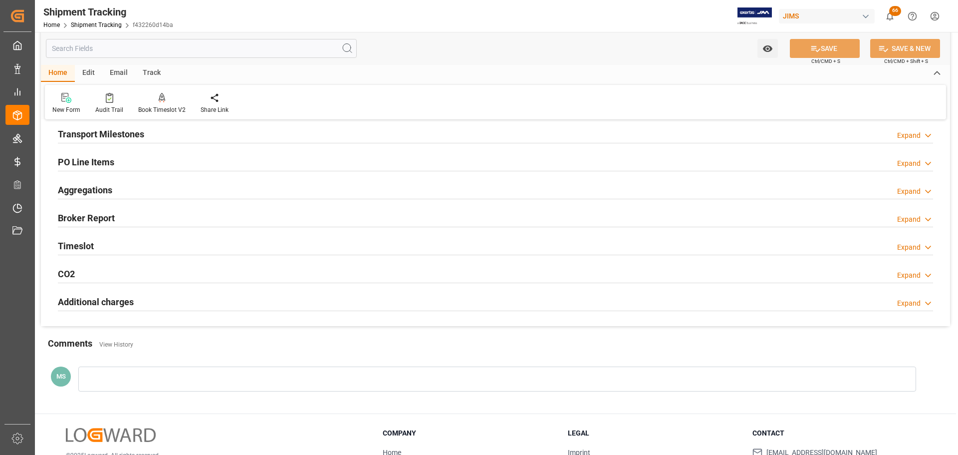
click at [148, 143] on div at bounding box center [495, 143] width 875 height 0
click at [149, 139] on div "Transport Milestones Expand" at bounding box center [495, 133] width 875 height 19
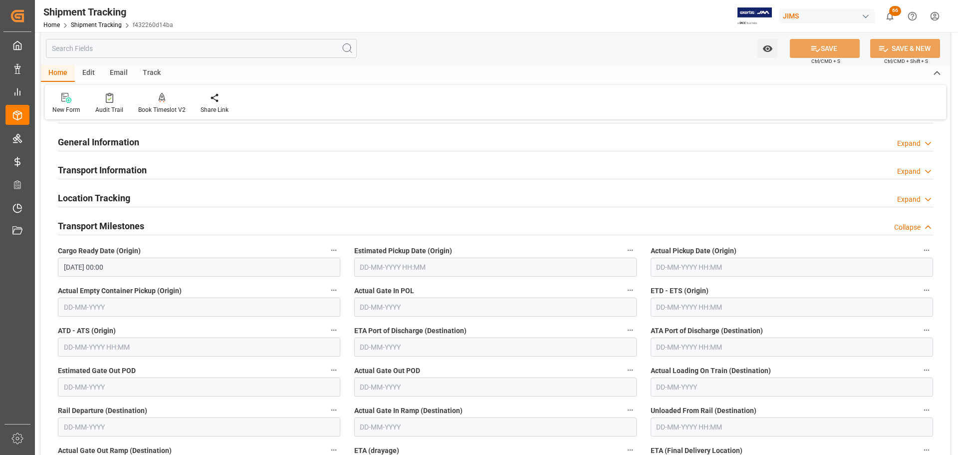
scroll to position [50, 0]
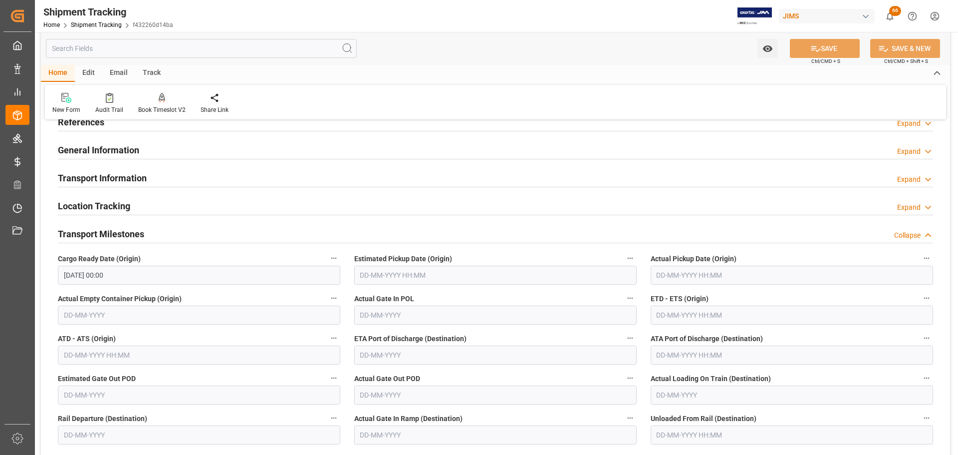
click at [105, 239] on h2 "Transport Milestones" at bounding box center [101, 233] width 86 height 13
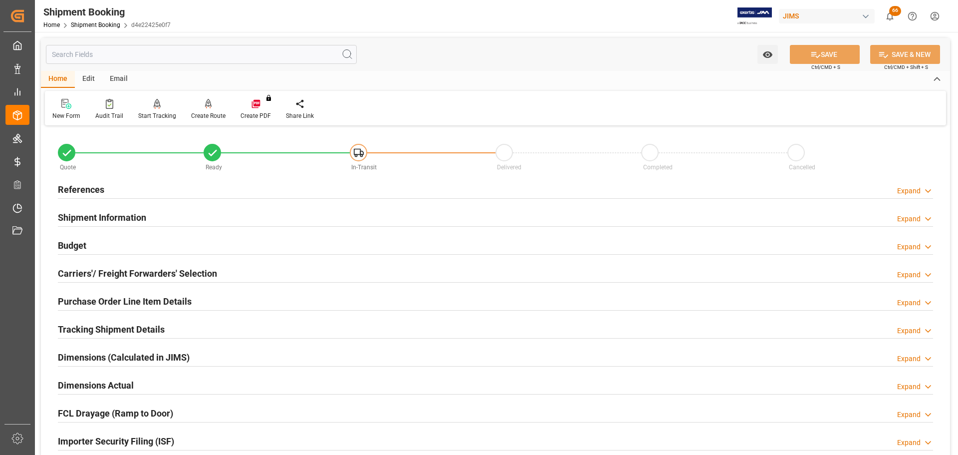
click at [106, 333] on h2 "Tracking Shipment Details" at bounding box center [111, 328] width 107 height 13
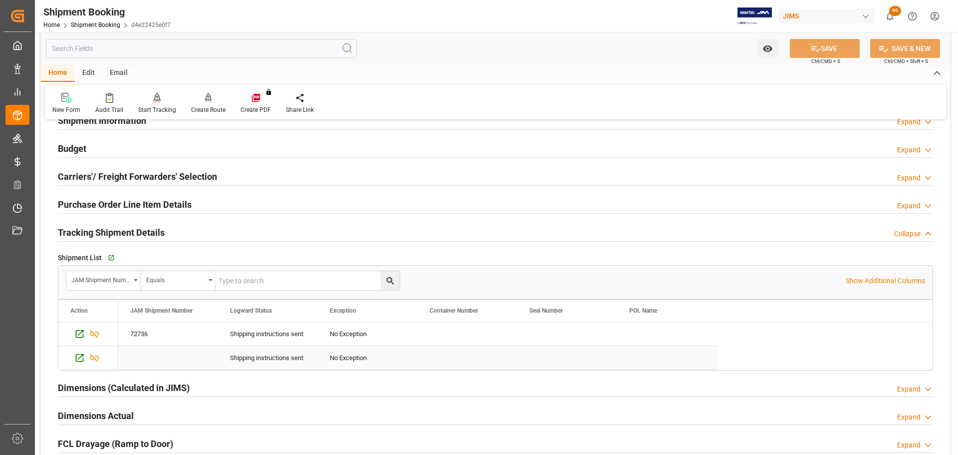
scroll to position [100, 0]
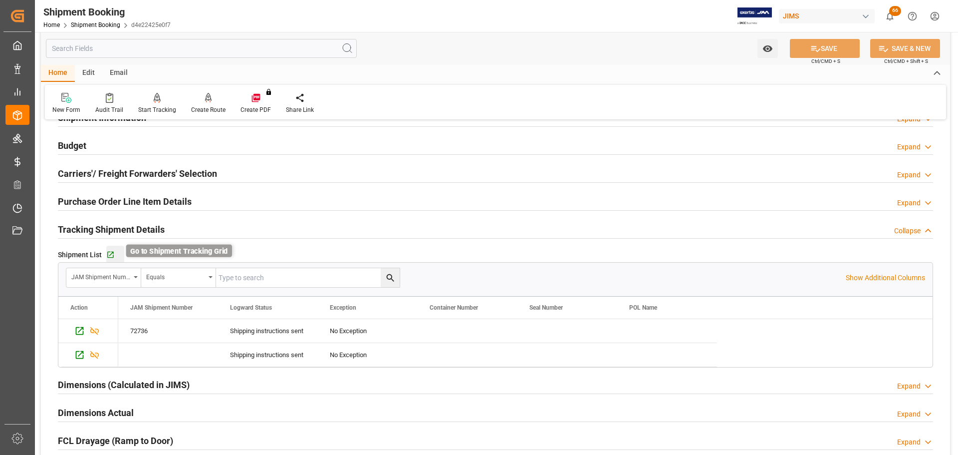
click at [113, 257] on icon "button" at bounding box center [110, 254] width 8 height 8
click at [114, 253] on div "Go to Shipment Tracking Grid" at bounding box center [115, 254] width 18 height 8
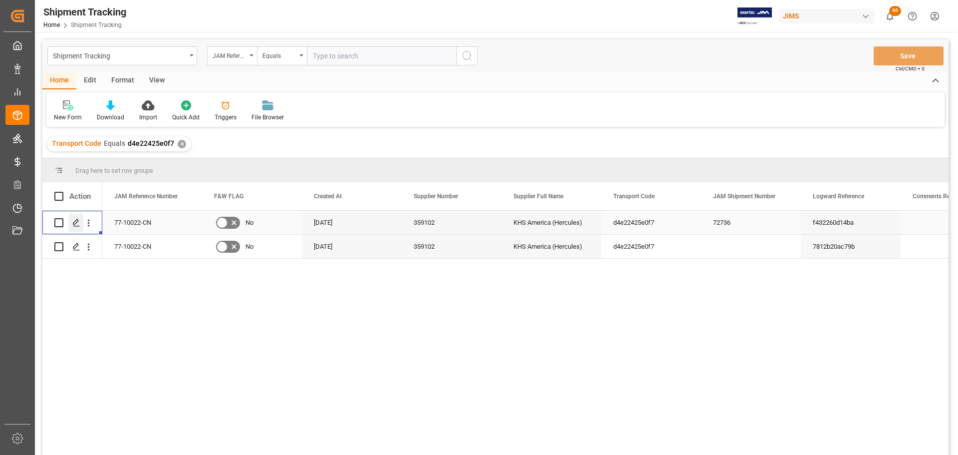
click at [75, 221] on icon "Press SPACE to select this row." at bounding box center [76, 223] width 8 height 8
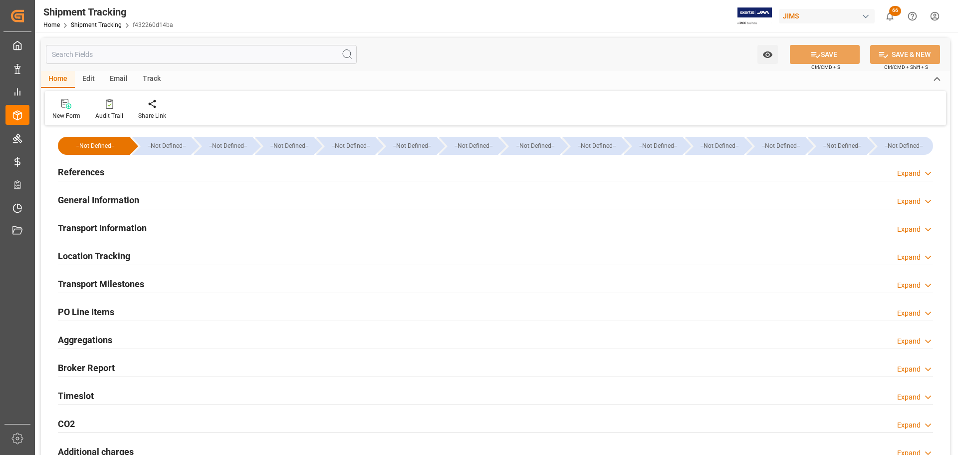
type input "[DATE]"
click at [114, 173] on div "References Expand" at bounding box center [495, 171] width 875 height 19
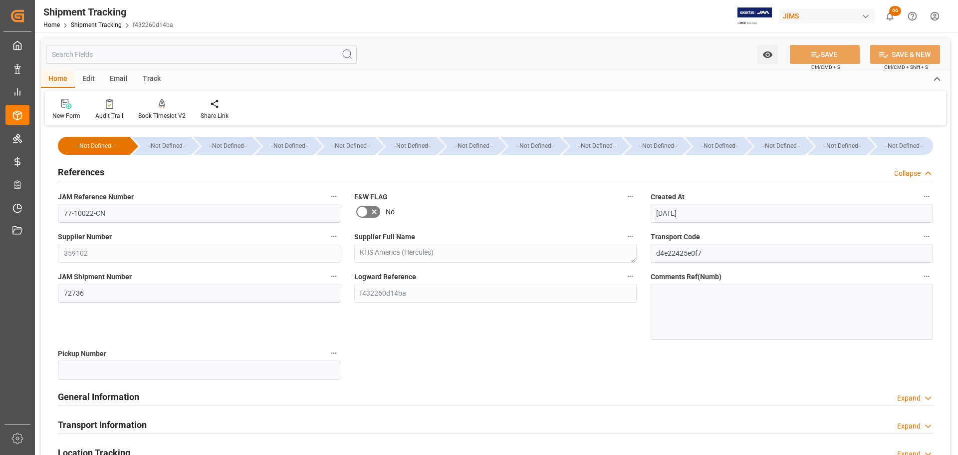
click at [689, 303] on div at bounding box center [792, 311] width 282 height 56
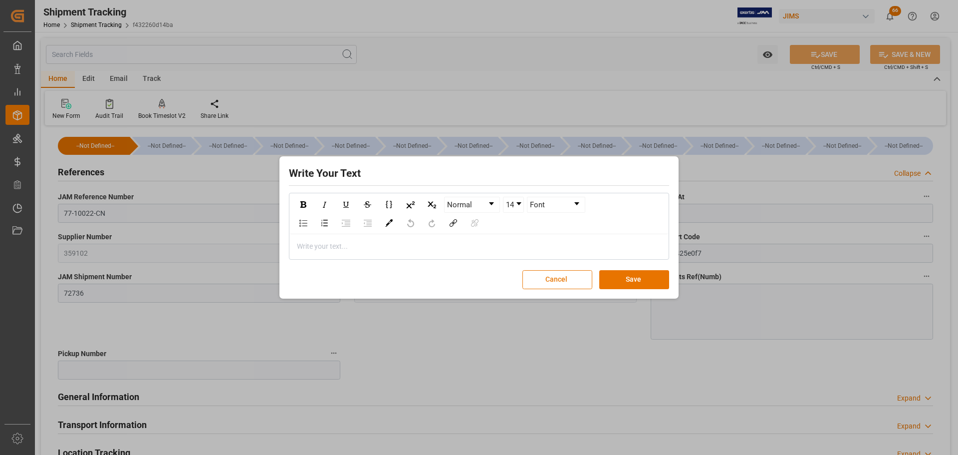
click at [553, 284] on button "Cancel" at bounding box center [557, 279] width 70 height 19
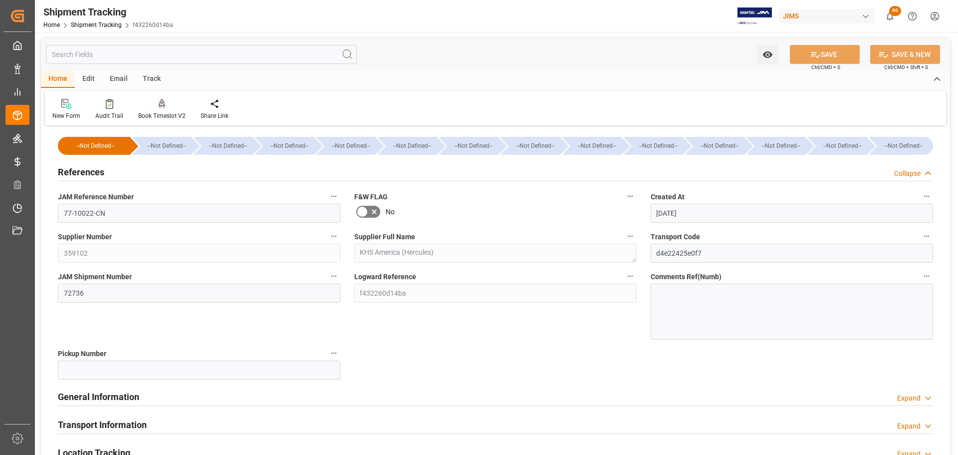
click at [126, 176] on div "References Collapse" at bounding box center [495, 171] width 875 height 19
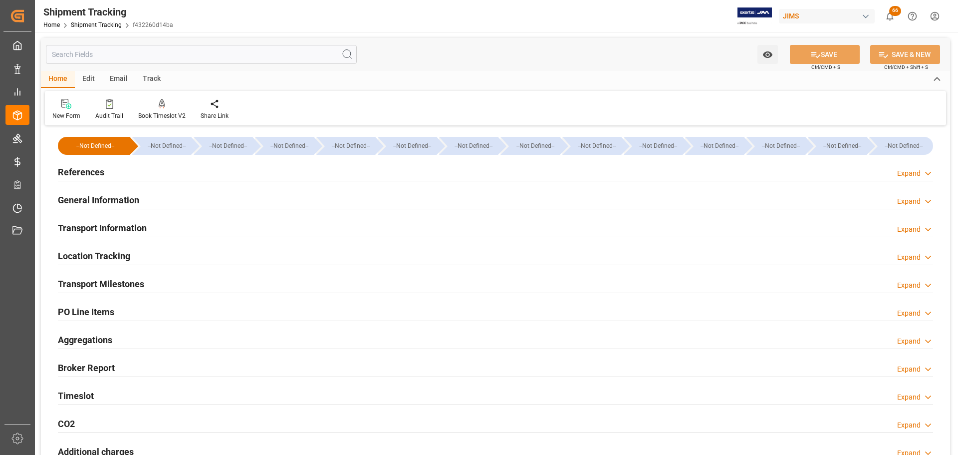
click at [126, 198] on h2 "General Information" at bounding box center [98, 199] width 81 height 13
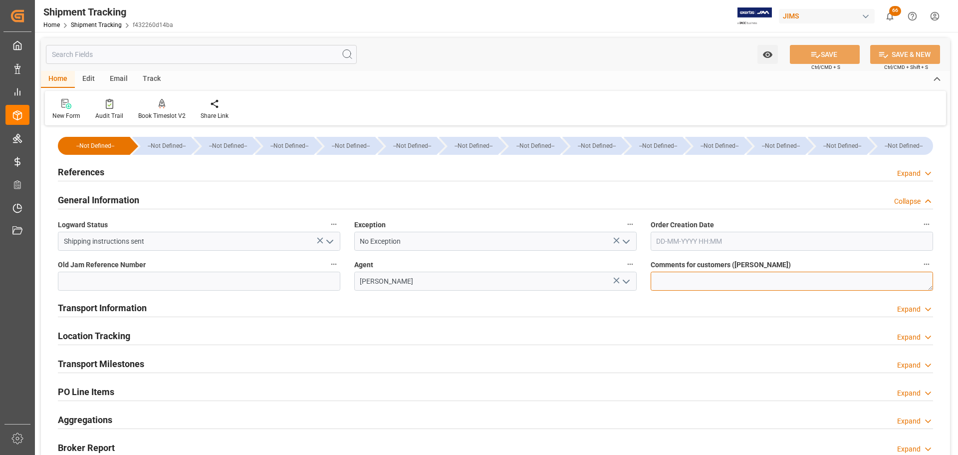
click at [664, 287] on textarea at bounding box center [792, 280] width 282 height 19
click at [676, 279] on textarea "To enrich screen reader interactions, please activate Accessibility in Grammarl…" at bounding box center [792, 280] width 282 height 19
paste textarea "839199"
type textarea "PO# 839199-O2"
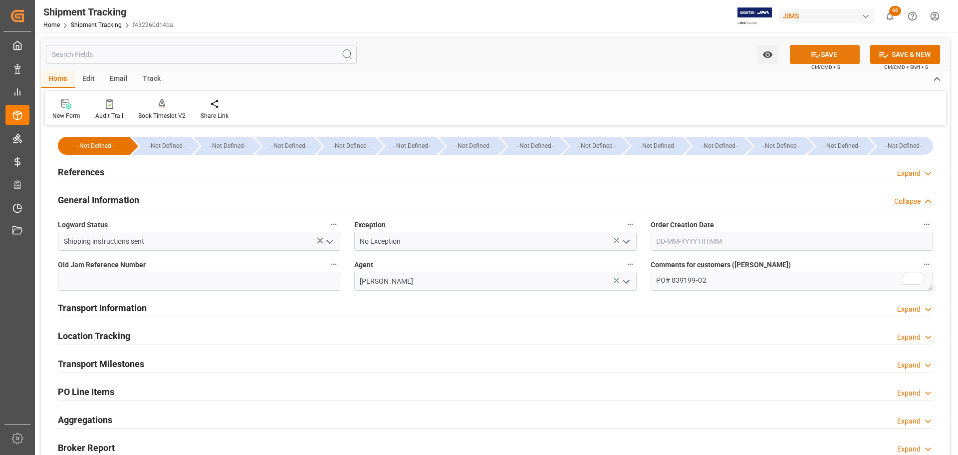
click at [807, 56] on button "SAVE" at bounding box center [825, 54] width 70 height 19
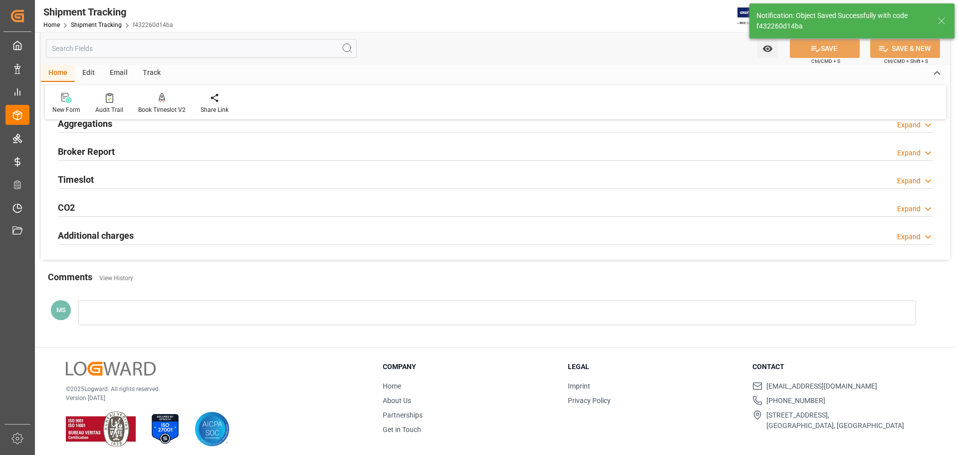
scroll to position [222, 0]
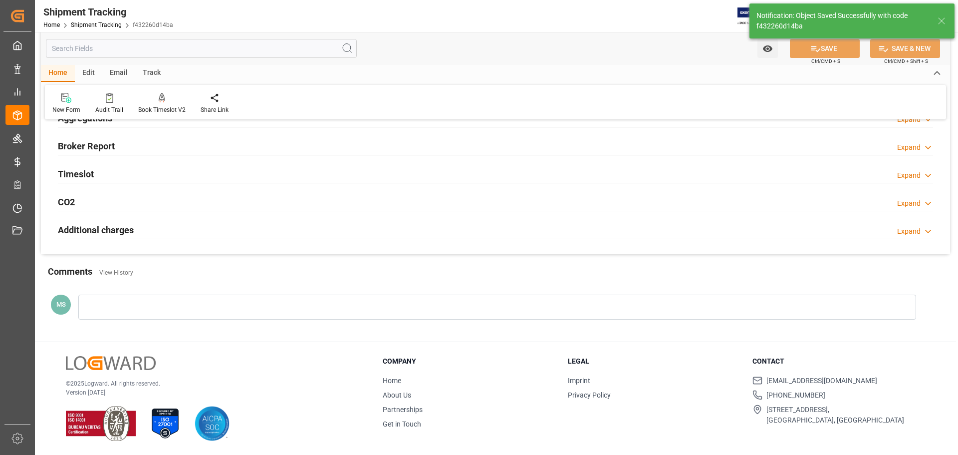
click at [240, 307] on div at bounding box center [497, 306] width 838 height 25
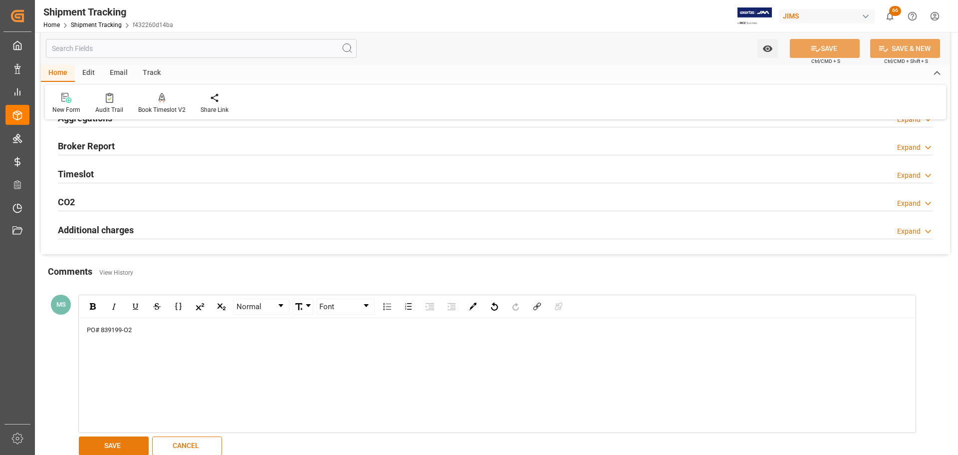
click at [115, 446] on button "SAVE" at bounding box center [114, 445] width 70 height 19
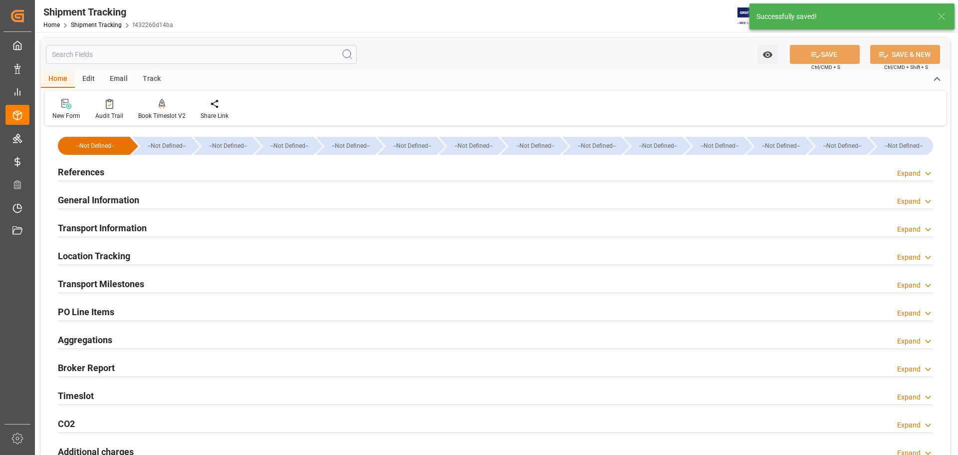
scroll to position [0, 0]
click at [125, 170] on div "References Expand" at bounding box center [495, 171] width 875 height 19
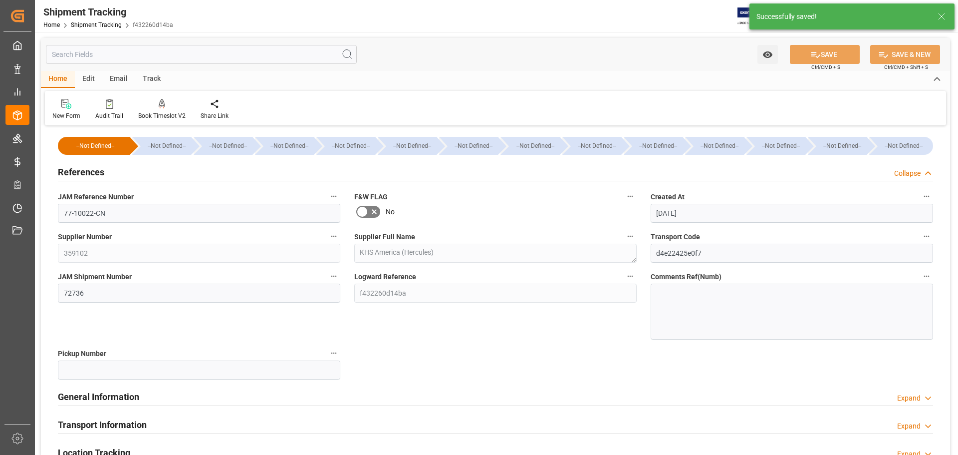
click at [125, 170] on div "References Collapse" at bounding box center [495, 171] width 875 height 19
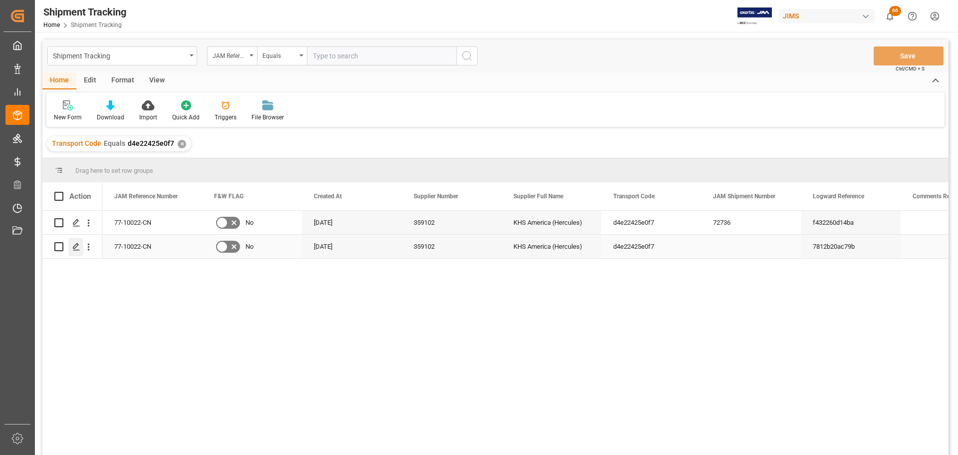
click at [76, 251] on div "Press SPACE to select this row." at bounding box center [75, 246] width 15 height 18
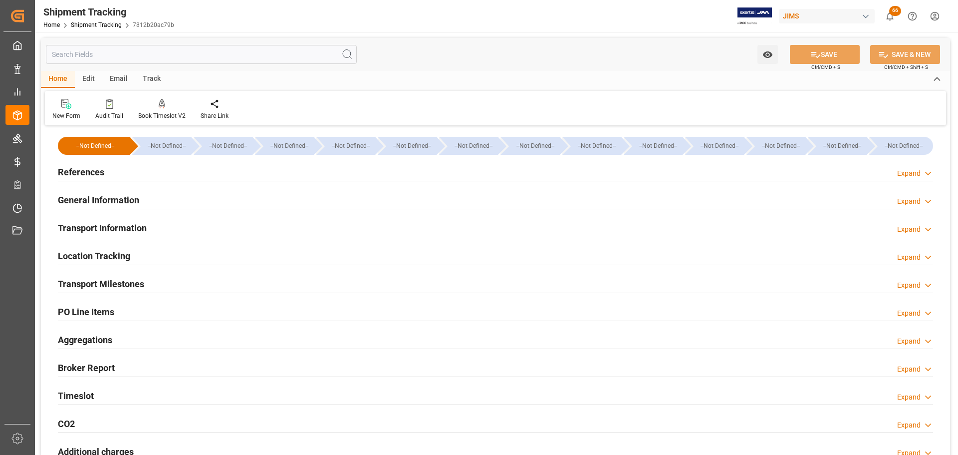
click at [128, 172] on div "References Expand" at bounding box center [495, 171] width 875 height 19
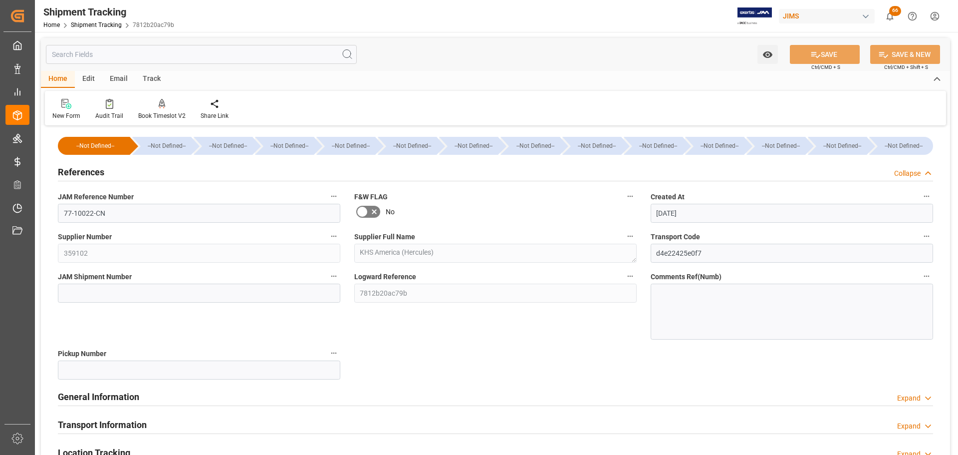
click at [128, 172] on div "References Collapse" at bounding box center [495, 171] width 875 height 19
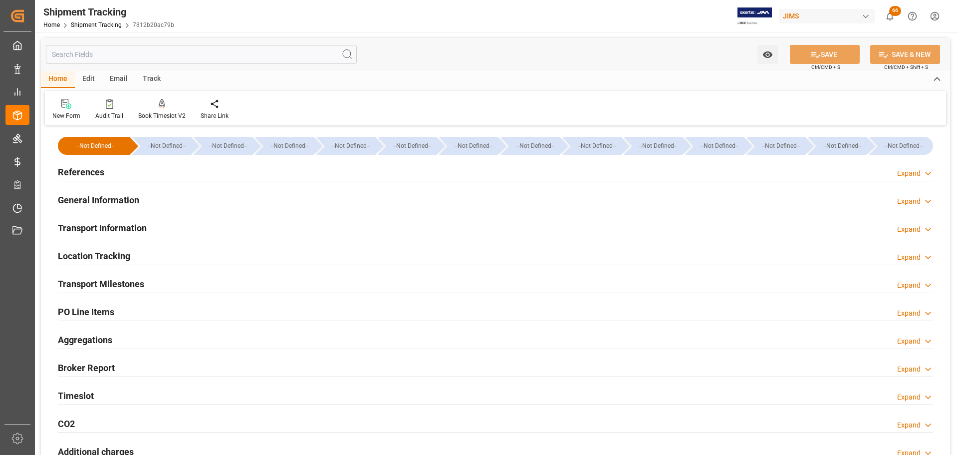
click at [118, 172] on div "References Expand" at bounding box center [495, 171] width 875 height 19
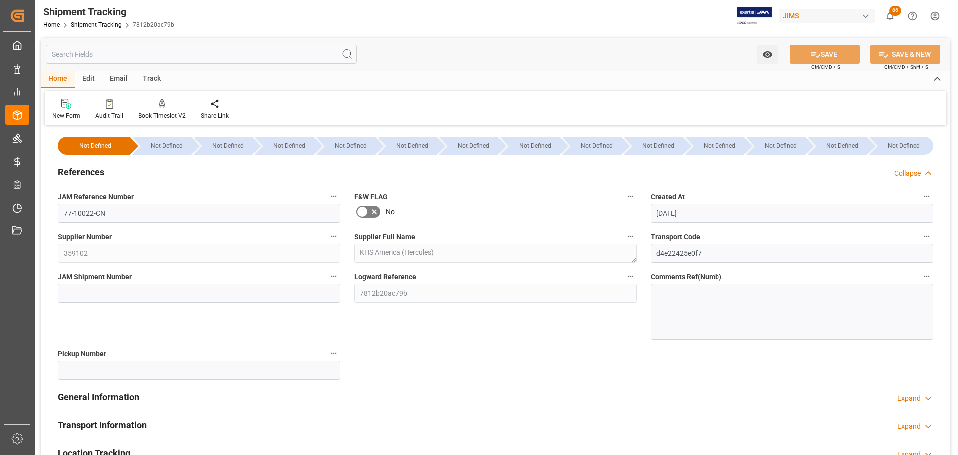
click at [118, 172] on div "References Collapse" at bounding box center [495, 171] width 875 height 19
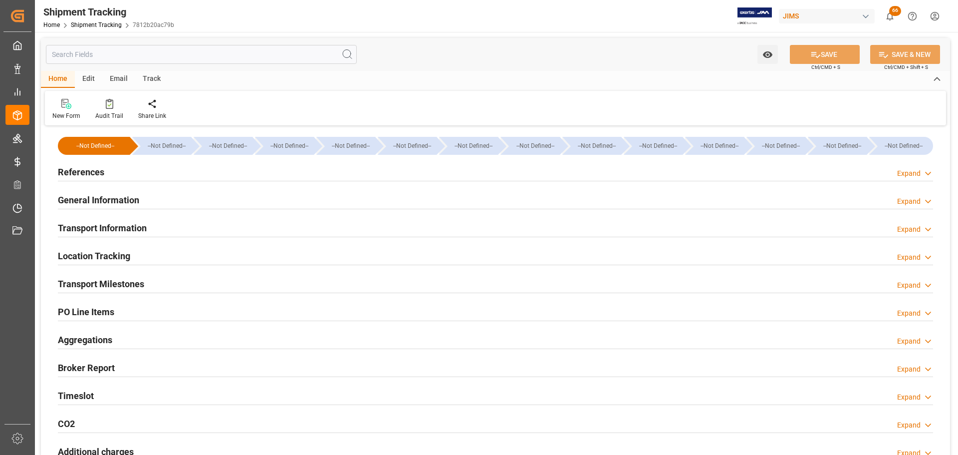
type input "[DATE]"
click at [154, 170] on div "References Expand" at bounding box center [495, 171] width 875 height 19
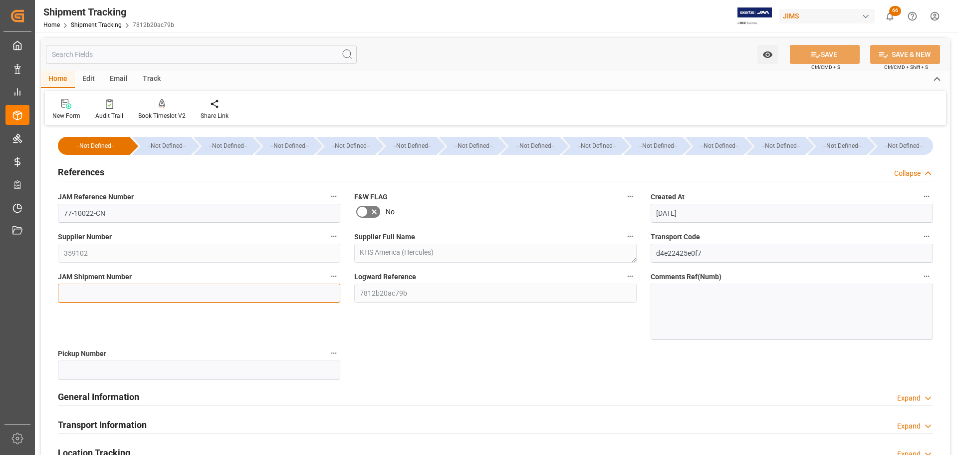
click at [116, 292] on input at bounding box center [199, 292] width 282 height 19
paste input "72735"
type input "72735"
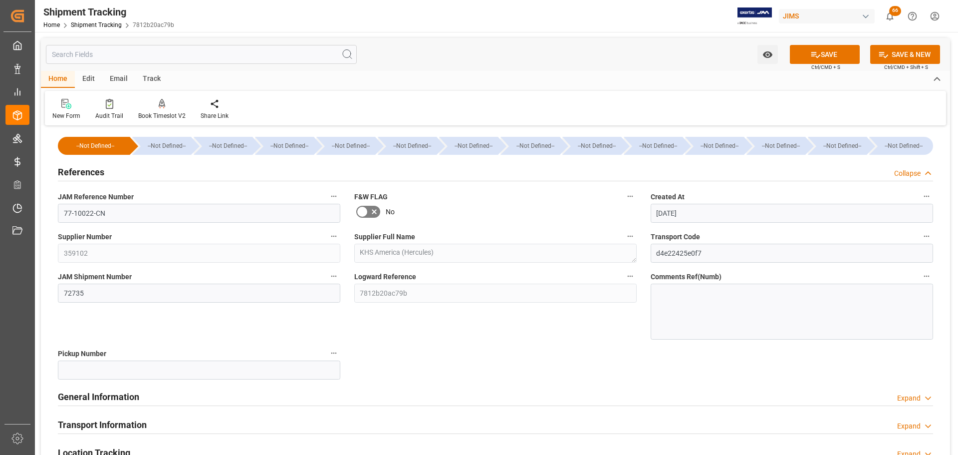
click at [820, 64] on span "Ctrl/CMD + S" at bounding box center [825, 66] width 29 height 7
click at [817, 50] on icon at bounding box center [815, 54] width 10 height 10
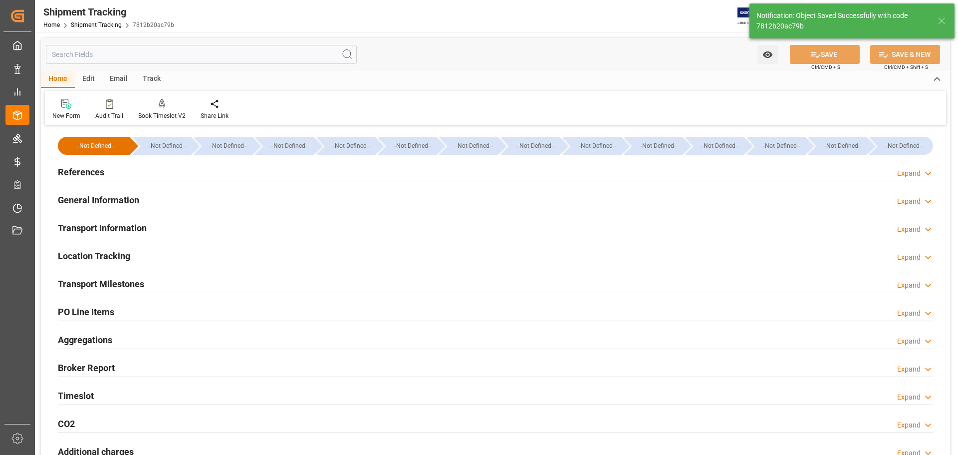
click at [143, 197] on div "General Information Expand" at bounding box center [495, 199] width 875 height 19
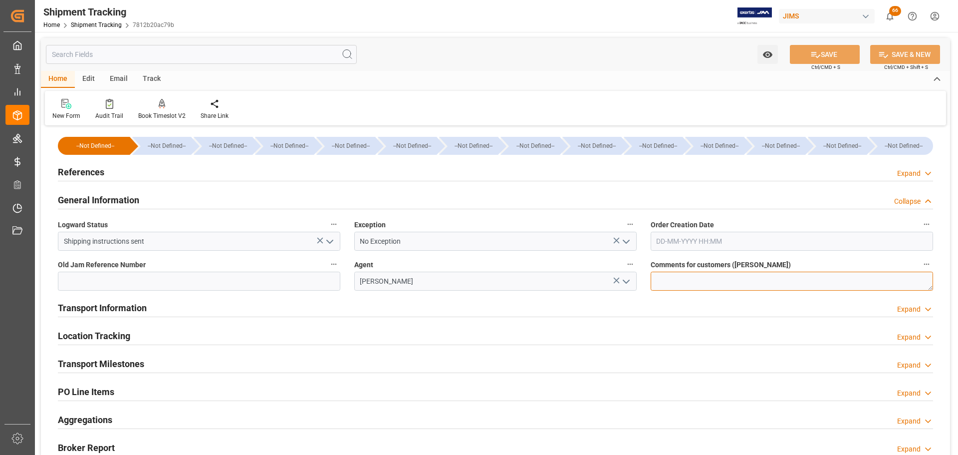
click at [661, 283] on textarea at bounding box center [792, 280] width 282 height 19
paste textarea "840144"
type textarea "PO# 840144-O2"
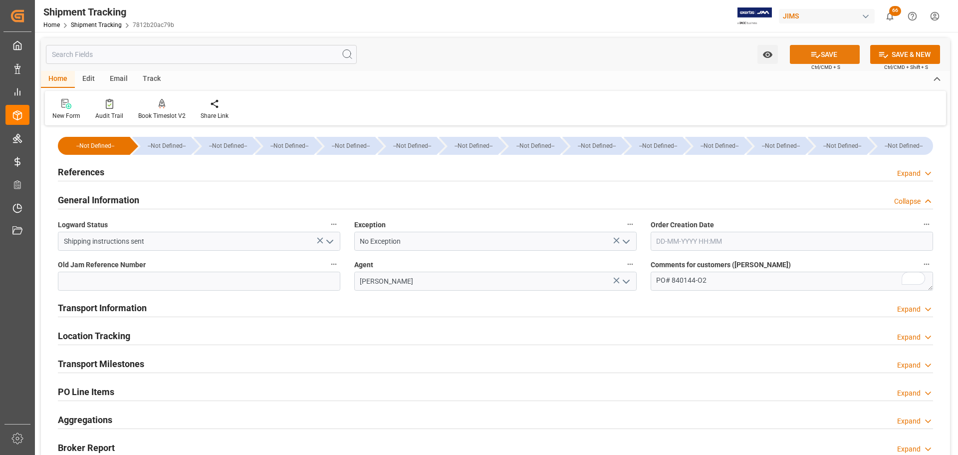
click at [804, 59] on button "SAVE" at bounding box center [825, 54] width 70 height 19
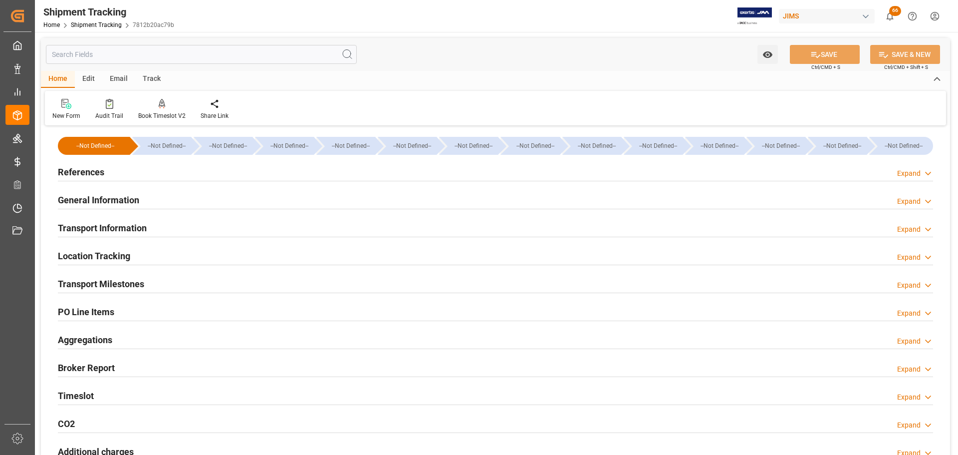
click at [119, 198] on h2 "General Information" at bounding box center [98, 199] width 81 height 13
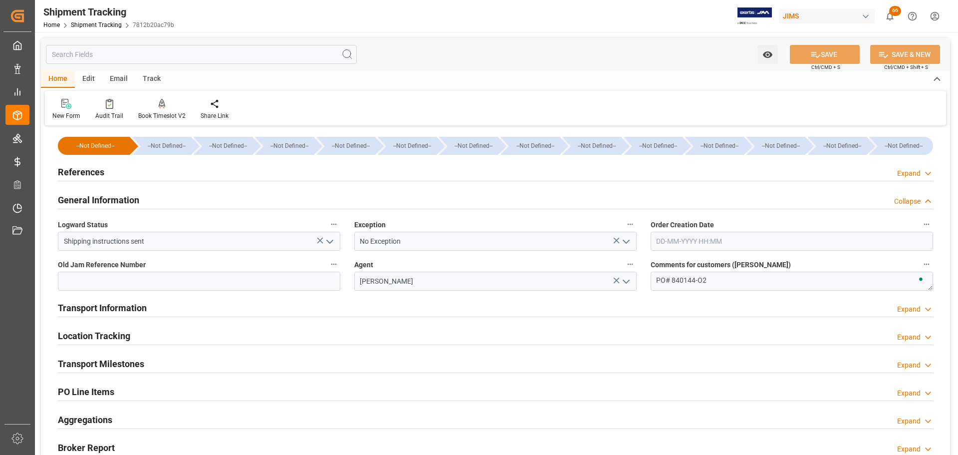
click at [139, 198] on div "General Information Collapse" at bounding box center [495, 199] width 875 height 19
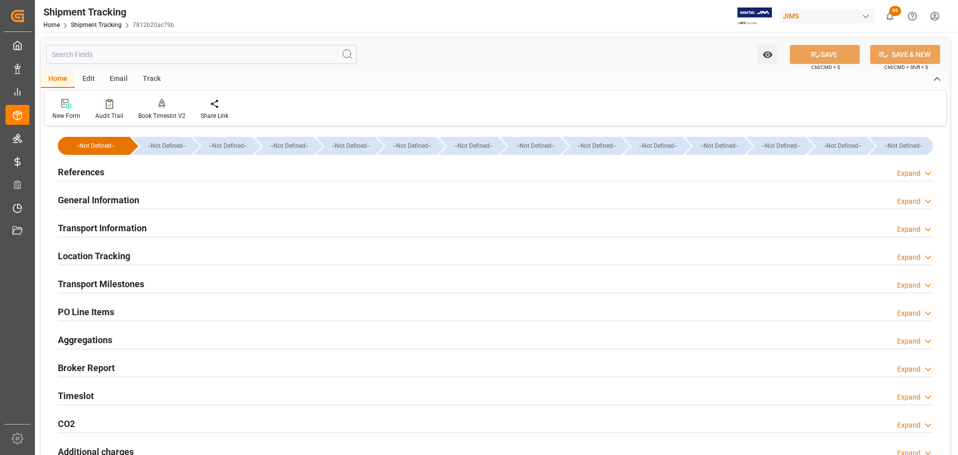
click at [149, 200] on div "General Information Expand" at bounding box center [495, 199] width 875 height 19
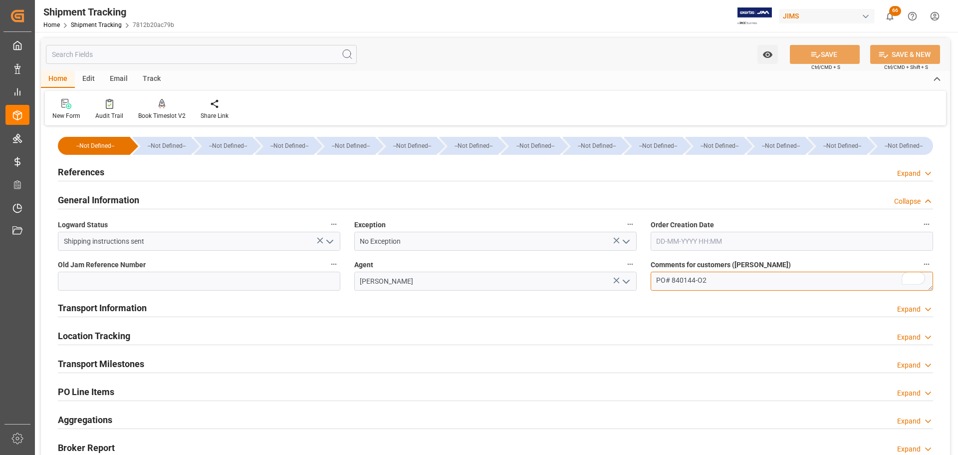
drag, startPoint x: 744, startPoint y: 276, endPoint x: 570, endPoint y: 280, distance: 174.2
click at [570, 280] on div "--Not Defined-- --Not Defined-- --Not Defined-- --Not Defined-- --Not Defined--…" at bounding box center [495, 341] width 909 height 427
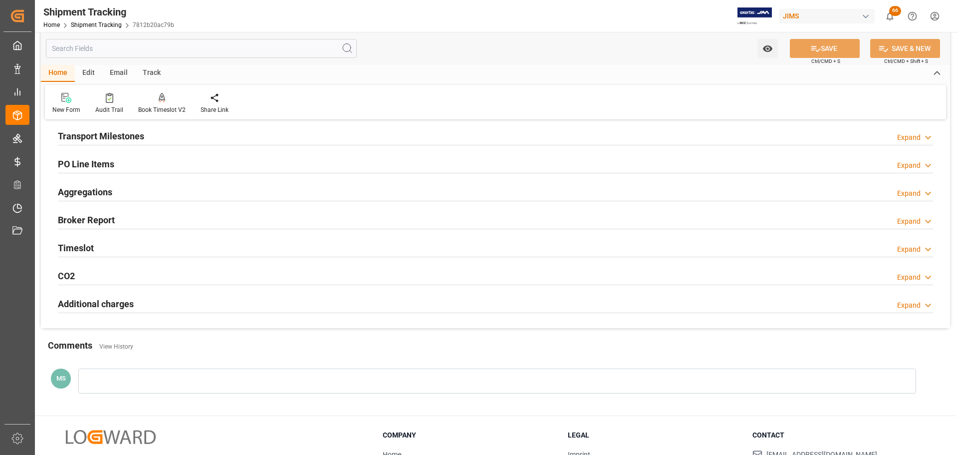
scroll to position [299, 0]
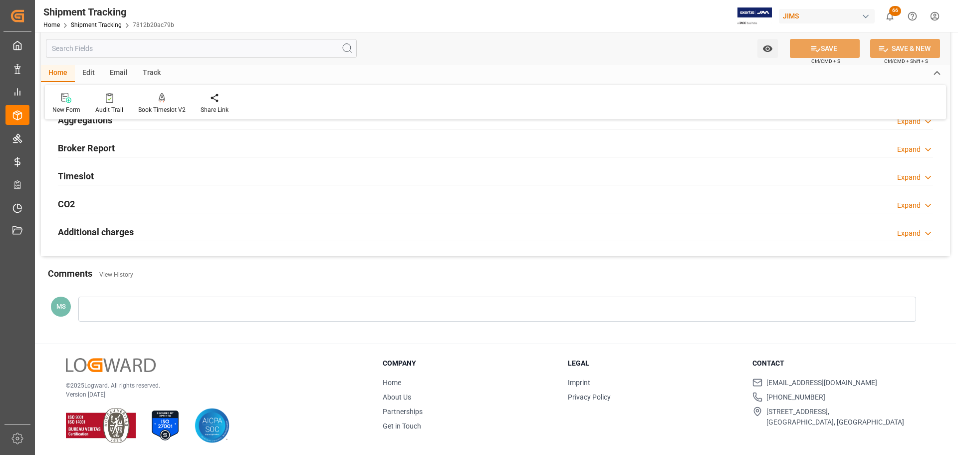
click at [163, 308] on div at bounding box center [497, 308] width 838 height 25
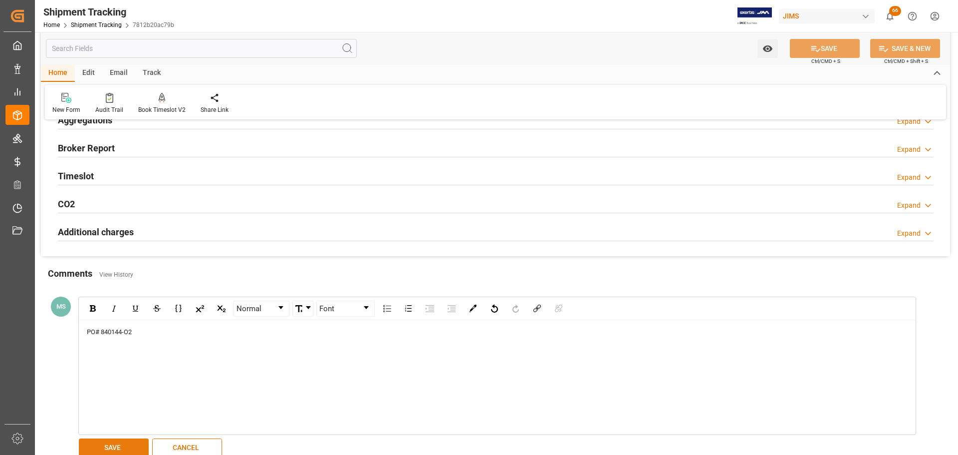
click at [117, 442] on button "SAVE" at bounding box center [114, 447] width 70 height 19
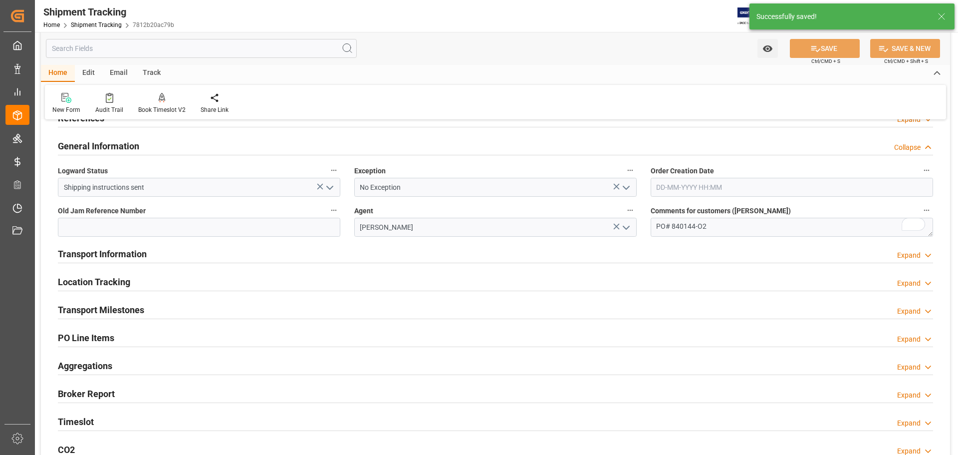
scroll to position [0, 0]
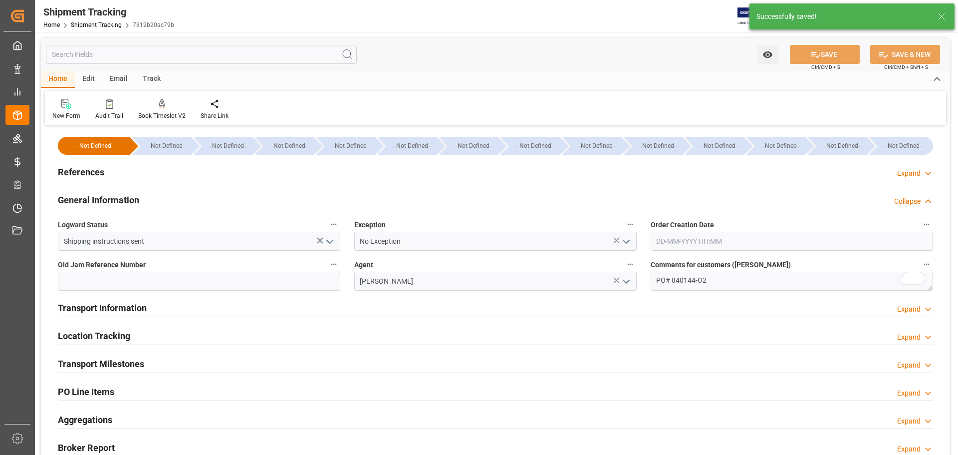
click at [122, 191] on div "General Information" at bounding box center [98, 199] width 81 height 19
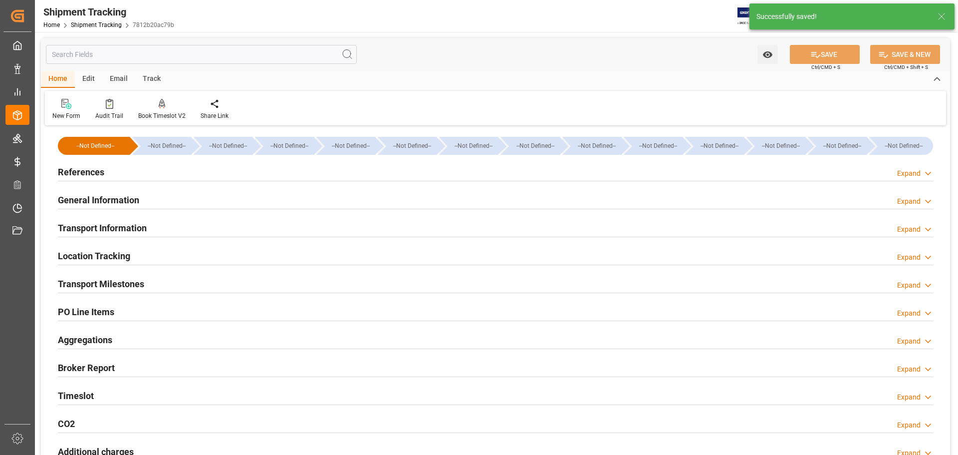
click at [127, 226] on h2 "Transport Information" at bounding box center [102, 227] width 89 height 13
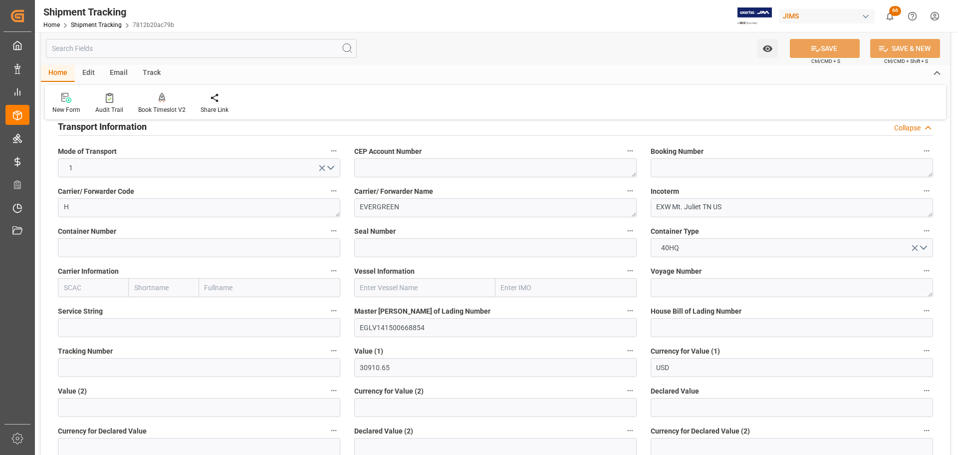
scroll to position [150, 0]
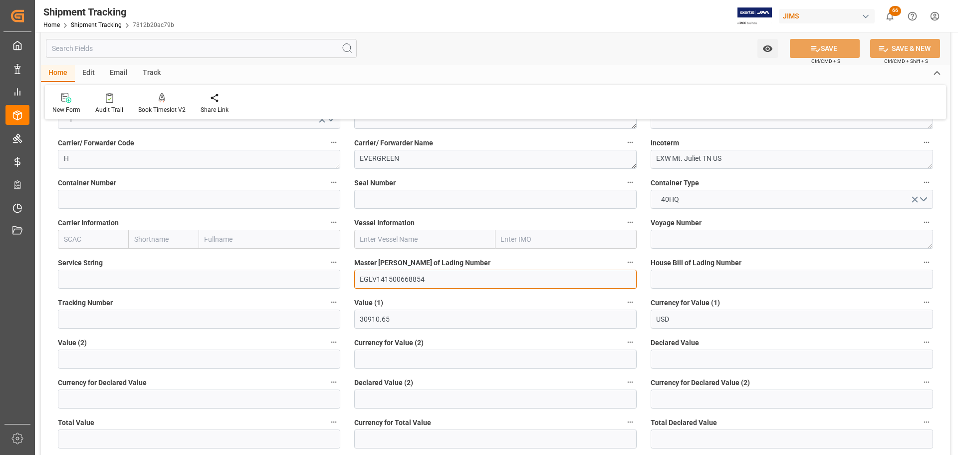
drag, startPoint x: 446, startPoint y: 281, endPoint x: 377, endPoint y: 291, distance: 69.6
click at [377, 291] on div "Master [PERSON_NAME] of Lading Number EGLV141500668854" at bounding box center [495, 272] width 296 height 40
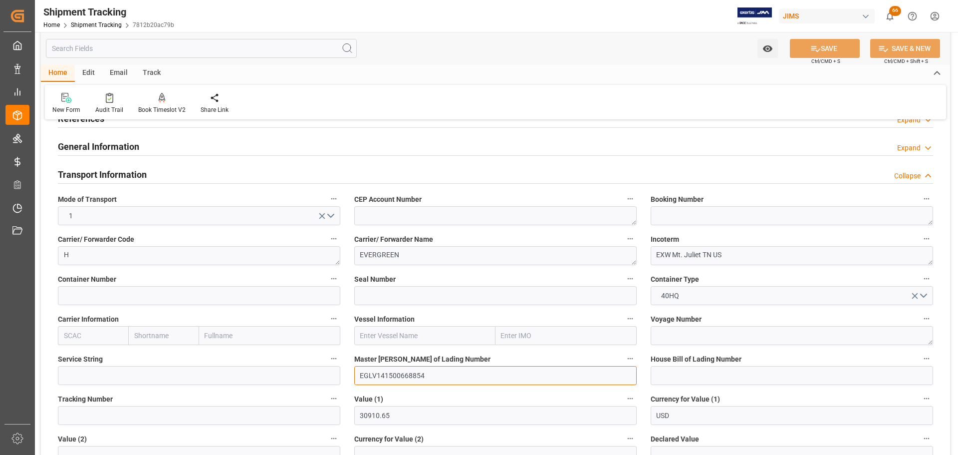
scroll to position [50, 0]
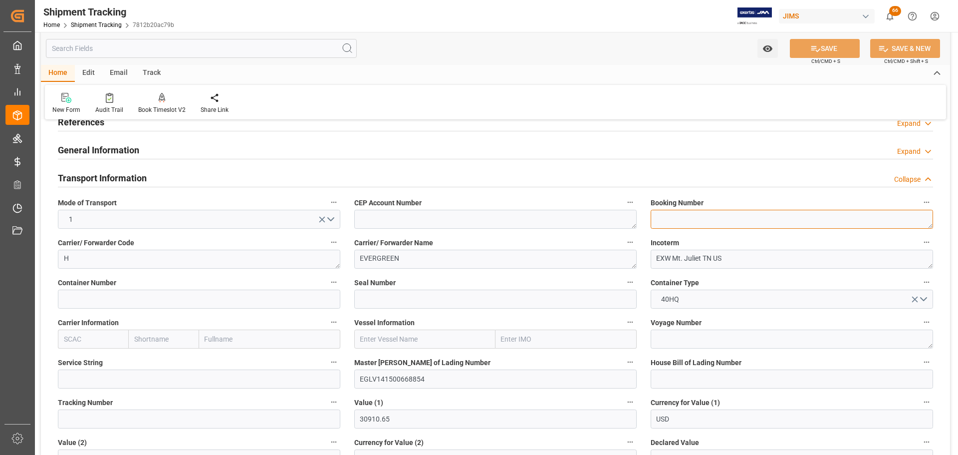
click at [693, 220] on textarea at bounding box center [792, 219] width 282 height 19
paste textarea "141500668854"
type textarea "141500668854"
click at [810, 53] on icon at bounding box center [815, 48] width 10 height 10
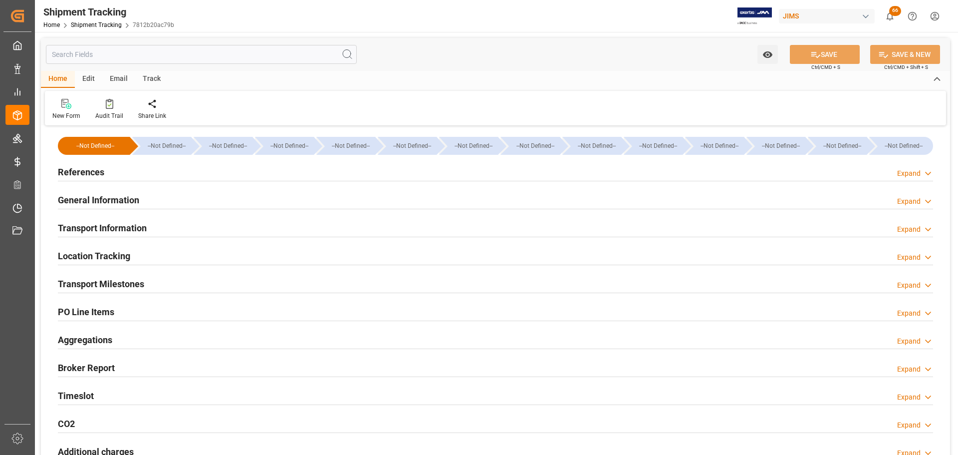
type input "30910.65"
click at [214, 195] on div "General Information Expand" at bounding box center [495, 199] width 875 height 19
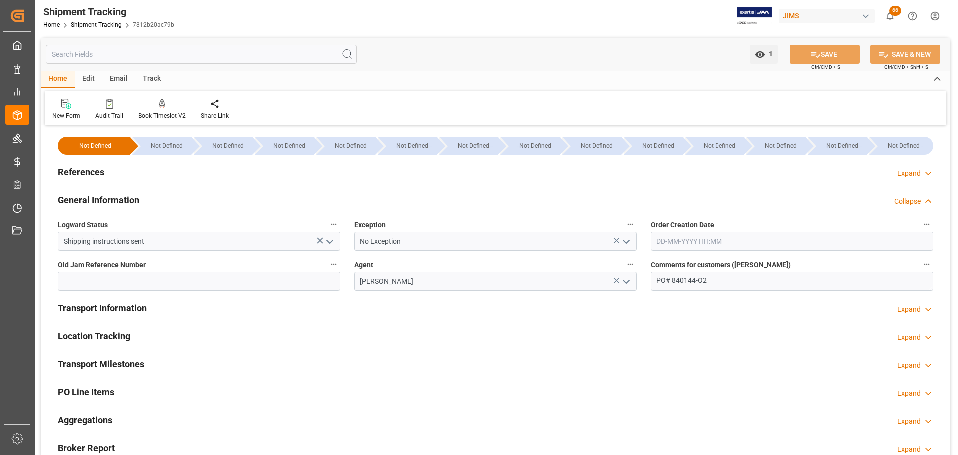
click at [154, 196] on div "General Information Collapse" at bounding box center [495, 199] width 875 height 19
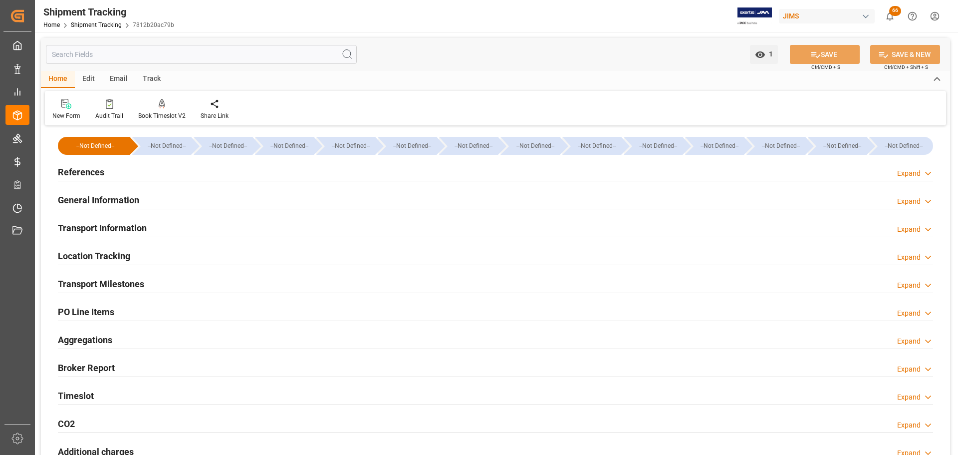
click at [158, 235] on div "Transport Information Expand" at bounding box center [495, 227] width 875 height 19
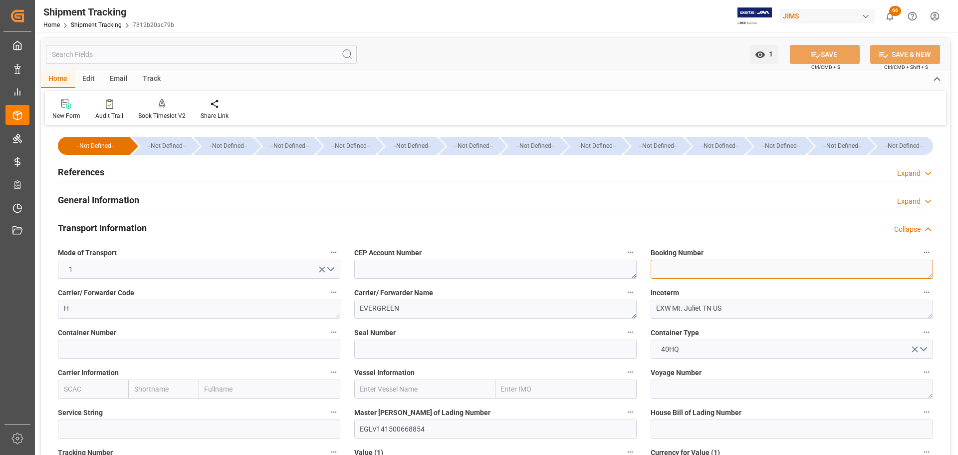
click at [684, 268] on textarea at bounding box center [792, 268] width 282 height 19
paste textarea "141500668854"
type textarea "141500668854"
click at [832, 54] on button "SAVE" at bounding box center [825, 54] width 70 height 19
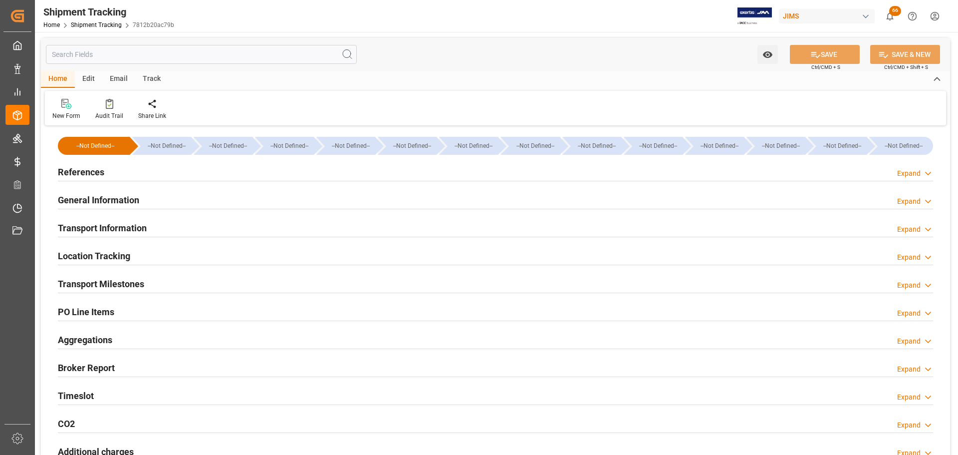
type input "30910.65"
click at [156, 230] on div "Transport Information Expand" at bounding box center [495, 227] width 875 height 19
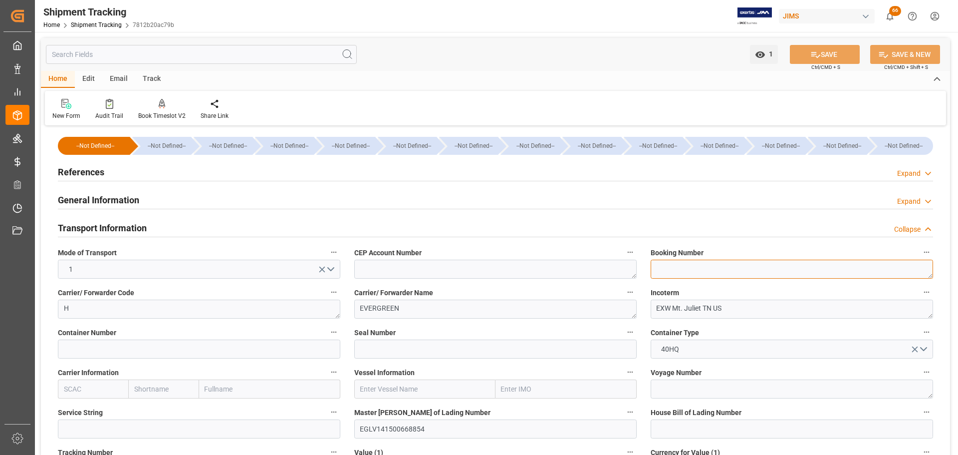
click at [724, 263] on textarea at bounding box center [792, 268] width 282 height 19
paste textarea "141500668854"
type textarea "141500668854"
click at [829, 55] on button "SAVE" at bounding box center [825, 54] width 70 height 19
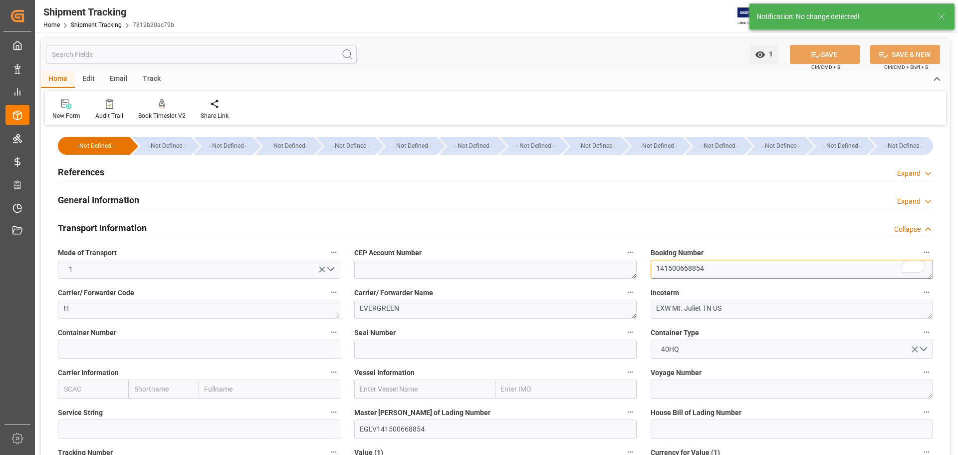
drag, startPoint x: 715, startPoint y: 268, endPoint x: 632, endPoint y: 271, distance: 83.9
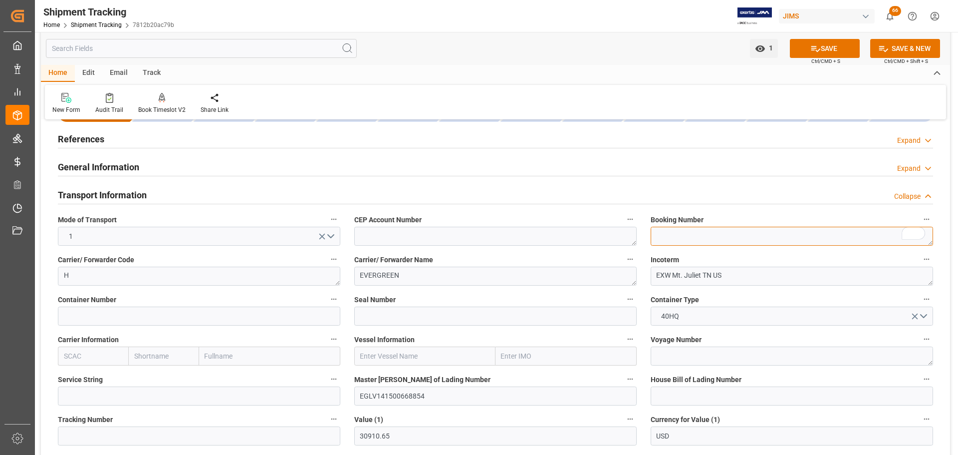
scroll to position [50, 0]
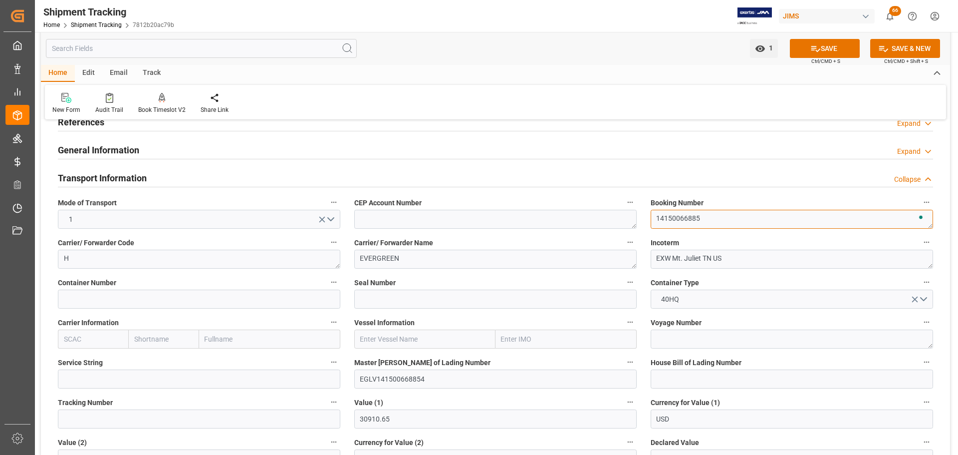
type textarea "141500668854"
click at [806, 50] on button "SAVE" at bounding box center [825, 48] width 70 height 19
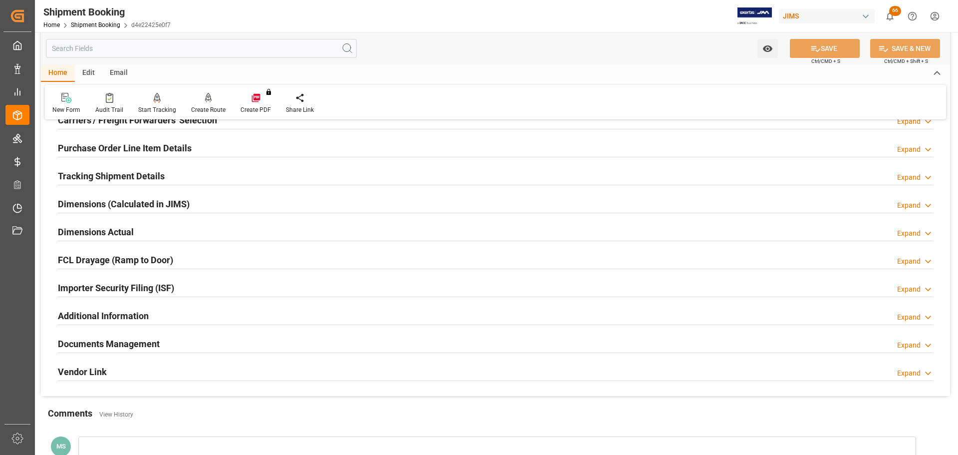
scroll to position [150, 0]
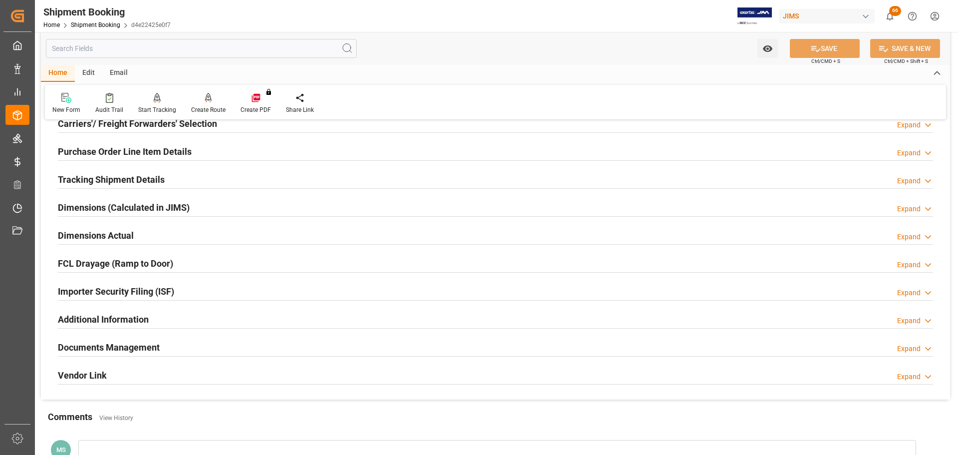
click at [130, 173] on h2 "Tracking Shipment Details" at bounding box center [111, 179] width 107 height 13
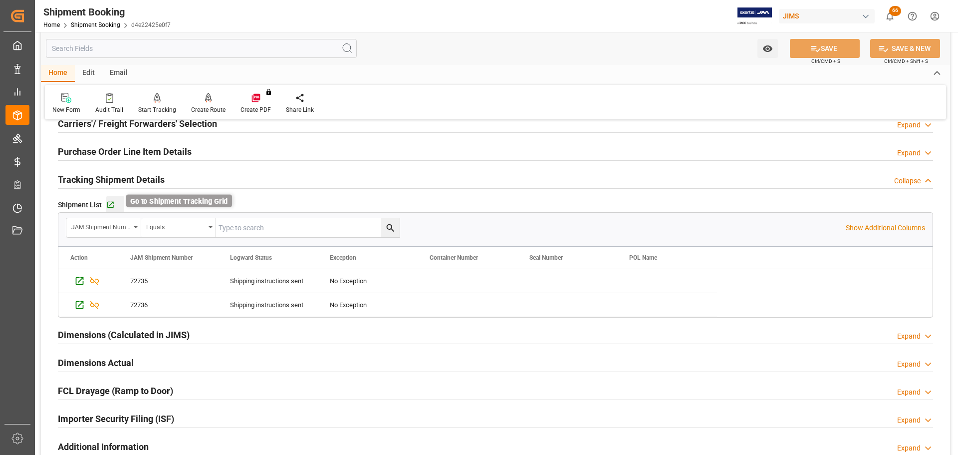
click at [112, 202] on icon "button" at bounding box center [110, 205] width 6 height 6
click at [77, 304] on icon "Press SPACE to select this row." at bounding box center [79, 304] width 10 height 10
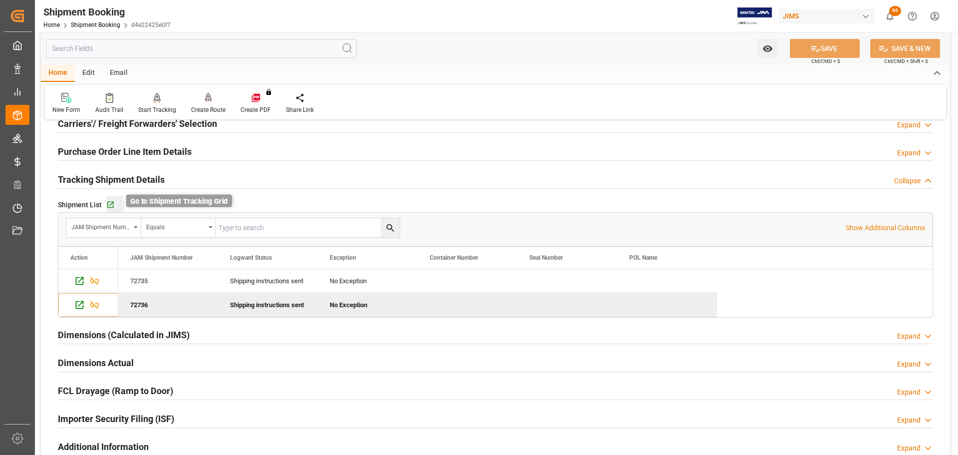
click at [110, 202] on icon "button" at bounding box center [110, 205] width 8 height 8
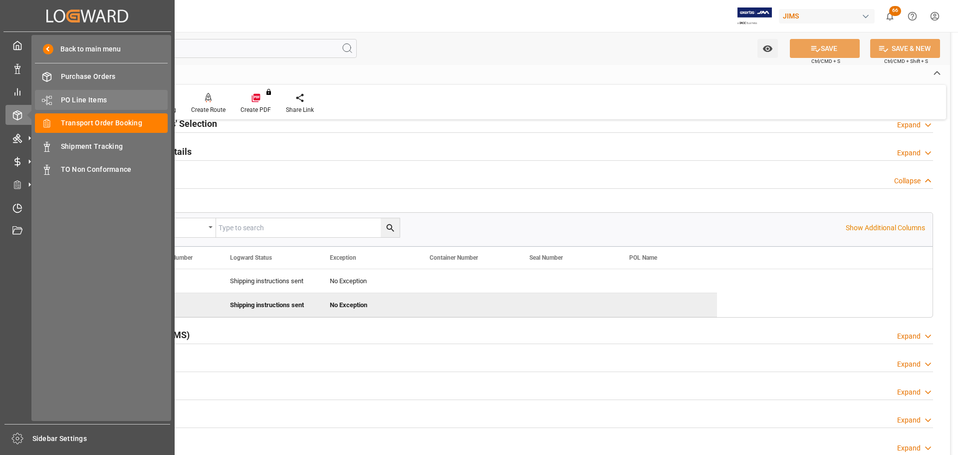
click at [69, 99] on span "PO Line Items" at bounding box center [114, 100] width 107 height 10
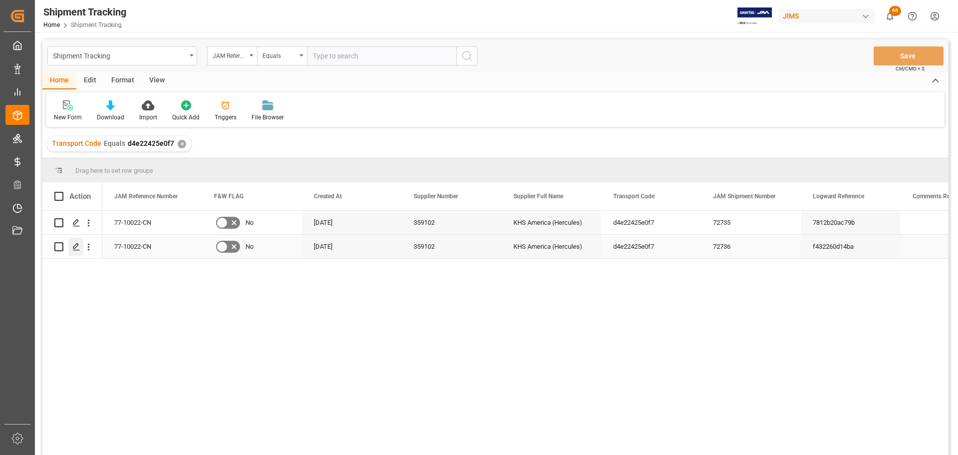
click at [70, 245] on div "Press SPACE to select this row." at bounding box center [75, 246] width 15 height 18
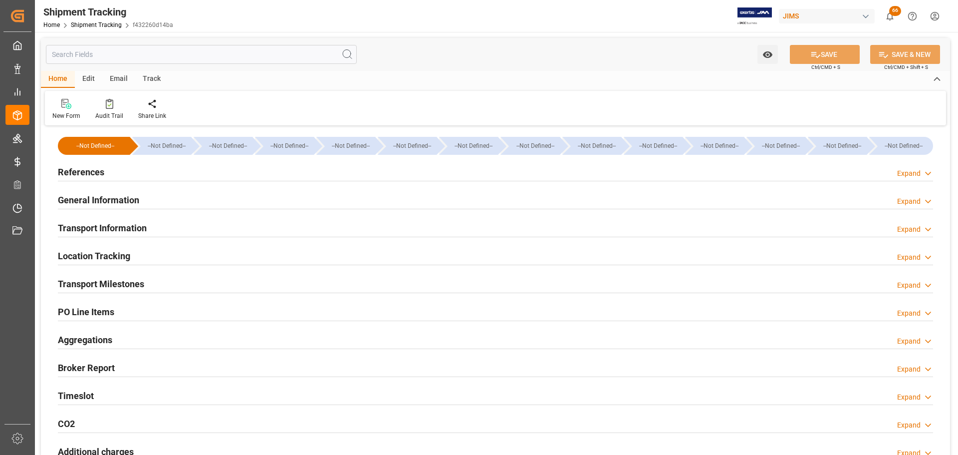
type input "72353.22"
click at [657, 178] on div "References Expand" at bounding box center [495, 171] width 875 height 19
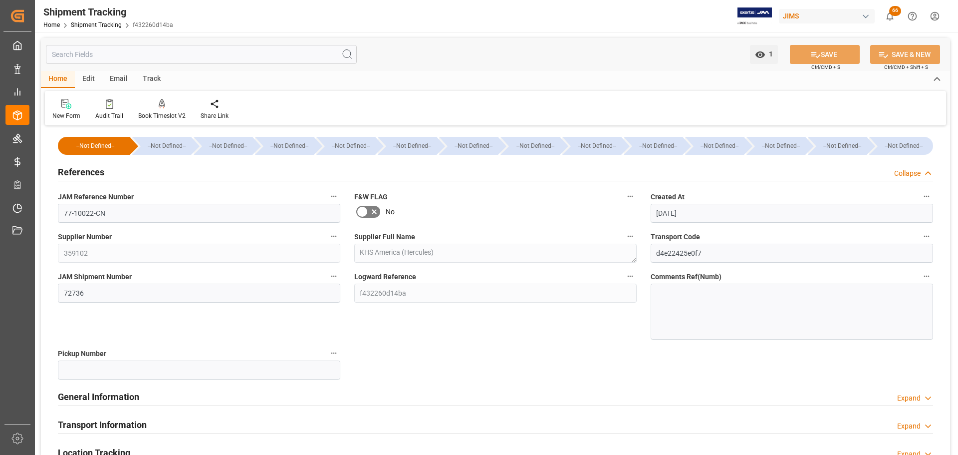
click at [649, 178] on div "References Collapse" at bounding box center [495, 171] width 875 height 19
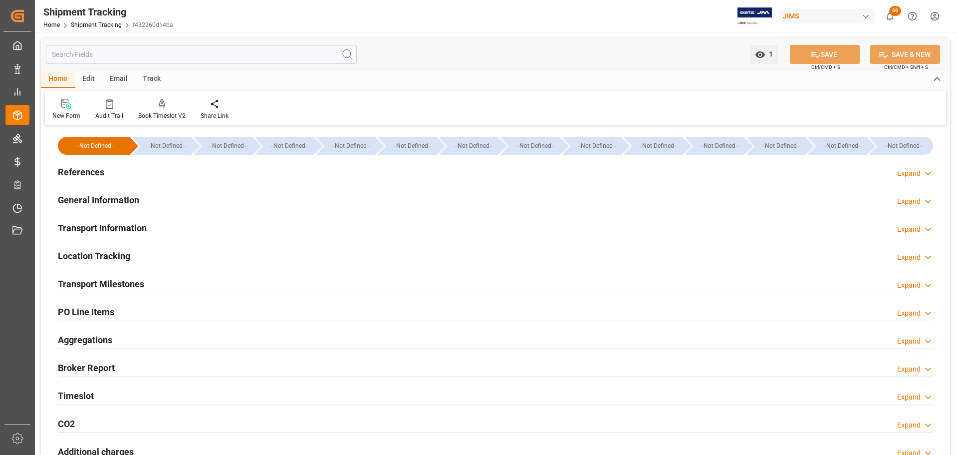
click at [642, 202] on div "General Information Expand" at bounding box center [495, 199] width 875 height 19
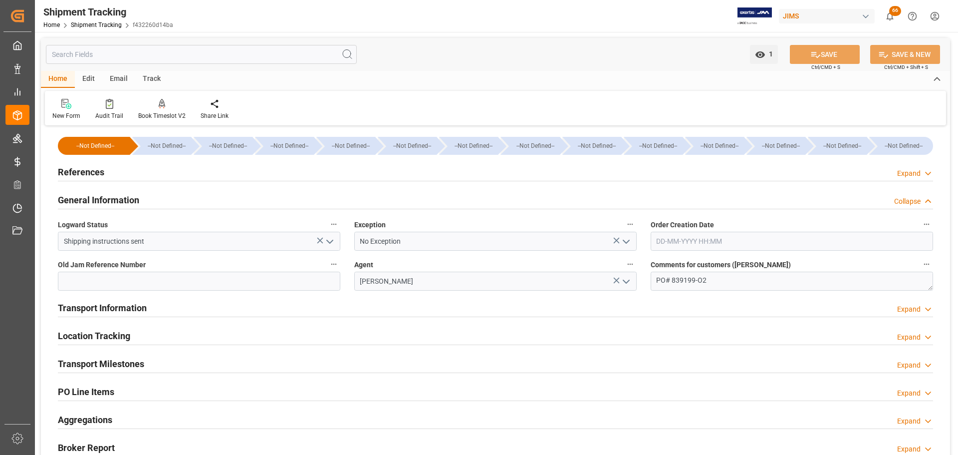
click at [642, 202] on div "General Information Collapse" at bounding box center [495, 199] width 875 height 19
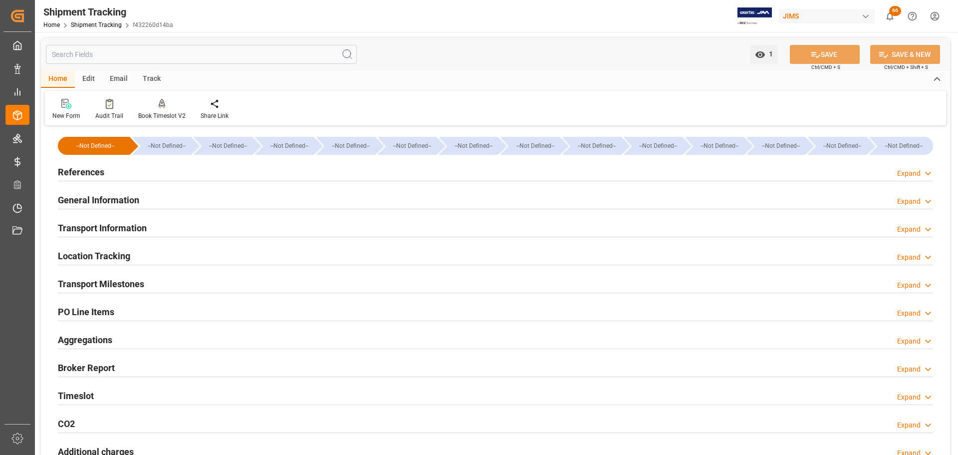
click at [385, 231] on div "Transport Information Expand" at bounding box center [495, 227] width 875 height 19
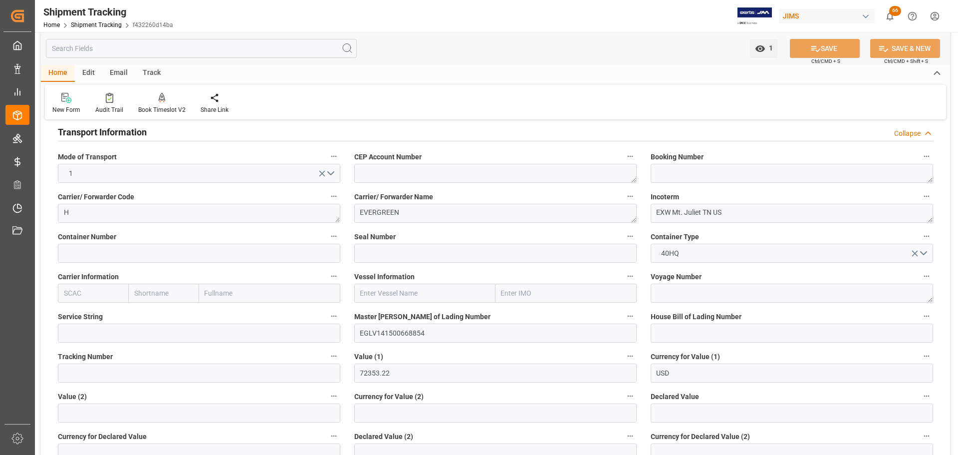
scroll to position [100, 0]
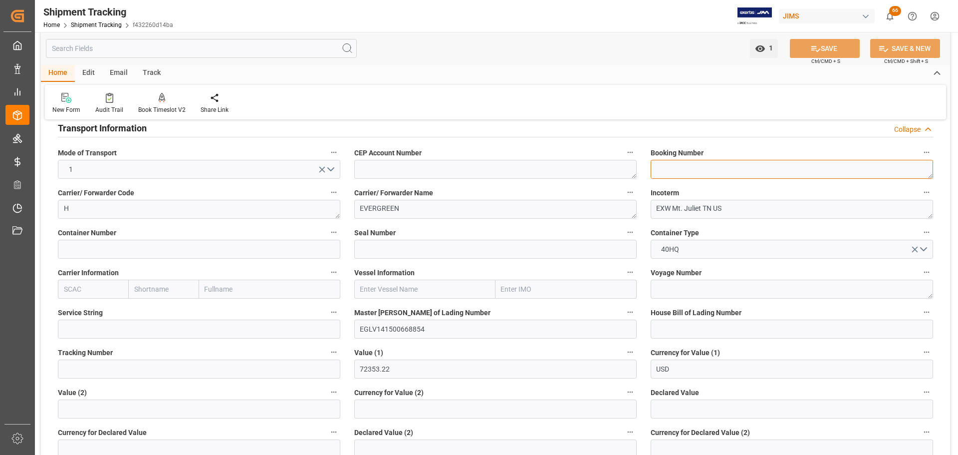
click at [688, 175] on textarea at bounding box center [792, 169] width 282 height 19
type textarea "141500668854"
click at [837, 43] on button "SAVE" at bounding box center [825, 48] width 70 height 19
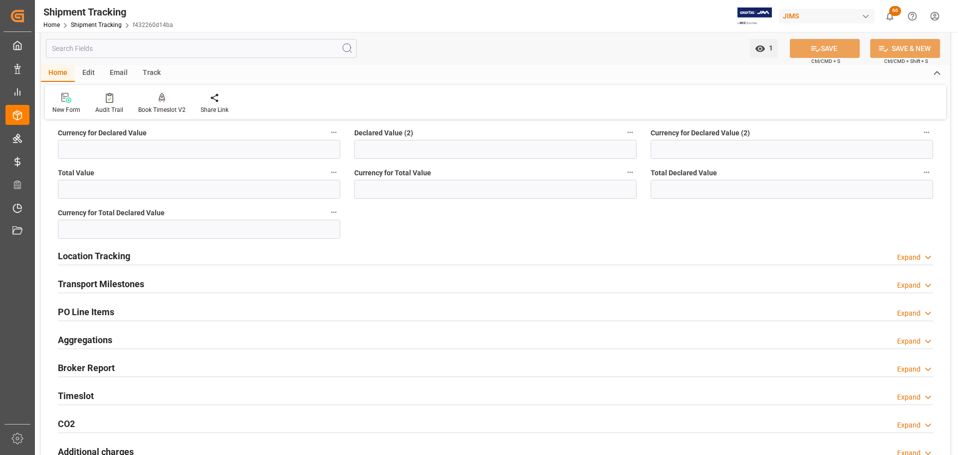
click at [152, 288] on div "Transport Milestones Expand" at bounding box center [495, 282] width 875 height 19
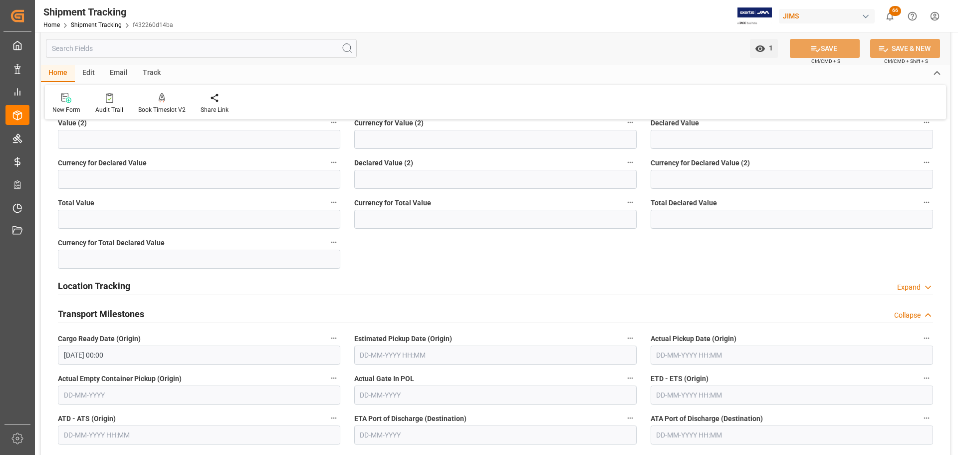
scroll to position [349, 0]
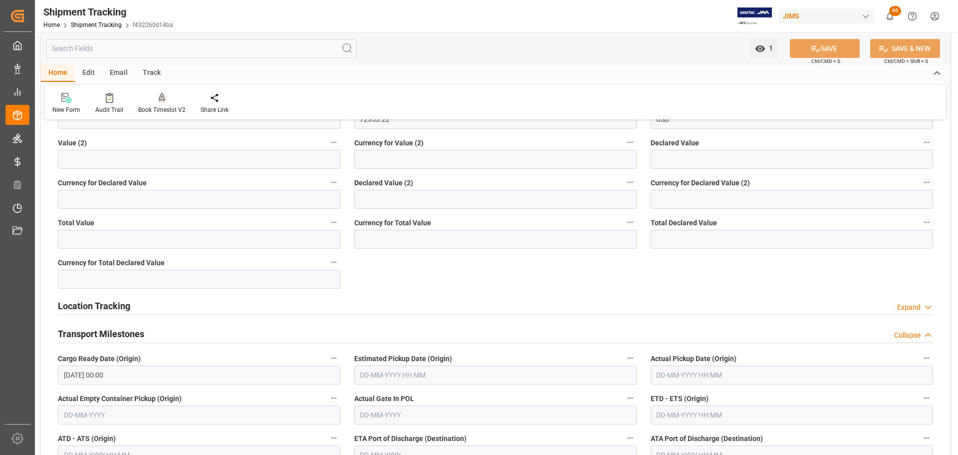
click at [113, 325] on div "Transport Milestones" at bounding box center [101, 332] width 86 height 19
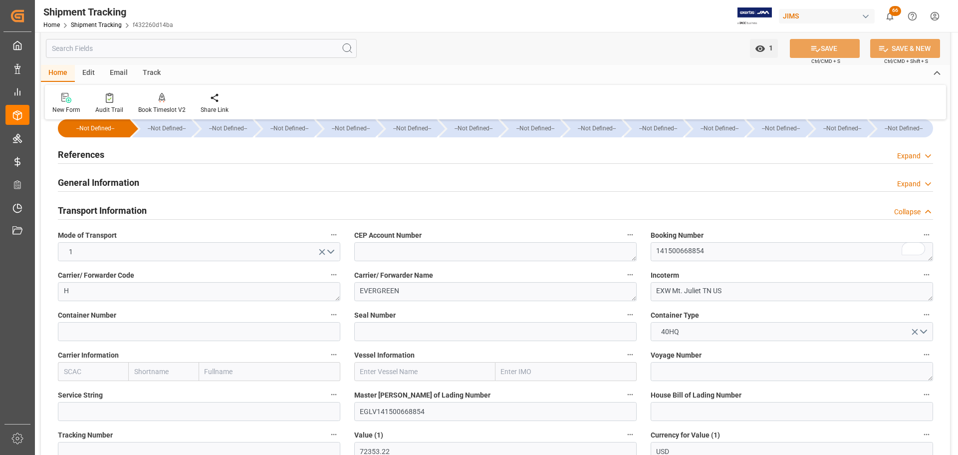
scroll to position [0, 0]
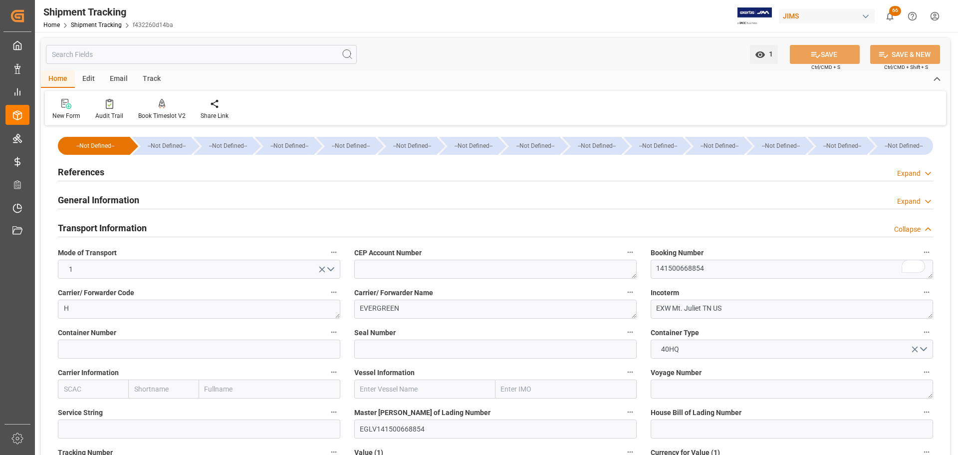
click at [73, 231] on h2 "Transport Information" at bounding box center [102, 227] width 89 height 13
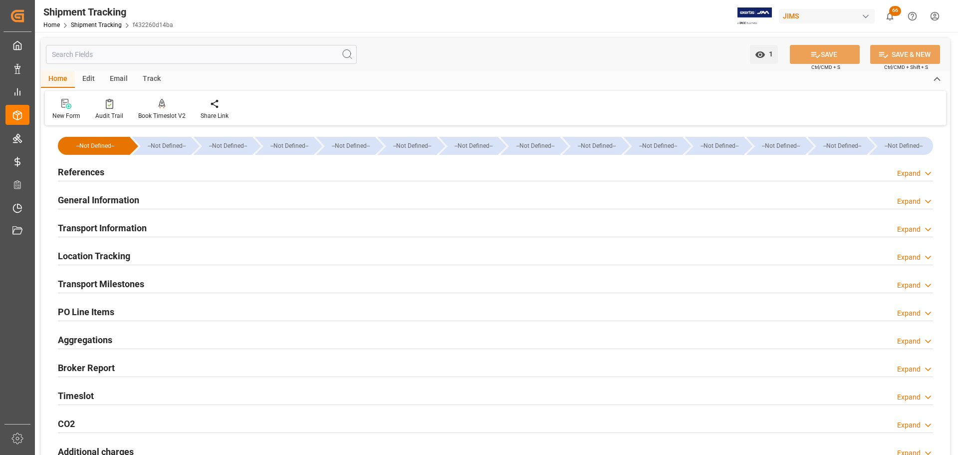
click at [122, 231] on h2 "Transport Information" at bounding box center [102, 227] width 89 height 13
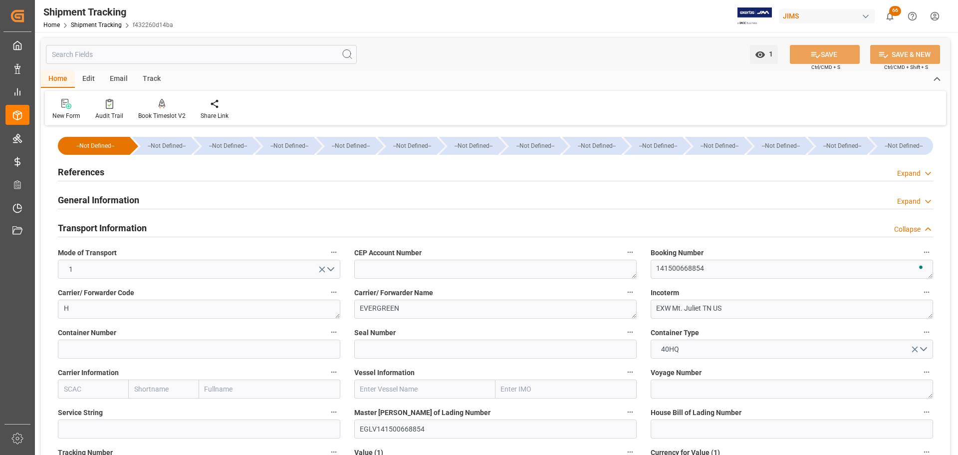
click at [131, 199] on h2 "General Information" at bounding box center [98, 199] width 81 height 13
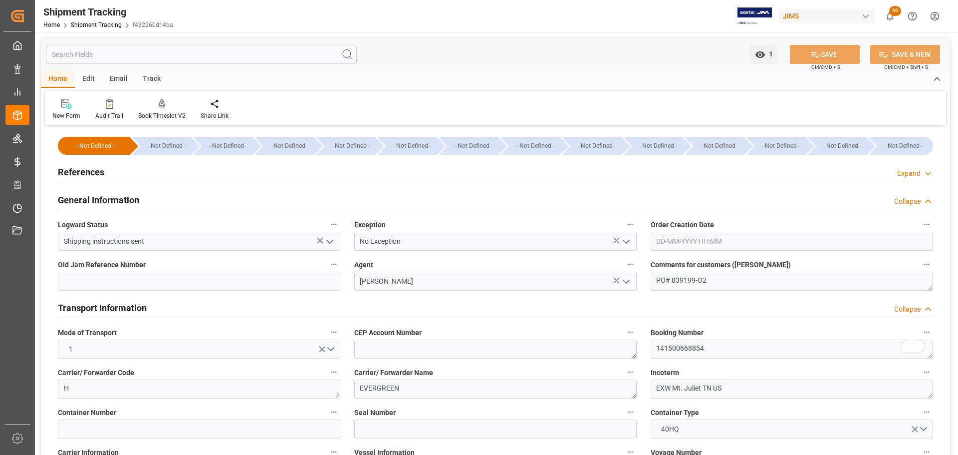
click at [131, 199] on h2 "General Information" at bounding box center [98, 199] width 81 height 13
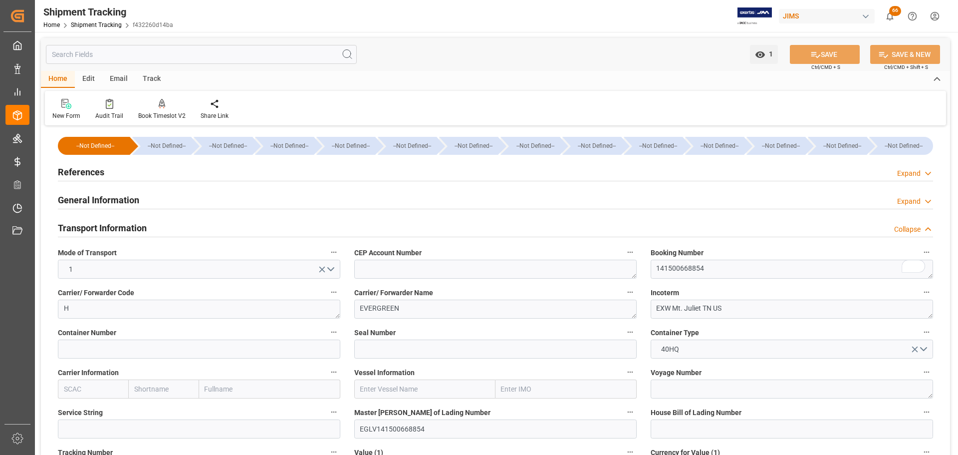
click at [140, 176] on div "References Expand" at bounding box center [495, 171] width 875 height 19
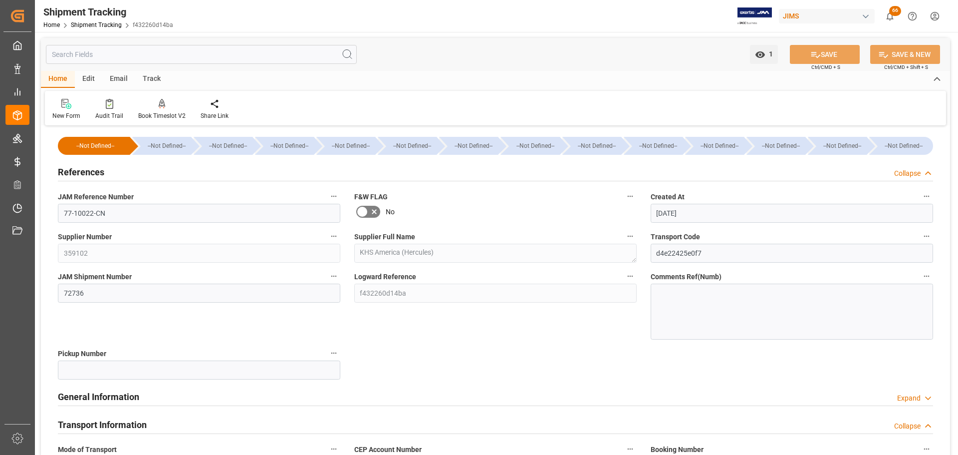
click at [141, 176] on div "References Collapse" at bounding box center [495, 171] width 875 height 19
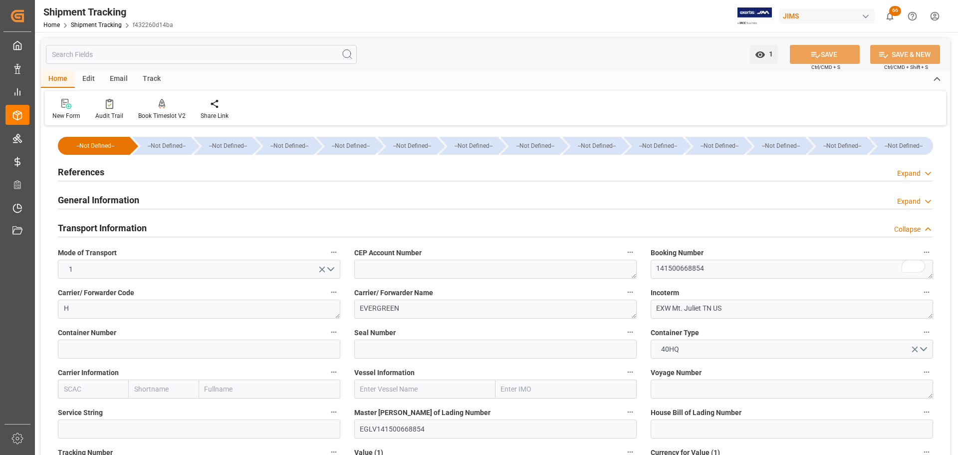
click at [174, 172] on div "References Expand" at bounding box center [495, 171] width 875 height 19
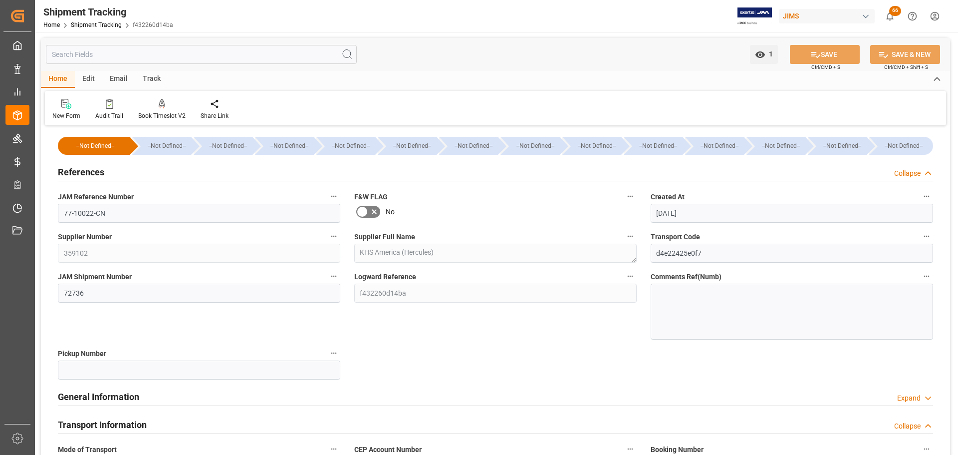
click at [174, 172] on div "References Collapse" at bounding box center [495, 171] width 875 height 19
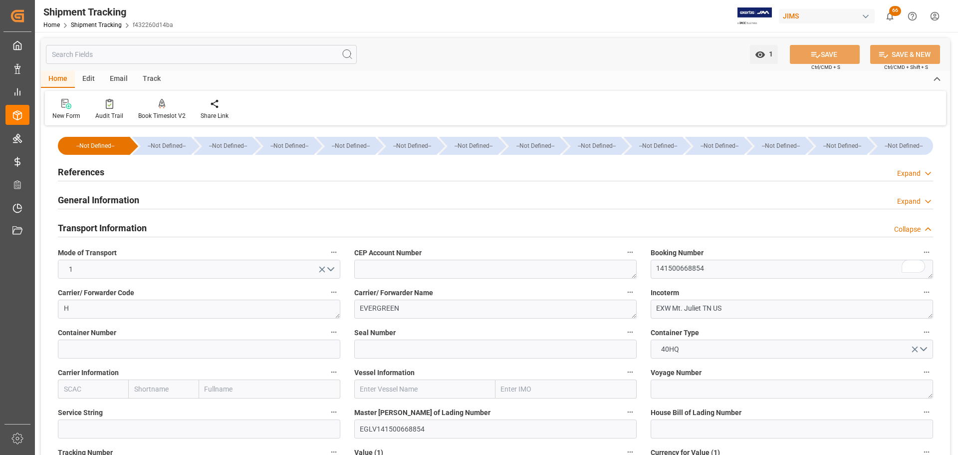
click at [178, 191] on div "General Information Expand" at bounding box center [495, 199] width 875 height 19
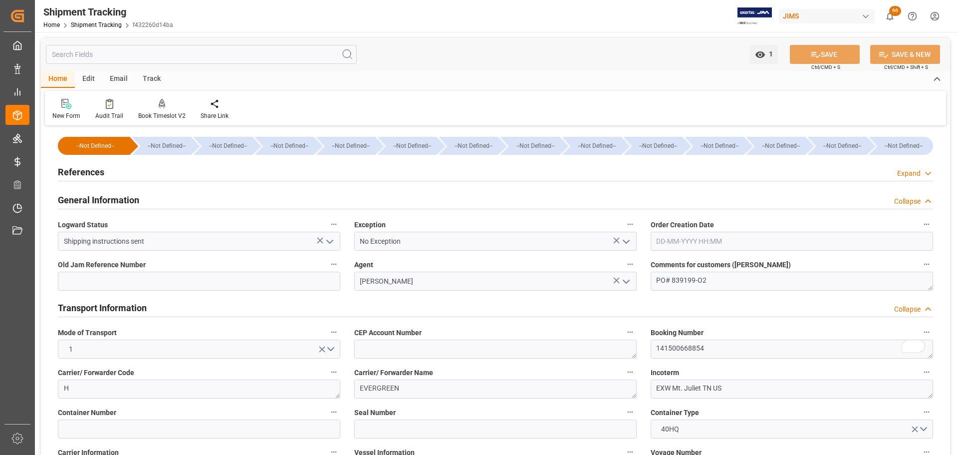
click at [178, 195] on div "General Information Collapse" at bounding box center [495, 199] width 875 height 19
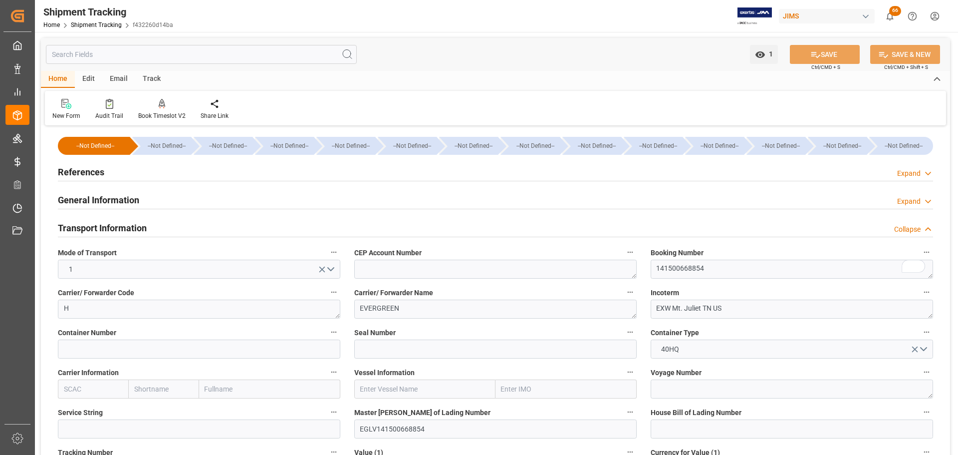
click at [171, 228] on div "Transport Information Collapse" at bounding box center [495, 227] width 875 height 19
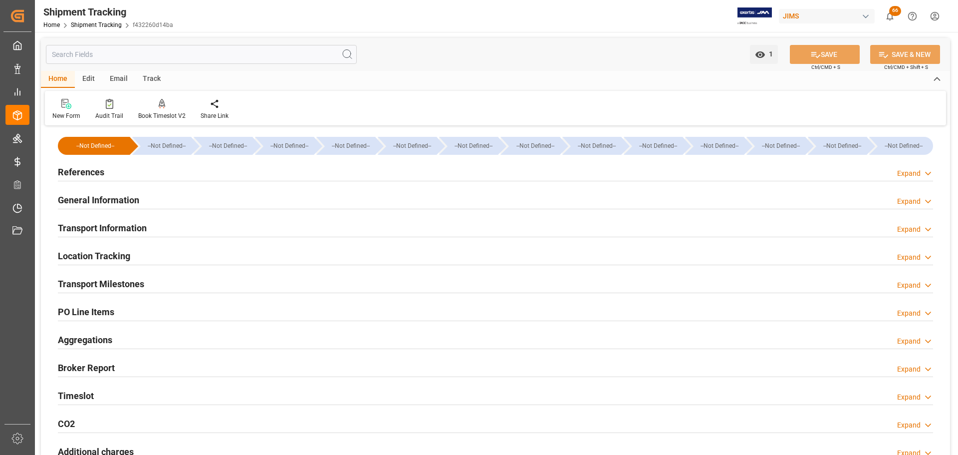
click at [171, 228] on div "Transport Information Expand" at bounding box center [495, 227] width 875 height 19
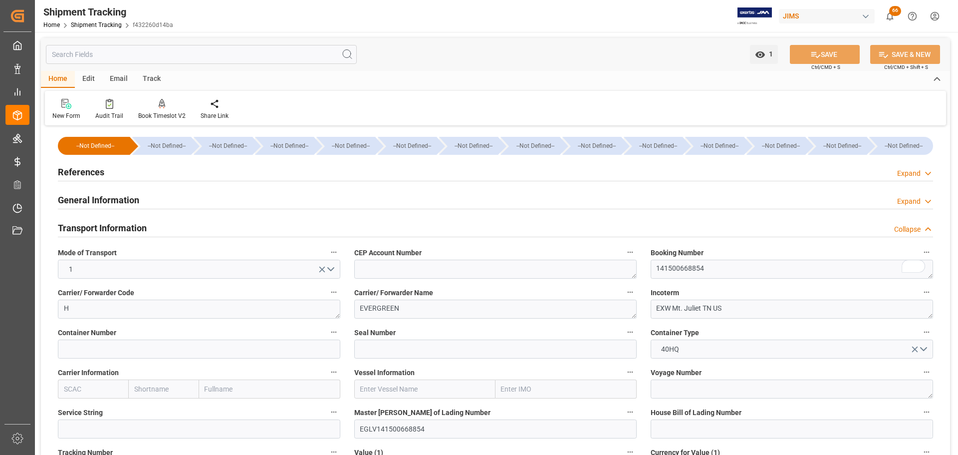
click at [171, 228] on div "Transport Information Collapse" at bounding box center [495, 227] width 875 height 19
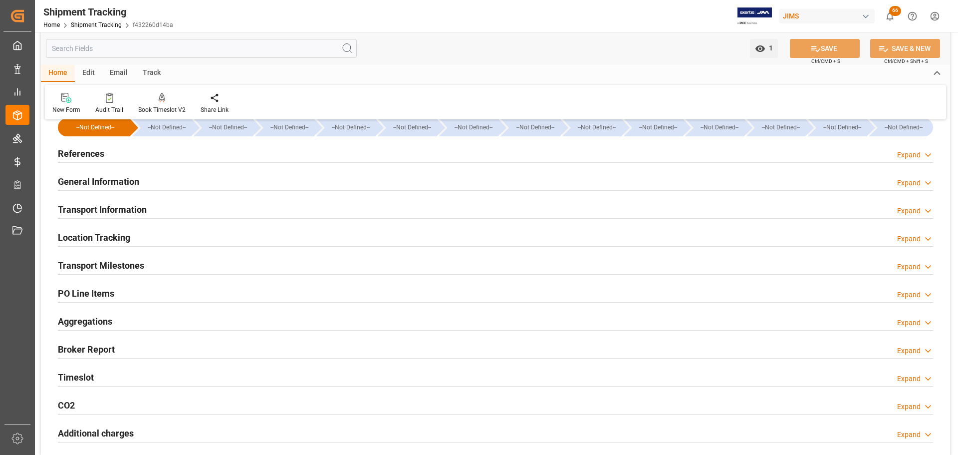
scroll to position [50, 0]
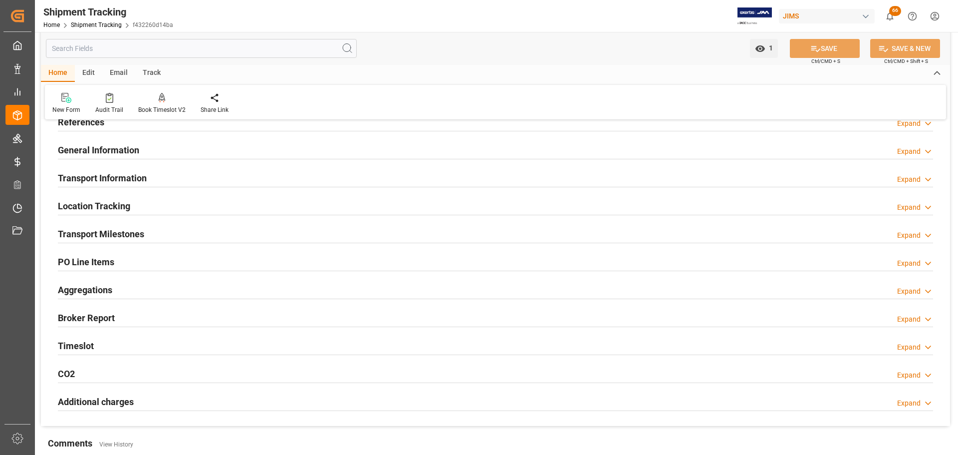
click at [217, 236] on div "Transport Milestones Expand" at bounding box center [495, 233] width 875 height 19
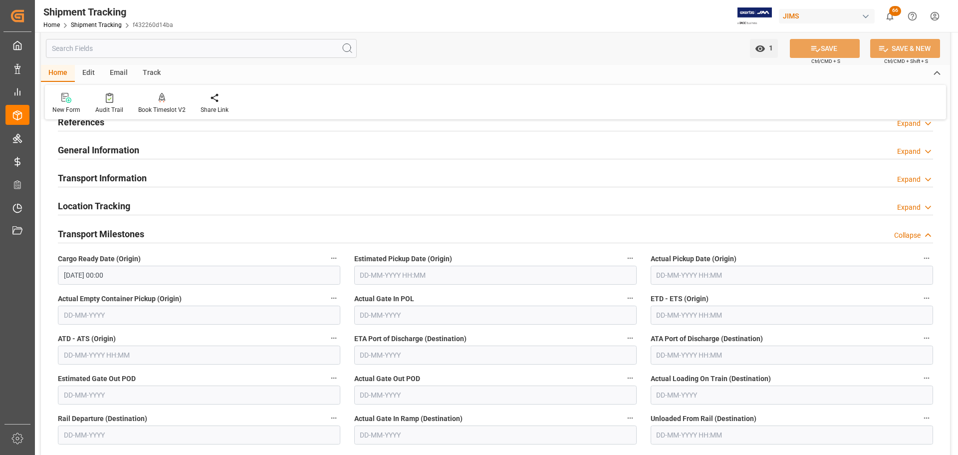
click at [217, 236] on div "Transport Milestones Collapse" at bounding box center [495, 233] width 875 height 19
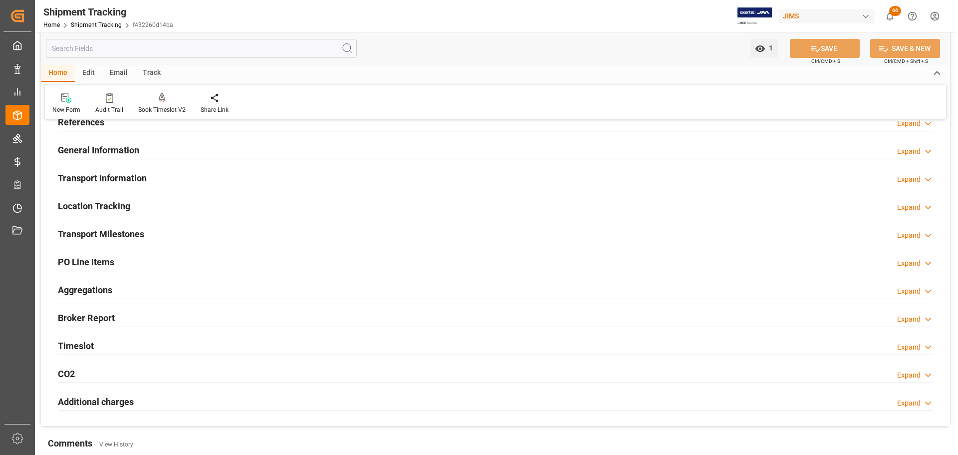
click at [193, 259] on div "PO Line Items Expand" at bounding box center [495, 260] width 875 height 19
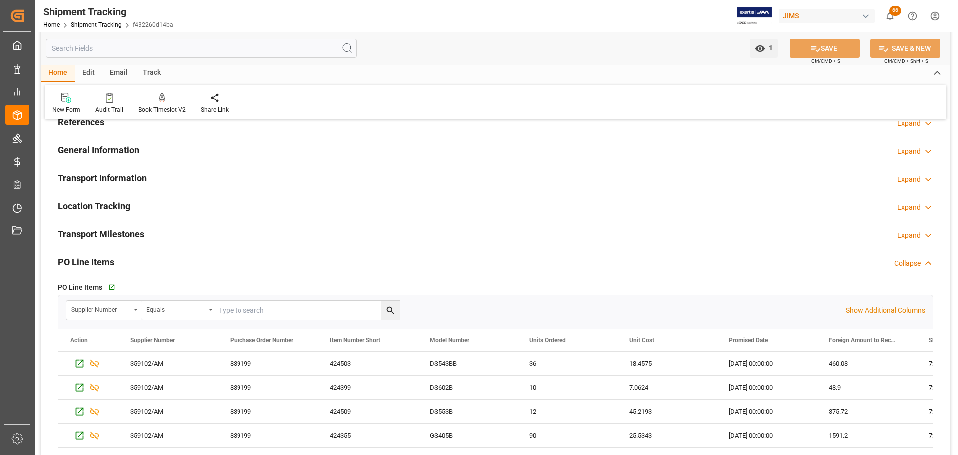
click at [193, 259] on div "PO Line Items Collapse" at bounding box center [495, 260] width 875 height 19
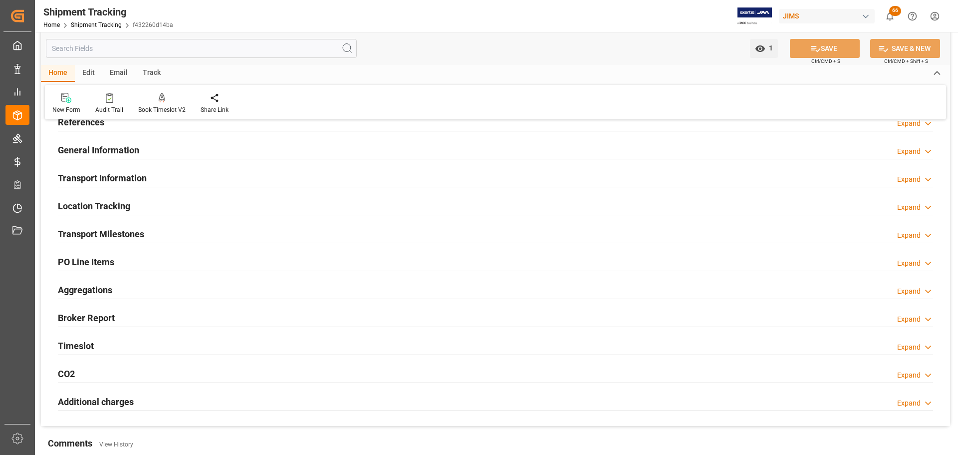
click at [174, 143] on div "General Information Expand" at bounding box center [495, 149] width 875 height 19
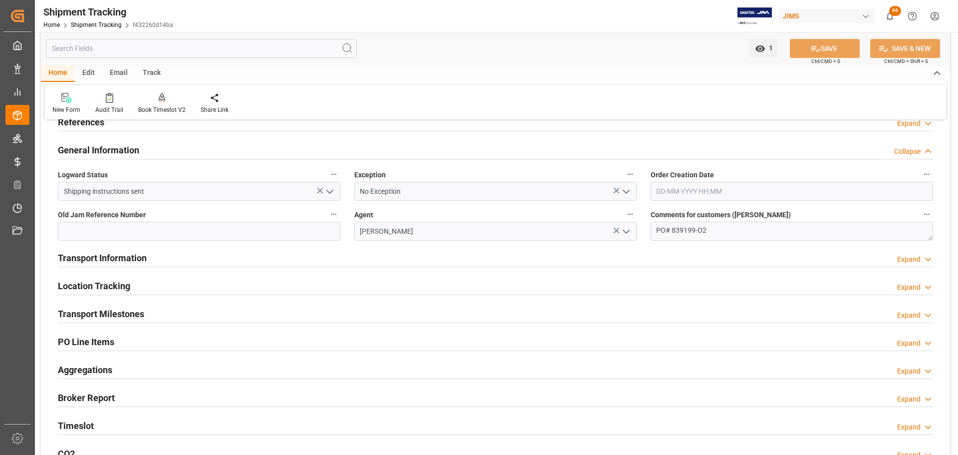
click at [170, 148] on div "General Information Collapse" at bounding box center [495, 149] width 875 height 19
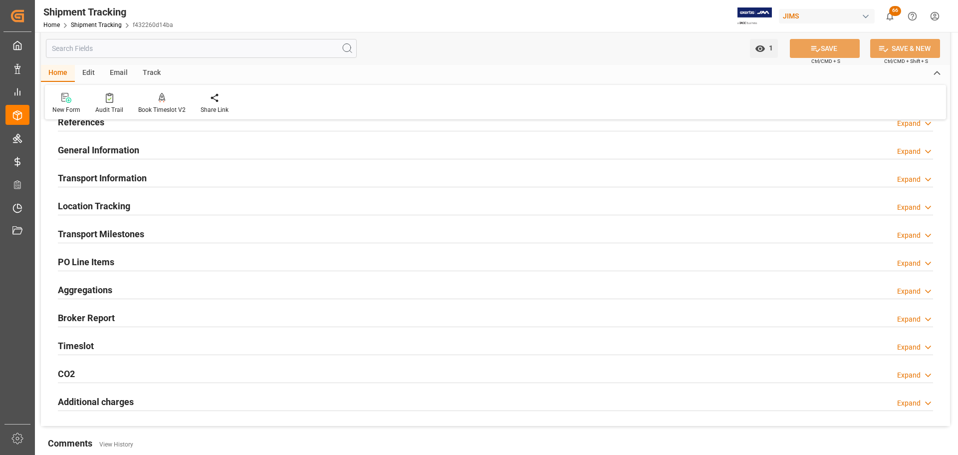
click at [161, 171] on div "Transport Information Expand" at bounding box center [495, 177] width 875 height 19
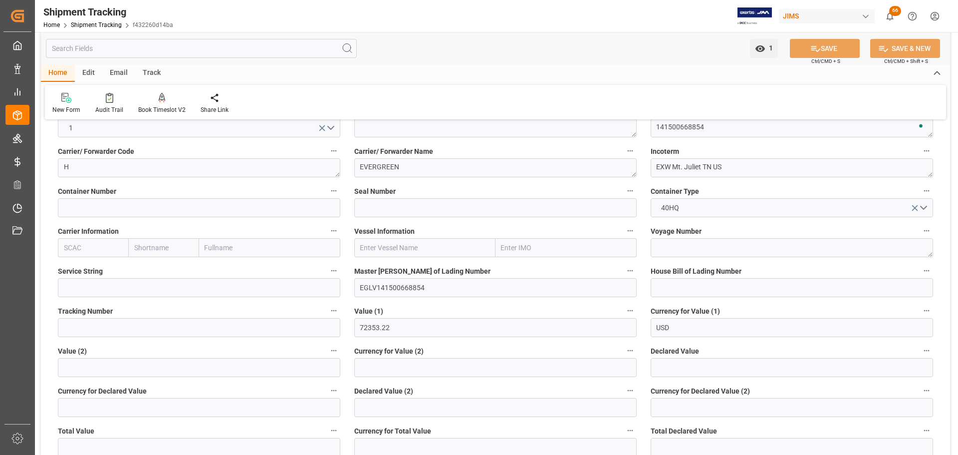
scroll to position [150, 0]
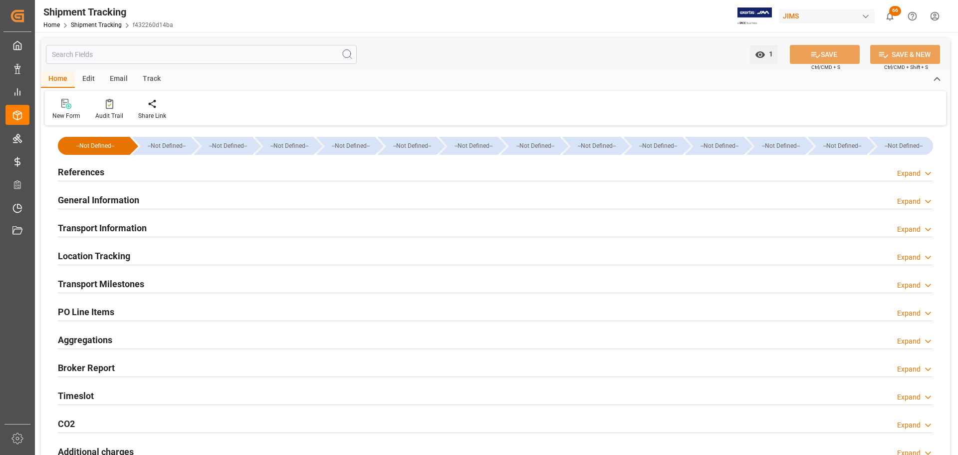
type input "72353.22"
click at [126, 203] on h2 "General Information" at bounding box center [98, 199] width 81 height 13
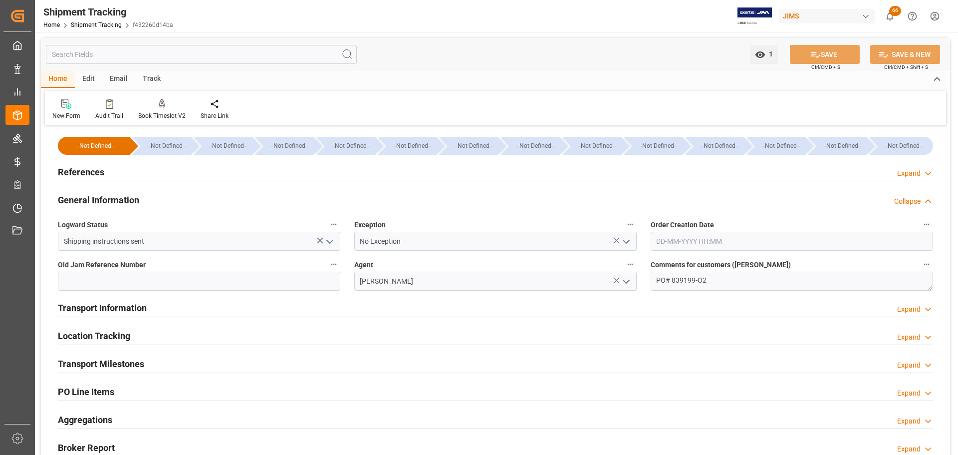
click at [126, 203] on h2 "General Information" at bounding box center [98, 199] width 81 height 13
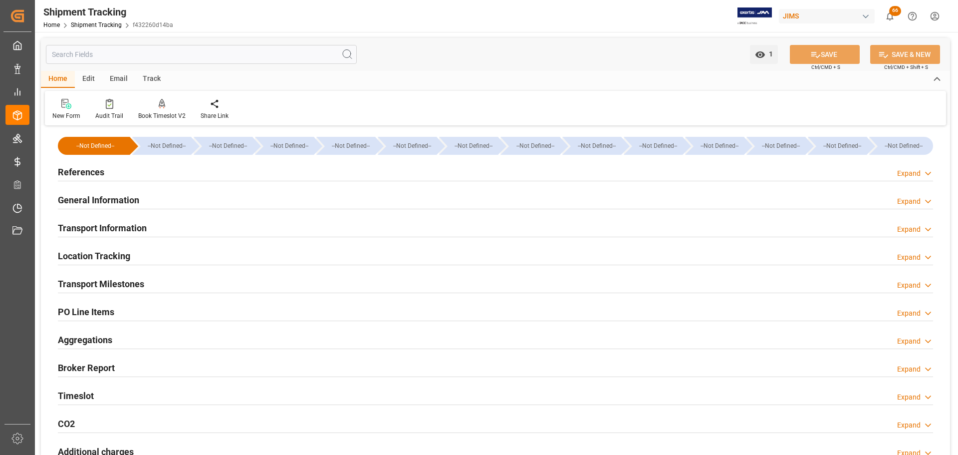
click at [128, 232] on h2 "Transport Information" at bounding box center [102, 227] width 89 height 13
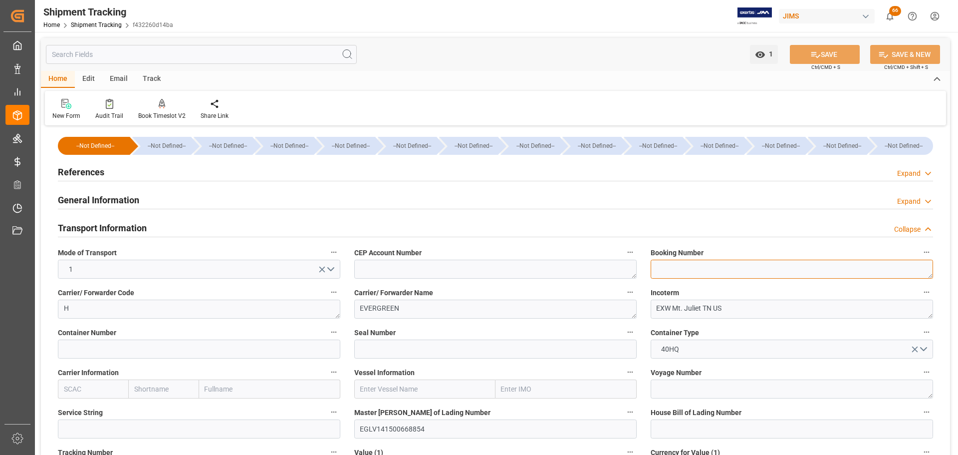
click at [658, 260] on textarea at bounding box center [792, 268] width 282 height 19
type textarea "141500668854"
click at [821, 47] on button "SAVE" at bounding box center [825, 54] width 70 height 19
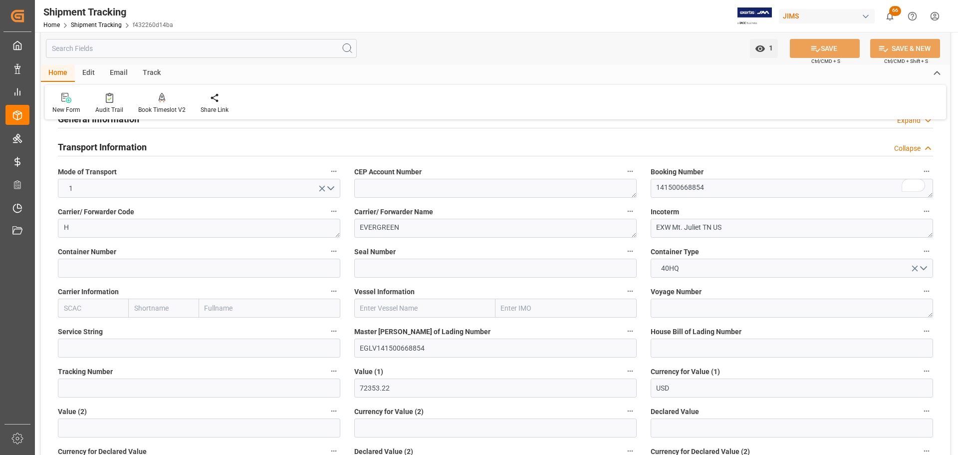
scroll to position [100, 0]
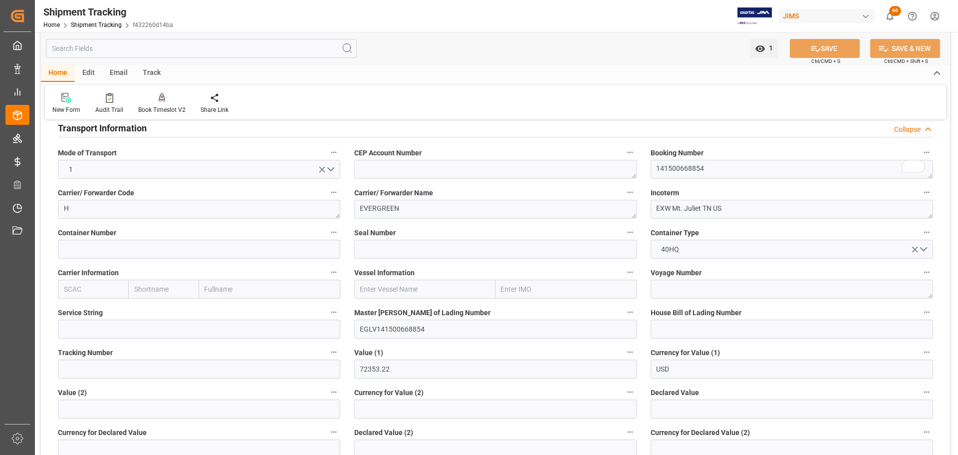
click at [191, 127] on div "Transport Information Collapse" at bounding box center [495, 127] width 875 height 19
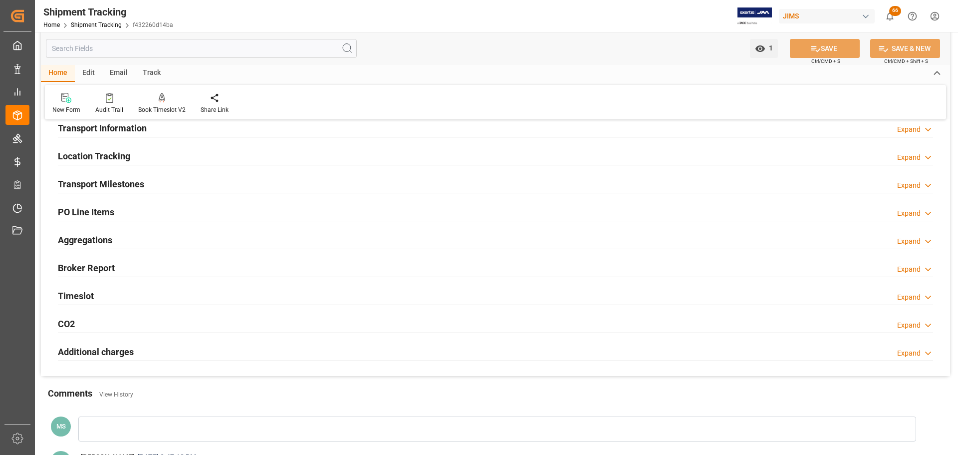
scroll to position [0, 0]
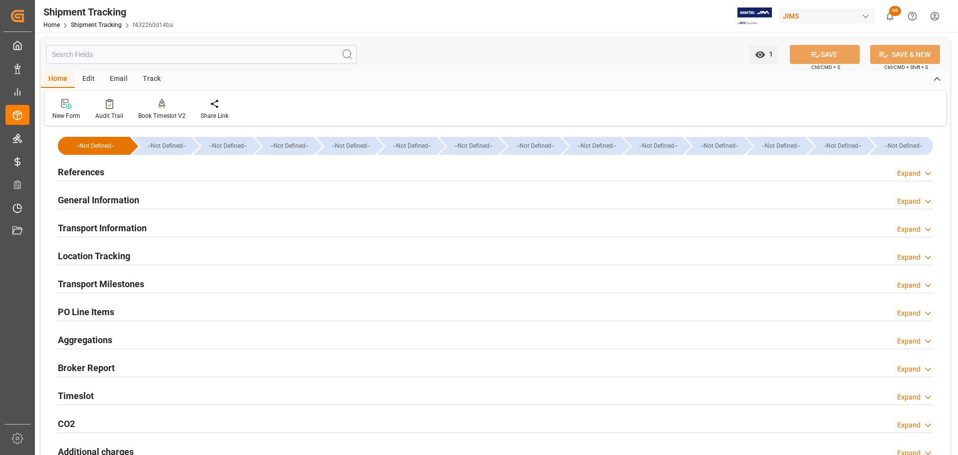
click at [307, 202] on div "General Information Expand" at bounding box center [495, 199] width 875 height 19
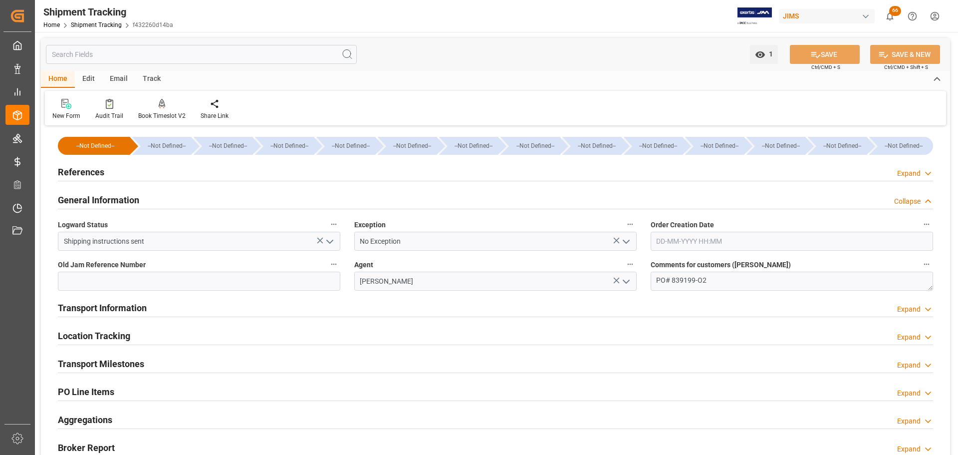
click at [307, 202] on div "General Information Collapse" at bounding box center [495, 199] width 875 height 19
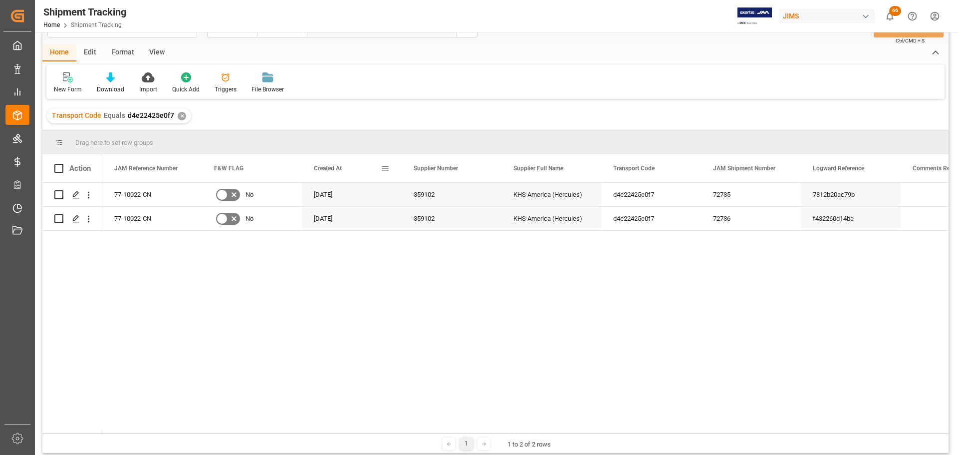
scroll to position [50, 0]
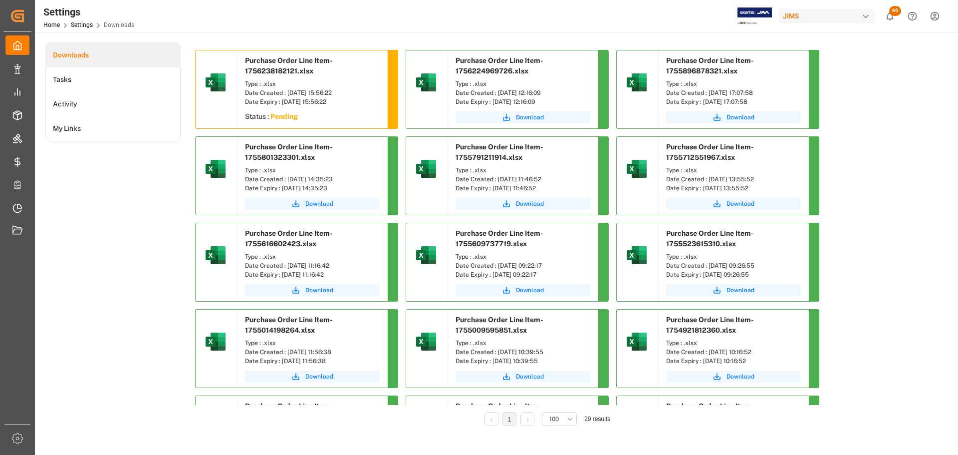
click at [120, 176] on div "Downloads Tasks Activity My Links" at bounding box center [112, 240] width 135 height 397
click at [105, 212] on div "Downloads Tasks Activity My Links" at bounding box center [112, 240] width 135 height 397
click at [312, 114] on span "Download" at bounding box center [319, 117] width 28 height 9
click at [110, 184] on div "Downloads Tasks Activity My Links" at bounding box center [112, 240] width 135 height 397
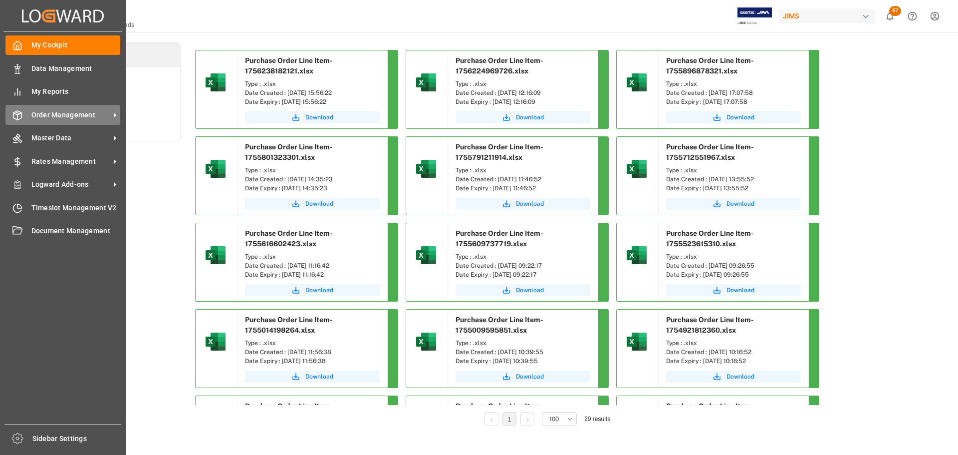
click at [24, 111] on div "Order Management Order Management" at bounding box center [62, 114] width 115 height 19
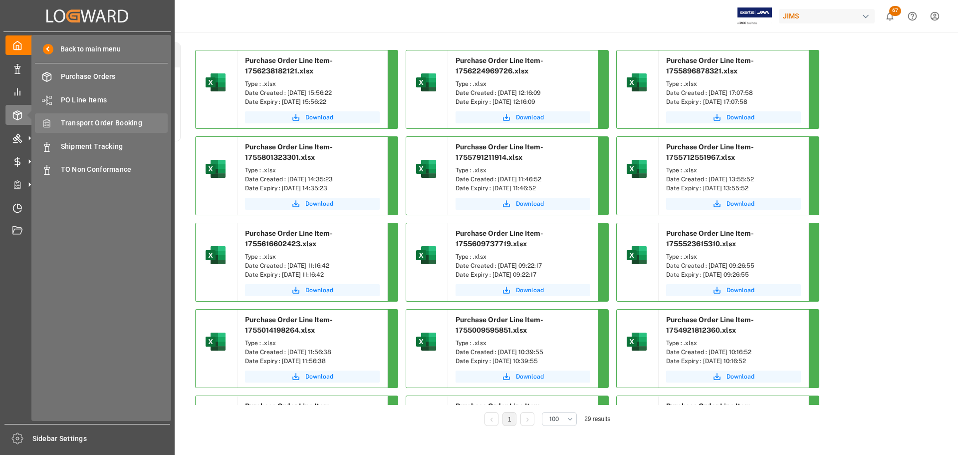
click at [106, 122] on span "Transport Order Booking" at bounding box center [114, 123] width 107 height 10
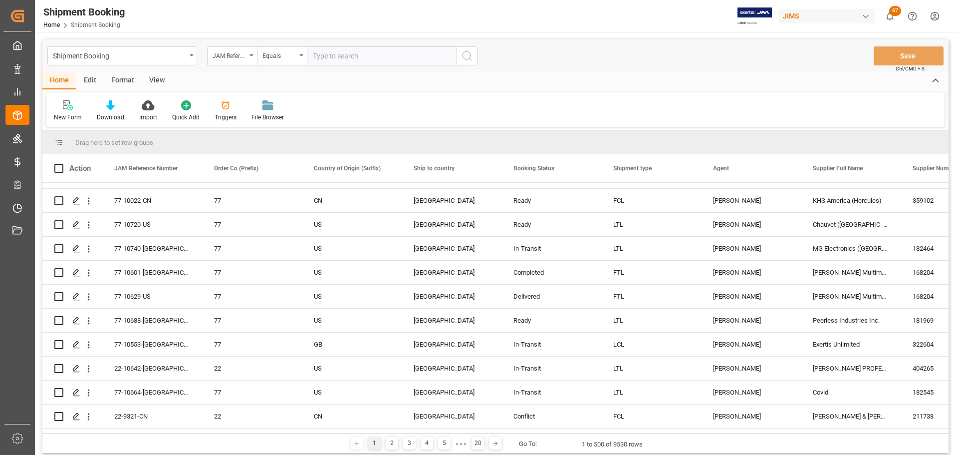
scroll to position [399, 0]
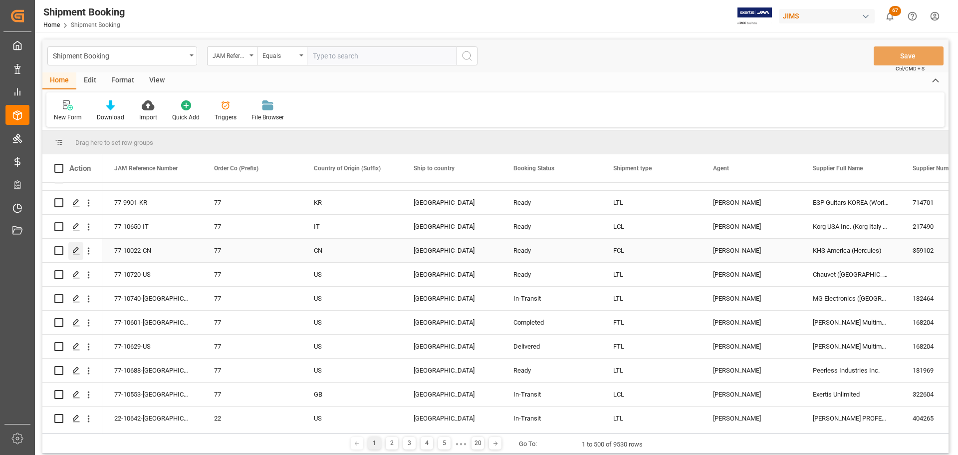
click at [71, 250] on div "Press SPACE to select this row." at bounding box center [75, 250] width 15 height 18
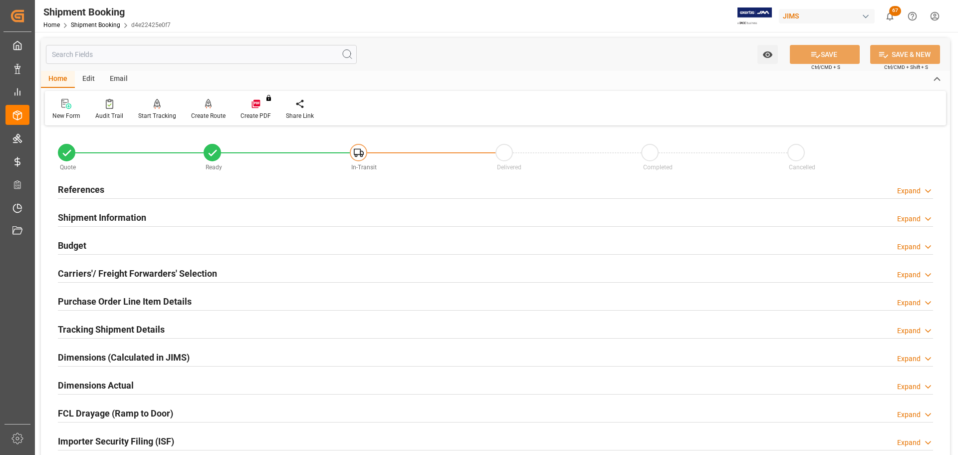
click at [238, 186] on div "References Expand" at bounding box center [495, 188] width 875 height 19
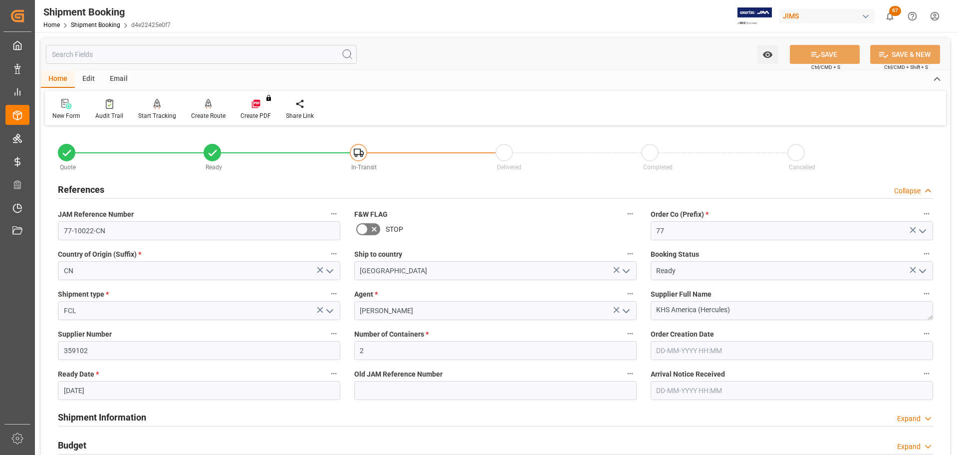
click at [223, 186] on div "References Collapse" at bounding box center [495, 188] width 875 height 19
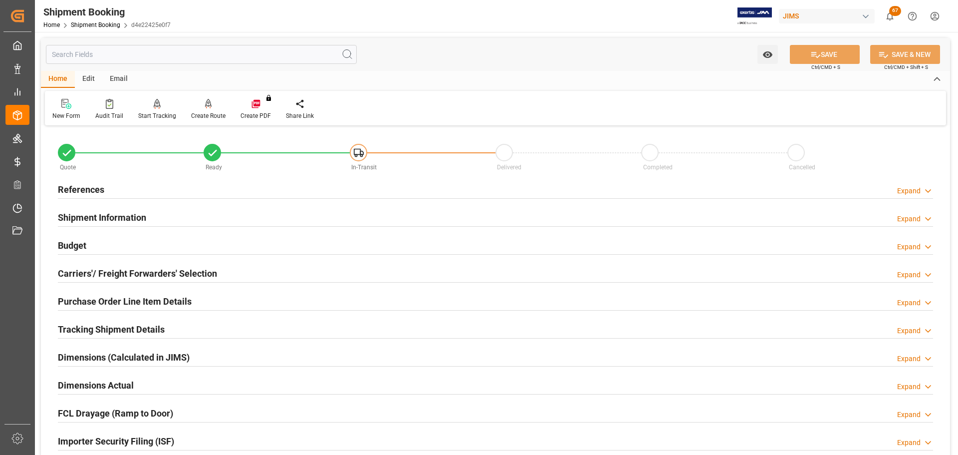
click at [216, 210] on div "Shipment Information Expand" at bounding box center [495, 216] width 875 height 19
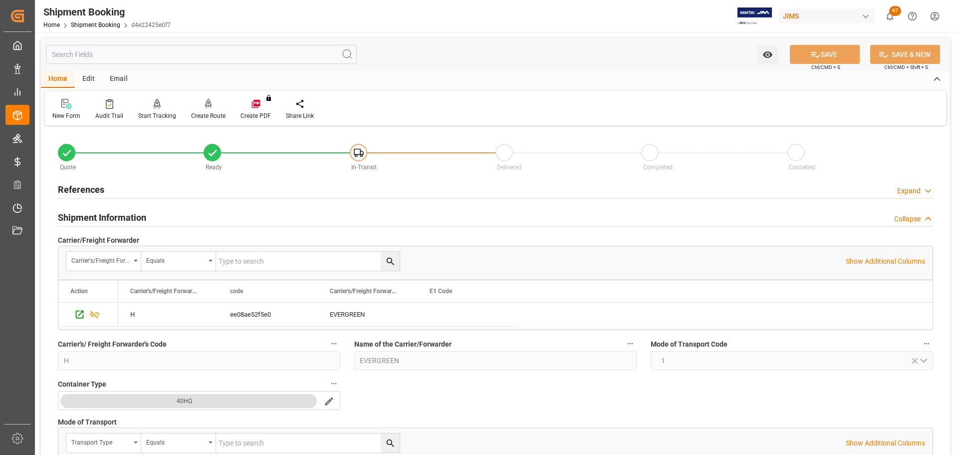
click at [217, 213] on div "Shipment Information Collapse" at bounding box center [495, 216] width 875 height 19
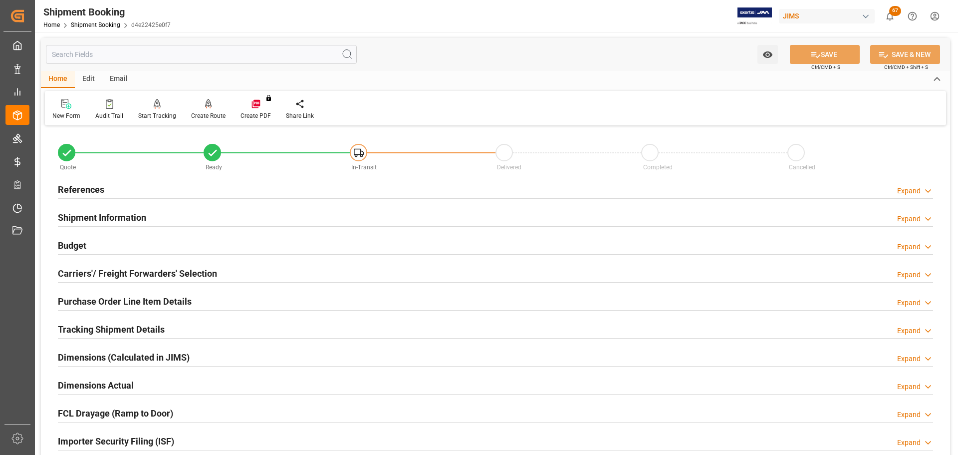
click at [204, 246] on div "Budget Expand" at bounding box center [495, 244] width 875 height 19
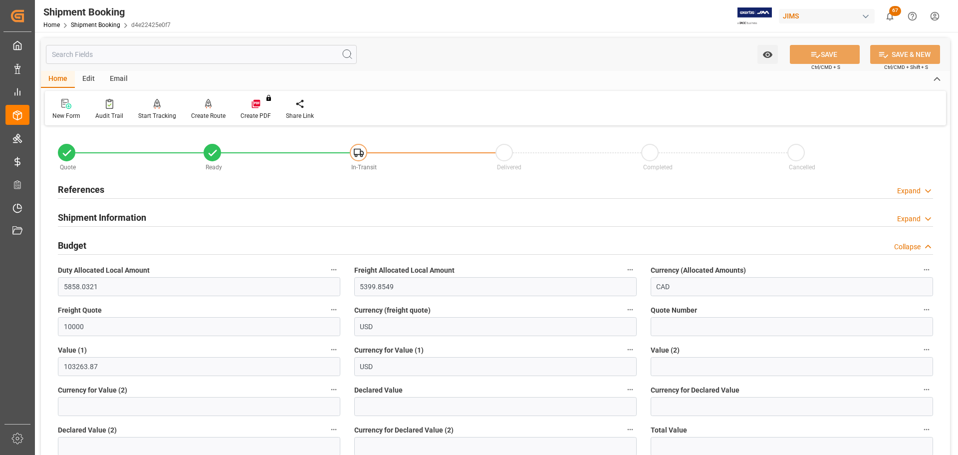
click at [207, 240] on div "Budget Collapse" at bounding box center [495, 244] width 875 height 19
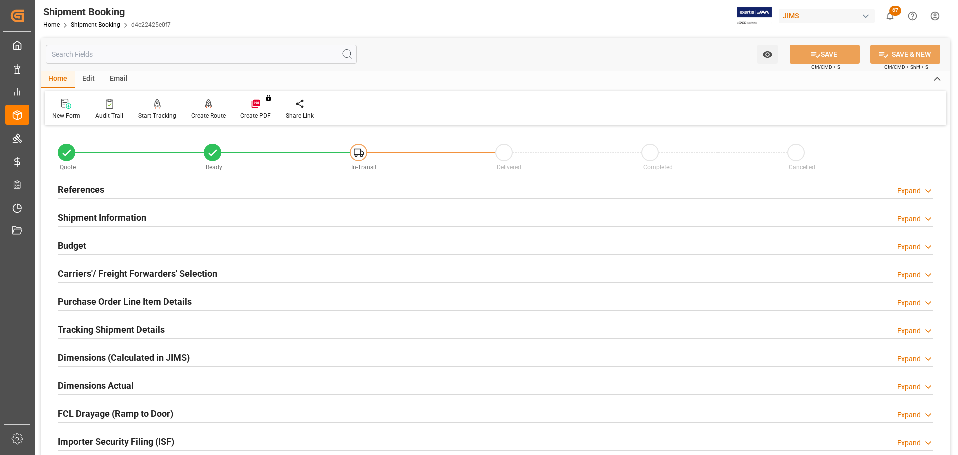
click at [195, 264] on div "Carriers'/ Freight Forwarders' Selection" at bounding box center [137, 272] width 159 height 19
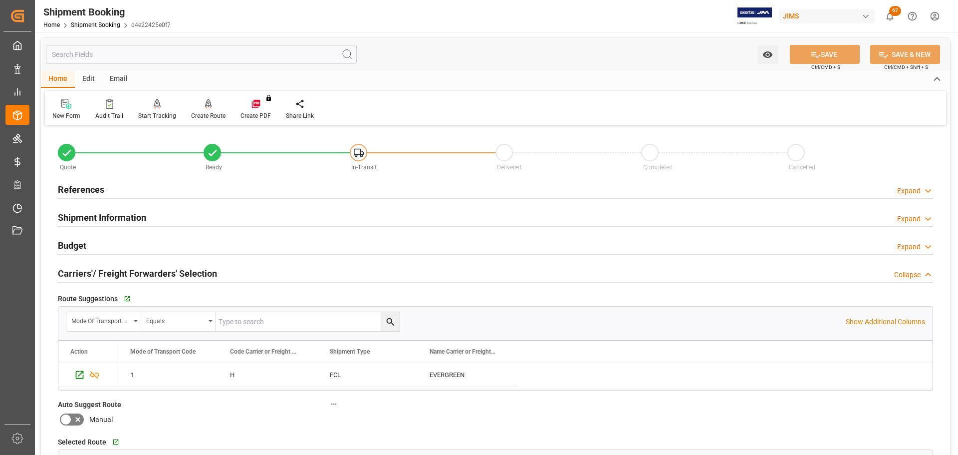
click at [194, 269] on h2 "Carriers'/ Freight Forwarders' Selection" at bounding box center [137, 272] width 159 height 13
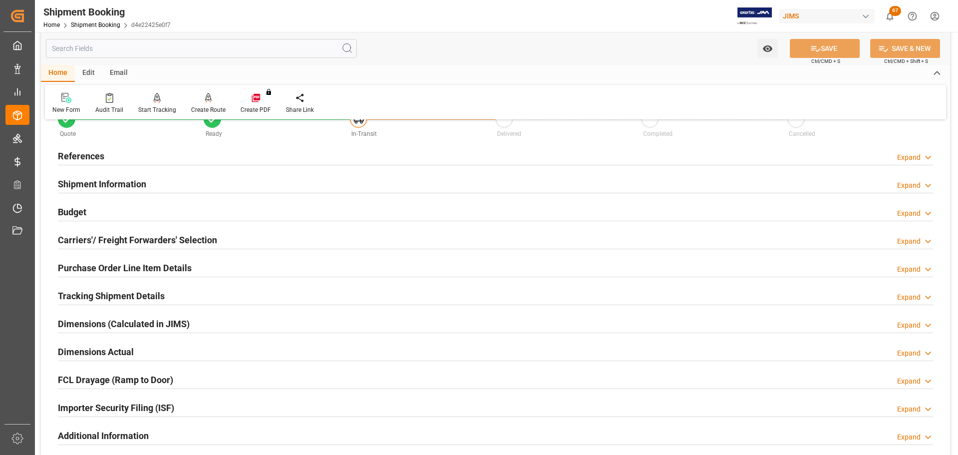
scroll to position [50, 0]
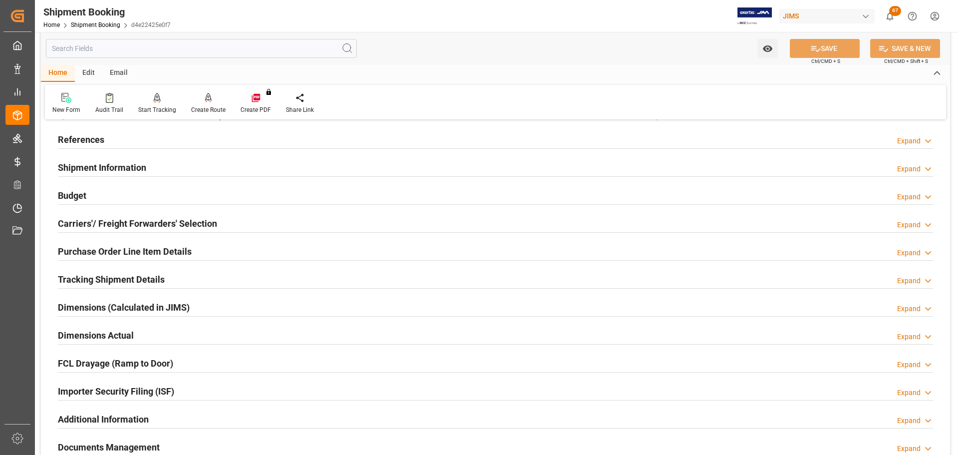
click at [188, 250] on h2 "Purchase Order Line Item Details" at bounding box center [125, 250] width 134 height 13
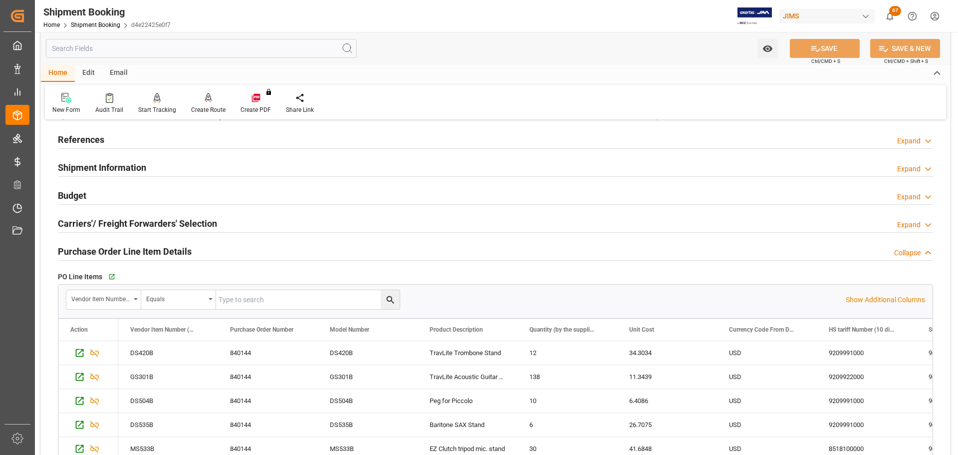
click at [183, 250] on h2 "Purchase Order Line Item Details" at bounding box center [125, 250] width 134 height 13
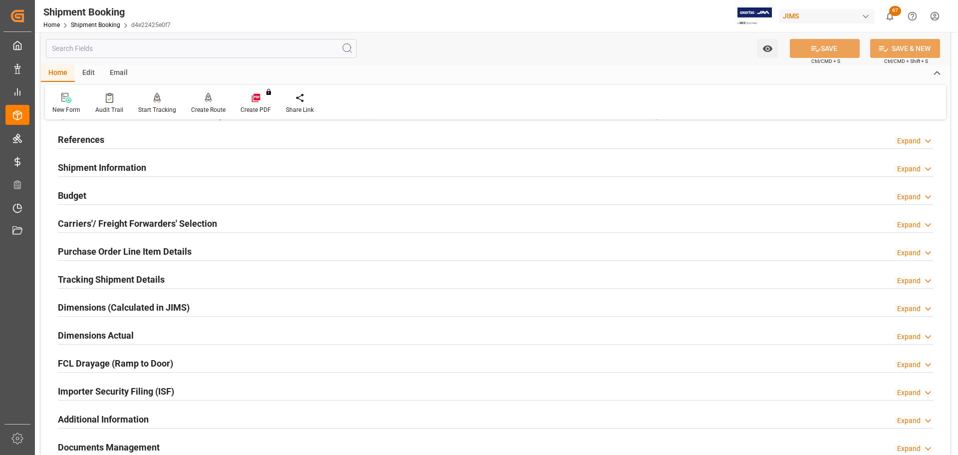
click at [183, 281] on div "Tracking Shipment Details Expand" at bounding box center [495, 278] width 875 height 19
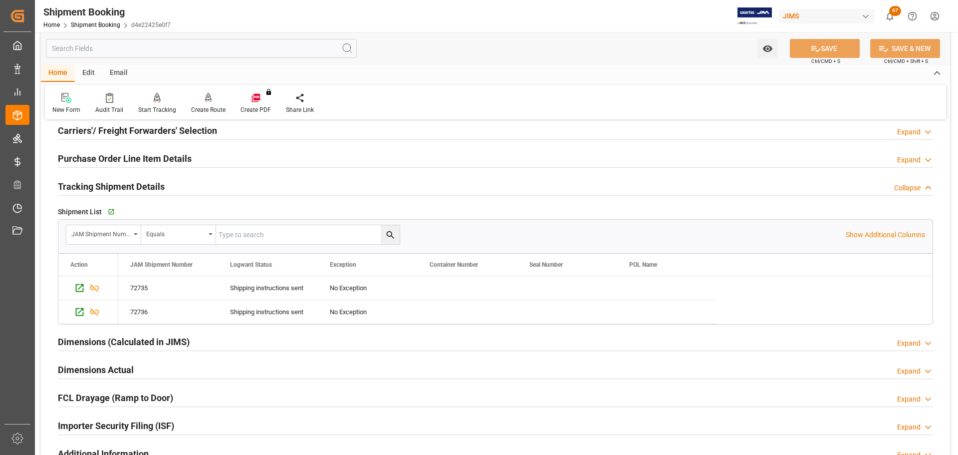
scroll to position [150, 0]
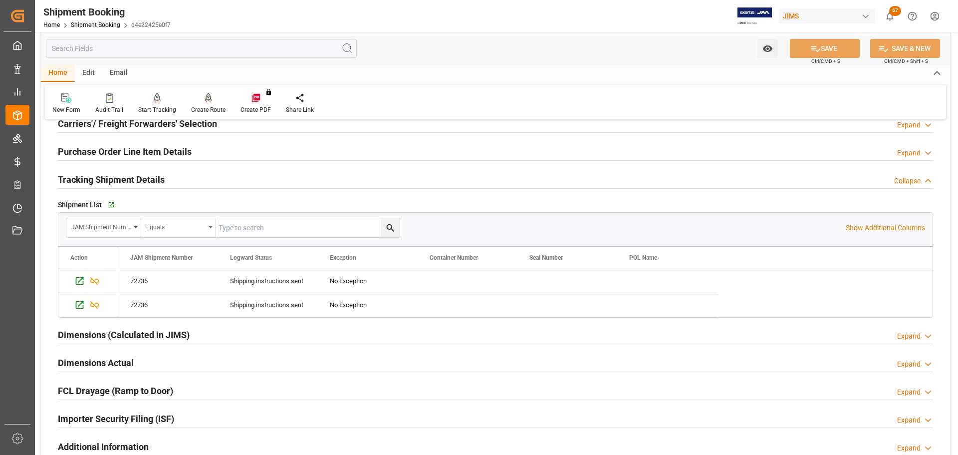
click at [156, 182] on h2 "Tracking Shipment Details" at bounding box center [111, 179] width 107 height 13
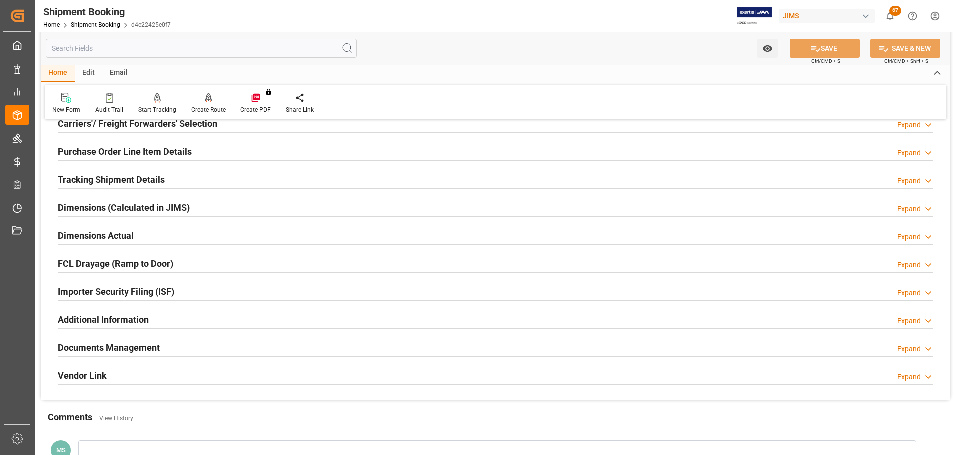
click at [148, 228] on div "Dimensions Actual Expand" at bounding box center [495, 234] width 875 height 19
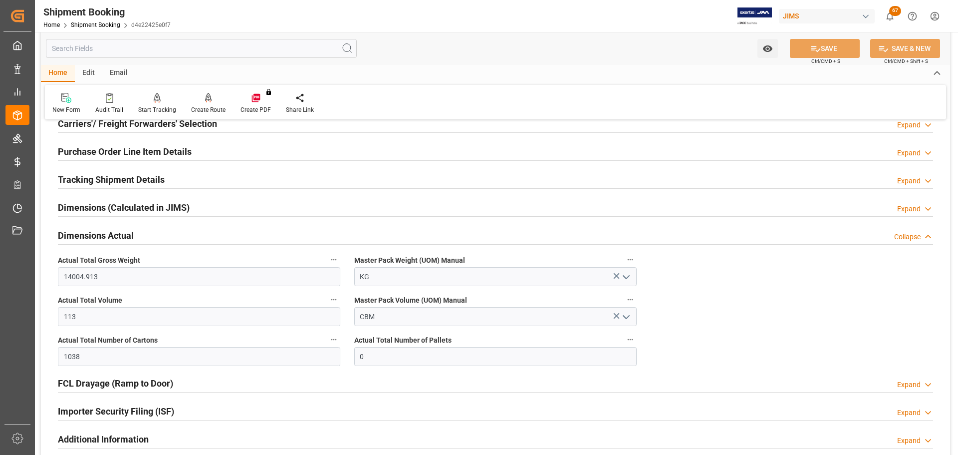
click at [128, 232] on h2 "Dimensions Actual" at bounding box center [96, 235] width 76 height 13
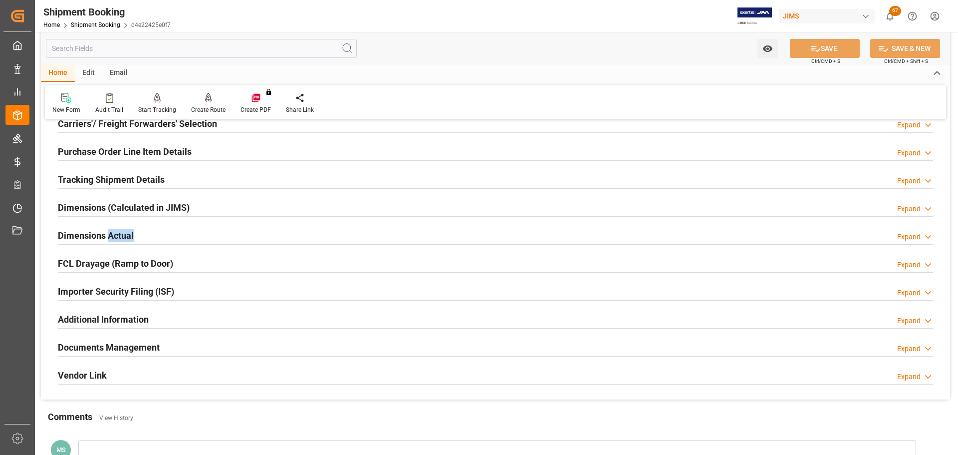
click at [128, 232] on h2 "Dimensions Actual" at bounding box center [96, 235] width 76 height 13
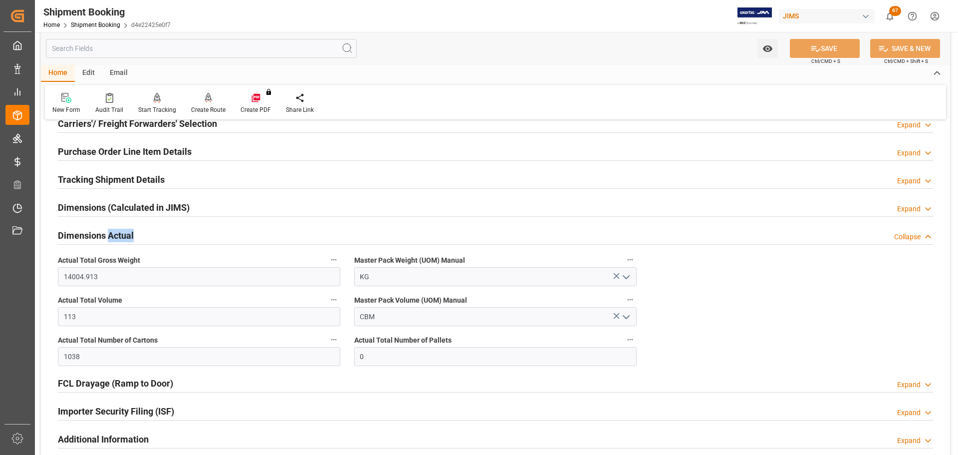
click at [166, 236] on div "Dimensions Actual Collapse" at bounding box center [495, 234] width 875 height 19
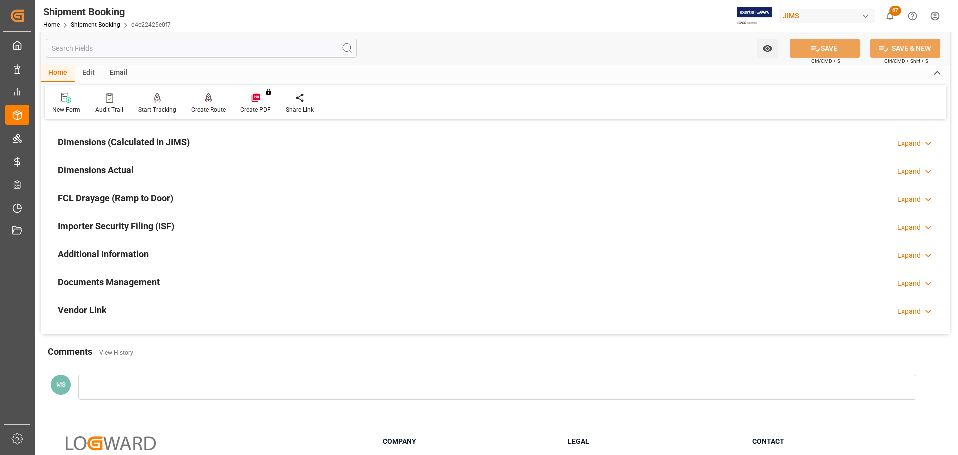
scroll to position [249, 0]
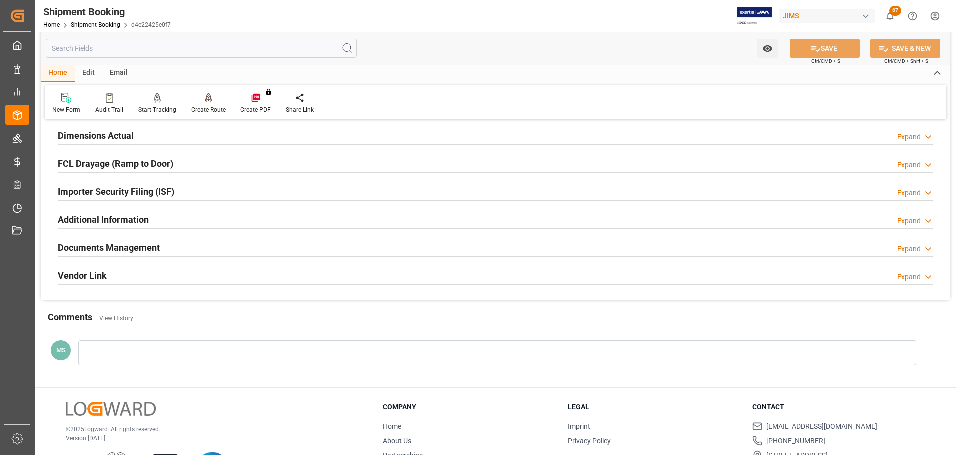
click at [166, 243] on div "Documents Management Expand" at bounding box center [495, 246] width 875 height 19
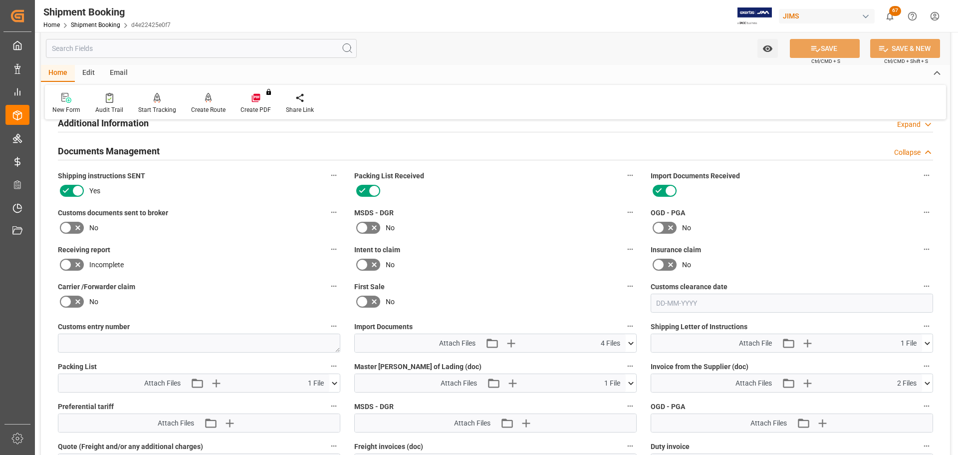
scroll to position [349, 0]
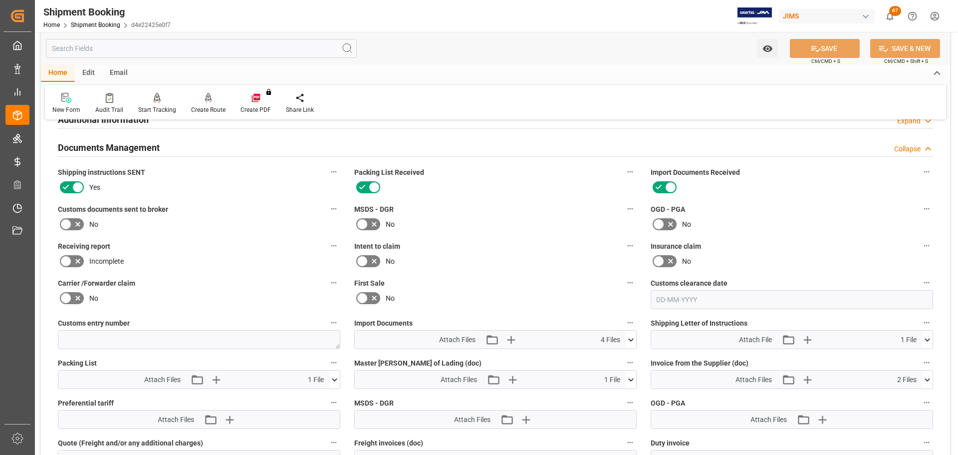
click at [82, 223] on icon at bounding box center [78, 224] width 12 height 12
click at [0, 0] on input "checkbox" at bounding box center [0, 0] width 0 height 0
click at [828, 47] on button "SAVE" at bounding box center [825, 48] width 70 height 19
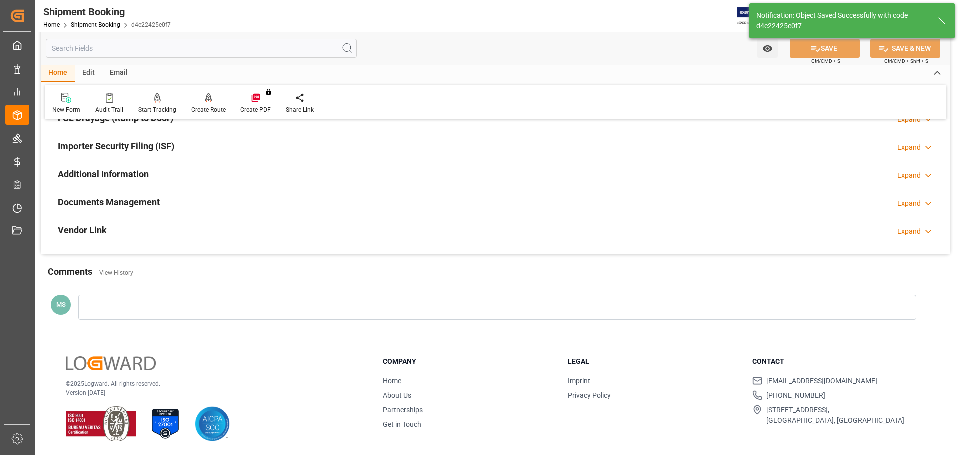
scroll to position [294, 0]
click at [248, 206] on div "Documents Management Expand" at bounding box center [495, 201] width 875 height 19
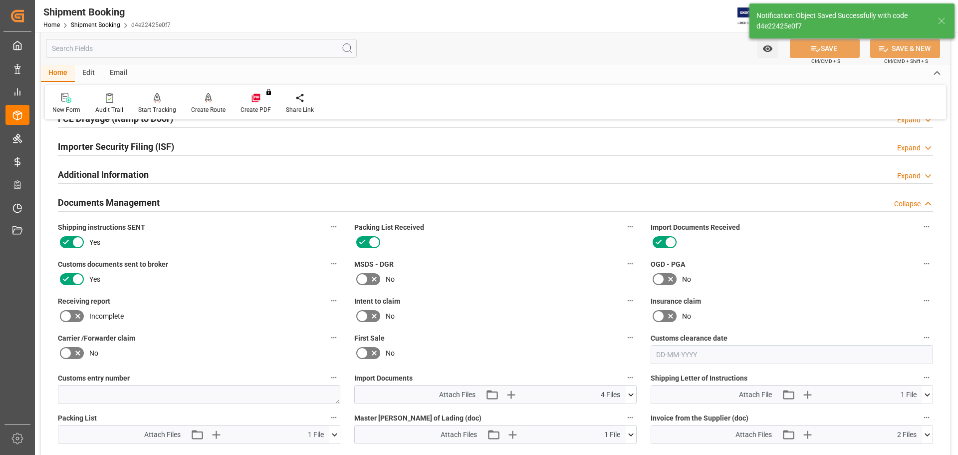
scroll to position [449, 0]
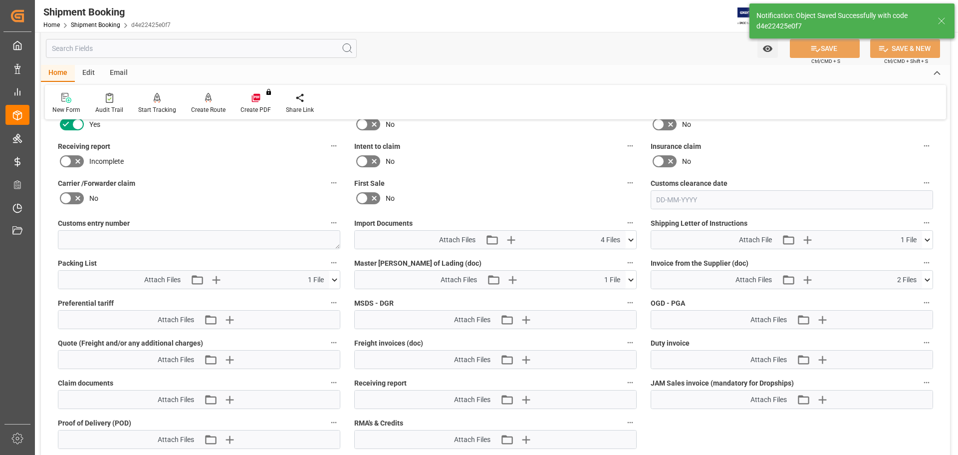
click at [629, 239] on icon at bounding box center [631, 240] width 10 height 10
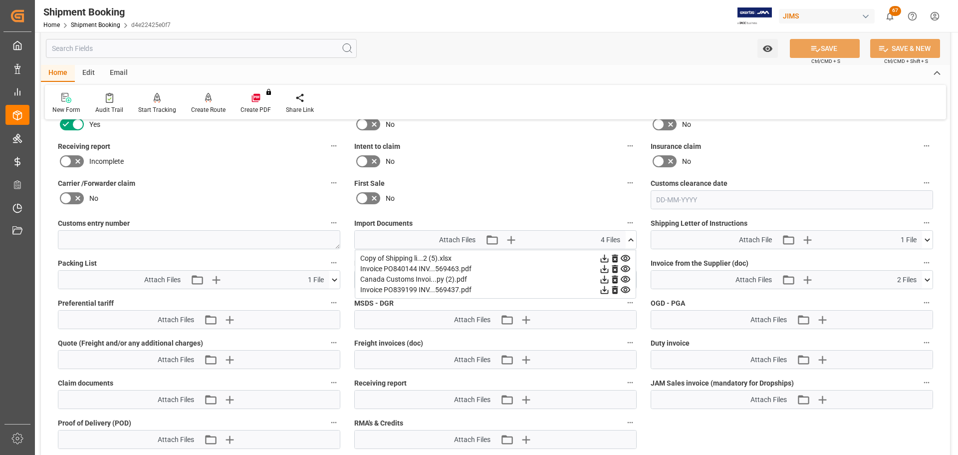
click at [616, 255] on icon at bounding box center [615, 258] width 10 height 10
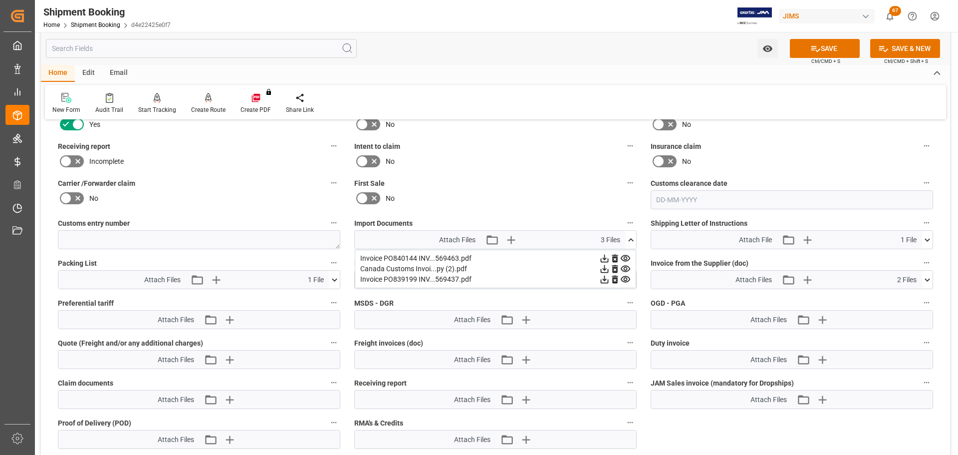
click at [616, 255] on icon at bounding box center [615, 258] width 10 height 10
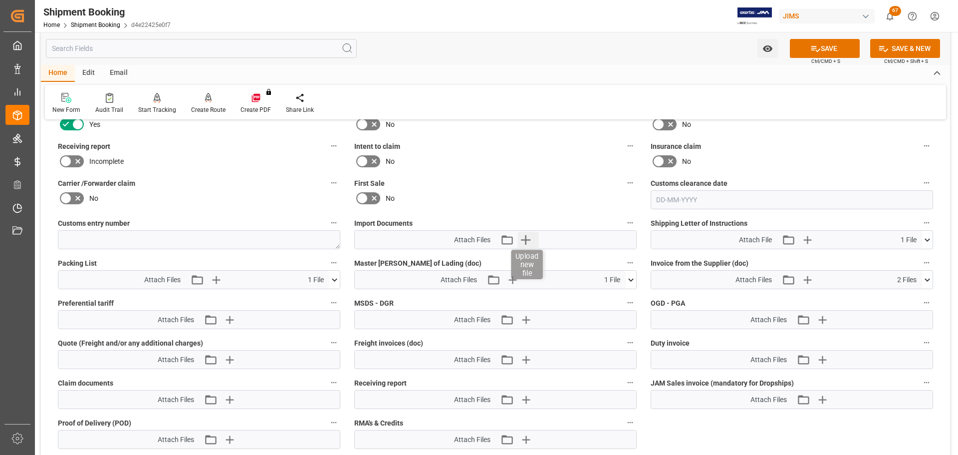
click at [525, 245] on icon "button" at bounding box center [525, 240] width 16 height 16
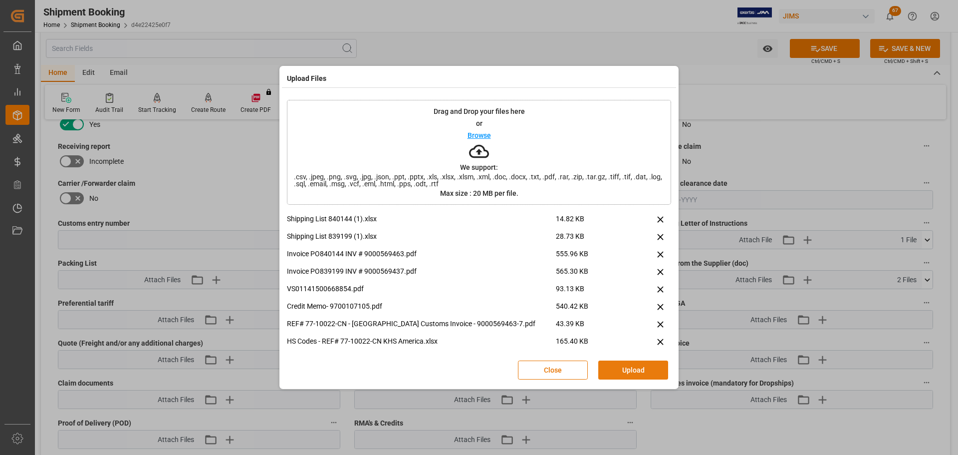
click at [642, 363] on button "Upload" at bounding box center [633, 369] width 70 height 19
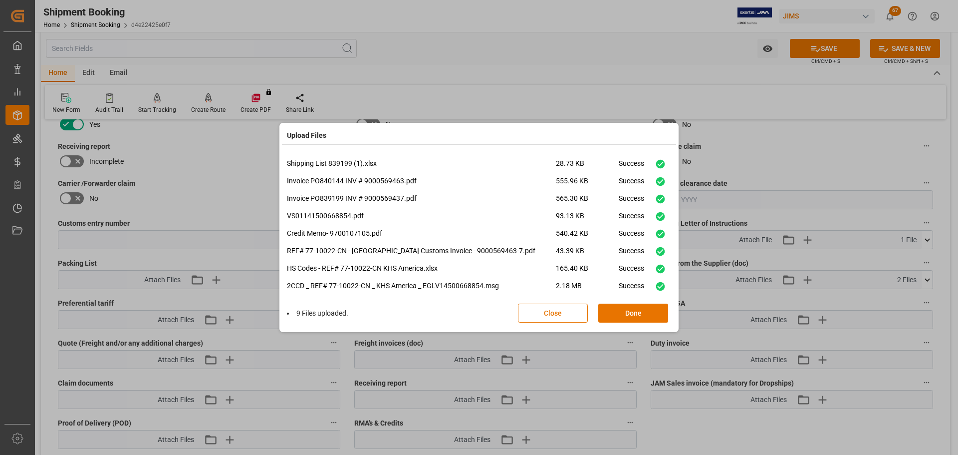
scroll to position [24, 0]
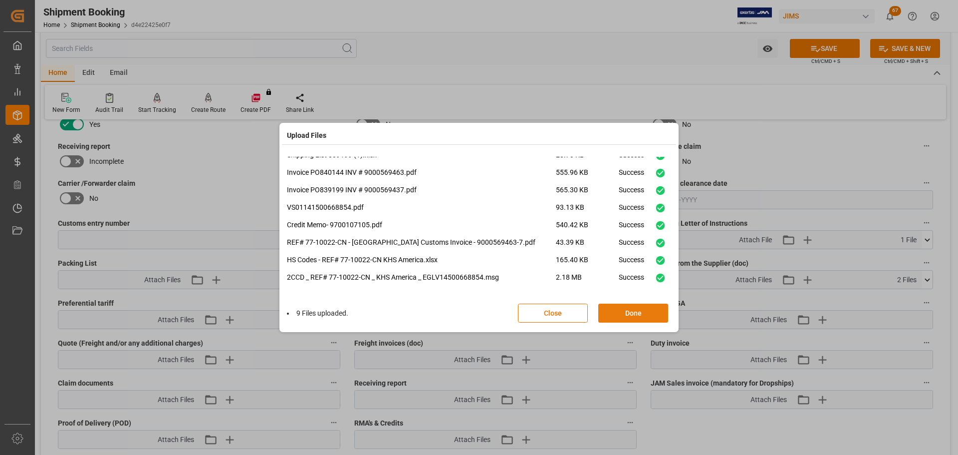
click at [629, 314] on button "Done" at bounding box center [633, 312] width 70 height 19
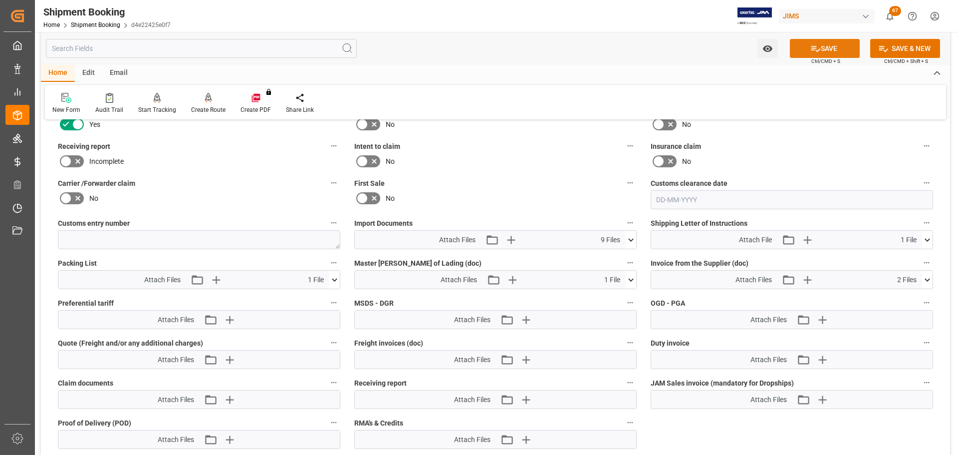
click at [833, 44] on button "SAVE" at bounding box center [825, 48] width 70 height 19
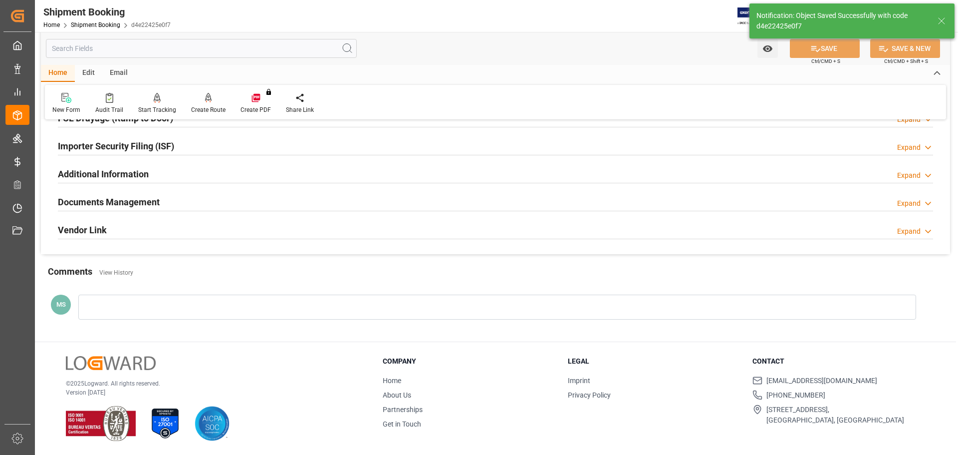
scroll to position [294, 0]
click at [254, 197] on div "Documents Management Expand" at bounding box center [495, 201] width 875 height 19
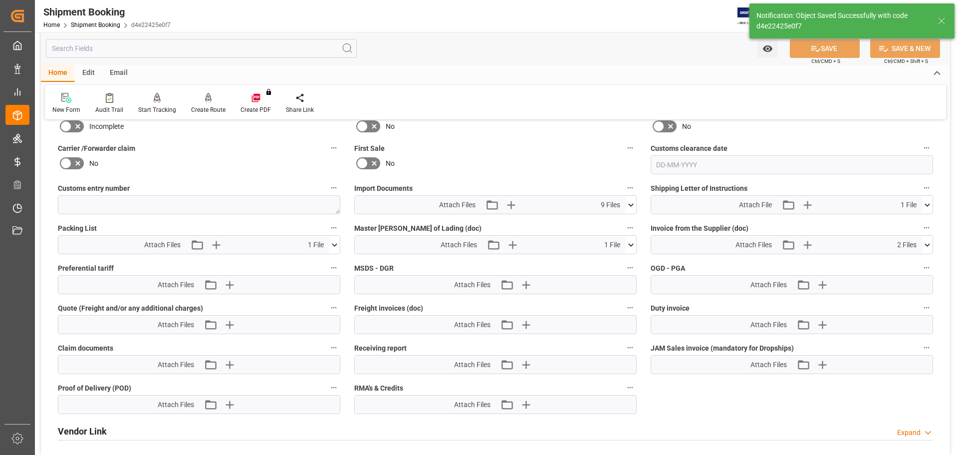
scroll to position [499, 0]
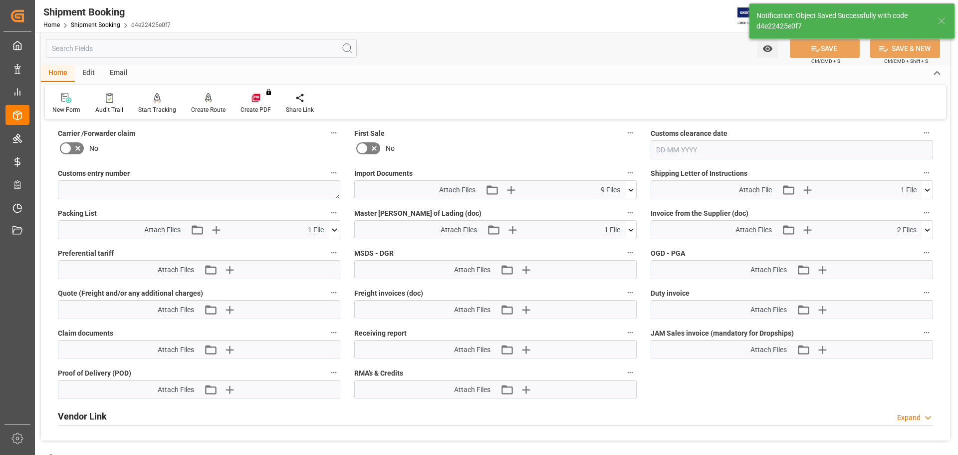
click at [336, 232] on icon at bounding box center [334, 230] width 10 height 10
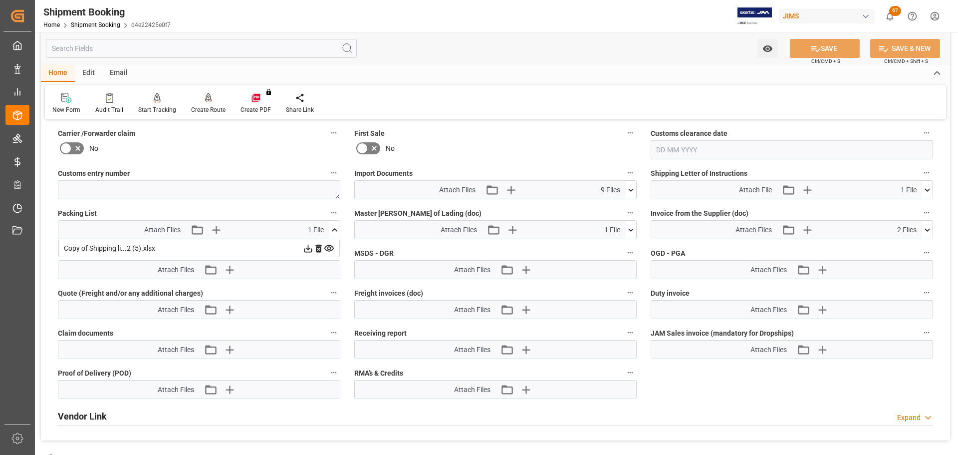
click at [317, 248] on icon at bounding box center [318, 248] width 10 height 10
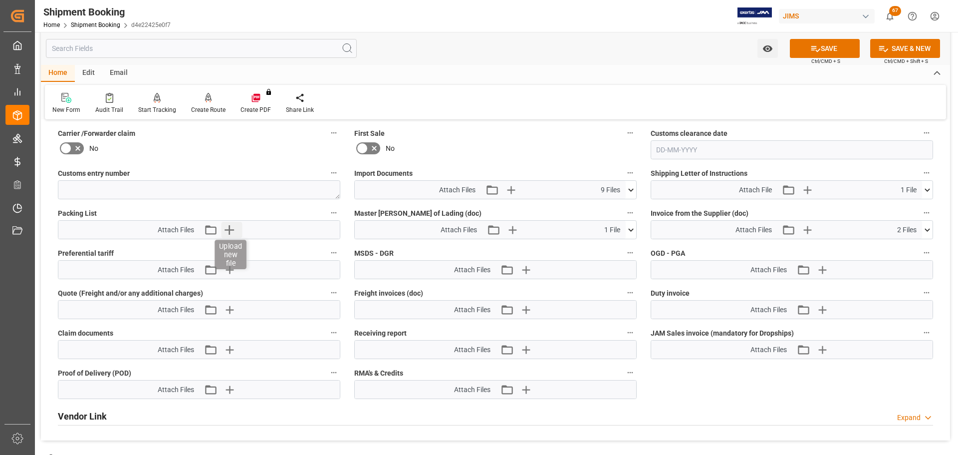
click at [228, 232] on icon "button" at bounding box center [229, 230] width 16 height 16
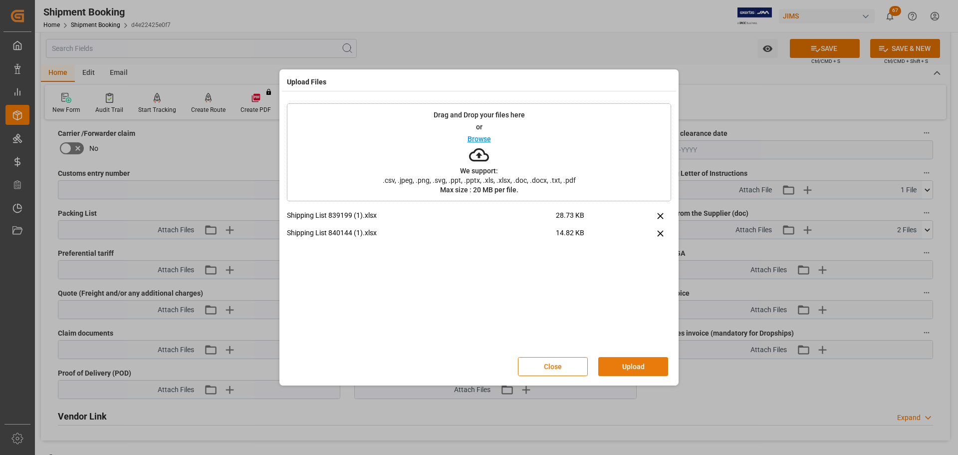
click at [617, 361] on button "Upload" at bounding box center [633, 366] width 70 height 19
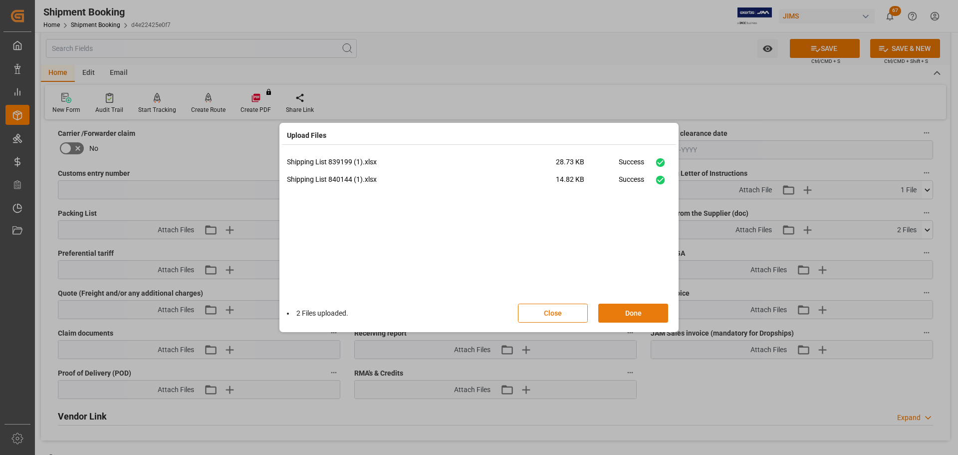
click at [617, 308] on button "Done" at bounding box center [633, 312] width 70 height 19
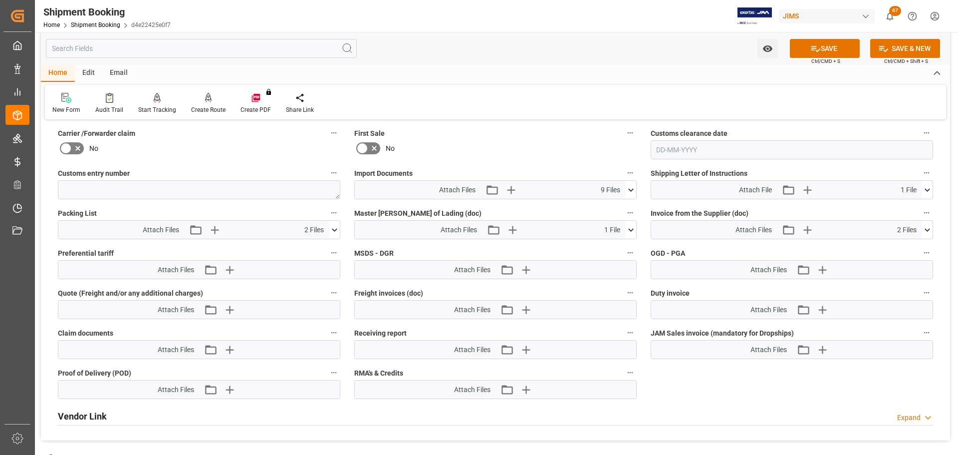
click at [929, 231] on icon at bounding box center [927, 230] width 10 height 10
click at [816, 227] on button "Upload new file" at bounding box center [809, 230] width 21 height 16
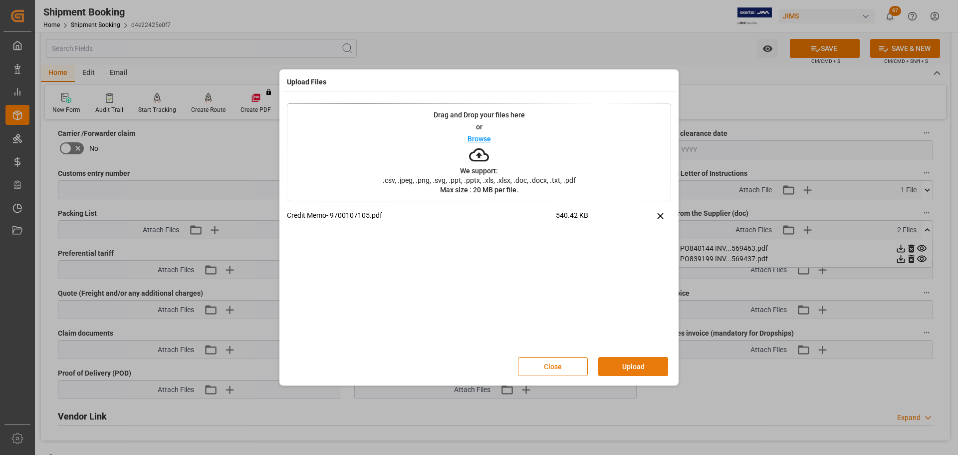
click at [633, 370] on button "Upload" at bounding box center [633, 366] width 70 height 19
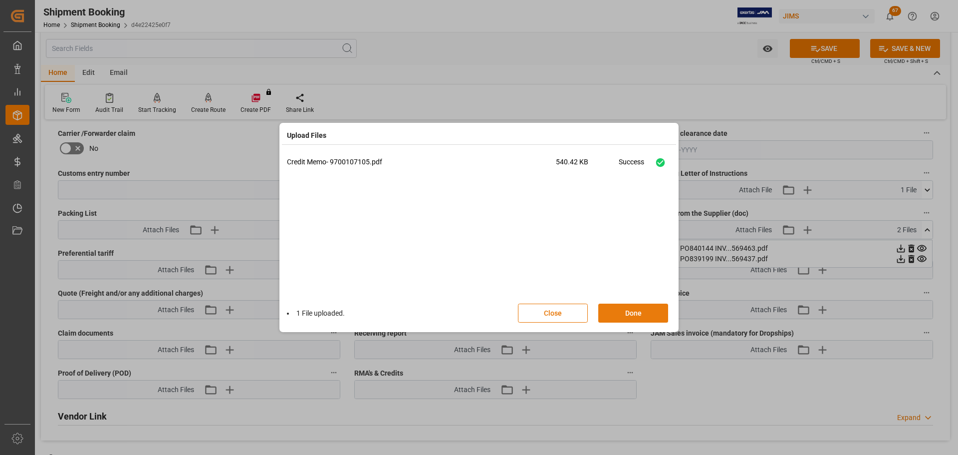
click at [624, 314] on button "Done" at bounding box center [633, 312] width 70 height 19
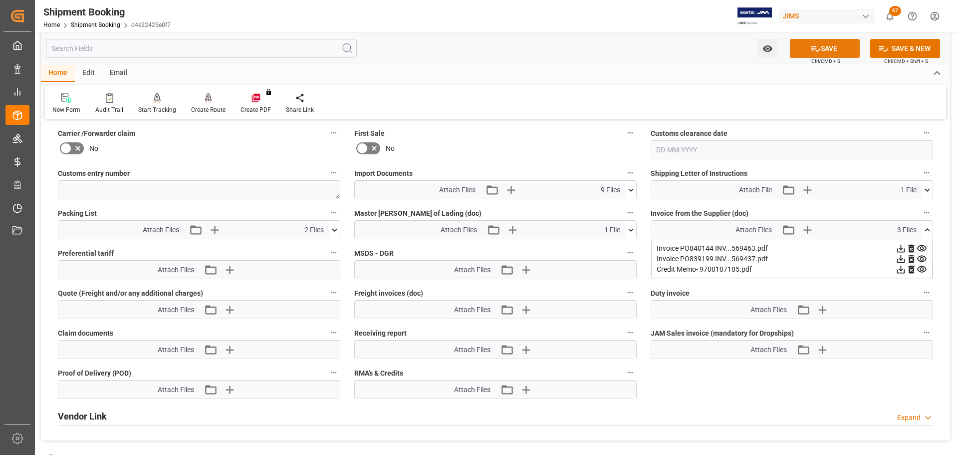
click at [818, 44] on icon at bounding box center [815, 48] width 10 height 10
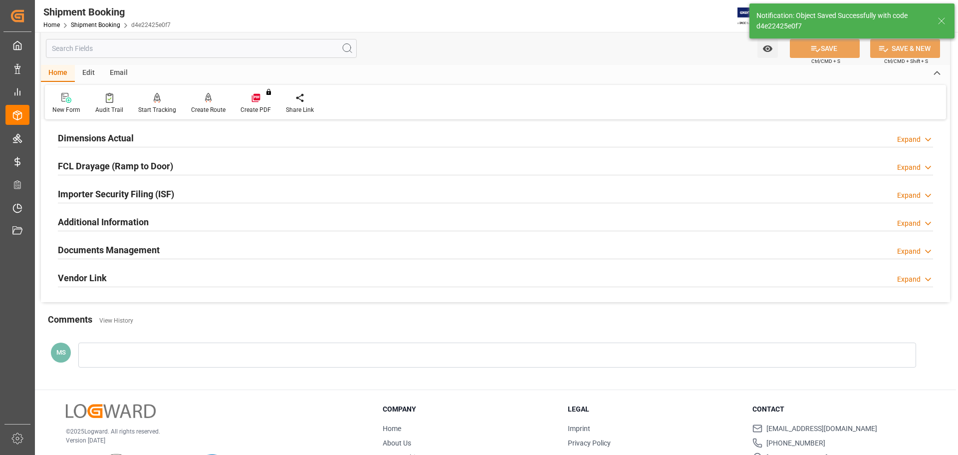
scroll to position [258, 0]
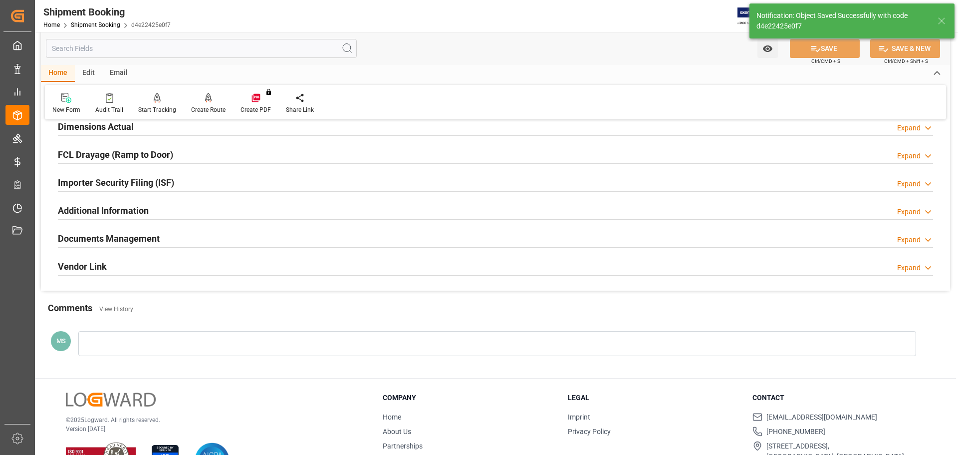
click at [186, 235] on div "Documents Management Expand" at bounding box center [495, 237] width 875 height 19
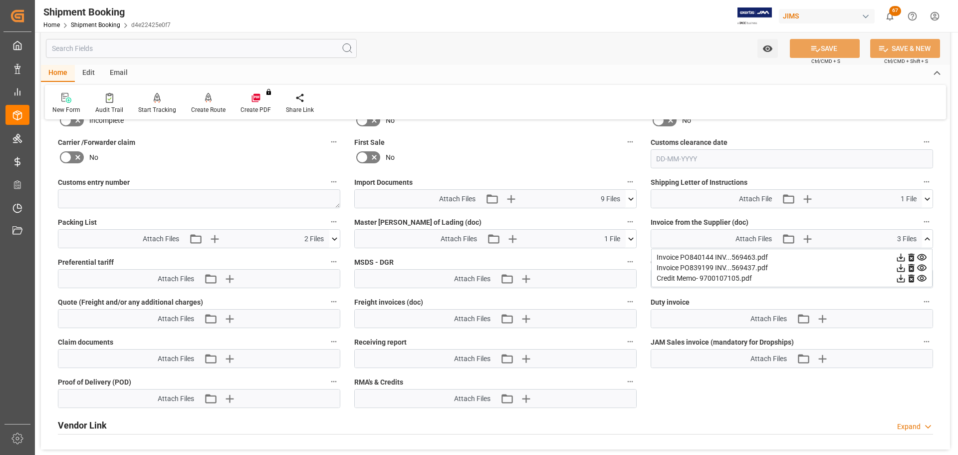
scroll to position [508, 0]
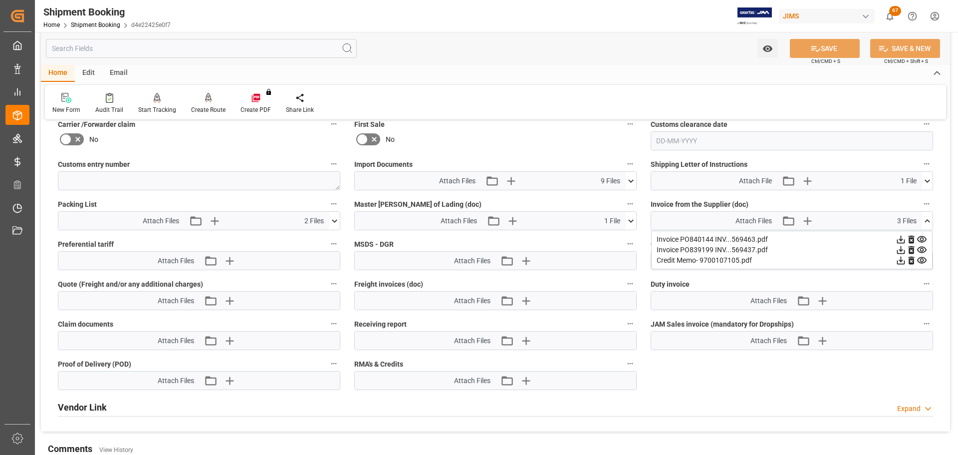
click at [928, 222] on icon at bounding box center [927, 221] width 10 height 10
click at [628, 182] on icon at bounding box center [631, 181] width 10 height 10
